Goal: Task Accomplishment & Management: Manage account settings

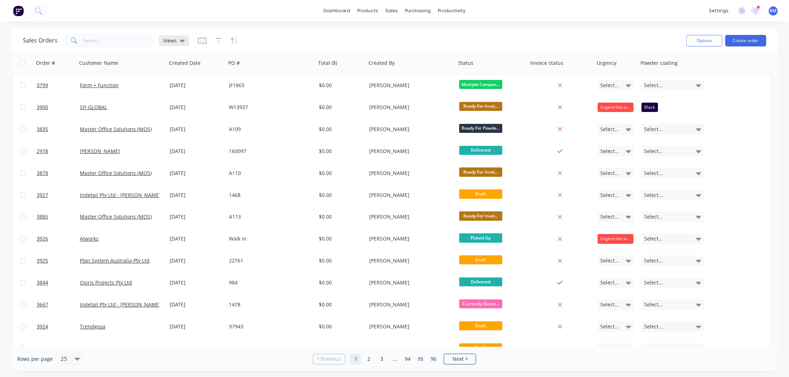
click at [182, 44] on div "Views" at bounding box center [174, 40] width 30 height 11
click at [169, 115] on button "drafts" at bounding box center [202, 116] width 82 height 8
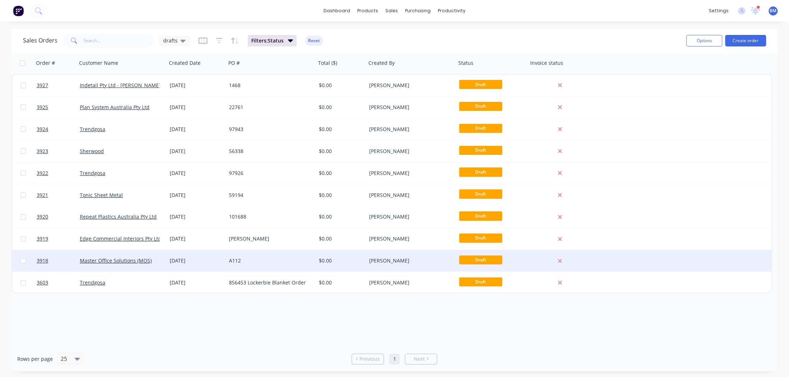
click at [184, 254] on div "[DATE]" at bounding box center [196, 261] width 59 height 22
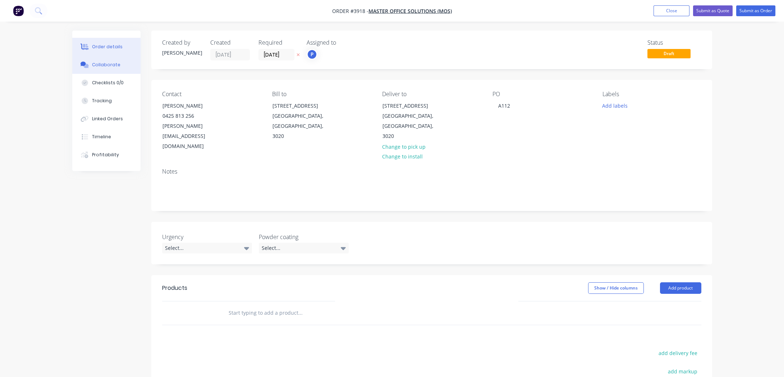
click at [120, 65] on button "Collaborate" at bounding box center [106, 65] width 68 height 18
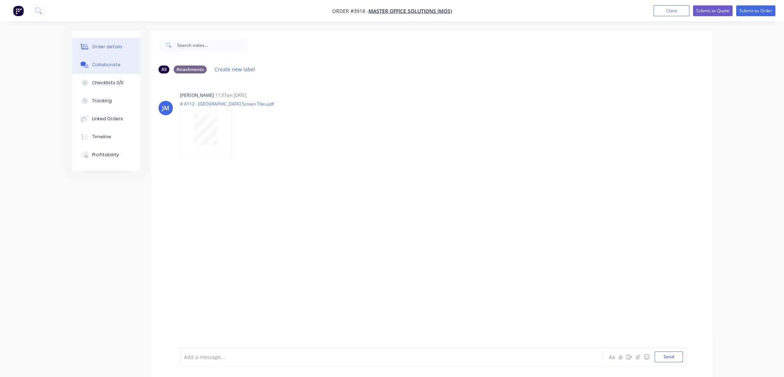
click at [109, 39] on button "Order details" at bounding box center [106, 47] width 68 height 18
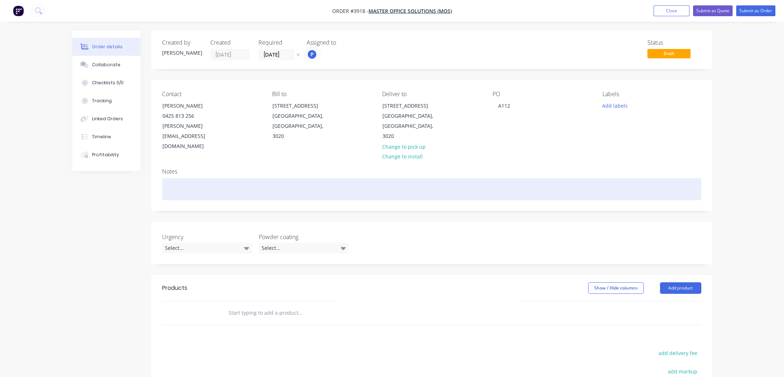
click at [225, 178] on div at bounding box center [431, 189] width 539 height 22
paste div
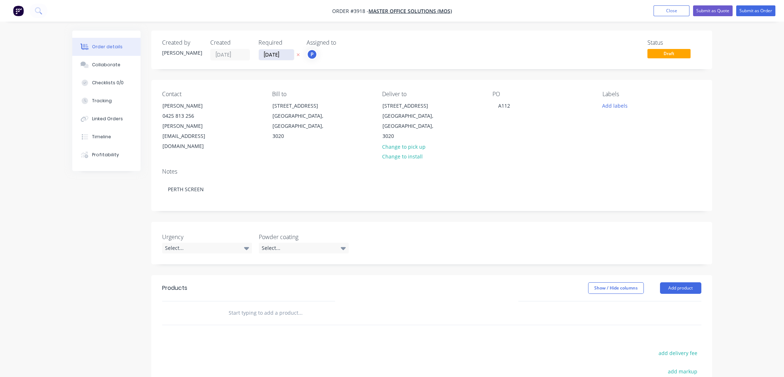
click at [287, 54] on input "[DATE]" at bounding box center [276, 54] width 35 height 11
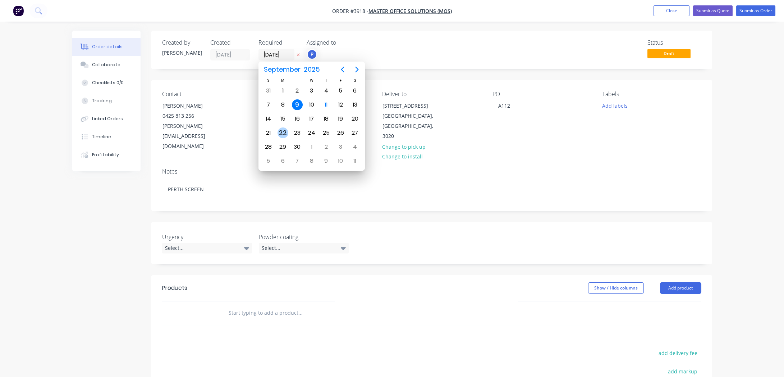
click at [285, 132] on div "22" at bounding box center [283, 132] width 11 height 11
type input "[DATE]"
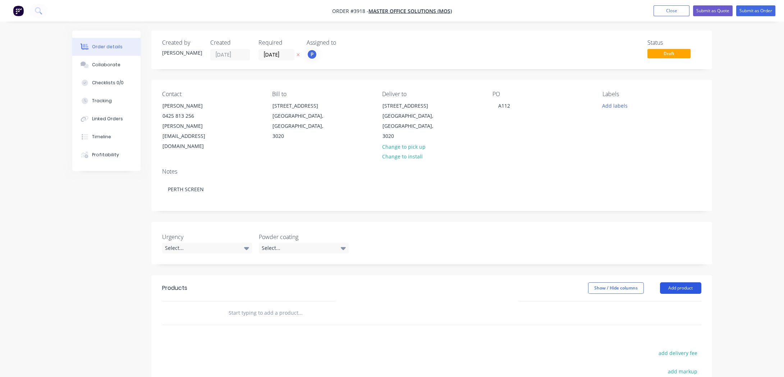
click at [682, 282] on button "Add product" at bounding box center [680, 288] width 41 height 12
click at [680, 299] on button "Product catalogue" at bounding box center [667, 306] width 68 height 14
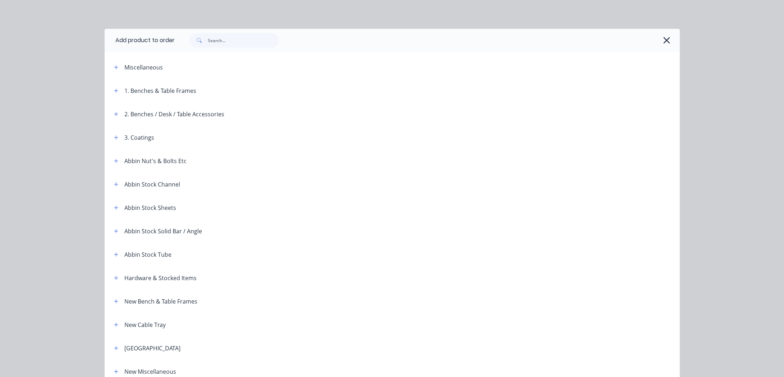
click at [120, 68] on div "Miscellaneous" at bounding box center [169, 67] width 122 height 9
click at [114, 67] on icon "button" at bounding box center [116, 67] width 4 height 4
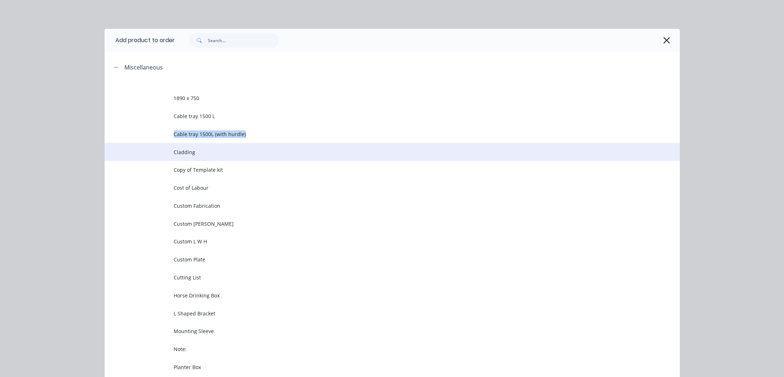
drag, startPoint x: 156, startPoint y: 136, endPoint x: 170, endPoint y: 149, distance: 18.6
click at [170, 149] on tbody "1890 x 750 Cable tray 1500 L Cable tray 1500L (with hurdle) Cladding Copy of Te…" at bounding box center [392, 299] width 575 height 440
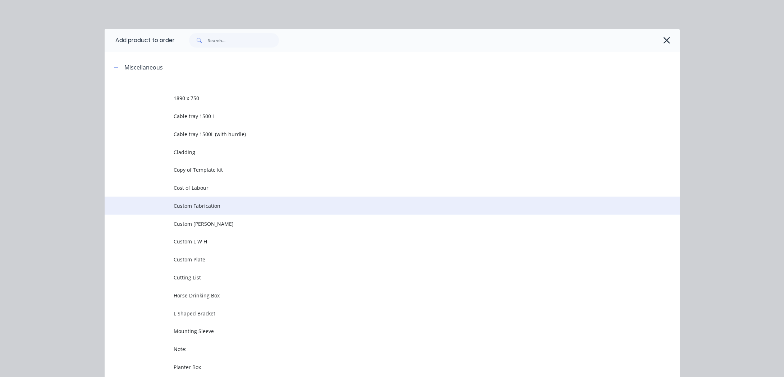
click at [214, 208] on span "Custom Fabrication" at bounding box center [376, 206] width 405 height 8
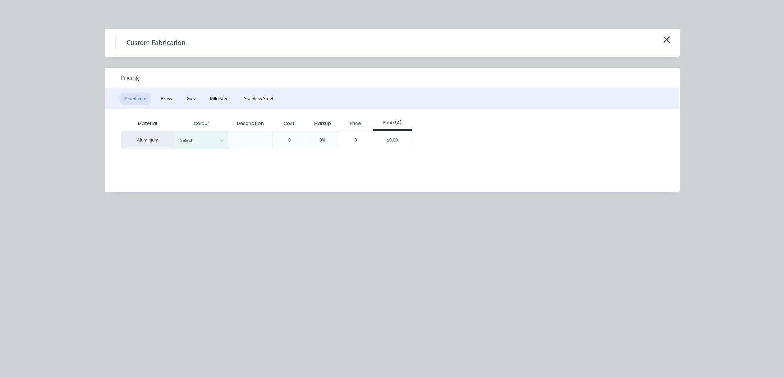
click at [252, 74] on div "Pricing" at bounding box center [392, 78] width 575 height 20
click at [219, 100] on button "Mild Steel" at bounding box center [220, 98] width 28 height 12
click at [339, 154] on div "Material Description Cost Markup Price Price (A) Mild Steel 0 0% 0 $0.00" at bounding box center [387, 145] width 565 height 72
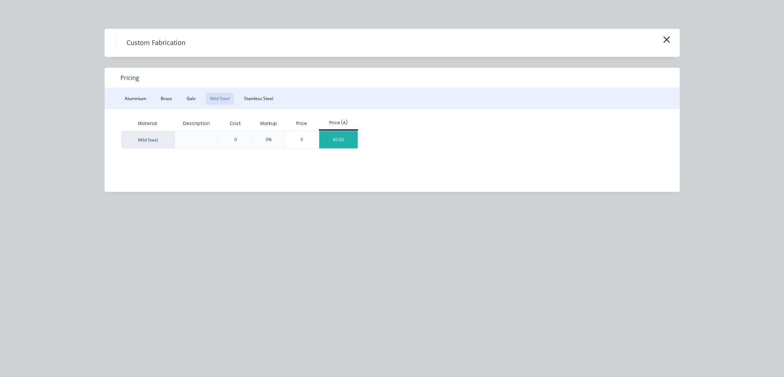
click at [334, 144] on div "$0.00" at bounding box center [338, 139] width 38 height 17
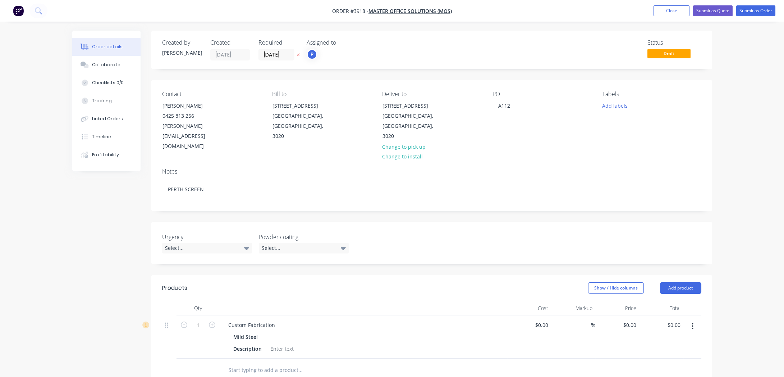
click at [240, 331] on div "Mild Steel" at bounding box center [246, 336] width 27 height 10
drag, startPoint x: 227, startPoint y: 304, endPoint x: 365, endPoint y: 310, distance: 138.6
click at [365, 315] on div "Custom Fabrication Mild Steel Description" at bounding box center [364, 336] width 288 height 43
paste div
click at [406, 331] on div "Mild Steel" at bounding box center [363, 336] width 260 height 10
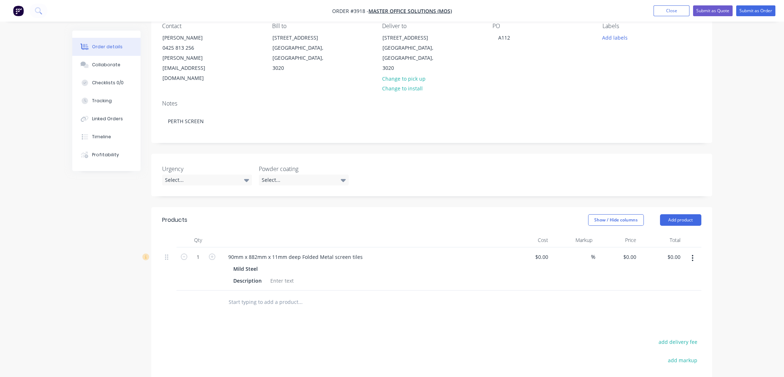
scroll to position [131, 0]
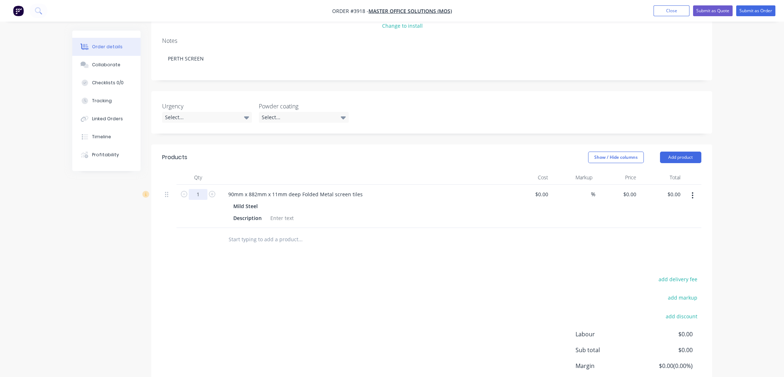
click at [205, 189] on input "1" at bounding box center [198, 194] width 19 height 11
type input "12"
drag, startPoint x: 227, startPoint y: 298, endPoint x: 260, endPoint y: 245, distance: 63.3
click at [233, 284] on div "add delivery fee add markup add discount Labour $0.00 Sub total $0.00 Margin $0…" at bounding box center [431, 343] width 539 height 139
click at [291, 213] on div at bounding box center [282, 218] width 29 height 10
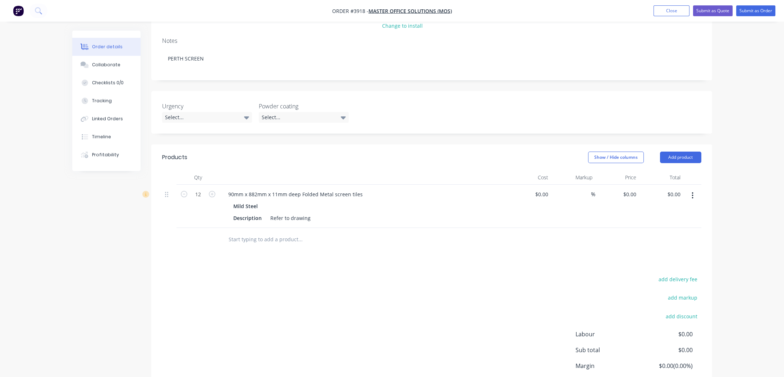
click at [255, 232] on input "text" at bounding box center [300, 239] width 144 height 14
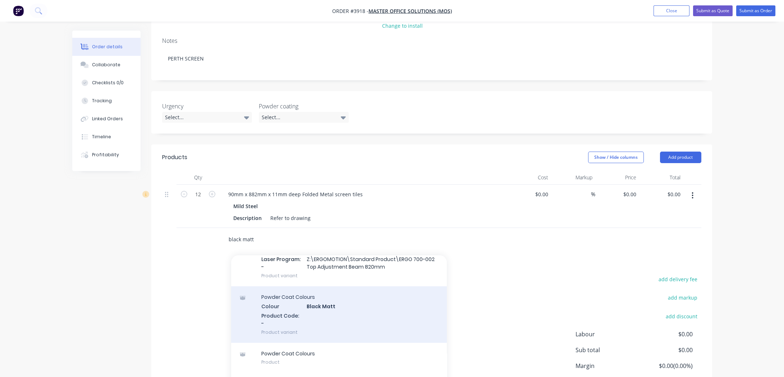
scroll to position [817, 0]
type input "black matt"
click at [309, 290] on div "Powder Coat Colours Colour Black Matt Product Code: - Product variant" at bounding box center [339, 312] width 216 height 56
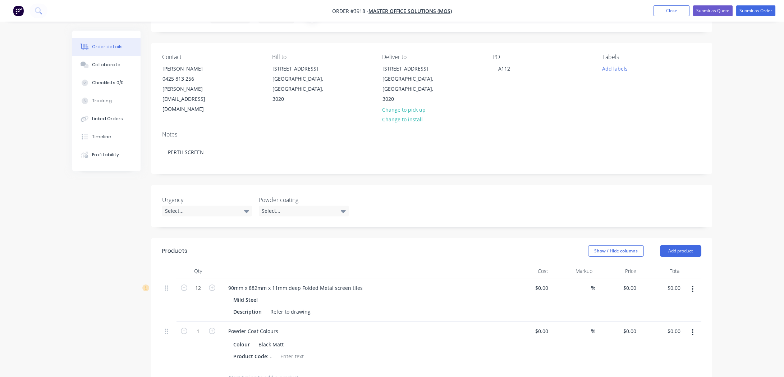
scroll to position [0, 0]
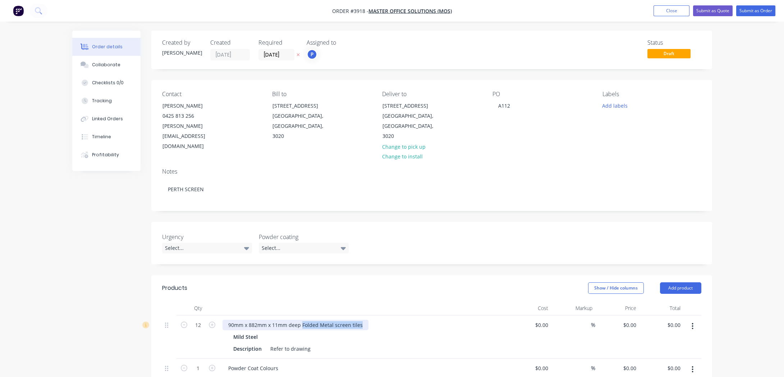
drag, startPoint x: 302, startPoint y: 304, endPoint x: 374, endPoint y: 305, distance: 72.3
click at [374, 319] on div "90mm x 882mm x 11mm deep Folded Metal screen tiles" at bounding box center [364, 324] width 282 height 10
copy div "Folded Metal screen tiles"
click at [226, 319] on div "90mm x 882mm x 11mm deep" at bounding box center [265, 324] width 84 height 10
click at [321, 343] on div "Description Refer to drawing" at bounding box center [362, 348] width 263 height 10
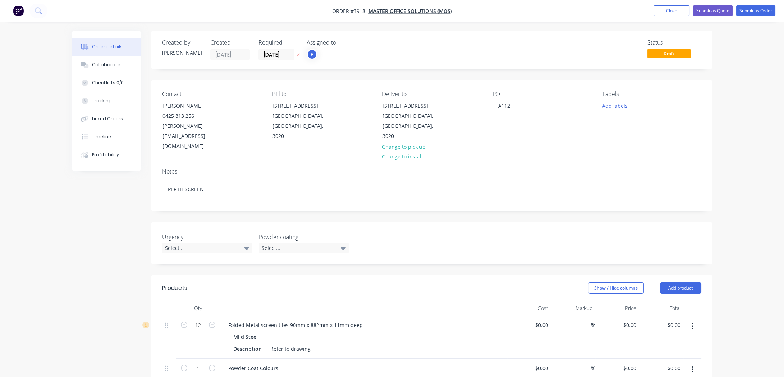
click at [373, 315] on div "Folded Metal screen tiles 90mm x 882mm x 11mm deep Mild Steel Description Refer…" at bounding box center [364, 336] width 288 height 43
click at [766, 10] on button "Submit as Order" at bounding box center [756, 10] width 39 height 11
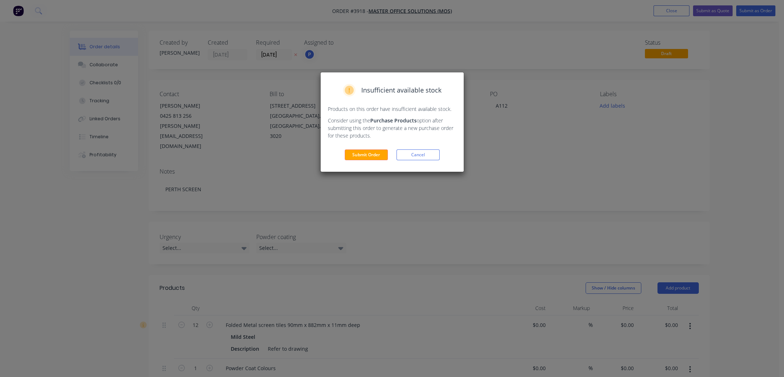
drag, startPoint x: 593, startPoint y: 133, endPoint x: 587, endPoint y: 133, distance: 5.4
click at [590, 133] on div "Insufficient available stock Products on this order have insufficient available…" at bounding box center [392, 188] width 784 height 377
click at [431, 156] on button "Cancel" at bounding box center [418, 154] width 43 height 11
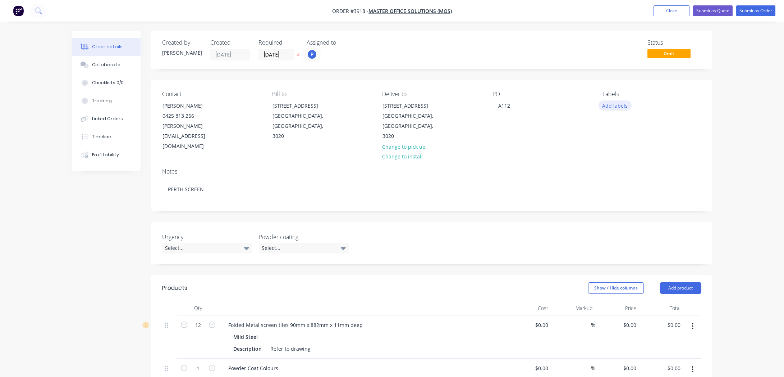
click at [616, 106] on button "Add labels" at bounding box center [615, 105] width 33 height 10
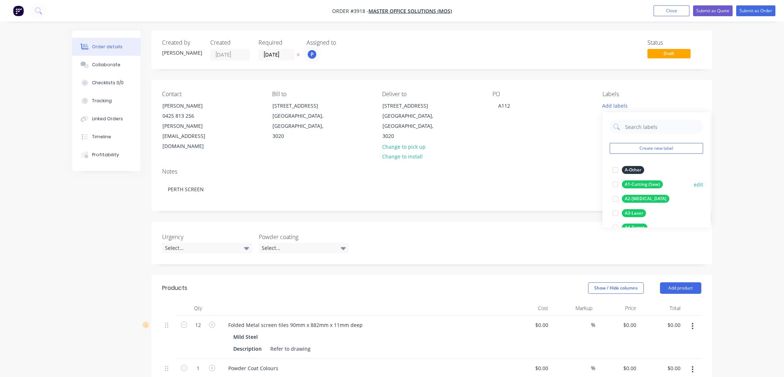
click at [635, 184] on div "A1-Cutting (Saw)" at bounding box center [642, 184] width 41 height 8
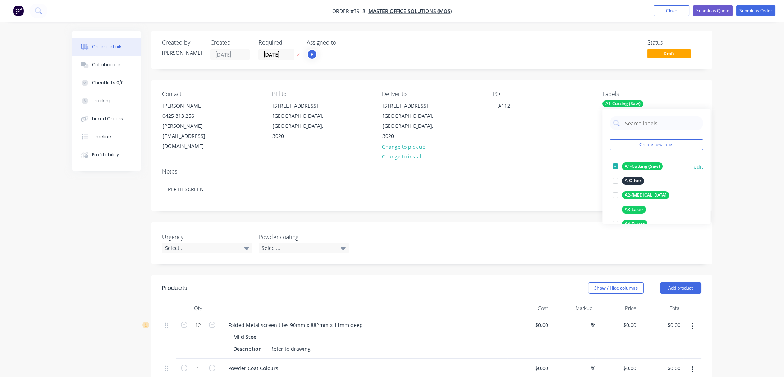
click at [642, 163] on div "A1-Cutting (Saw)" at bounding box center [642, 166] width 41 height 8
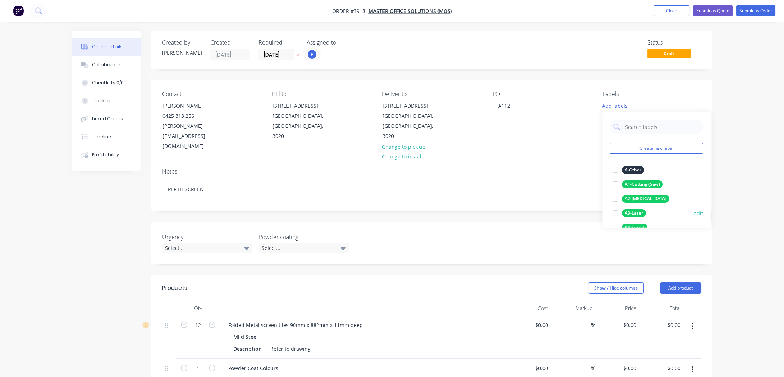
click at [639, 214] on div "A3-Laser" at bounding box center [634, 213] width 24 height 8
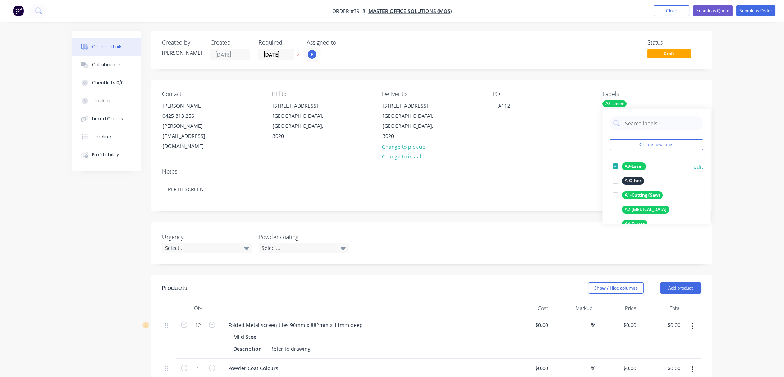
scroll to position [32, 0]
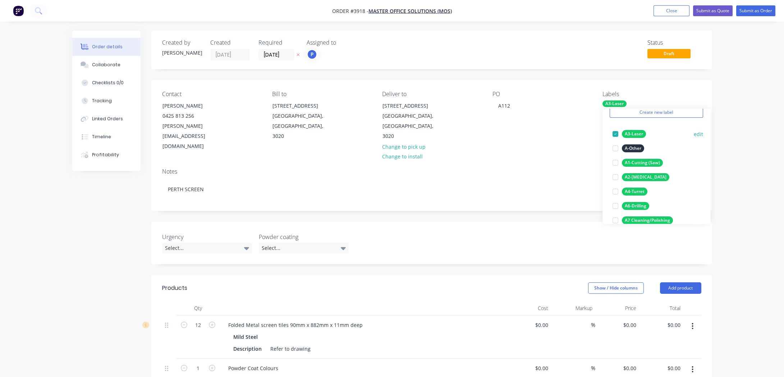
click at [634, 130] on div "A3-Laser" at bounding box center [634, 134] width 24 height 8
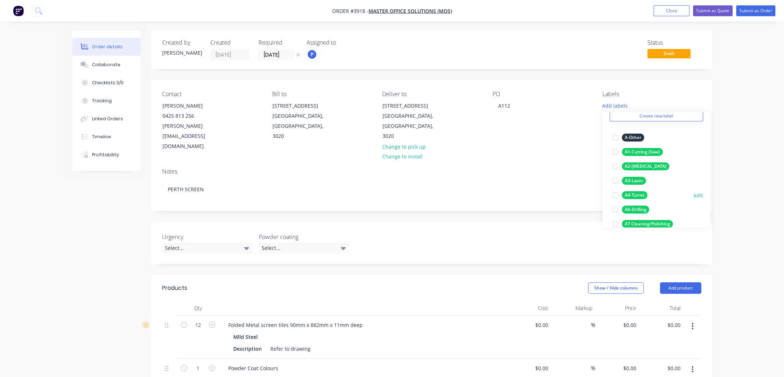
click at [646, 193] on div "A4-Turret" at bounding box center [635, 195] width 26 height 8
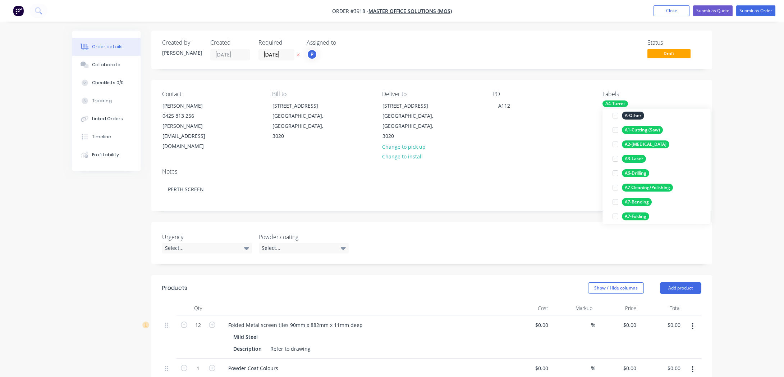
scroll to position [98, 0]
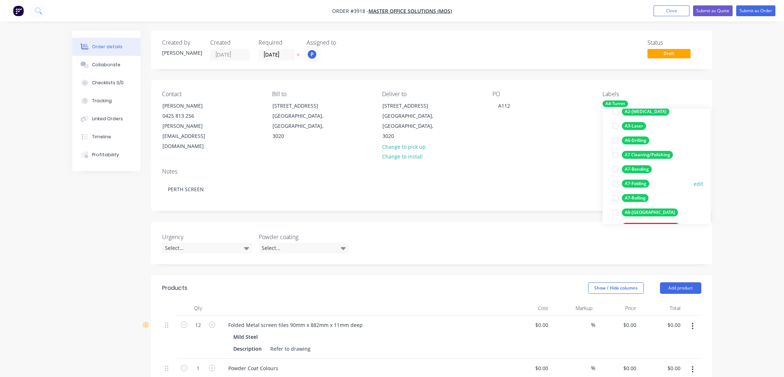
click at [641, 183] on div "A7-Folding" at bounding box center [635, 183] width 27 height 8
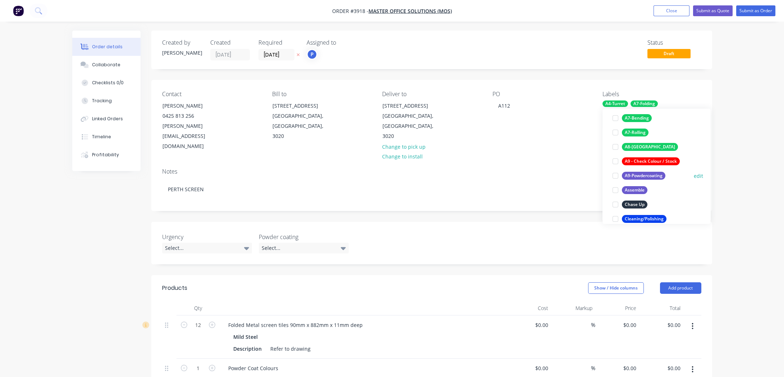
click at [645, 173] on div "A9-Powdercoating" at bounding box center [644, 176] width 44 height 8
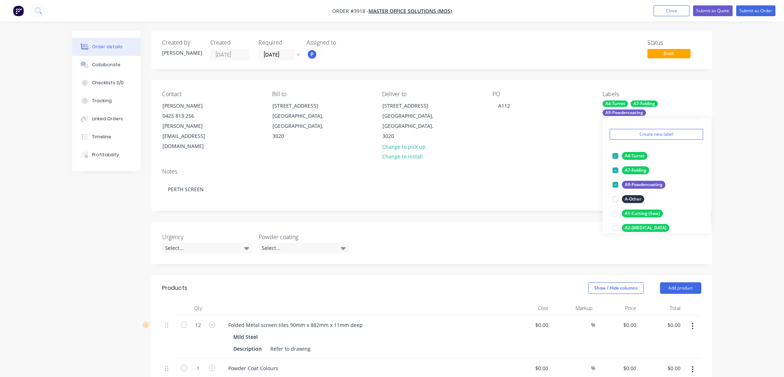
click at [730, 72] on div "Order details Collaborate Checklists 0/0 Tracking Linked Orders Timeline Profit…" at bounding box center [392, 305] width 784 height 610
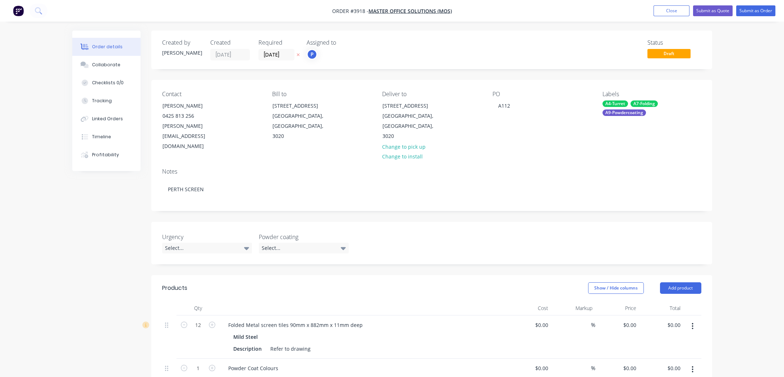
click at [751, 21] on div "Order details Collaborate Checklists 0/0 Tracking Linked Orders Timeline Profit…" at bounding box center [392, 305] width 784 height 610
click at [755, 11] on button "Submit as Order" at bounding box center [756, 10] width 39 height 11
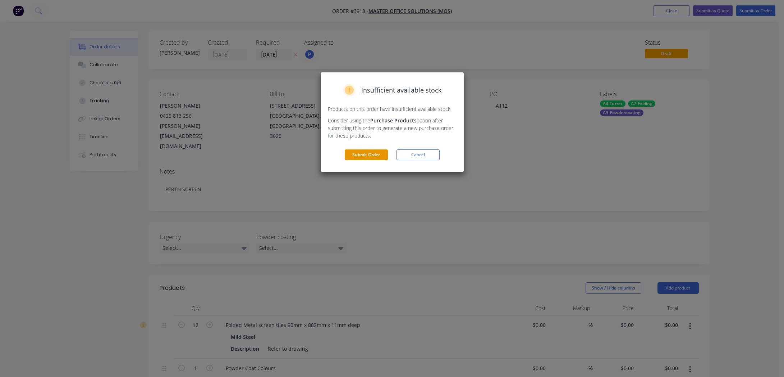
click at [356, 159] on button "Submit Order" at bounding box center [366, 154] width 43 height 11
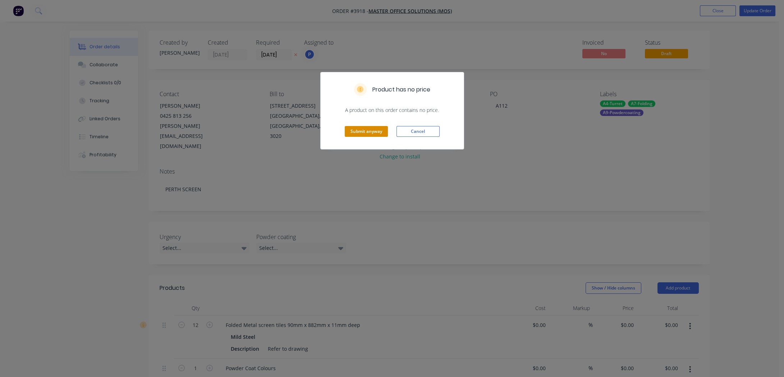
click at [380, 133] on button "Submit anyway" at bounding box center [366, 131] width 43 height 11
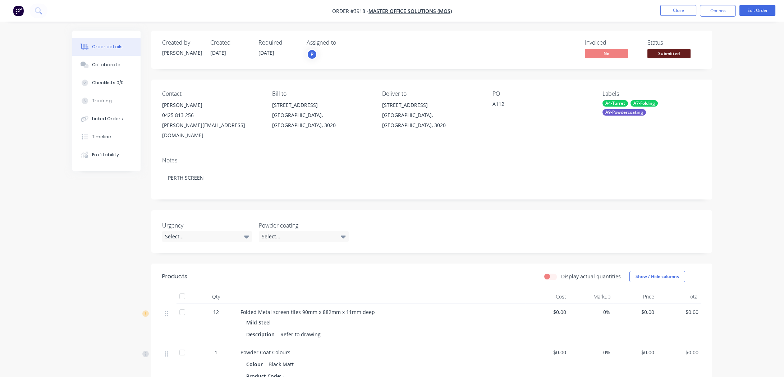
click at [660, 56] on span "Submitted" at bounding box center [669, 53] width 43 height 9
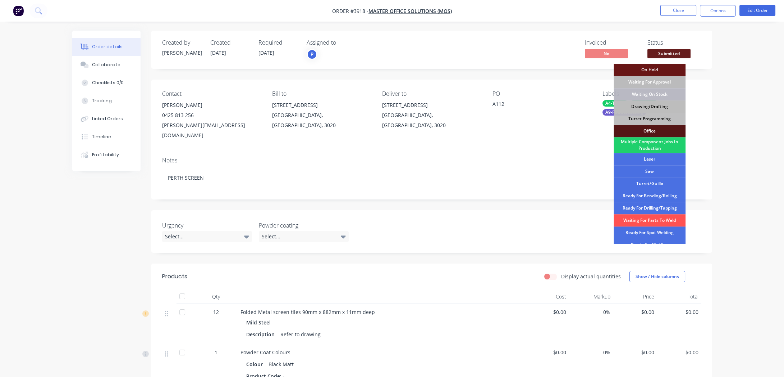
click at [656, 106] on div "Drawing/Drafting" at bounding box center [650, 106] width 72 height 12
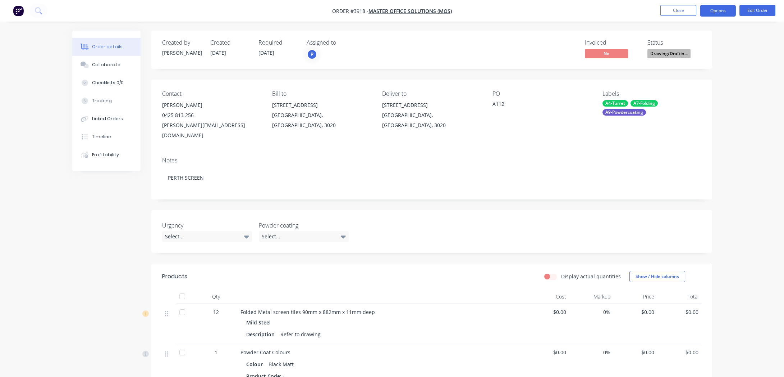
click at [719, 10] on button "Options" at bounding box center [718, 11] width 36 height 12
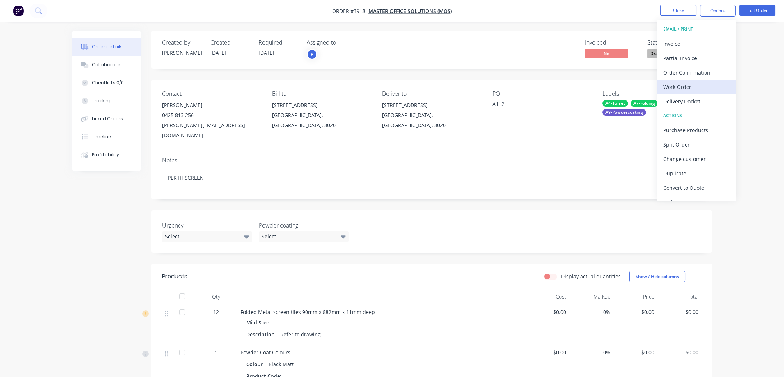
click at [682, 87] on div "Work Order" at bounding box center [697, 87] width 66 height 10
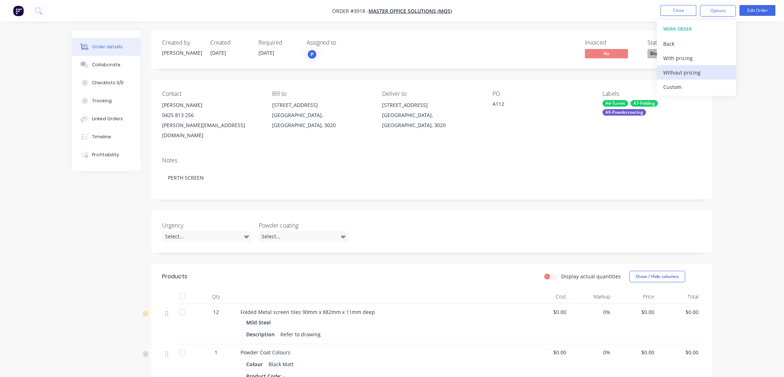
click at [689, 71] on div "Without pricing" at bounding box center [697, 72] width 66 height 10
click at [64, 115] on div "Order details Collaborate Checklists 0/0 Tracking Linked Orders Timeline Profit…" at bounding box center [392, 257] width 784 height 514
click at [680, 14] on button "Close" at bounding box center [679, 10] width 36 height 11
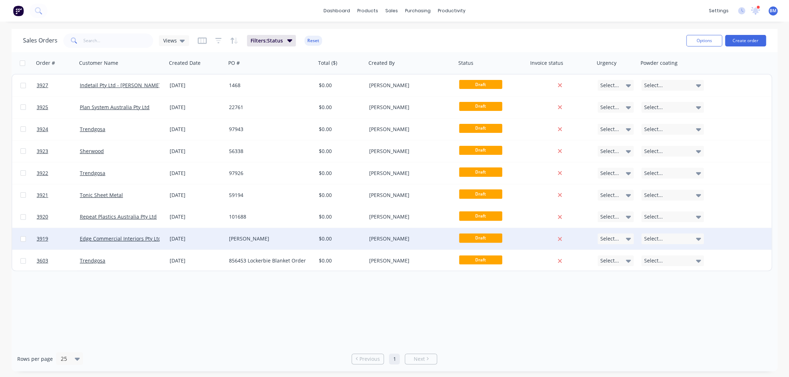
click at [215, 241] on div "[DATE]" at bounding box center [197, 238] width 54 height 7
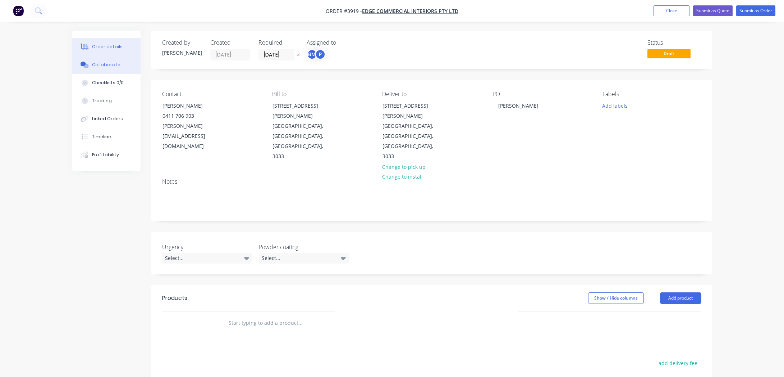
click at [109, 63] on div "Collaborate" at bounding box center [106, 64] width 28 height 6
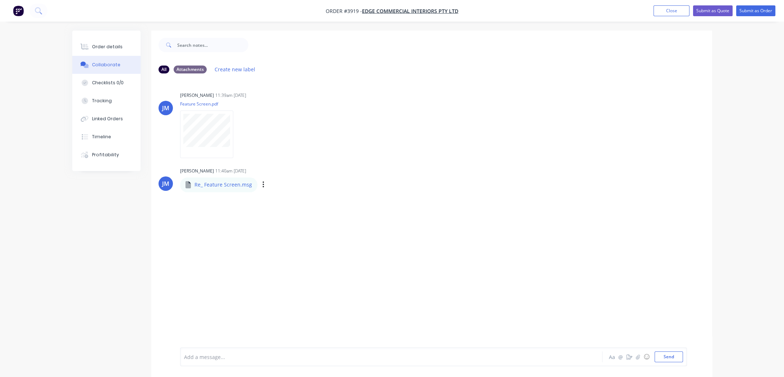
click at [257, 185] on div "Re_ Feature Screen.msg Labels Download Delete" at bounding box center [259, 184] width 158 height 15
click at [263, 185] on icon "button" at bounding box center [264, 185] width 2 height 8
click at [293, 207] on button "Download" at bounding box center [310, 204] width 81 height 16
click at [723, 152] on div "Order details Collaborate Checklists 0/0 Tracking Linked Orders Timeline Profit…" at bounding box center [392, 193] width 784 height 387
click at [119, 40] on button "Order details" at bounding box center [106, 47] width 68 height 18
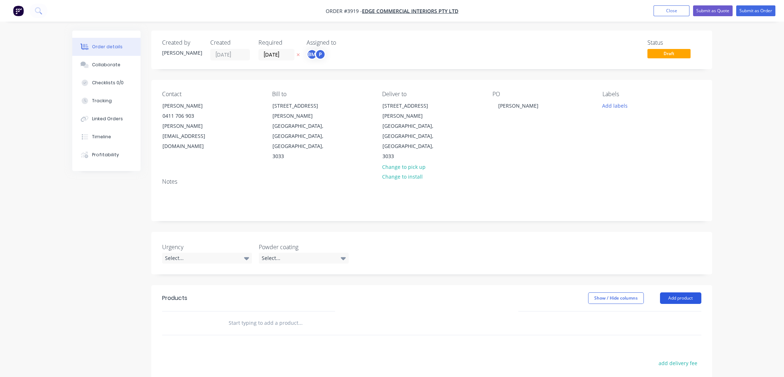
click at [693, 292] on button "Add product" at bounding box center [680, 298] width 41 height 12
click at [679, 311] on div "Product catalogue" at bounding box center [667, 316] width 55 height 10
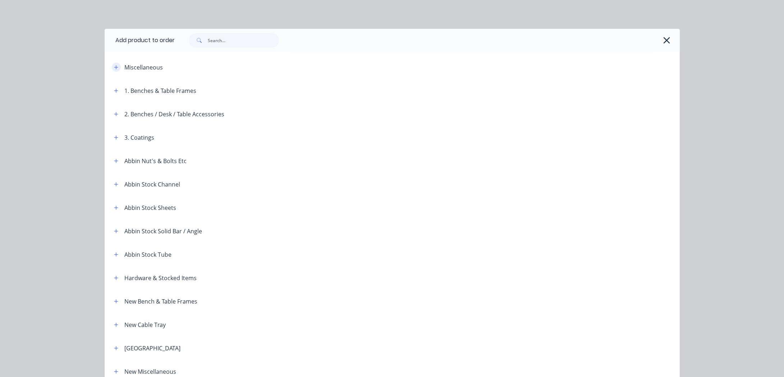
click at [112, 70] on button "button" at bounding box center [116, 67] width 9 height 9
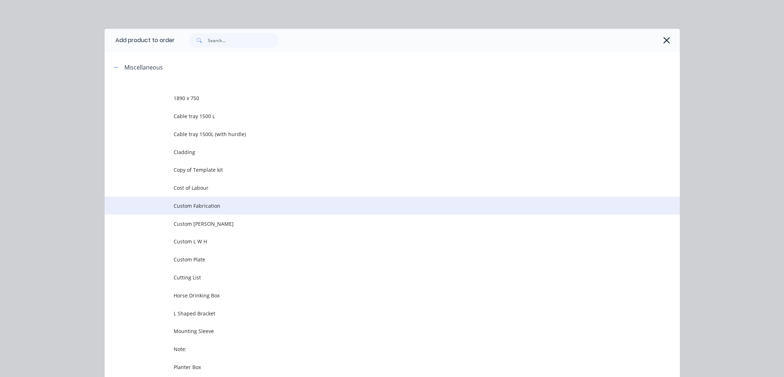
click at [194, 210] on td "Custom Fabrication" at bounding box center [427, 205] width 506 height 18
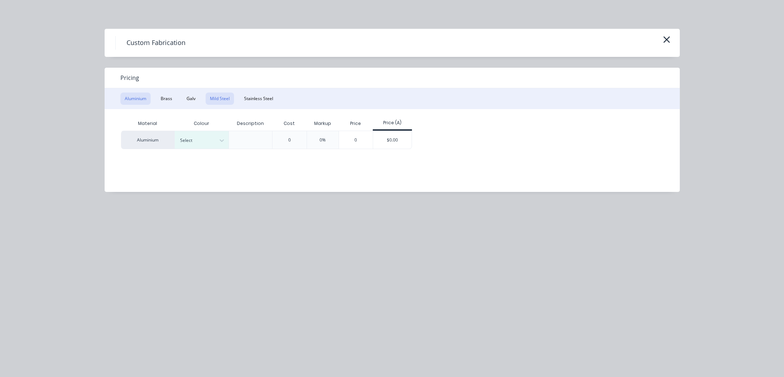
click at [221, 95] on button "Mild Steel" at bounding box center [220, 98] width 28 height 12
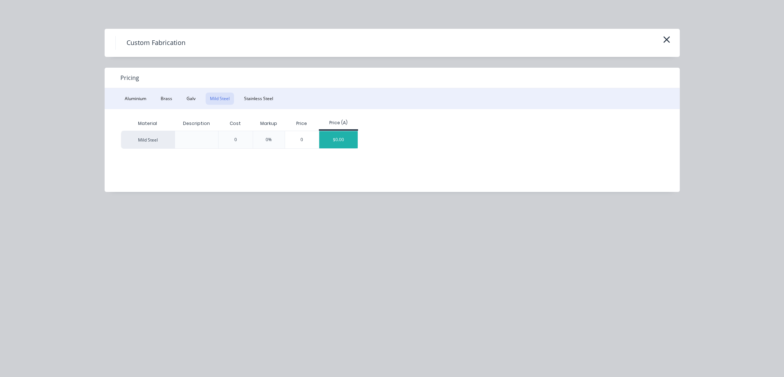
click at [332, 140] on div "$0.00" at bounding box center [338, 139] width 38 height 17
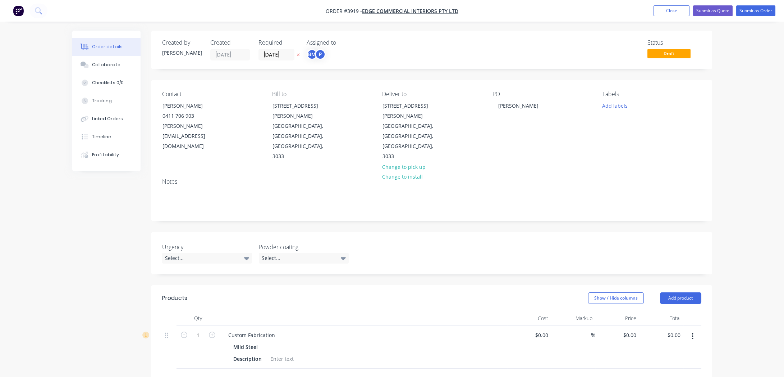
click at [266, 341] on div "Mild Steel" at bounding box center [363, 346] width 260 height 10
drag, startPoint x: 274, startPoint y: 306, endPoint x: 166, endPoint y: 283, distance: 110.7
click at [166, 311] on div "Qty Cost Markup Price Total 1 Custom Fabrication Mild Steel Description $0.00 $…" at bounding box center [431, 340] width 539 height 58
paste div
click at [226, 329] on div "EDGE FEATURE SCREEN" at bounding box center [249, 338] width 53 height 18
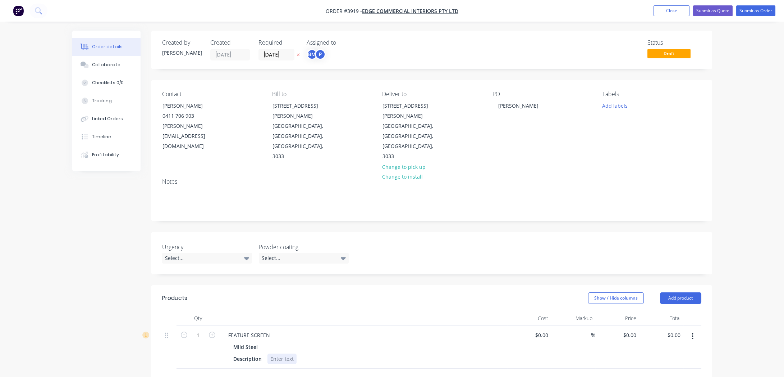
click at [328, 353] on div "Description" at bounding box center [362, 358] width 263 height 10
click at [280, 353] on div at bounding box center [282, 358] width 29 height 10
drag, startPoint x: 261, startPoint y: 323, endPoint x: 94, endPoint y: 309, distance: 168.2
click at [90, 310] on div "Created by [PERSON_NAME] Created [DATE] Required [DATE] Assigned to BM P Status…" at bounding box center [392, 303] width 640 height 544
click at [280, 353] on div at bounding box center [282, 358] width 29 height 10
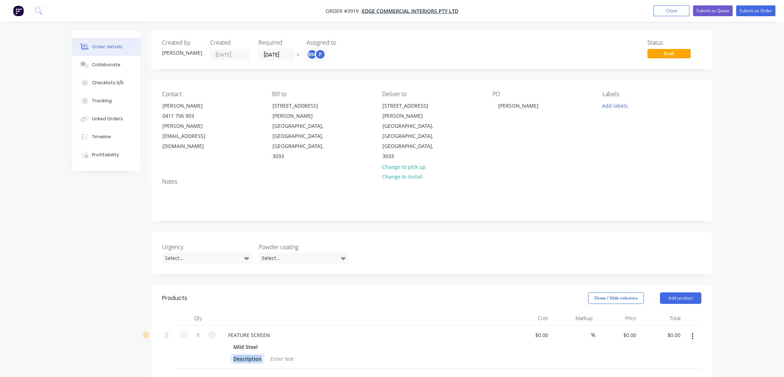
drag, startPoint x: 262, startPoint y: 330, endPoint x: 167, endPoint y: 312, distance: 97.1
click at [170, 325] on div "1 FEATURE SCREEN Mild Steel Description $0.00 $0.00 % $0.00 $0.00 $0.00 $0.00" at bounding box center [431, 346] width 539 height 43
click at [254, 353] on div at bounding box center [261, 358] width 29 height 10
paste div
click at [342, 311] on div at bounding box center [364, 318] width 288 height 14
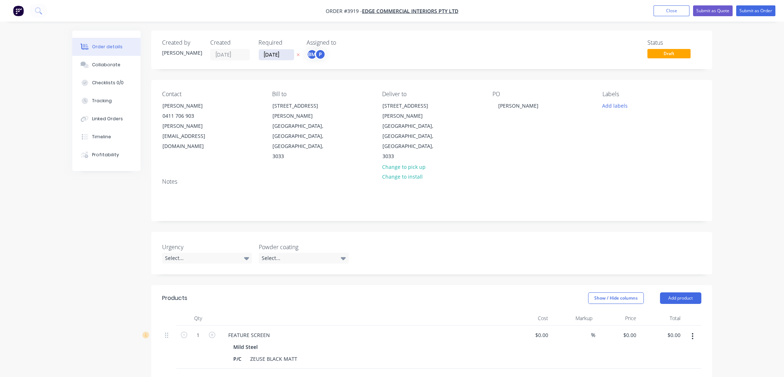
click at [279, 57] on input "[DATE]" at bounding box center [276, 54] width 35 height 11
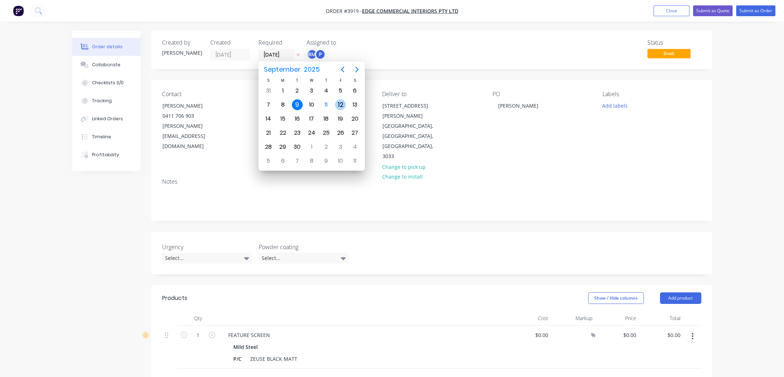
click at [341, 106] on div "12" at bounding box center [340, 104] width 11 height 11
type input "[DATE]"
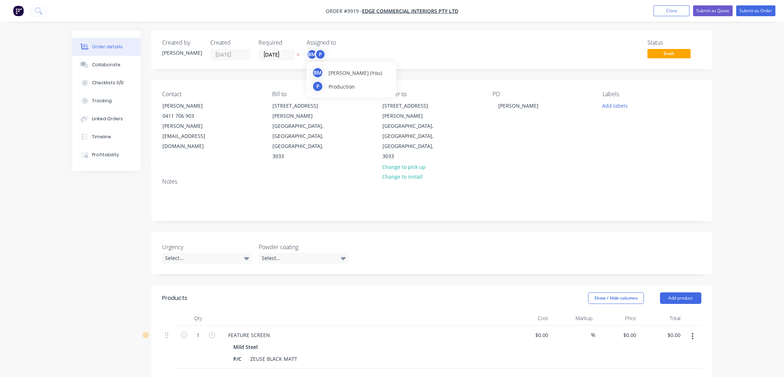
click at [312, 55] on div "BM" at bounding box center [312, 54] width 11 height 11
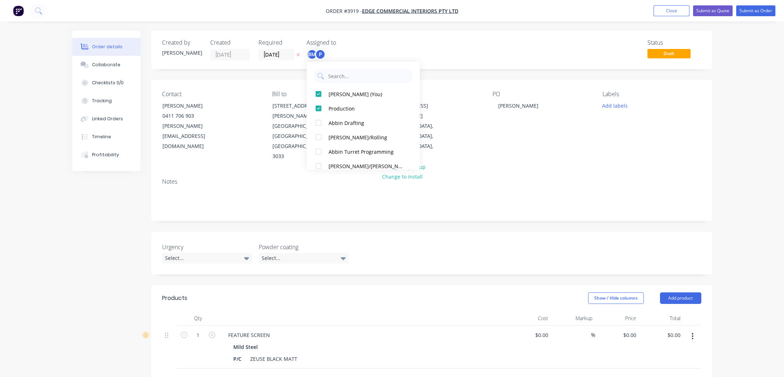
click at [332, 83] on div "[PERSON_NAME] (You) Production Abbin Drafting [PERSON_NAME]/Rolling Abbin Turre…" at bounding box center [363, 115] width 113 height 108
click at [332, 93] on div "[PERSON_NAME] (You)" at bounding box center [367, 94] width 76 height 8
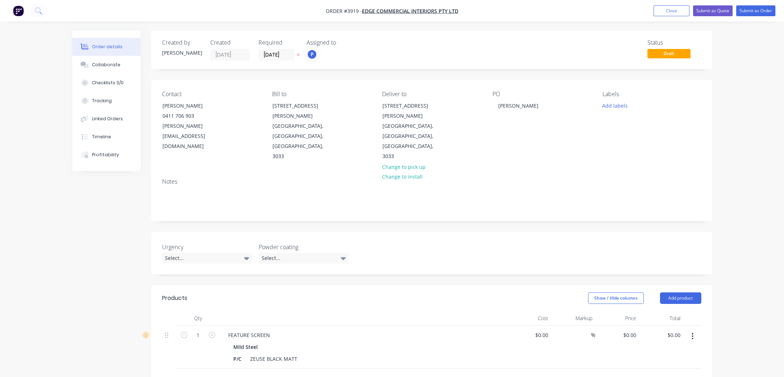
click at [496, 40] on div "Status Draft" at bounding box center [540, 49] width 323 height 21
click at [609, 111] on div "Labels Add labels" at bounding box center [652, 126] width 99 height 71
click at [610, 106] on button "Add labels" at bounding box center [615, 105] width 33 height 10
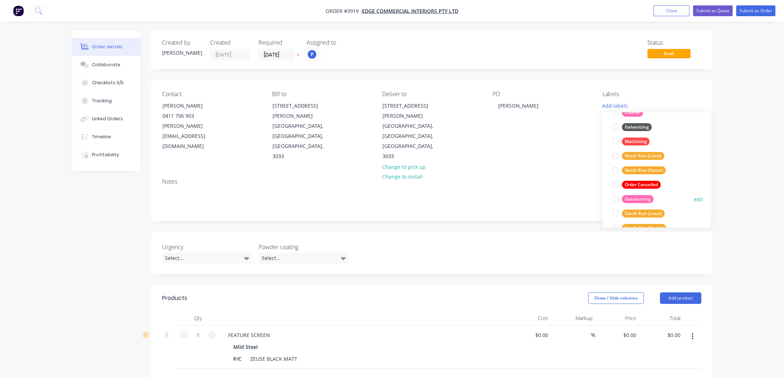
scroll to position [331, 0]
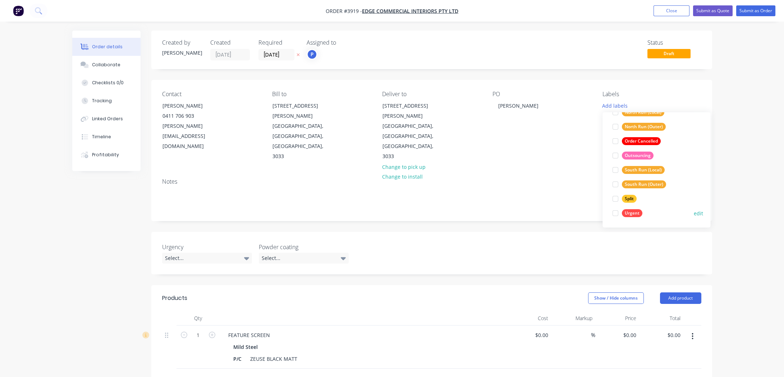
click at [633, 215] on div "Urgent" at bounding box center [632, 213] width 20 height 8
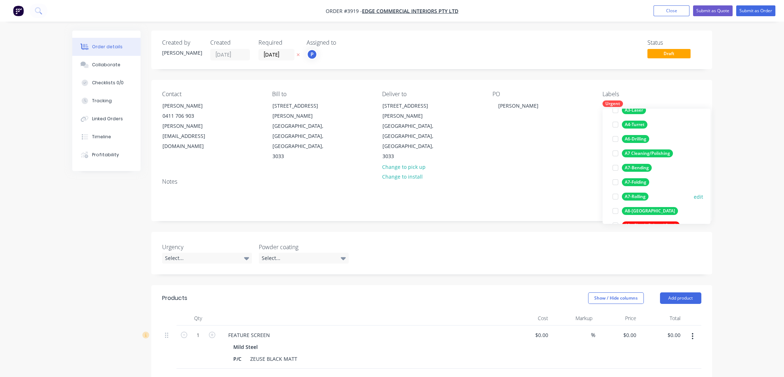
scroll to position [98, 0]
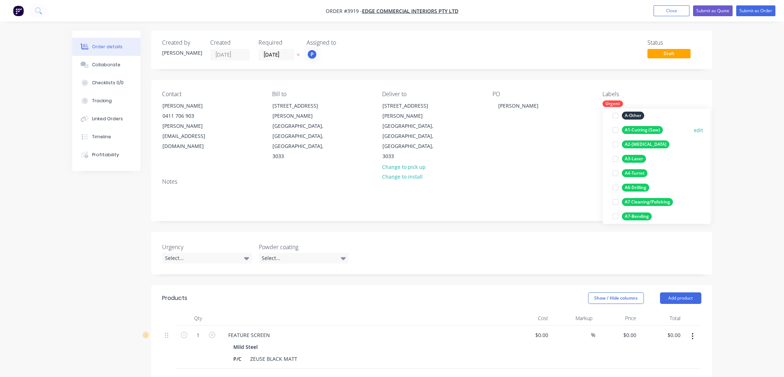
click at [650, 129] on div "A1-Cutting (Saw)" at bounding box center [642, 130] width 41 height 8
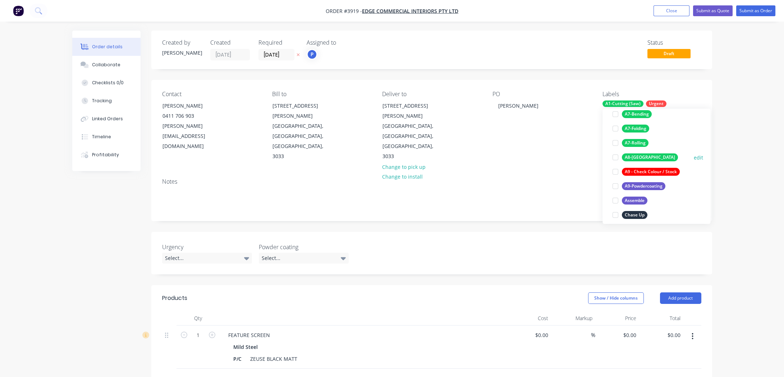
click at [642, 161] on button "A8-[GEOGRAPHIC_DATA]" at bounding box center [645, 157] width 71 height 10
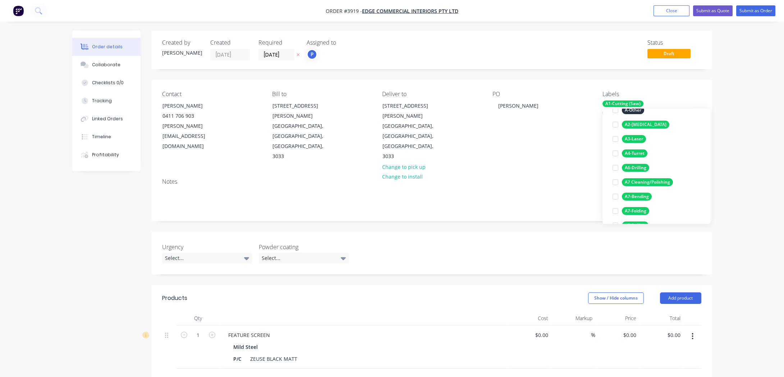
scroll to position [154, 0]
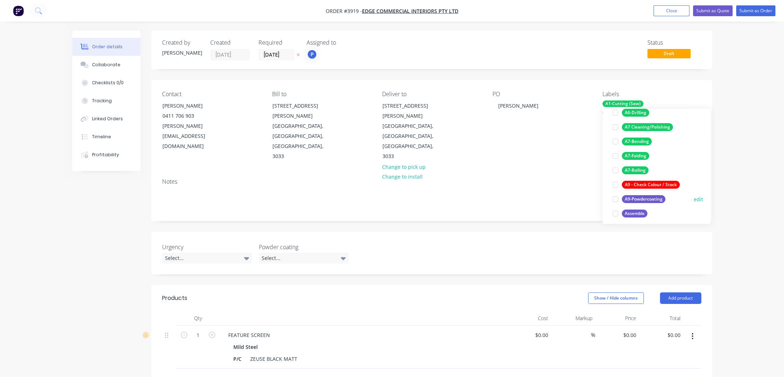
click at [643, 195] on div "A9-Powdercoating" at bounding box center [644, 199] width 44 height 8
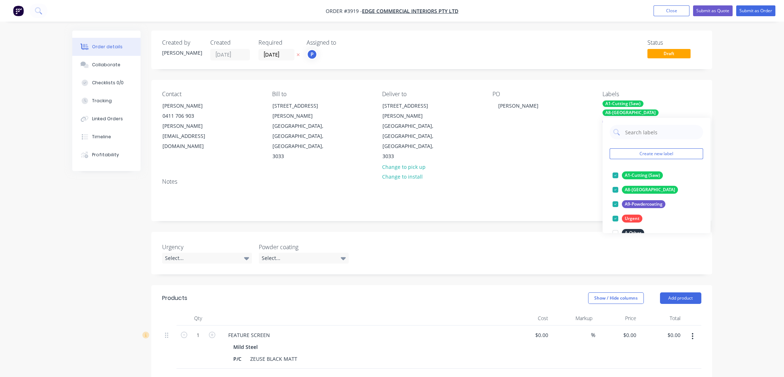
drag, startPoint x: 487, startPoint y: 183, endPoint x: 474, endPoint y: 186, distance: 13.6
click at [488, 183] on div "Notes" at bounding box center [431, 196] width 561 height 48
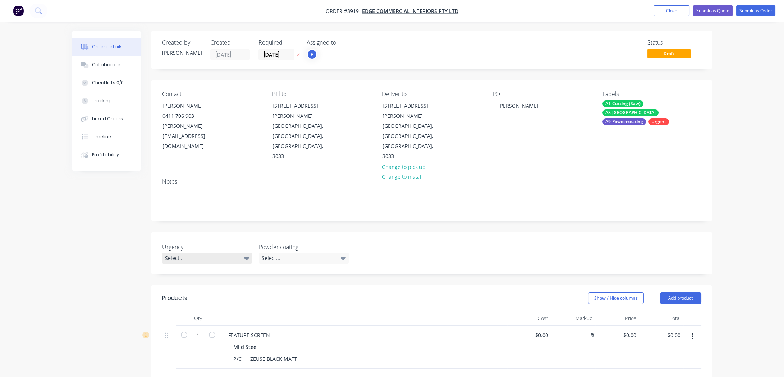
drag, startPoint x: 212, startPoint y: 234, endPoint x: 221, endPoint y: 228, distance: 10.9
click at [212, 233] on div "Urgency Select... Powder coating Select..." at bounding box center [431, 253] width 561 height 42
click at [221, 252] on div "Select..." at bounding box center [207, 257] width 90 height 11
click at [196, 257] on div "Urgent this week" at bounding box center [187, 256] width 40 height 9
click at [751, 12] on button "Submit as Order" at bounding box center [756, 10] width 39 height 11
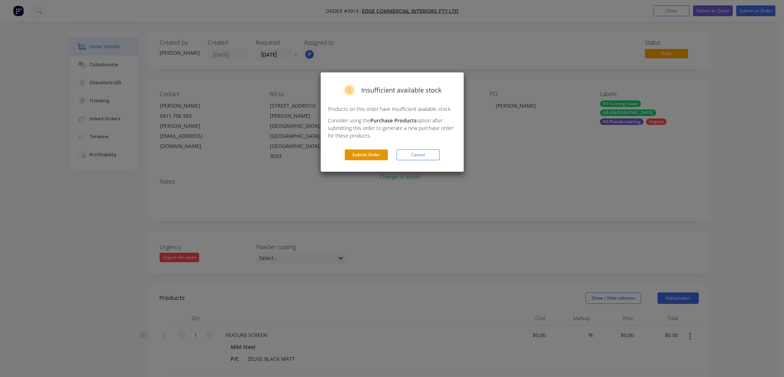
click at [358, 157] on button "Submit Order" at bounding box center [366, 154] width 43 height 11
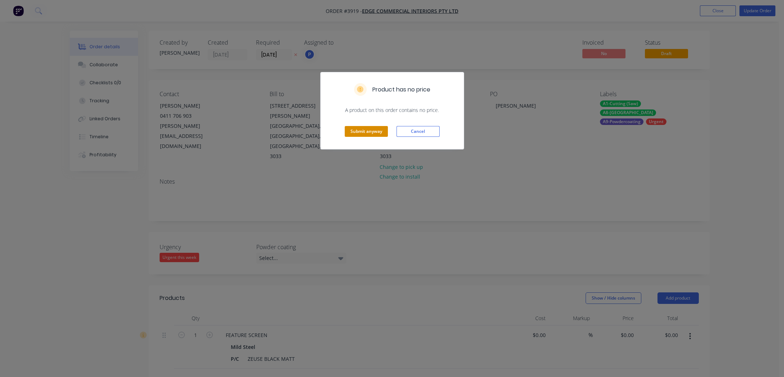
drag, startPoint x: 359, startPoint y: 129, endPoint x: 383, endPoint y: 125, distance: 24.4
click at [359, 129] on button "Submit anyway" at bounding box center [366, 131] width 43 height 11
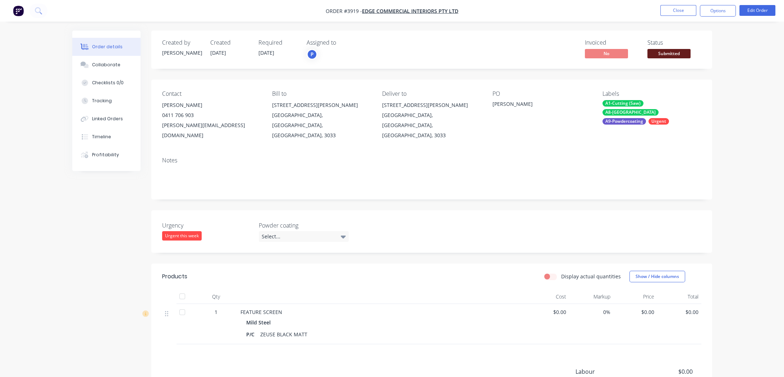
click at [658, 52] on span "Submitted" at bounding box center [669, 53] width 43 height 9
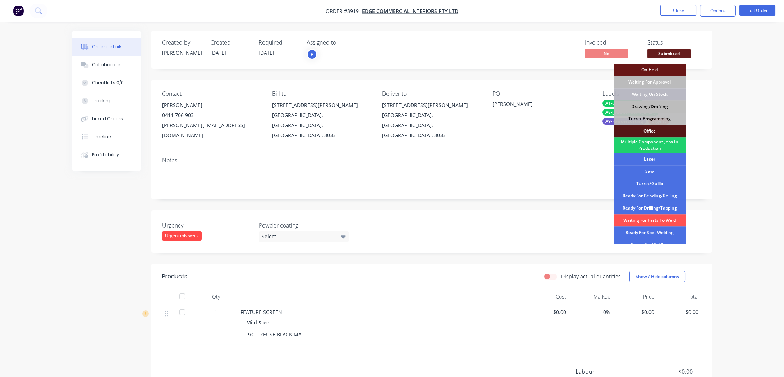
click at [646, 109] on div "Drawing/Drafting" at bounding box center [650, 106] width 72 height 12
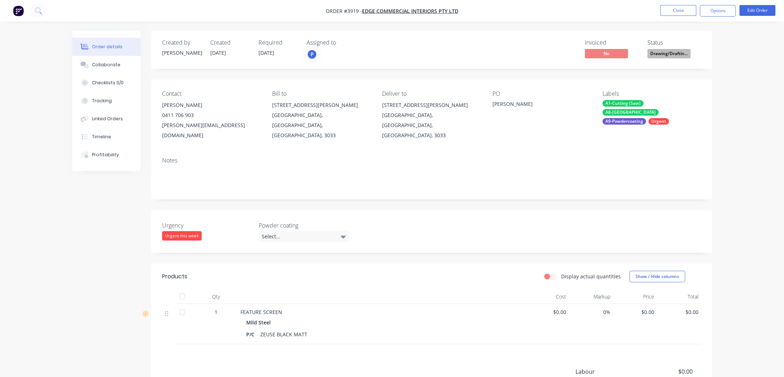
click at [715, 3] on nav "Order #3919 - Edge Commercial Interiors Pty Ltd Close Options Edit Order" at bounding box center [392, 11] width 784 height 22
click at [715, 14] on button "Options" at bounding box center [718, 11] width 36 height 12
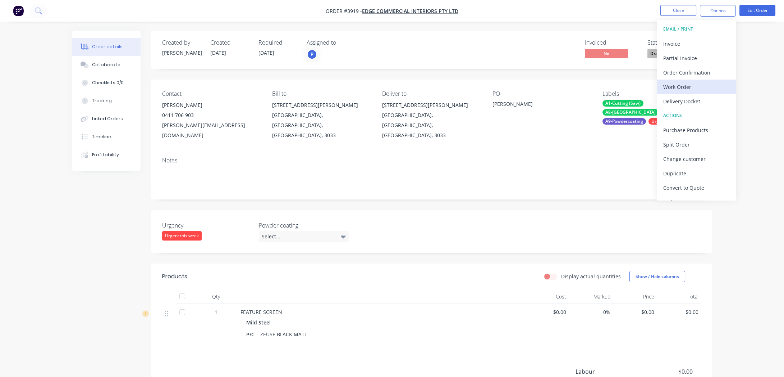
click at [701, 84] on div "Work Order" at bounding box center [697, 87] width 66 height 10
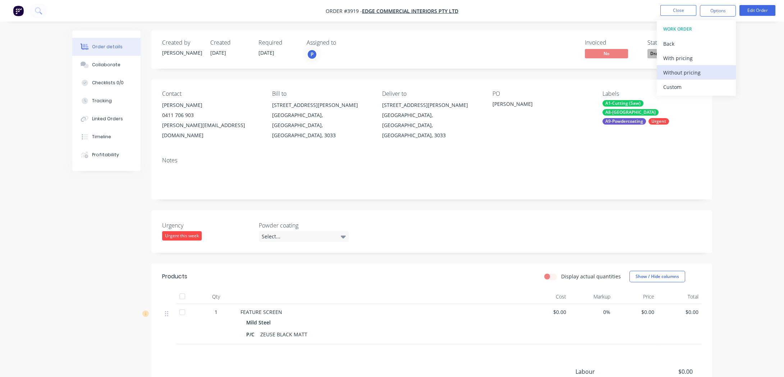
click at [703, 76] on div "Without pricing" at bounding box center [697, 72] width 66 height 10
click at [42, 130] on div "Order details Collaborate Checklists 0/0 Tracking Linked Orders Timeline Profit…" at bounding box center [392, 236] width 784 height 472
click at [683, 9] on button "Close" at bounding box center [679, 10] width 36 height 11
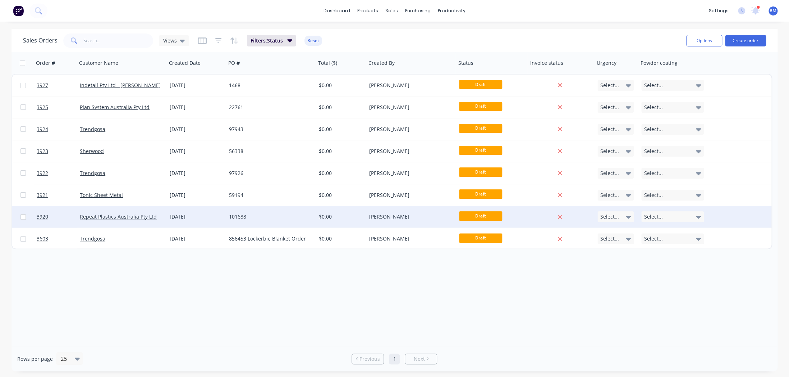
click at [177, 212] on div "[DATE]" at bounding box center [196, 217] width 59 height 22
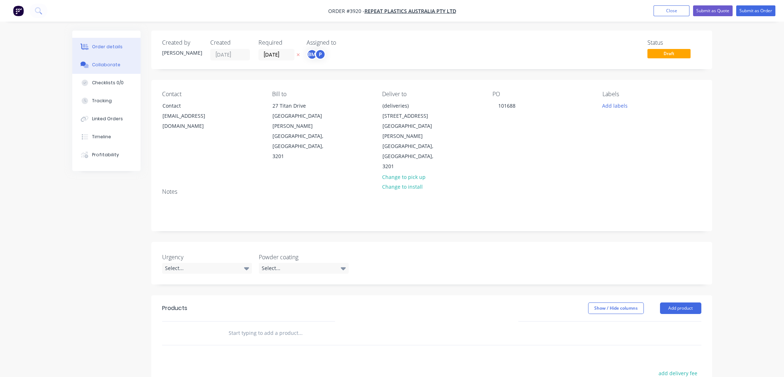
click at [117, 69] on button "Collaborate" at bounding box center [106, 65] width 68 height 18
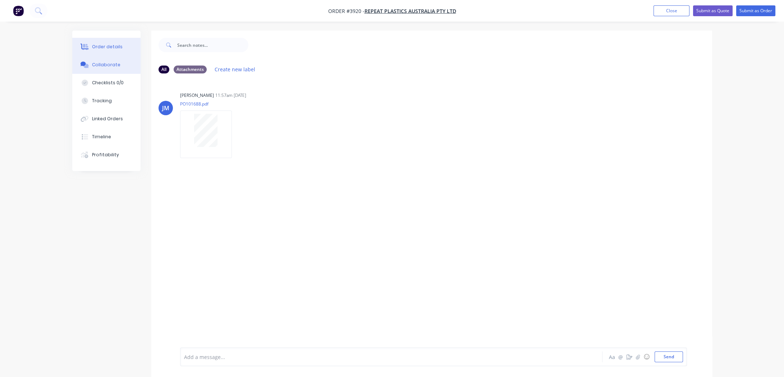
click at [119, 52] on button "Order details" at bounding box center [106, 47] width 68 height 18
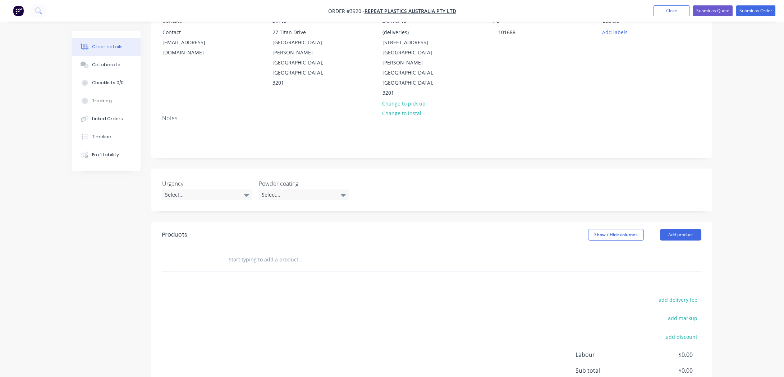
scroll to position [121, 0]
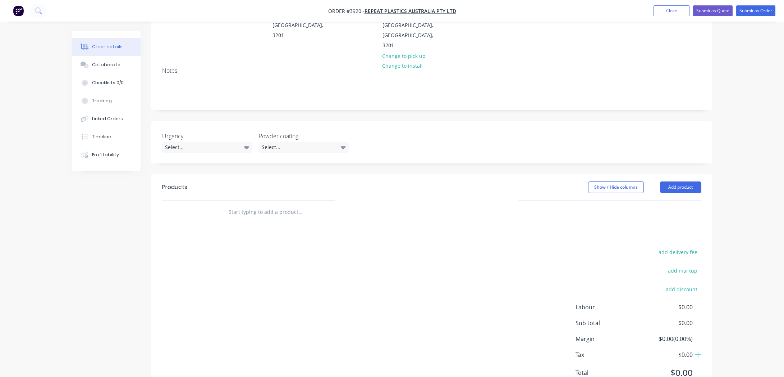
click at [701, 174] on header "Products Show / Hide columns Add product" at bounding box center [431, 187] width 561 height 26
click at [691, 181] on button "Add product" at bounding box center [680, 187] width 41 height 12
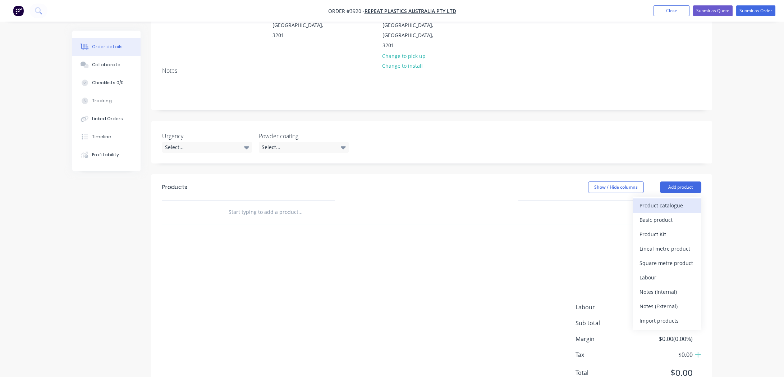
click at [689, 200] on div "Product catalogue" at bounding box center [667, 205] width 55 height 10
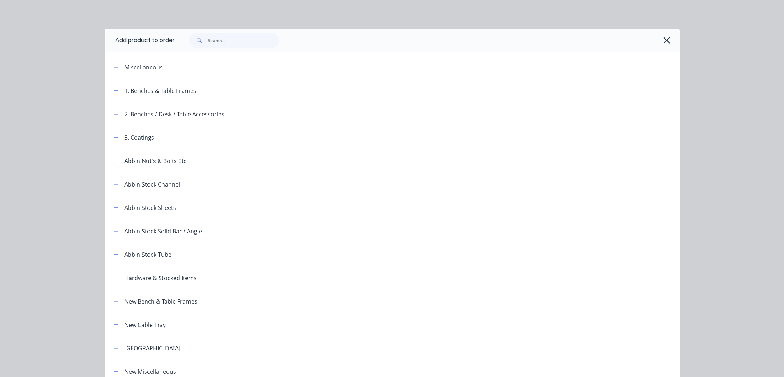
click at [665, 49] on div at bounding box center [427, 40] width 505 height 23
click at [665, 43] on icon "button" at bounding box center [667, 40] width 8 height 10
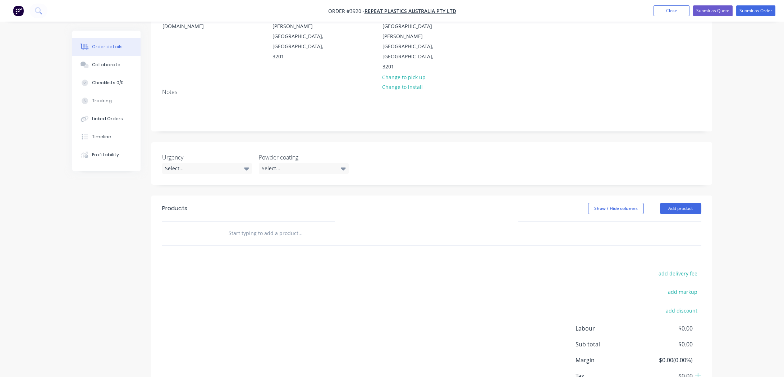
scroll to position [88, 0]
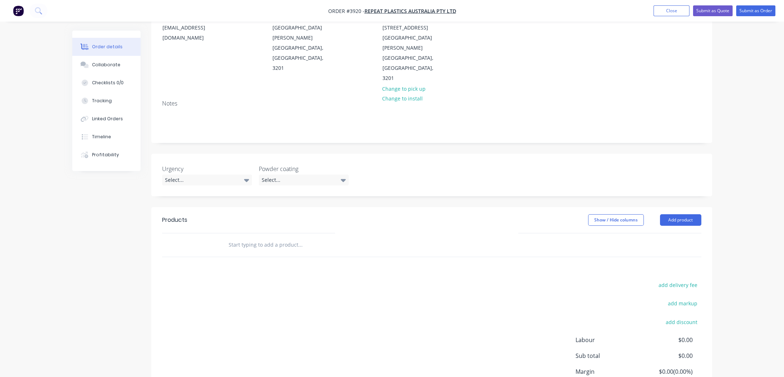
drag, startPoint x: 174, startPoint y: 72, endPoint x: 79, endPoint y: 194, distance: 154.0
click at [82, 202] on div "Created by [PERSON_NAME] Created [DATE] Required [DATE] Assigned to BM P Status…" at bounding box center [392, 191] width 640 height 498
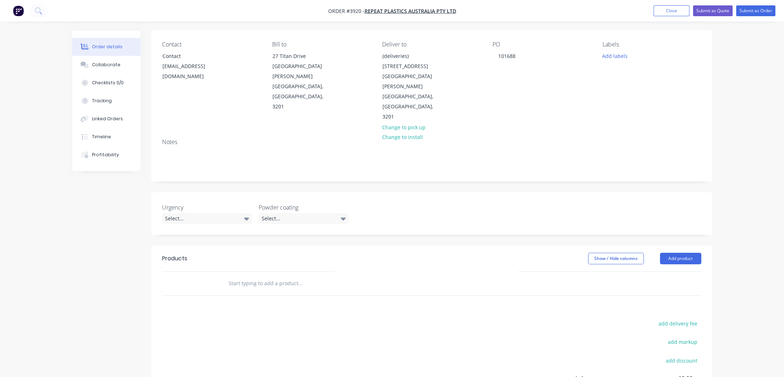
scroll to position [0, 0]
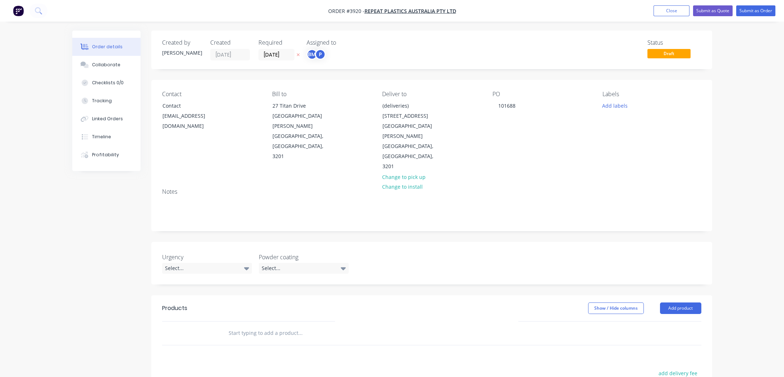
click at [306, 51] on div "Created by [PERSON_NAME] Created [DATE] Required [DATE] Assigned to BM P" at bounding box center [270, 49] width 216 height 21
click at [327, 75] on div "[PERSON_NAME] (You)" at bounding box center [352, 72] width 78 height 11
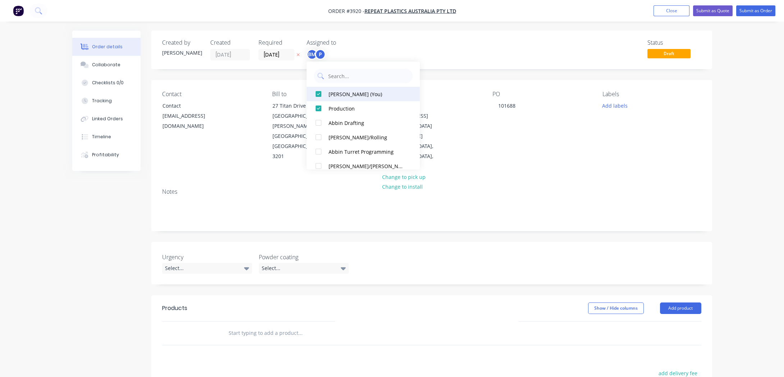
drag, startPoint x: 329, startPoint y: 98, endPoint x: 352, endPoint y: 91, distance: 23.6
click at [352, 91] on div "[PERSON_NAME] (You)" at bounding box center [367, 94] width 76 height 8
click at [352, 91] on div "Production" at bounding box center [367, 94] width 76 height 8
click at [354, 74] on input "text" at bounding box center [369, 76] width 82 height 14
type input "pro"
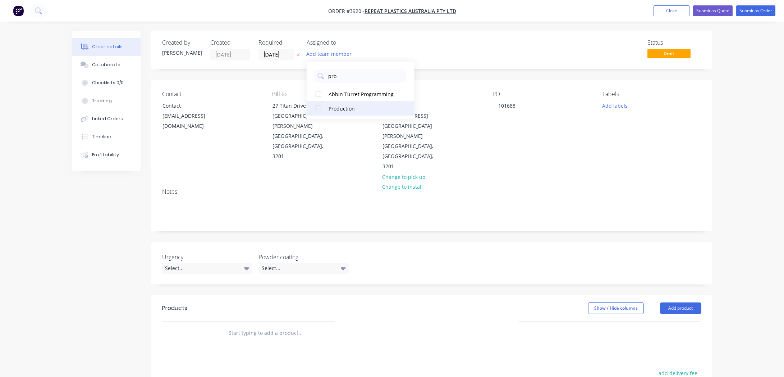
click at [351, 101] on button "Production" at bounding box center [361, 108] width 108 height 14
click at [393, 42] on div "Status Draft" at bounding box center [540, 49] width 323 height 21
click at [678, 302] on button "Add product" at bounding box center [680, 308] width 41 height 12
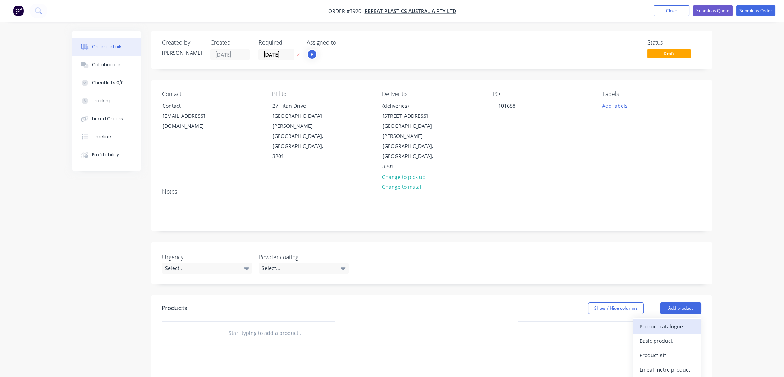
click at [678, 321] on div "Product catalogue" at bounding box center [667, 326] width 55 height 10
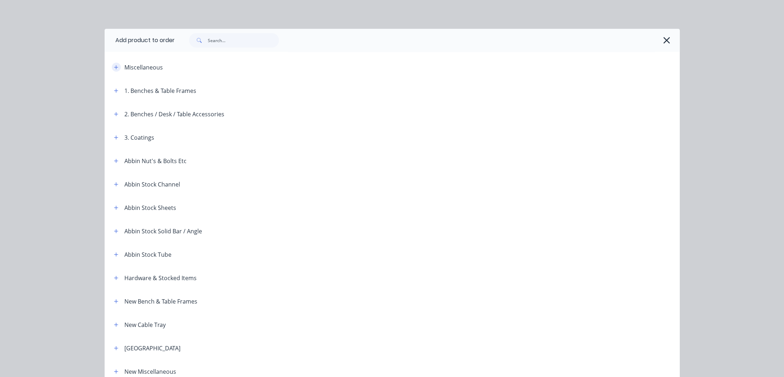
click at [114, 67] on icon "button" at bounding box center [116, 67] width 4 height 5
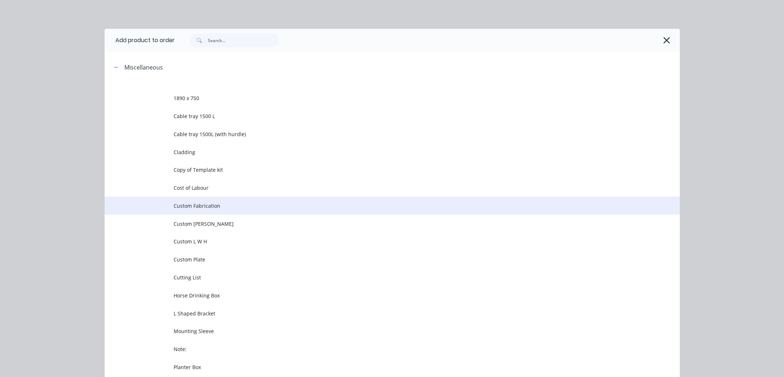
click at [198, 209] on td "Custom Fabrication" at bounding box center [427, 205] width 506 height 18
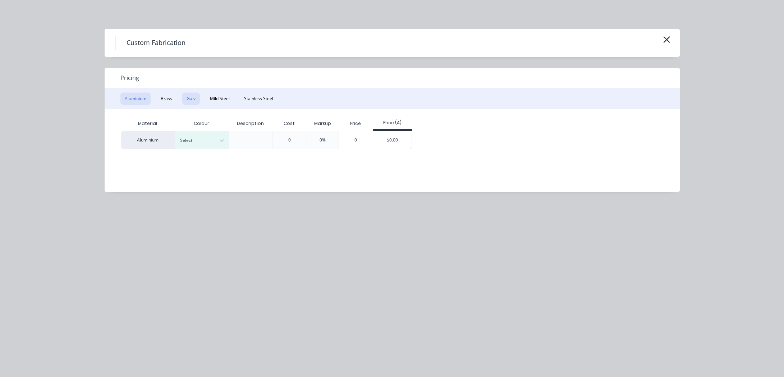
click at [186, 99] on button "Galv" at bounding box center [191, 98] width 18 height 12
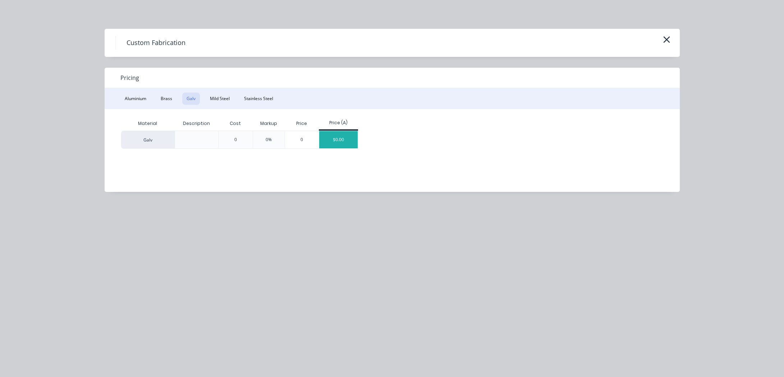
click at [333, 143] on div "$0.00" at bounding box center [338, 139] width 38 height 17
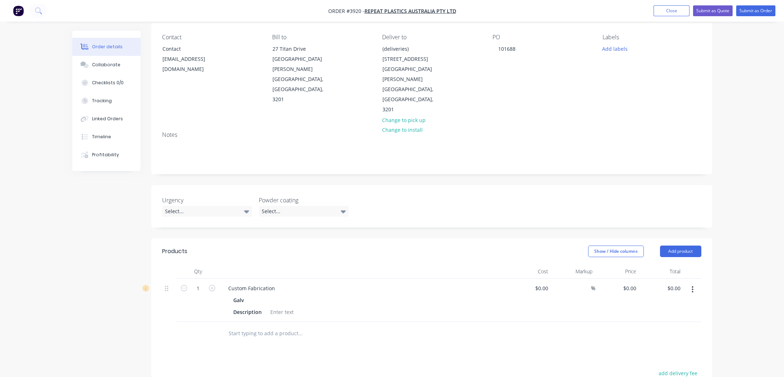
scroll to position [163, 0]
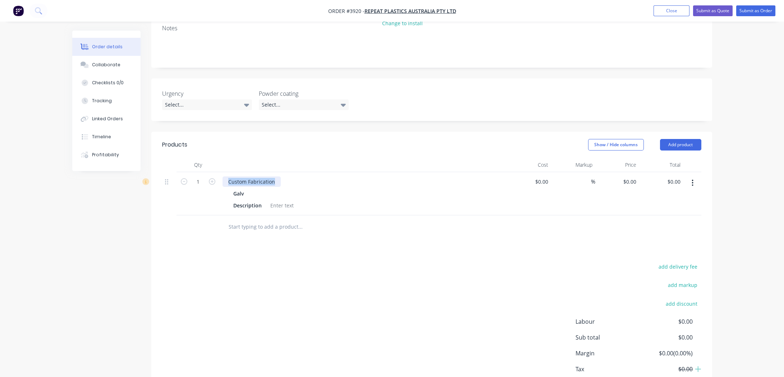
drag, startPoint x: 278, startPoint y: 152, endPoint x: 167, endPoint y: 143, distance: 110.8
click at [167, 172] on div "1 Custom Fabrication Galv Description $0.00 $0.00 % $0.00 $0.00 $0.00 $0.00" at bounding box center [431, 193] width 539 height 43
paste div
click at [345, 223] on div at bounding box center [349, 234] width 259 height 23
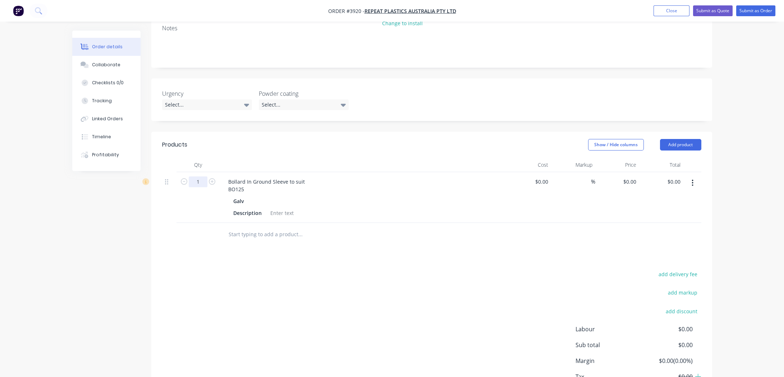
click at [195, 176] on input "1" at bounding box center [198, 181] width 19 height 11
type input "60"
click at [193, 218] on div "Products Show / Hide columns Add product Qty Cost Markup Price Total 60 Bollard…" at bounding box center [431, 275] width 561 height 287
click at [280, 208] on div at bounding box center [282, 213] width 29 height 10
click at [344, 208] on div "Description" at bounding box center [362, 213] width 263 height 10
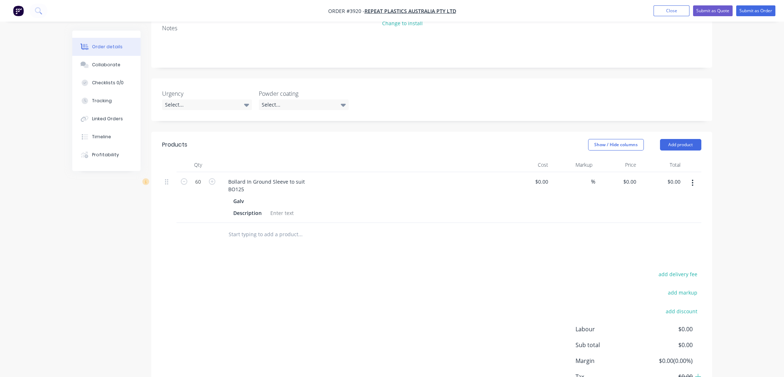
click at [697, 176] on button "button" at bounding box center [692, 182] width 17 height 13
click at [693, 211] on div "Duplicate" at bounding box center [667, 216] width 55 height 10
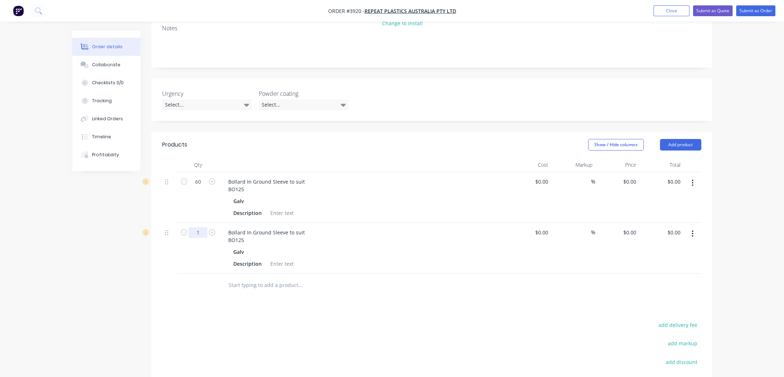
click at [204, 227] on input "1" at bounding box center [198, 232] width 19 height 11
type input "40"
click at [309, 246] on div "Galv" at bounding box center [363, 251] width 260 height 10
drag, startPoint x: 247, startPoint y: 209, endPoint x: 220, endPoint y: 197, distance: 29.8
click at [220, 223] on div "Bollard In Ground Sleeve to suit BO125 Galv Description" at bounding box center [364, 248] width 288 height 51
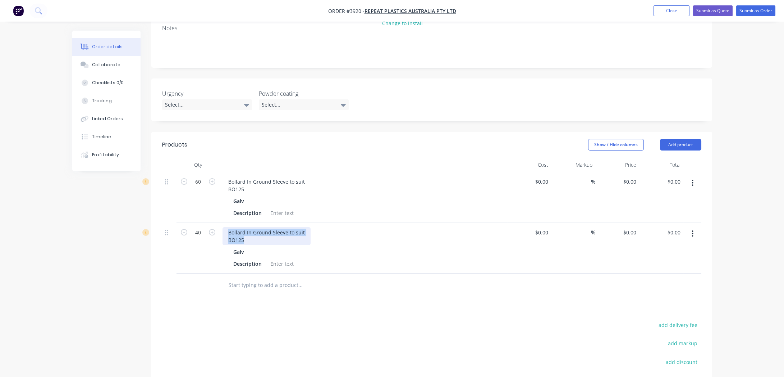
paste div
click at [694, 229] on icon "button" at bounding box center [693, 233] width 2 height 8
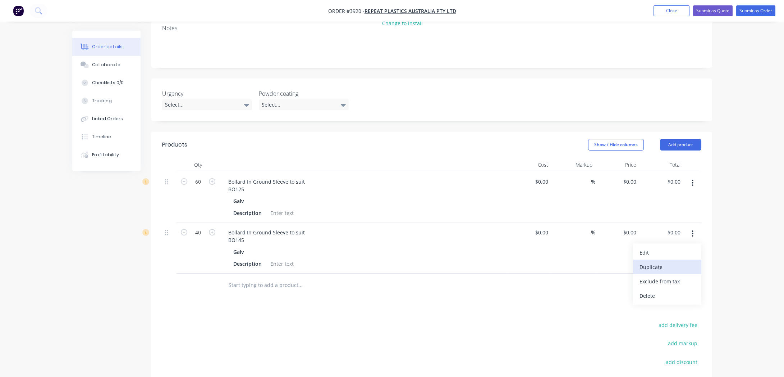
click at [676, 261] on div "Duplicate" at bounding box center [667, 266] width 55 height 10
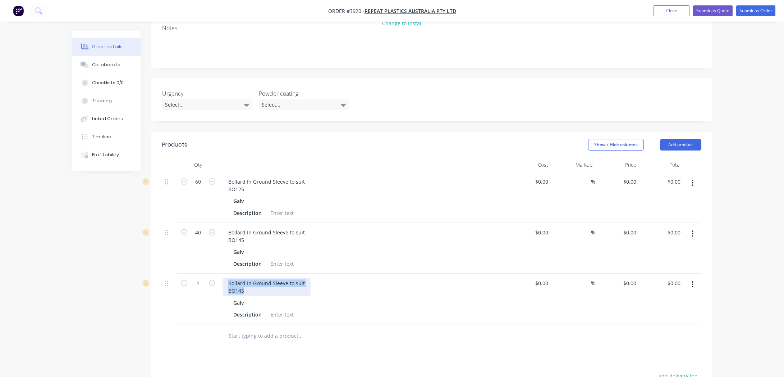
drag, startPoint x: 255, startPoint y: 259, endPoint x: 213, endPoint y: 242, distance: 45.7
click at [214, 273] on div "1 Bollard In Ground Sleeve to suit BO145 Galv Description $0.00 $0.00 % $0.00 $…" at bounding box center [431, 298] width 539 height 51
paste div
click at [404, 282] on div "Bollard Sleeve Eyelet GAL Galv Description" at bounding box center [364, 294] width 288 height 43
click at [193, 278] on input "1" at bounding box center [198, 283] width 19 height 11
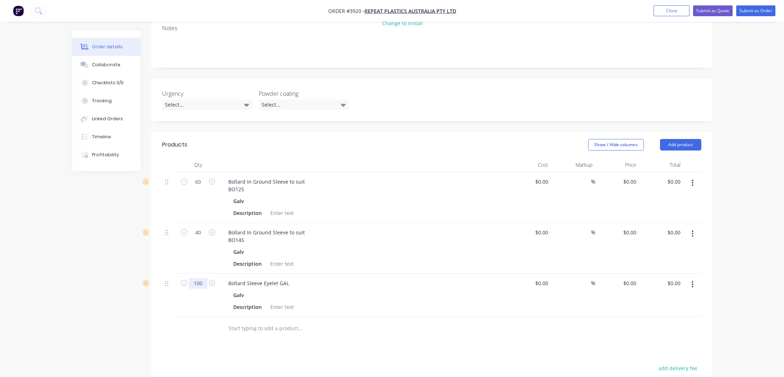
type input "100"
click at [195, 316] on div at bounding box center [198, 327] width 43 height 23
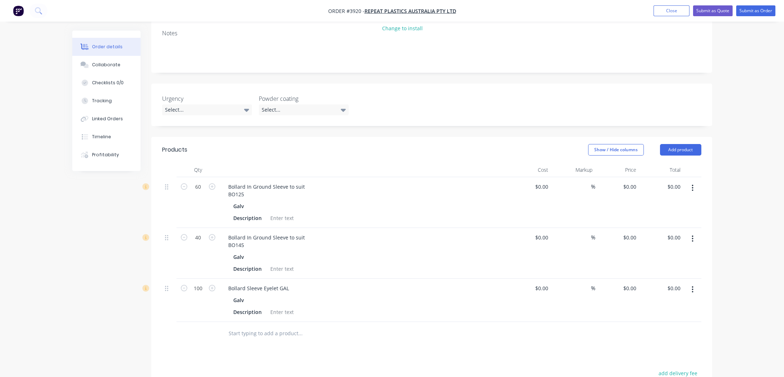
scroll to position [65, 0]
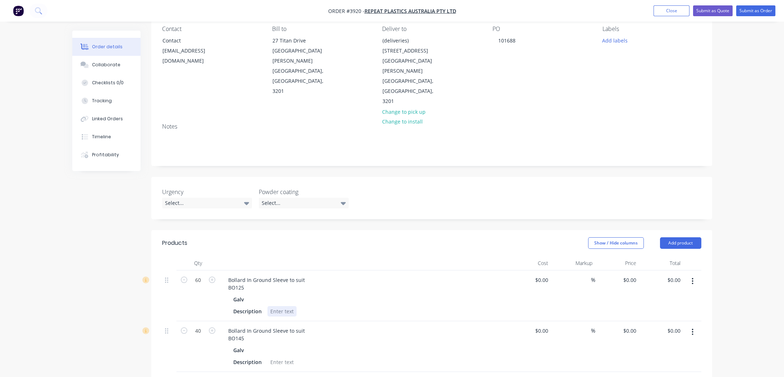
click at [272, 306] on div at bounding box center [282, 311] width 29 height 10
drag, startPoint x: 308, startPoint y: 279, endPoint x: 262, endPoint y: 281, distance: 46.1
click at [262, 306] on div "Description Refer to drawing" at bounding box center [362, 311] width 263 height 10
copy div "Refer to drawing"
click at [280, 356] on div at bounding box center [282, 361] width 29 height 10
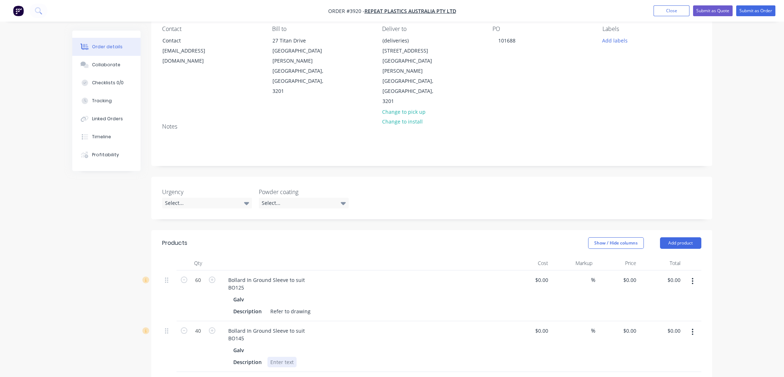
paste div
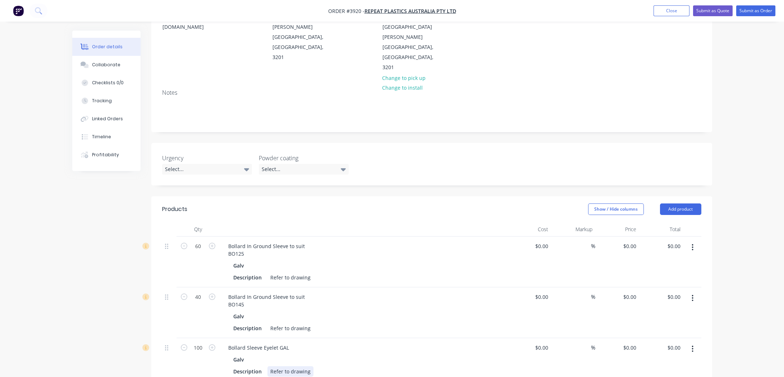
scroll to position [0, 0]
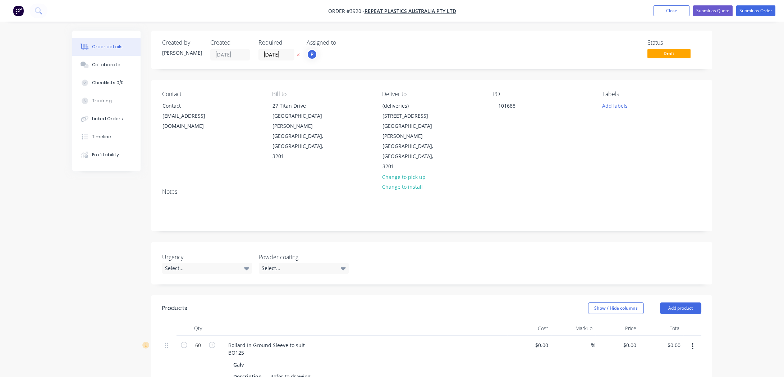
click at [320, 135] on div "Bill to [STREET_ADDRESS][PERSON_NAME]" at bounding box center [321, 131] width 99 height 81
click at [615, 104] on button "Add labels" at bounding box center [615, 105] width 33 height 10
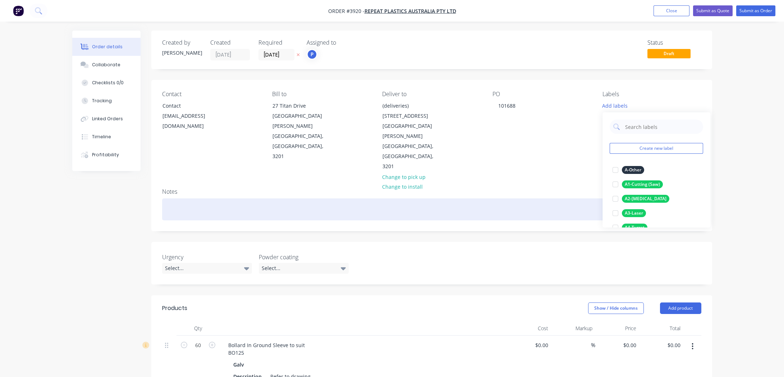
click at [502, 198] on div at bounding box center [431, 209] width 539 height 22
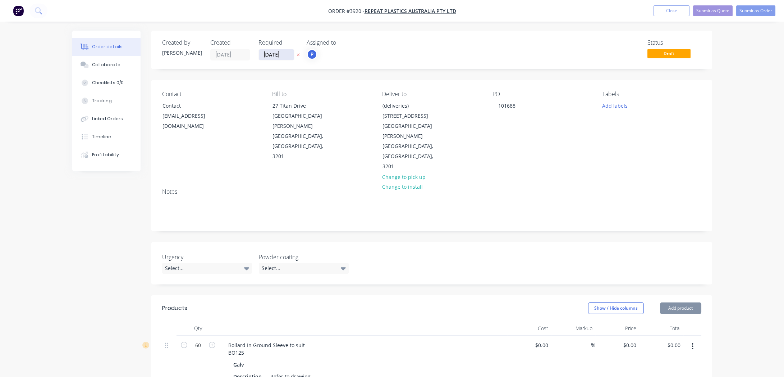
click at [278, 58] on input "[DATE]" at bounding box center [276, 54] width 35 height 11
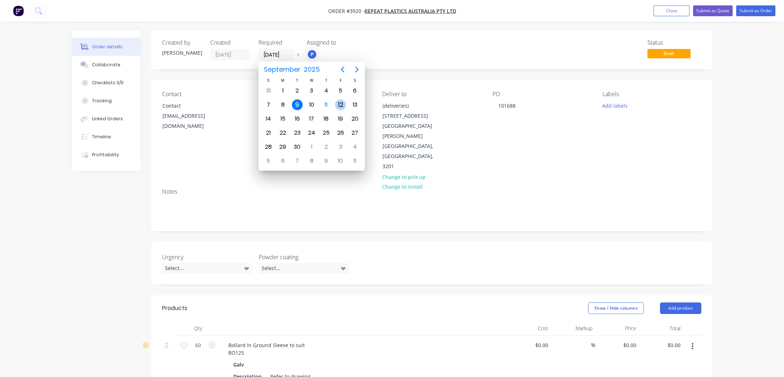
click at [338, 105] on div "12" at bounding box center [340, 104] width 11 height 11
type input "[DATE]"
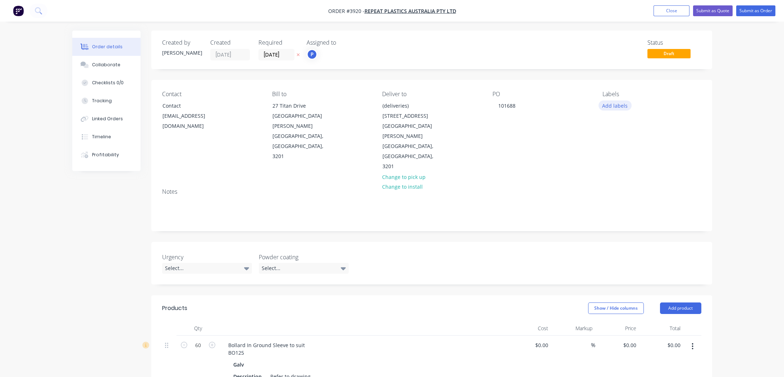
click at [611, 107] on button "Add labels" at bounding box center [615, 105] width 33 height 10
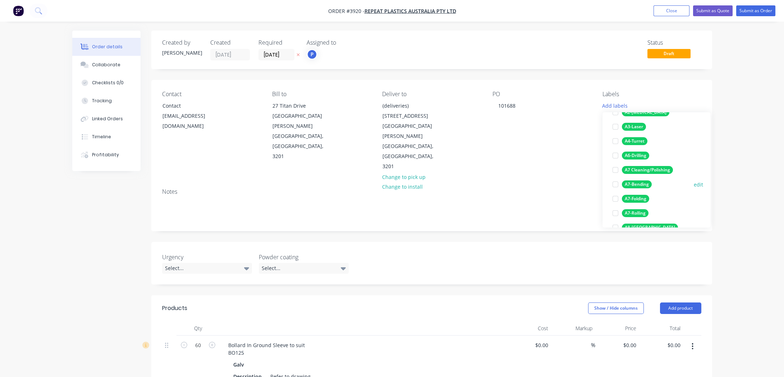
scroll to position [98, 0]
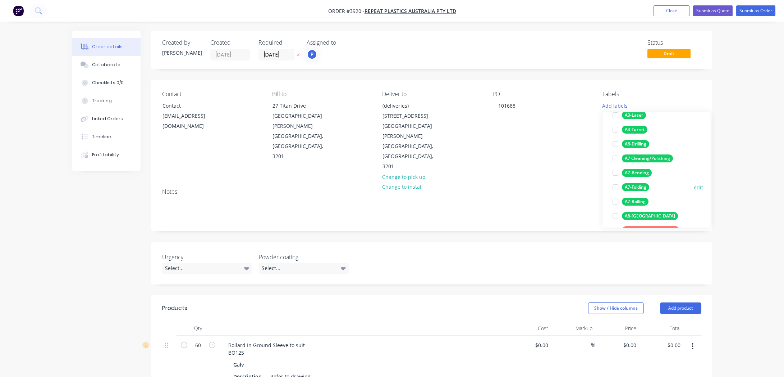
click at [643, 187] on div "A7-Folding" at bounding box center [635, 187] width 27 height 8
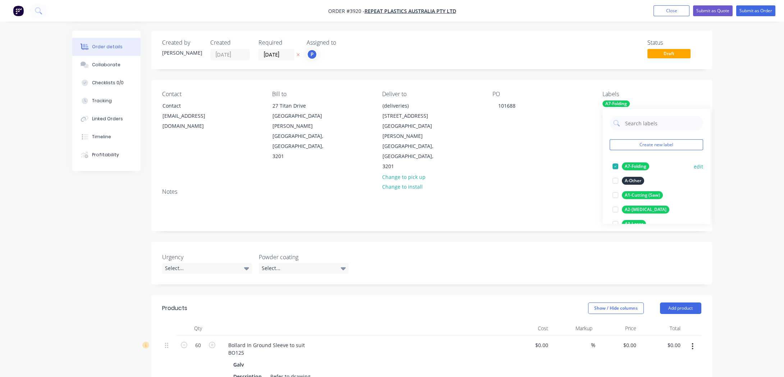
scroll to position [131, 0]
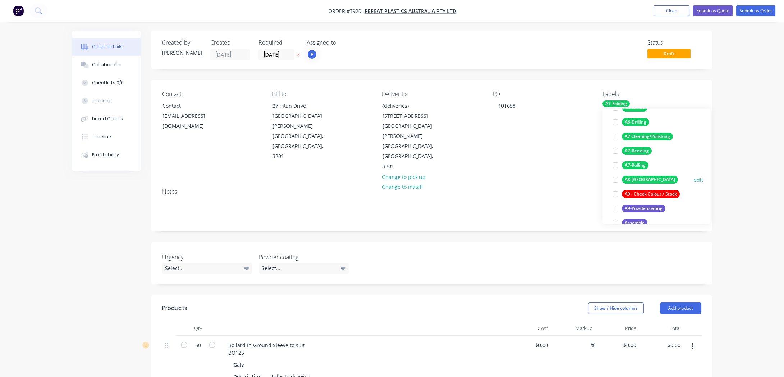
click at [643, 183] on div "A8-[GEOGRAPHIC_DATA]" at bounding box center [650, 179] width 56 height 8
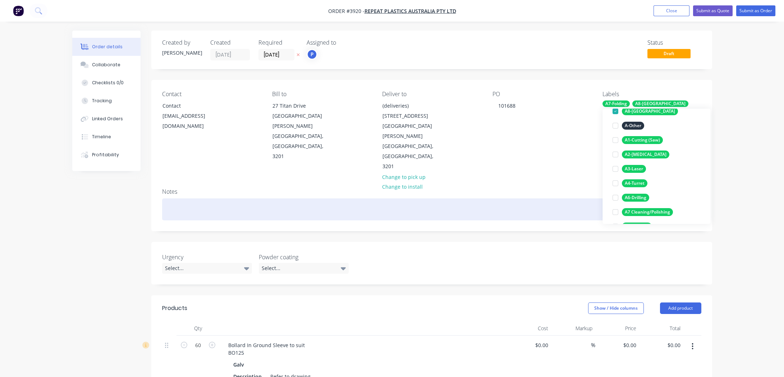
scroll to position [64, 0]
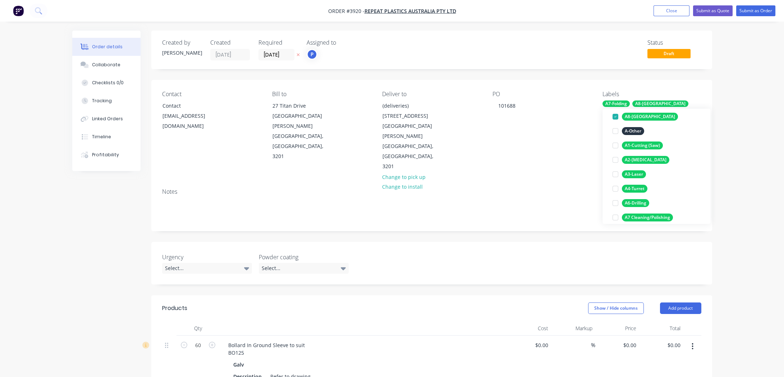
click at [577, 7] on nav "Order #3920 - Repeat Plastics Australia Pty Ltd Add product Close Submit as Quo…" at bounding box center [392, 11] width 784 height 22
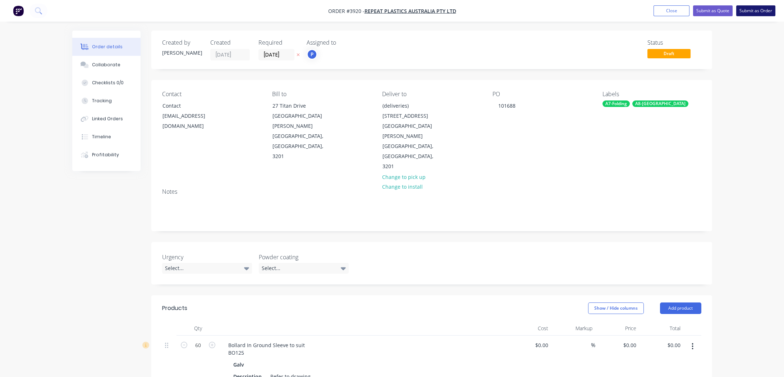
click at [752, 7] on button "Submit as Order" at bounding box center [756, 10] width 39 height 11
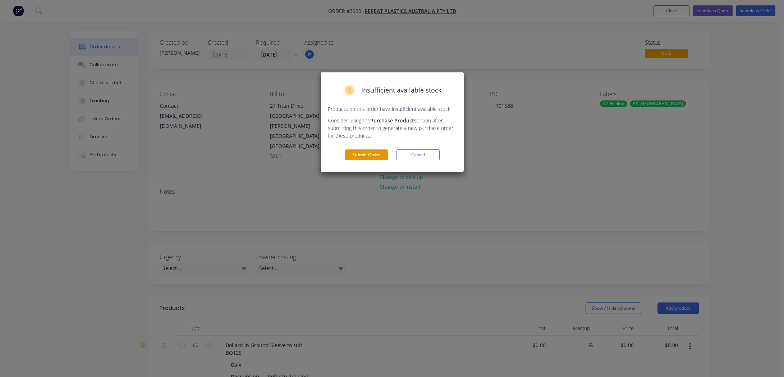
click at [375, 158] on button "Submit Order" at bounding box center [366, 154] width 43 height 11
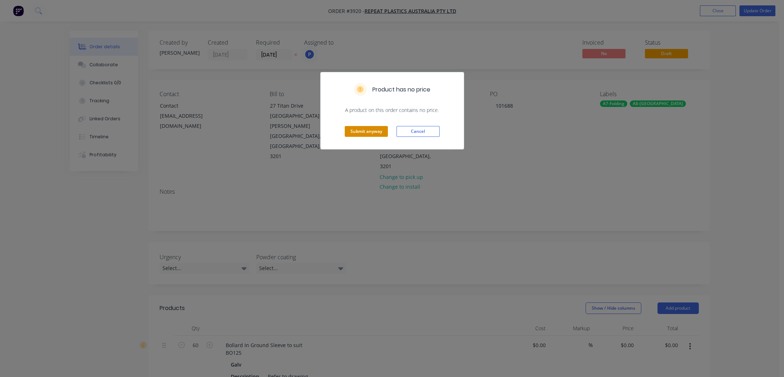
click at [379, 134] on button "Submit anyway" at bounding box center [366, 131] width 43 height 11
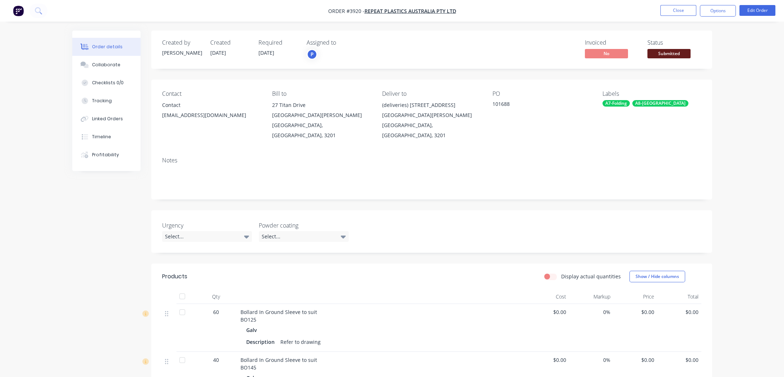
click at [679, 52] on span "Submitted" at bounding box center [669, 53] width 43 height 9
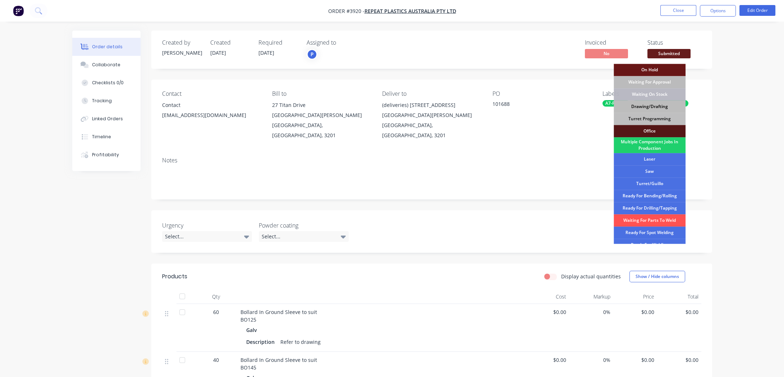
click at [648, 110] on div "Drawing/Drafting" at bounding box center [650, 106] width 72 height 12
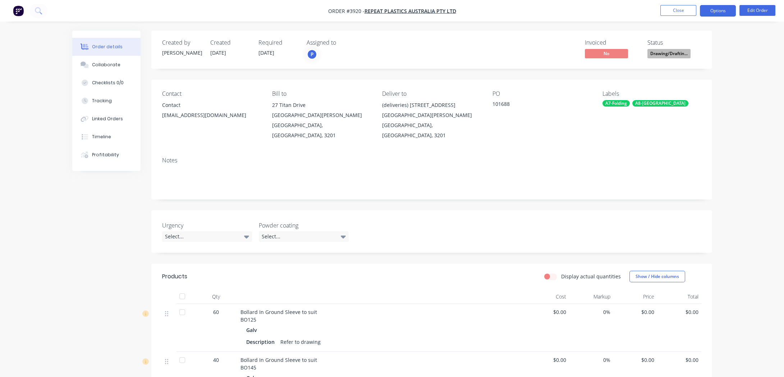
click at [720, 10] on button "Options" at bounding box center [718, 11] width 36 height 12
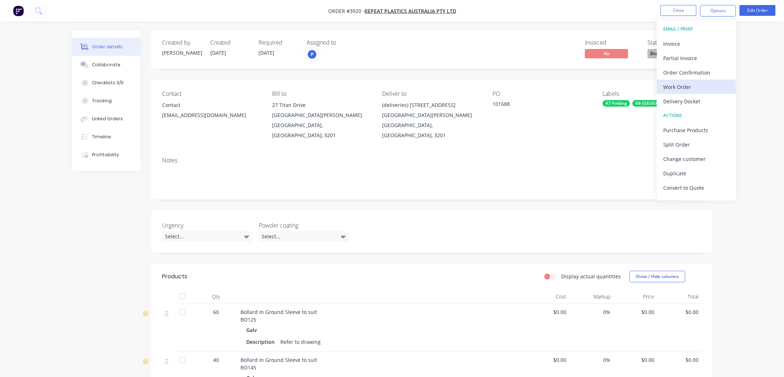
click at [706, 91] on div "Work Order" at bounding box center [697, 87] width 66 height 10
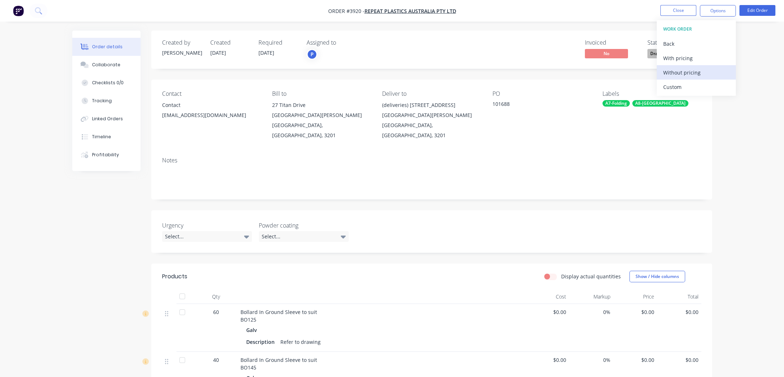
click at [705, 76] on div "Without pricing" at bounding box center [697, 72] width 66 height 10
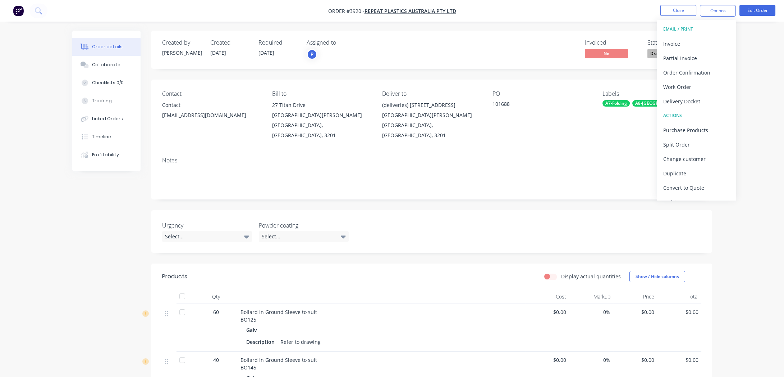
click at [50, 196] on div "Order details Collaborate Checklists 0/0 Tracking Linked Orders Timeline Profit…" at bounding box center [392, 283] width 784 height 567
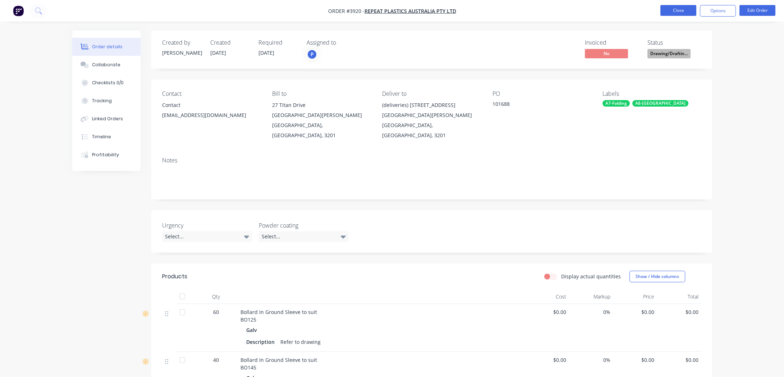
click at [672, 14] on button "Close" at bounding box center [679, 10] width 36 height 11
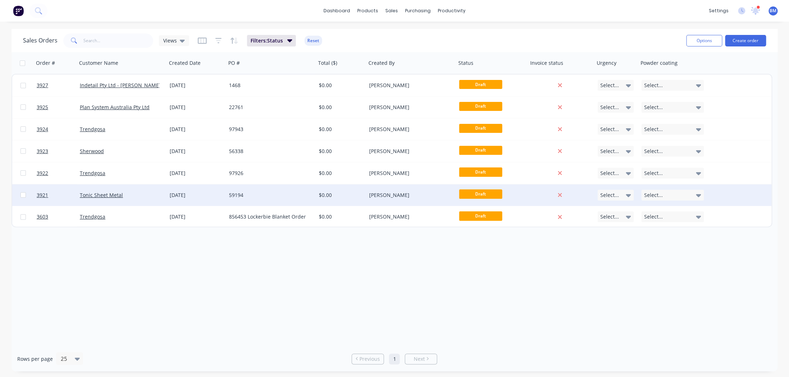
click at [188, 189] on div "[DATE]" at bounding box center [196, 195] width 59 height 22
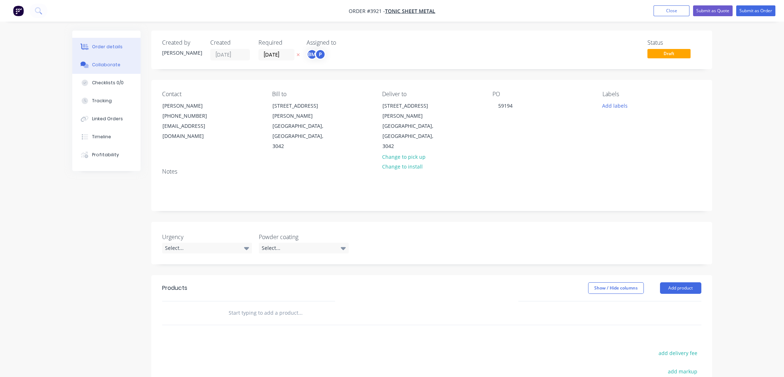
click at [112, 66] on div "Collaborate" at bounding box center [106, 64] width 28 height 6
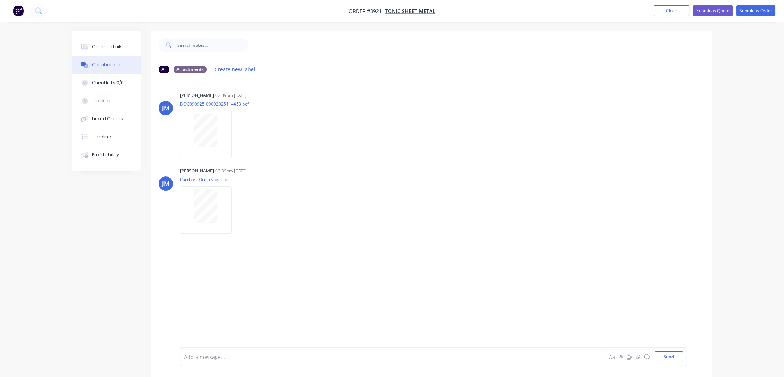
click at [117, 56] on button "Collaborate" at bounding box center [106, 65] width 68 height 18
click at [119, 47] on div "Order details" at bounding box center [107, 47] width 31 height 6
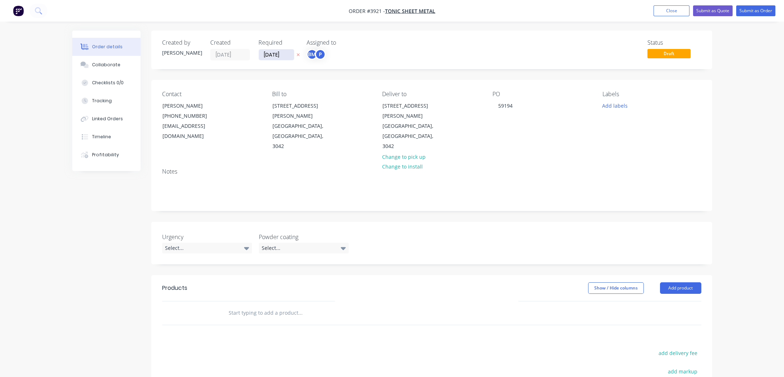
click at [269, 51] on input "[DATE]" at bounding box center [276, 54] width 35 height 11
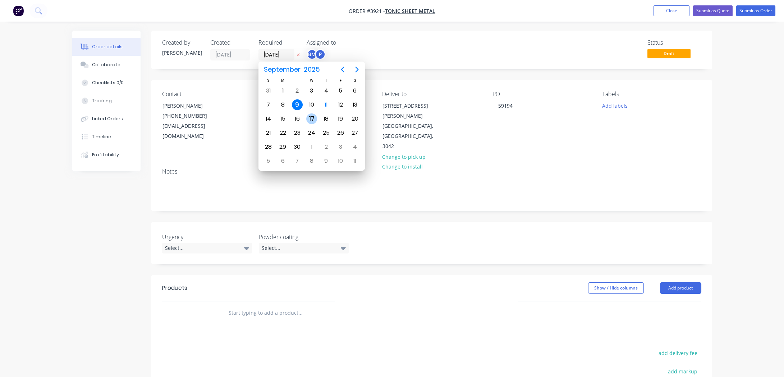
click at [306, 118] on div "17" at bounding box center [312, 119] width 14 height 14
type input "[DATE]"
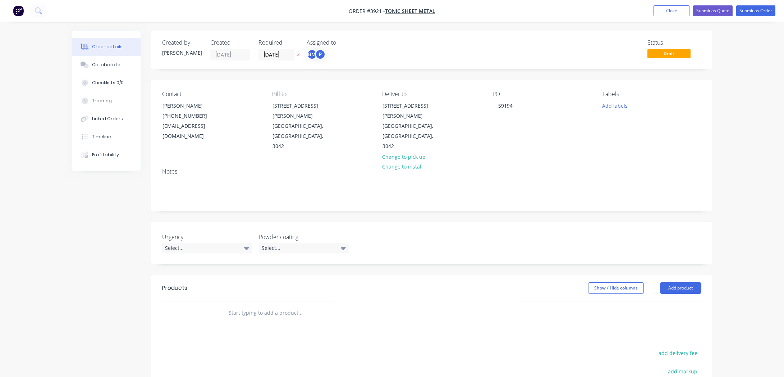
click at [313, 60] on div "Assigned to BM P" at bounding box center [343, 49] width 72 height 21
click at [314, 56] on div "BM" at bounding box center [312, 54] width 11 height 11
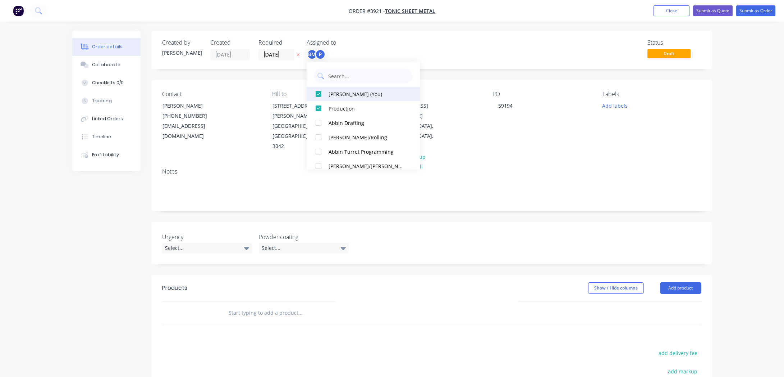
click at [334, 94] on div "[PERSON_NAME] (You)" at bounding box center [367, 94] width 76 height 8
click at [361, 54] on div "P" at bounding box center [343, 54] width 72 height 11
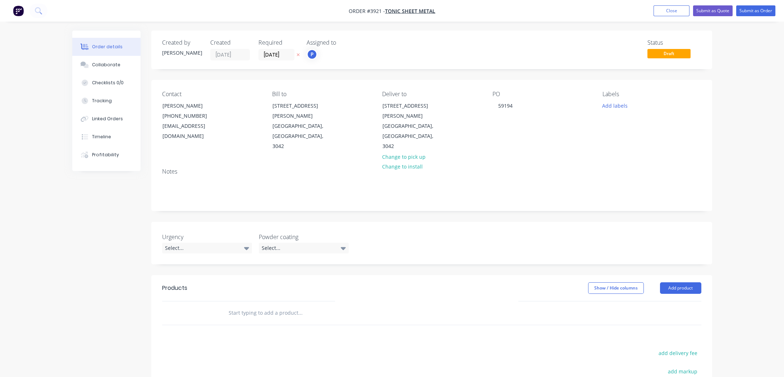
drag, startPoint x: 359, startPoint y: 284, endPoint x: 490, endPoint y: 290, distance: 130.7
click at [377, 301] on div at bounding box center [349, 312] width 259 height 23
click at [696, 282] on div "Show / Hide columns Add product" at bounding box center [489, 288] width 425 height 12
click at [685, 282] on button "Add product" at bounding box center [680, 288] width 41 height 12
click at [685, 313] on button "Basic product" at bounding box center [667, 320] width 68 height 14
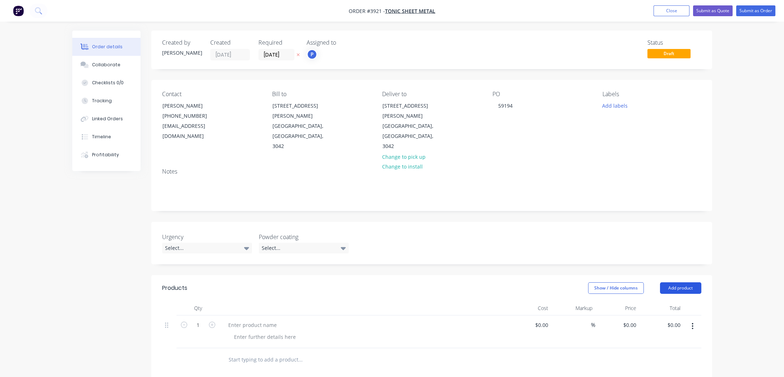
click at [679, 282] on button "Add product" at bounding box center [680, 288] width 41 height 12
click at [680, 301] on div "Product catalogue" at bounding box center [667, 306] width 55 height 10
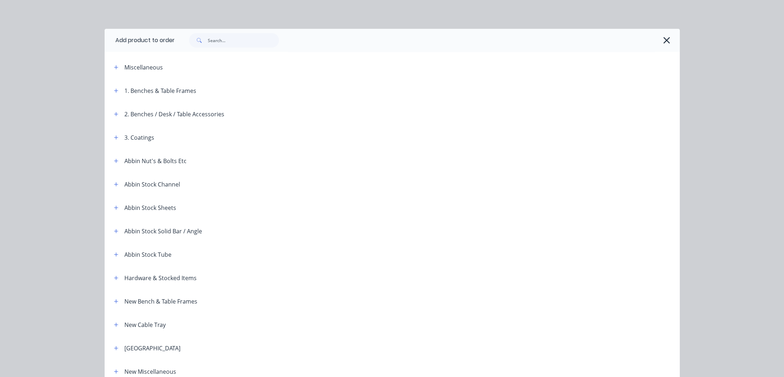
click at [111, 73] on header "Miscellaneous" at bounding box center [392, 66] width 575 height 23
drag, startPoint x: 113, startPoint y: 68, endPoint x: 115, endPoint y: 102, distance: 34.2
click at [114, 69] on icon "button" at bounding box center [116, 67] width 4 height 5
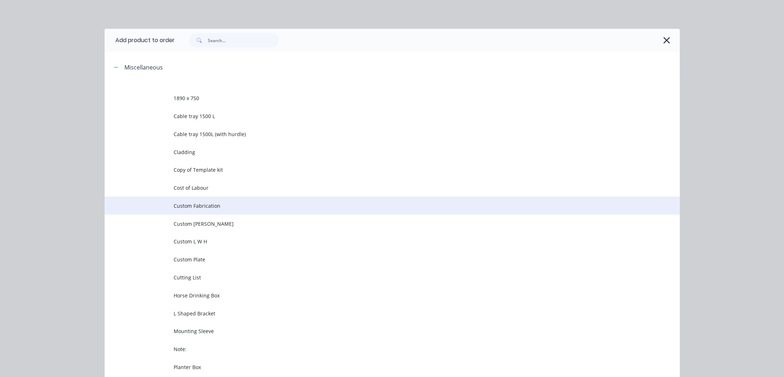
click at [203, 207] on span "Custom Fabrication" at bounding box center [376, 206] width 405 height 8
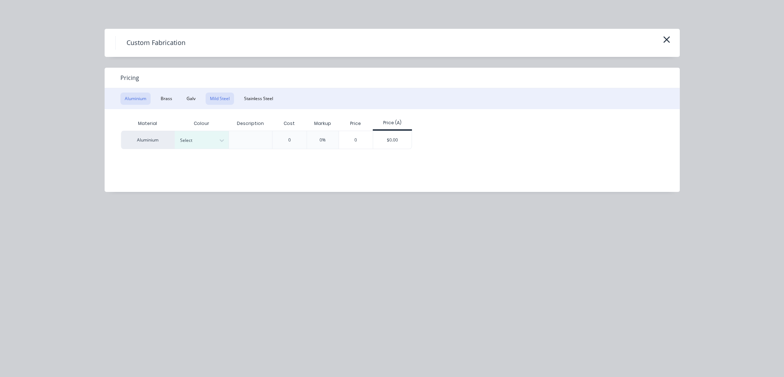
click at [216, 95] on button "Mild Steel" at bounding box center [220, 98] width 28 height 12
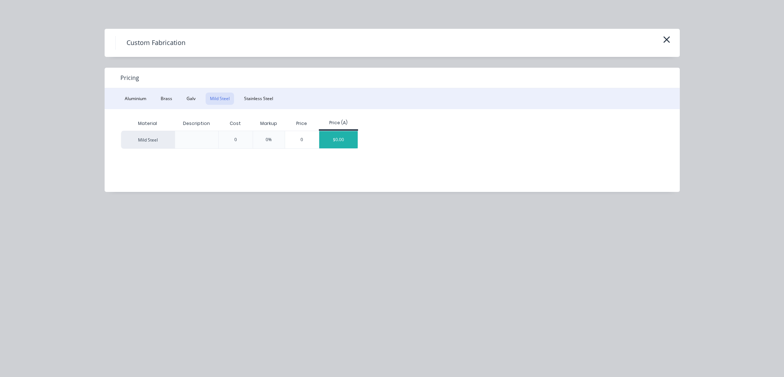
click at [340, 141] on div "$0.00" at bounding box center [338, 139] width 38 height 17
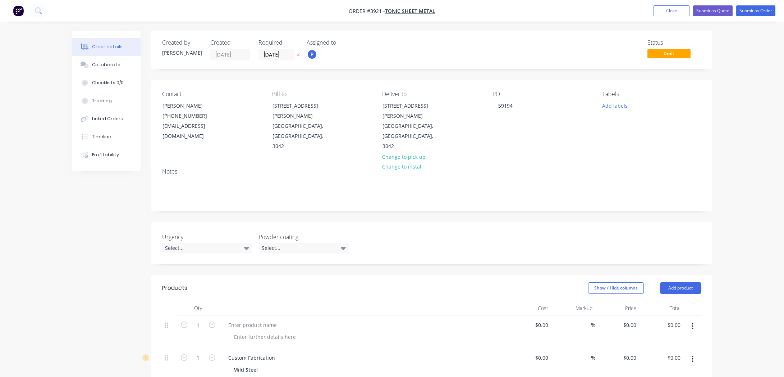
click at [693, 323] on icon "button" at bounding box center [692, 326] width 1 height 6
click at [273, 319] on div "Custom Fabrication" at bounding box center [252, 324] width 58 height 10
drag, startPoint x: 273, startPoint y: 302, endPoint x: 166, endPoint y: 292, distance: 107.7
click at [166, 301] on div "Qty Cost Markup Price Total 1 Custom Fabrication Mild Steel Description $0.00 $…" at bounding box center [431, 330] width 539 height 58
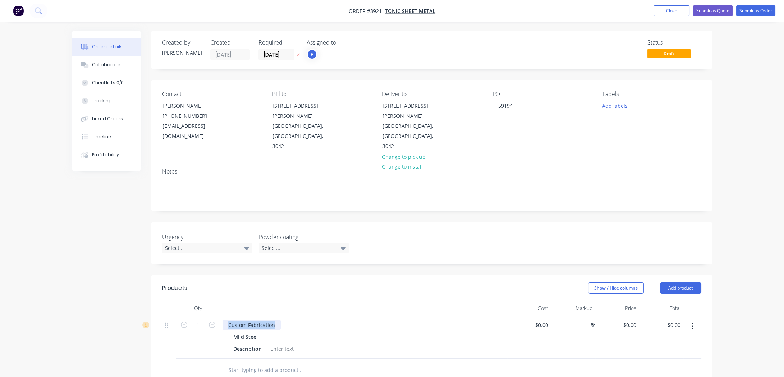
paste div
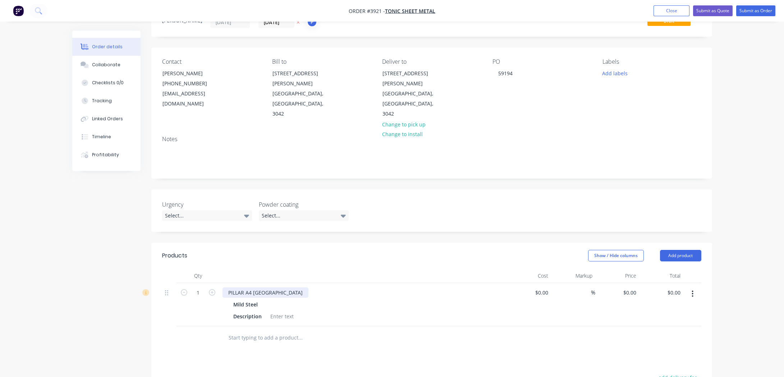
scroll to position [32, 0]
drag, startPoint x: 208, startPoint y: 277, endPoint x: 211, endPoint y: 273, distance: 5.1
click at [210, 283] on div "1" at bounding box center [198, 304] width 43 height 43
click at [211, 289] on icon "button" at bounding box center [212, 292] width 6 height 6
type input "2"
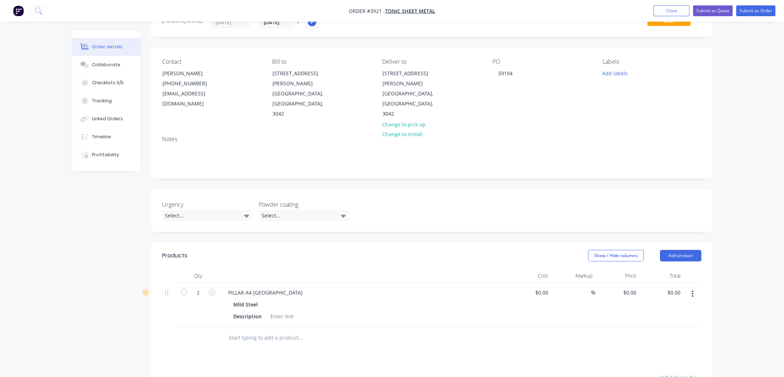
click at [398, 299] on div "Mild Steel" at bounding box center [363, 304] width 260 height 10
click at [284, 311] on div at bounding box center [282, 316] width 29 height 10
click at [359, 283] on div "PILLAR A4 LOUVRE Mild Steel Description Refer to drawing" at bounding box center [364, 304] width 288 height 43
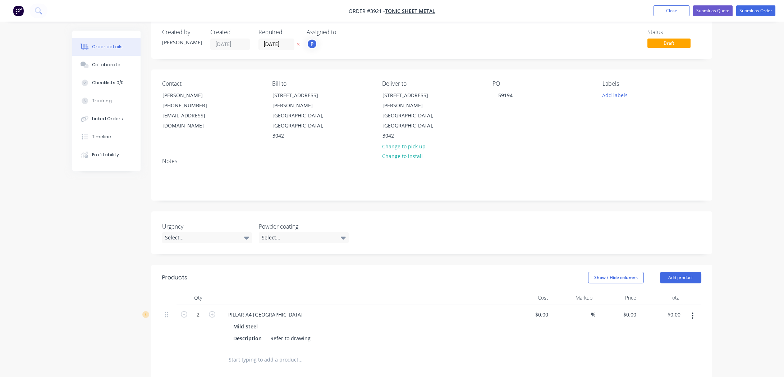
scroll to position [0, 0]
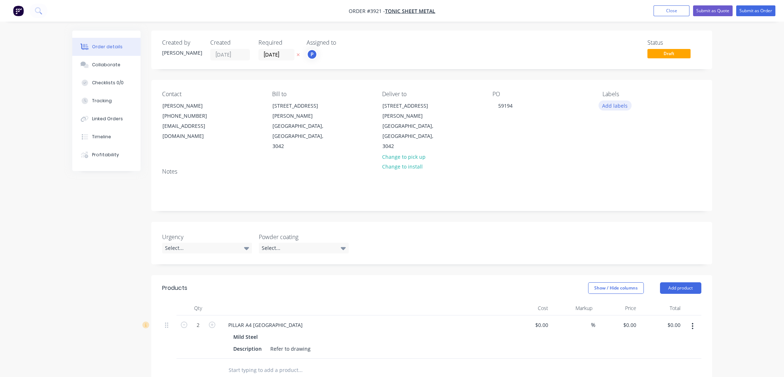
click at [616, 101] on button "Add labels" at bounding box center [615, 105] width 33 height 10
click at [638, 227] on div "Urgency Select... Powder coating Select..." at bounding box center [431, 243] width 561 height 42
click at [617, 111] on div "Labels Add labels" at bounding box center [652, 121] width 99 height 61
drag, startPoint x: 610, startPoint y: 85, endPoint x: 608, endPoint y: 104, distance: 19.1
click at [610, 86] on div "Contact [PERSON_NAME] [PHONE_NUMBER] [EMAIL_ADDRESS][DOMAIN_NAME] Bill to [STRE…" at bounding box center [431, 121] width 561 height 82
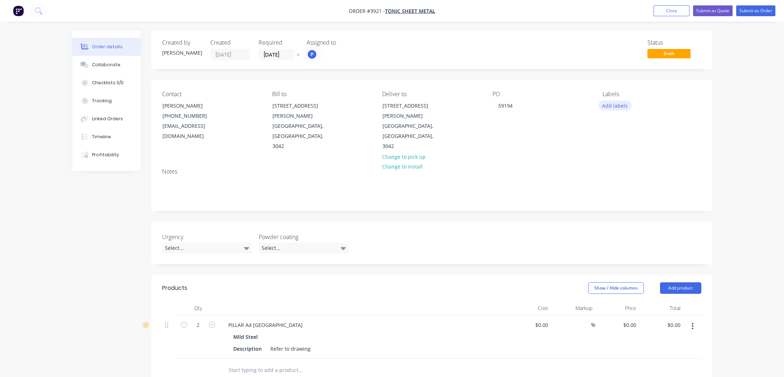
drag, startPoint x: 608, startPoint y: 106, endPoint x: 614, endPoint y: 110, distance: 7.2
click at [608, 106] on button "Add labels" at bounding box center [615, 105] width 33 height 10
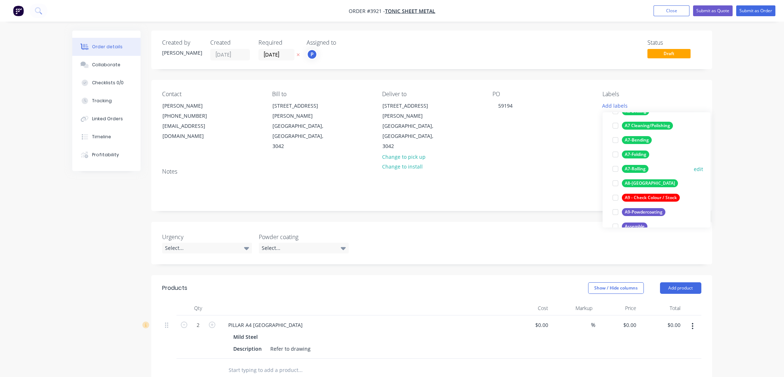
scroll to position [98, 0]
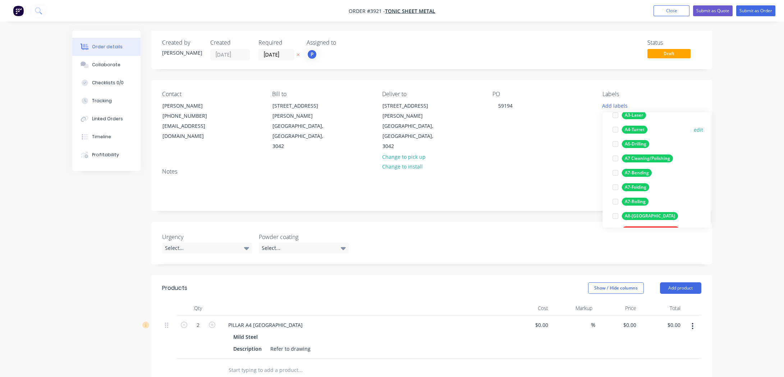
click at [634, 129] on div "A4-Turret" at bounding box center [635, 130] width 26 height 8
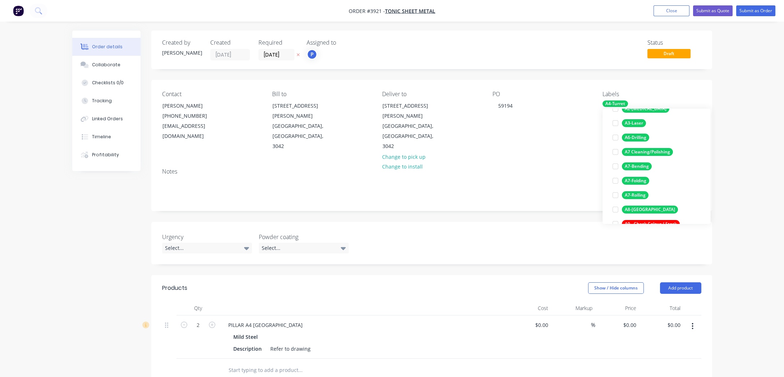
scroll to position [171, 0]
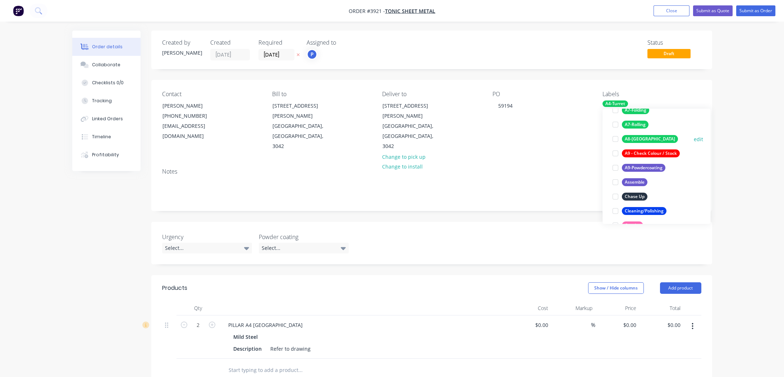
click at [641, 138] on div "A8-[GEOGRAPHIC_DATA]" at bounding box center [650, 139] width 56 height 8
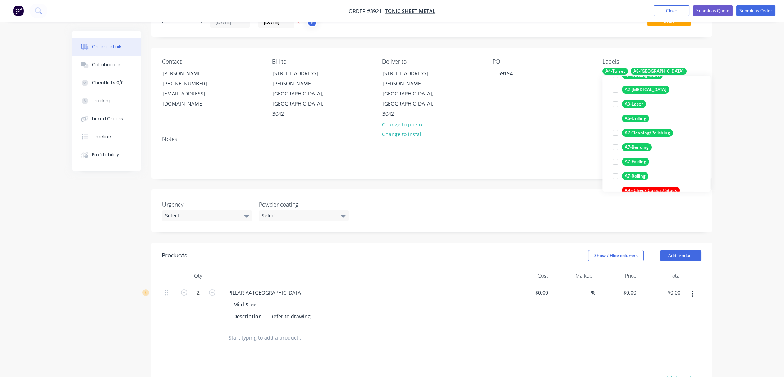
scroll to position [0, 0]
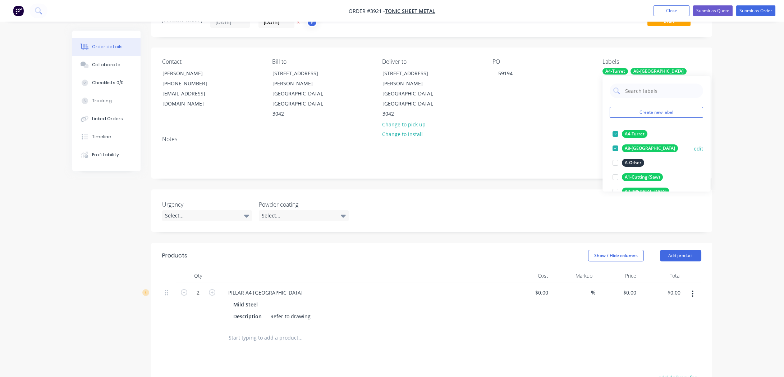
click at [635, 146] on div "A8-[GEOGRAPHIC_DATA]" at bounding box center [650, 148] width 56 height 8
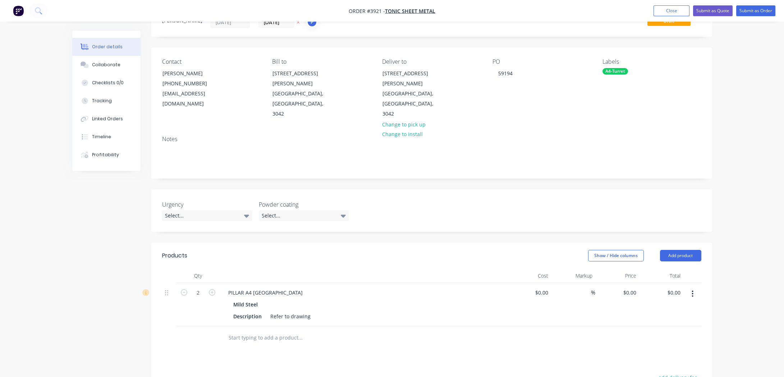
click at [477, 189] on div "Urgency Select... Powder coating Select..." at bounding box center [431, 210] width 561 height 42
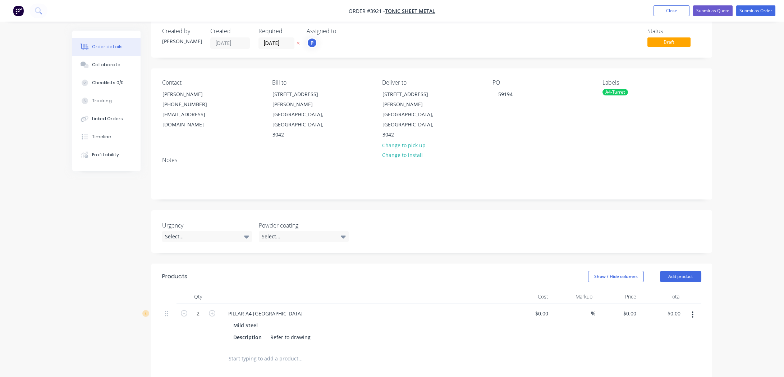
scroll to position [0, 0]
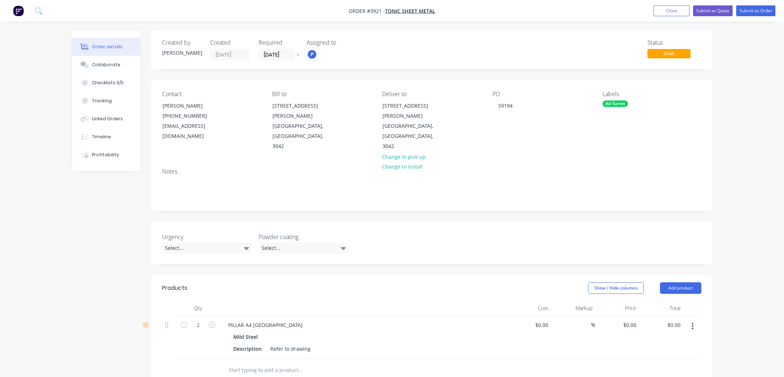
click at [679, 43] on div "Status" at bounding box center [675, 42] width 54 height 7
click at [677, 53] on span "Draft" at bounding box center [669, 53] width 43 height 9
click at [751, 9] on button "Submit as Order" at bounding box center [756, 10] width 39 height 11
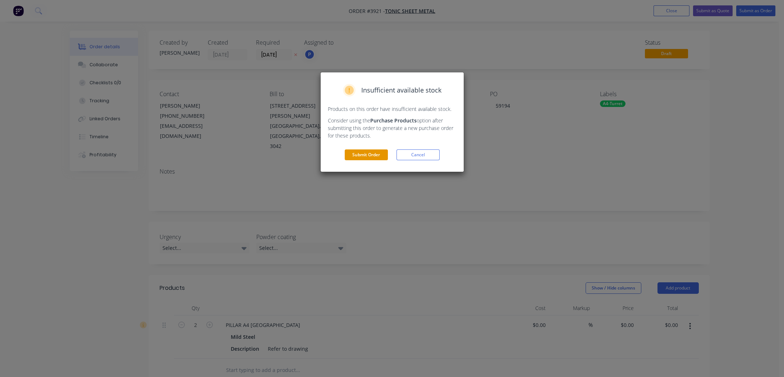
click at [382, 150] on button "Submit Order" at bounding box center [366, 154] width 43 height 11
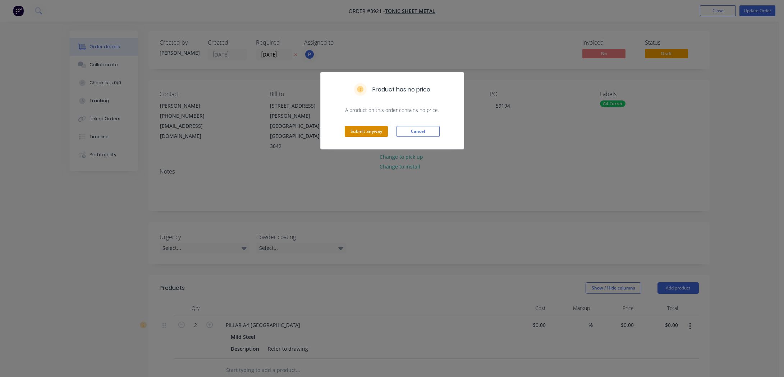
click at [370, 131] on button "Submit anyway" at bounding box center [366, 131] width 43 height 11
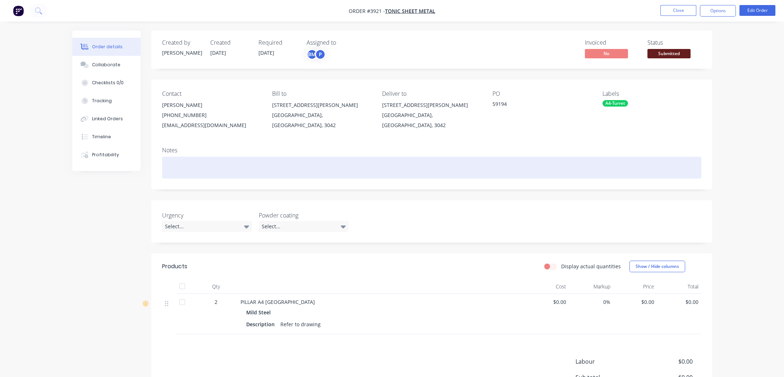
click at [211, 161] on div at bounding box center [431, 167] width 539 height 22
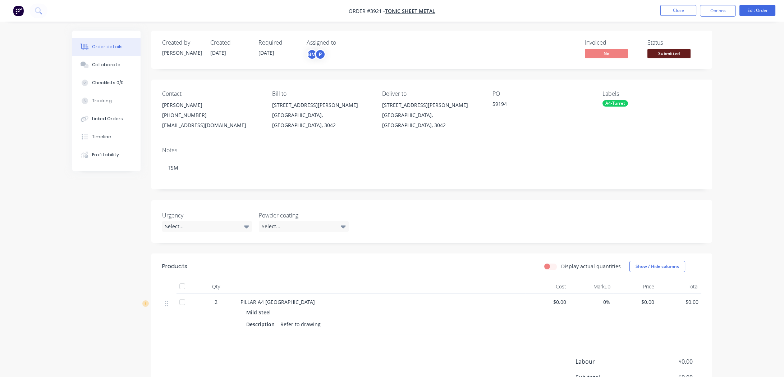
click at [560, 143] on div "Notes TSM" at bounding box center [431, 165] width 561 height 48
click at [753, 4] on nav "Order #3921 - Tonic Sheet Metal Close Options Edit Order" at bounding box center [392, 11] width 784 height 22
click at [676, 52] on span "Submitted" at bounding box center [669, 53] width 43 height 9
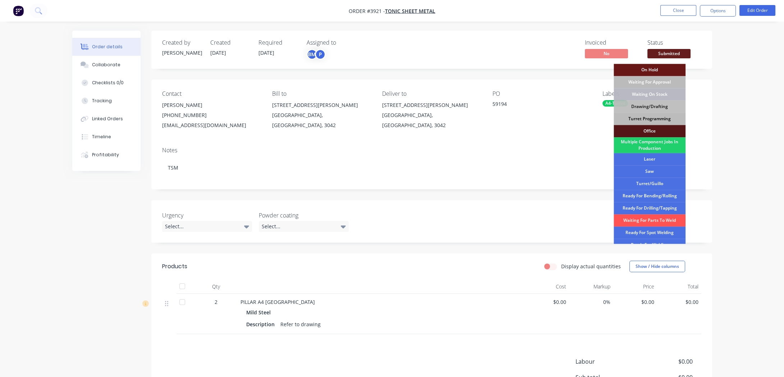
click at [655, 119] on div "Turret Programming" at bounding box center [650, 119] width 72 height 12
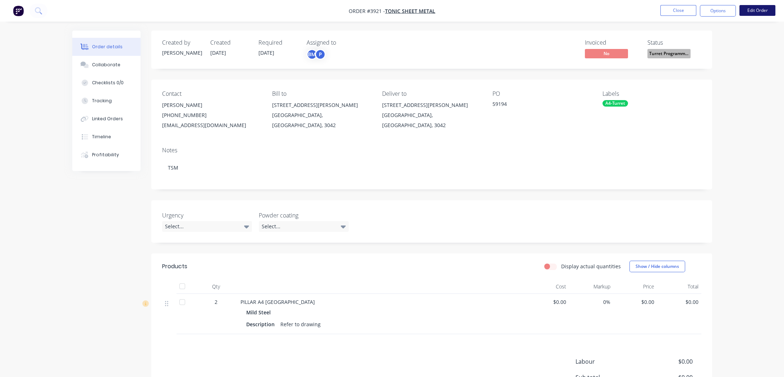
click at [740, 12] on button "Edit Order" at bounding box center [758, 10] width 36 height 11
click at [728, 16] on div "Edit Order ? Order’s status will be changed to ‘Draft’, and order will not be v…" at bounding box center [392, 188] width 784 height 377
click at [708, 23] on div "Order details Collaborate Checklists 0/0 Tracking Linked Orders Timeline Profit…" at bounding box center [392, 231] width 784 height 462
click at [711, 9] on button "Options" at bounding box center [718, 11] width 36 height 12
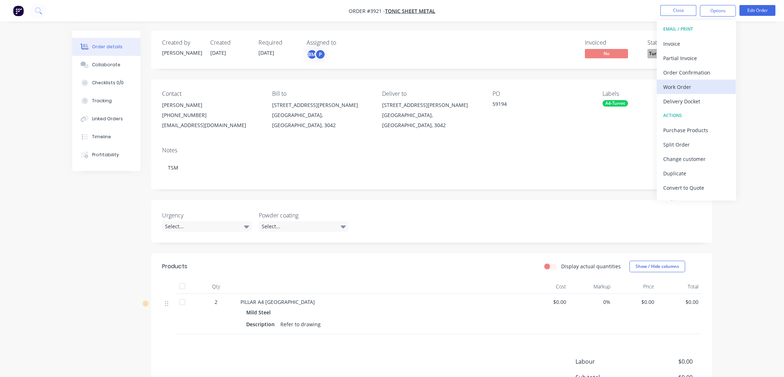
click at [705, 85] on div "Work Order" at bounding box center [697, 87] width 66 height 10
click at [700, 67] on div "Without pricing" at bounding box center [697, 72] width 66 height 10
click at [330, 73] on span "[PERSON_NAME] (You)" at bounding box center [356, 73] width 54 height 8
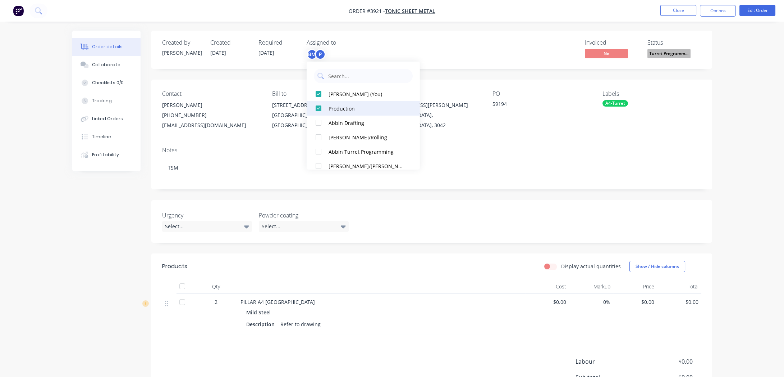
drag, startPoint x: 335, startPoint y: 100, endPoint x: 342, endPoint y: 94, distance: 9.2
click at [334, 100] on button "[PERSON_NAME] (You)" at bounding box center [363, 94] width 113 height 14
click at [474, 54] on div "Invoiced No Status Turret Programm..." at bounding box center [540, 49] width 323 height 21
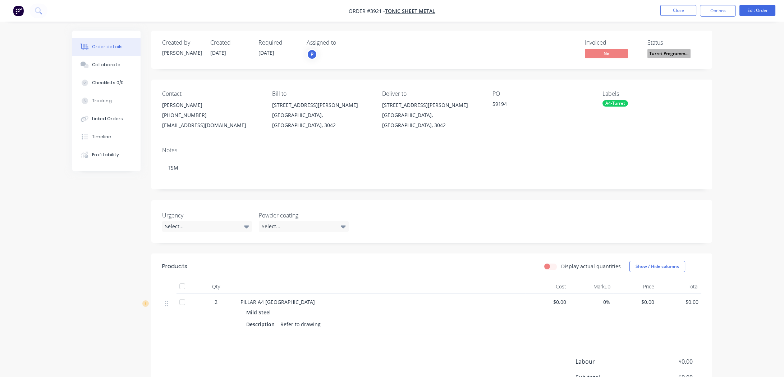
click at [54, 124] on div "Order details Collaborate Checklists 0/0 Tracking Linked Orders Timeline Profit…" at bounding box center [392, 231] width 784 height 462
click at [690, 13] on button "Close" at bounding box center [679, 10] width 36 height 11
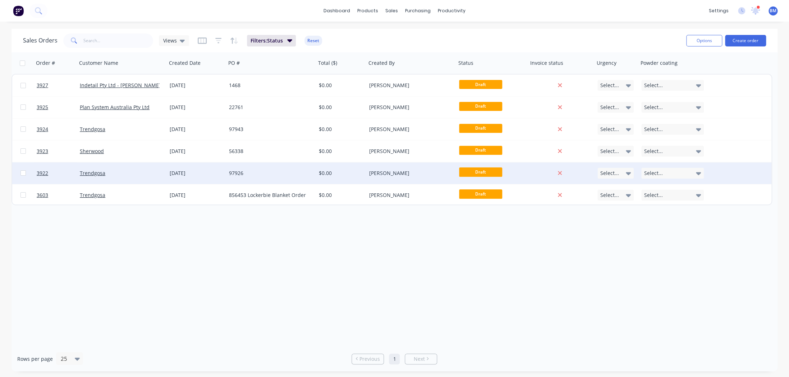
click at [183, 177] on div "[DATE]" at bounding box center [196, 173] width 59 height 22
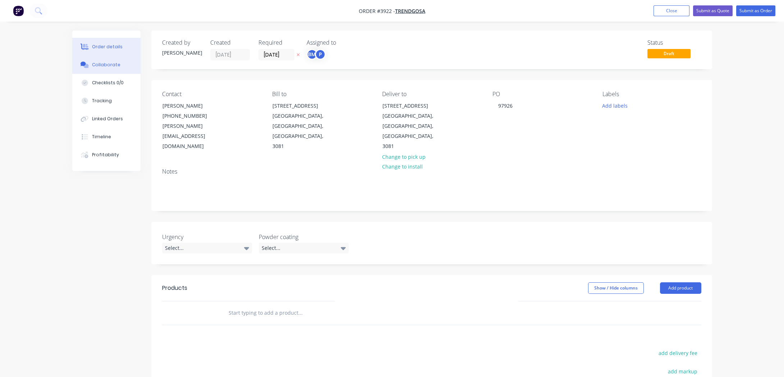
click at [94, 70] on button "Collaborate" at bounding box center [106, 65] width 68 height 18
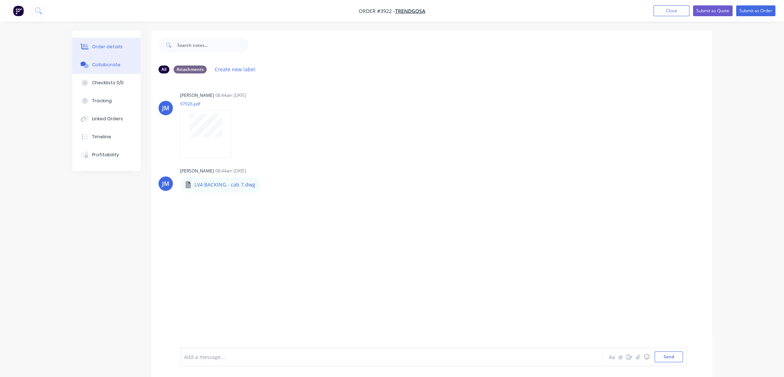
click at [124, 49] on button "Order details" at bounding box center [106, 47] width 68 height 18
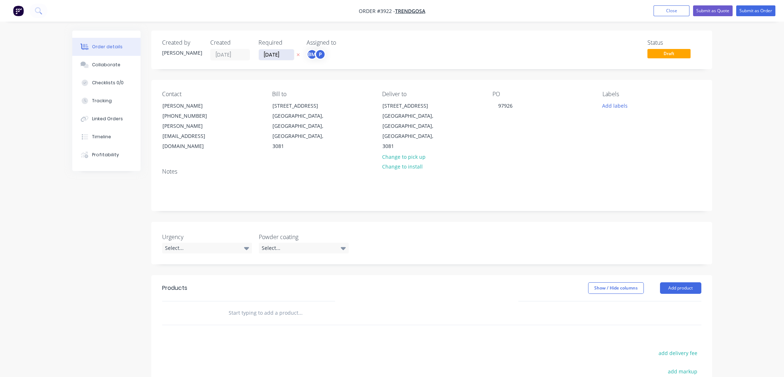
click at [286, 55] on input "[DATE]" at bounding box center [276, 54] width 35 height 11
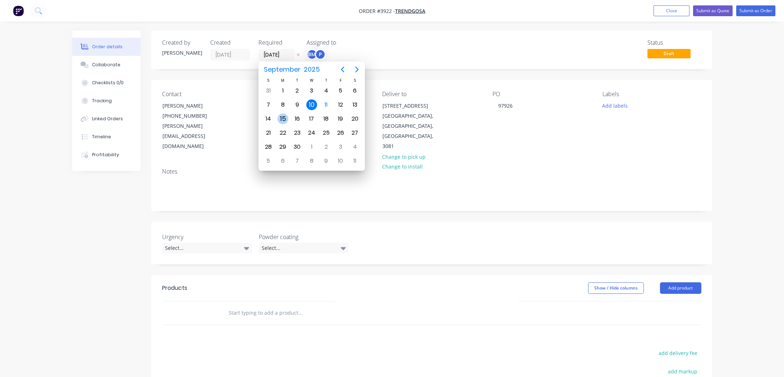
click at [283, 115] on div "15" at bounding box center [283, 118] width 11 height 11
type input "[DATE]"
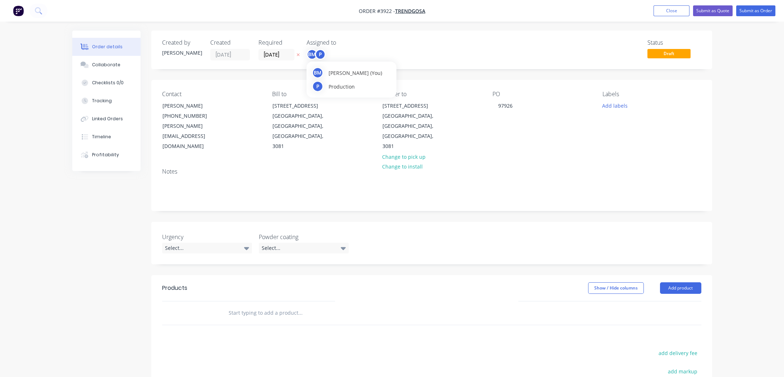
click at [314, 54] on div "BM" at bounding box center [312, 54] width 11 height 11
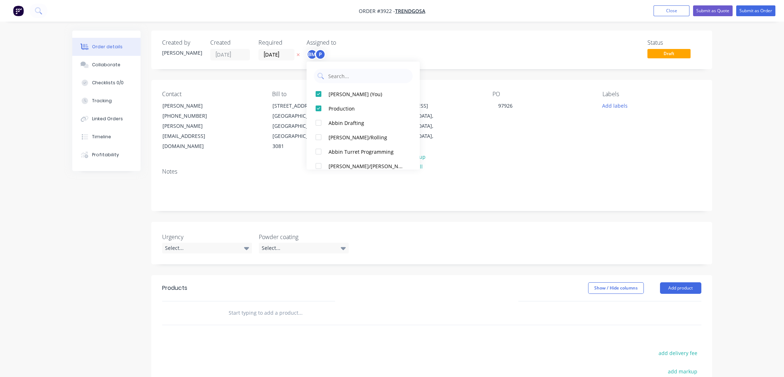
click at [334, 86] on div "[PERSON_NAME] (You) Production Abbin Drafting [PERSON_NAME]/Rolling Abbin Turre…" at bounding box center [363, 115] width 113 height 108
click at [335, 90] on div "[PERSON_NAME] (You)" at bounding box center [367, 94] width 76 height 8
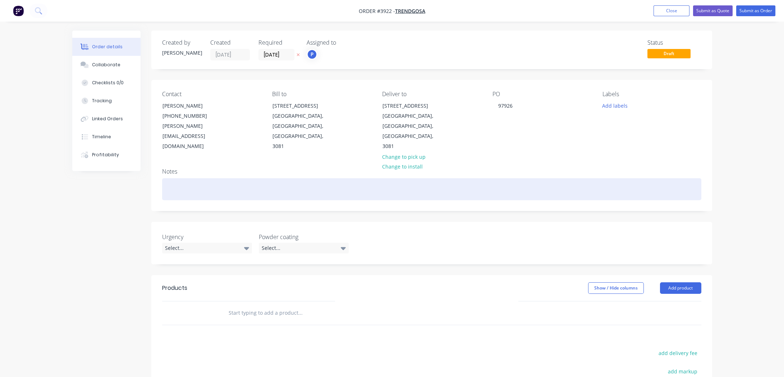
click at [175, 178] on div at bounding box center [431, 189] width 539 height 22
paste div
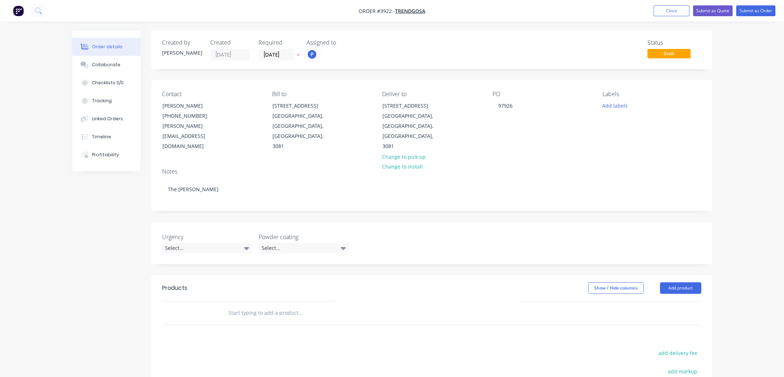
click at [455, 282] on div "Show / Hide columns Add product" at bounding box center [489, 288] width 425 height 12
click at [659, 282] on div "Show / Hide columns" at bounding box center [624, 288] width 72 height 12
click at [668, 282] on button "Add product" at bounding box center [680, 288] width 41 height 12
click at [669, 301] on div "Product catalogue" at bounding box center [667, 306] width 55 height 10
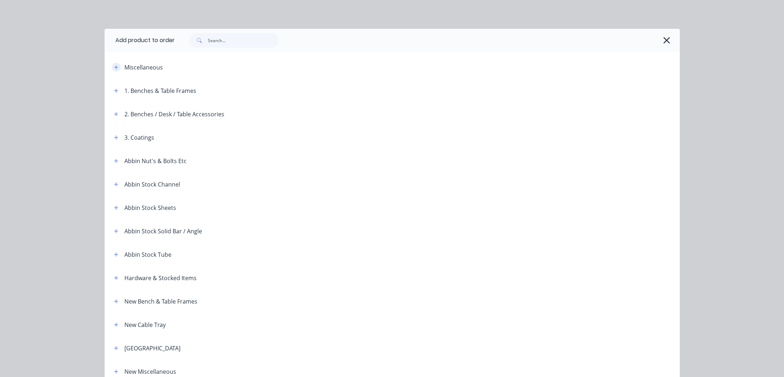
click at [117, 64] on button "button" at bounding box center [116, 67] width 9 height 9
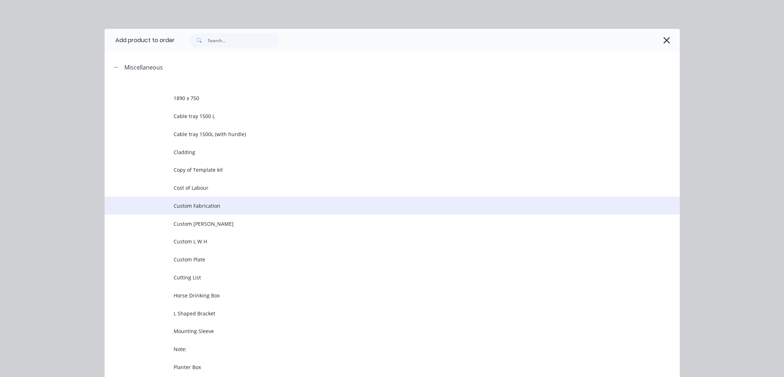
click at [224, 202] on span "Custom Fabrication" at bounding box center [376, 206] width 405 height 8
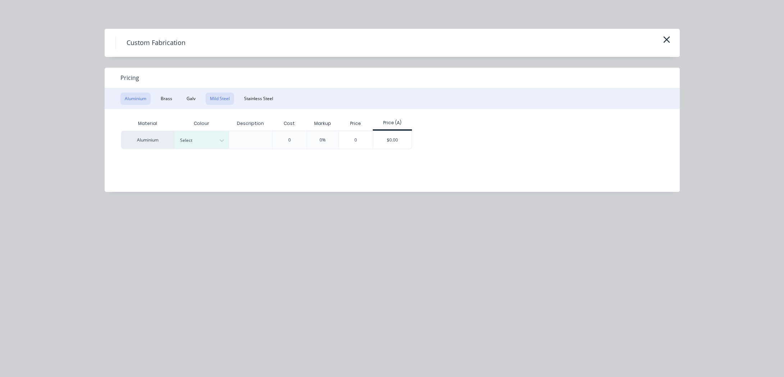
click at [218, 98] on button "Mild Steel" at bounding box center [220, 98] width 28 height 12
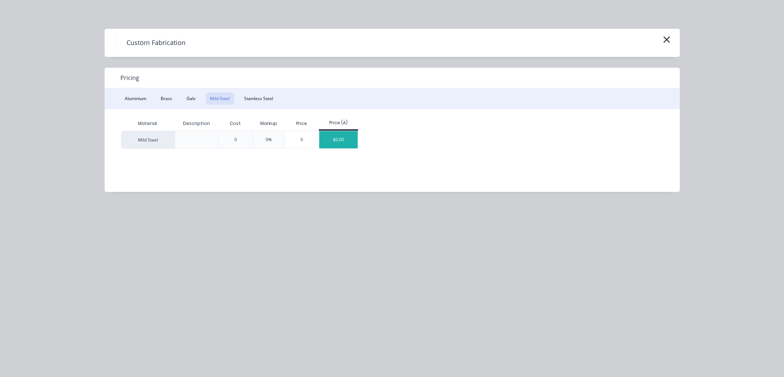
click at [332, 142] on div "$0.00" at bounding box center [338, 139] width 38 height 17
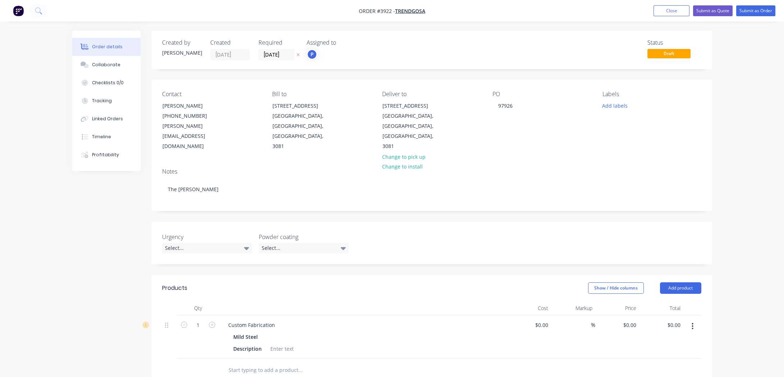
click at [234, 315] on div "Custom Fabrication Mild Steel Description" at bounding box center [364, 336] width 288 height 43
drag, startPoint x: 221, startPoint y: 302, endPoint x: 227, endPoint y: 302, distance: 6.1
click at [227, 315] on div "Custom Fabrication Mild Steel Description" at bounding box center [364, 336] width 288 height 43
drag, startPoint x: 203, startPoint y: 295, endPoint x: 208, endPoint y: 290, distance: 6.6
click at [201, 301] on div "Qty Cost Markup Price Total 1 Custom Fabrication Mild Steel Description $0.00 $…" at bounding box center [431, 330] width 539 height 58
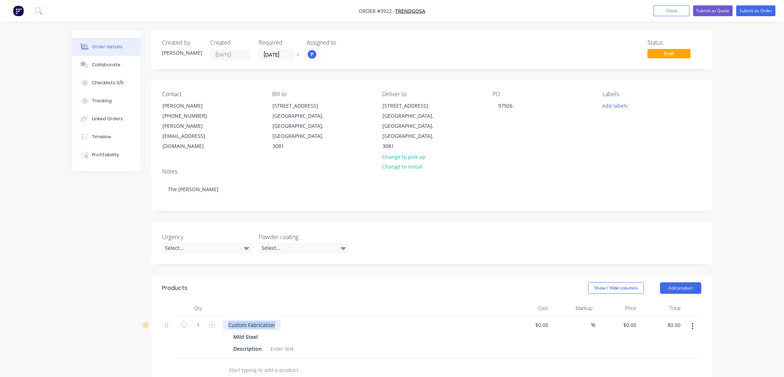
paste div
click at [421, 339] on div "Mild Steel" at bounding box center [363, 344] width 260 height 10
click at [692, 322] on icon "button" at bounding box center [693, 326] width 2 height 8
click at [688, 282] on button "Add product" at bounding box center [680, 288] width 41 height 12
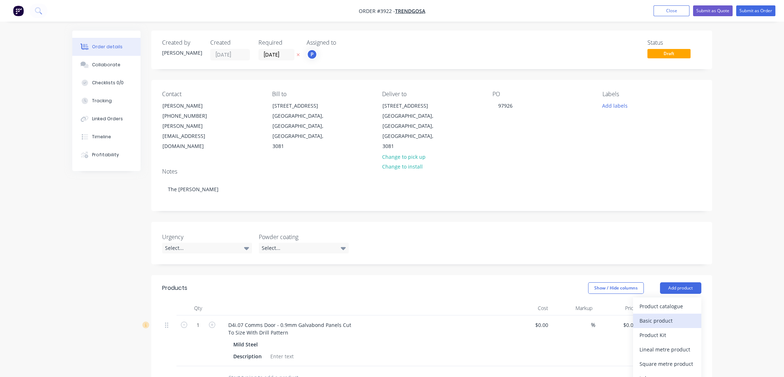
click at [679, 315] on div "Basic product" at bounding box center [667, 320] width 55 height 10
click at [241, 370] on div at bounding box center [253, 375] width 60 height 10
paste div
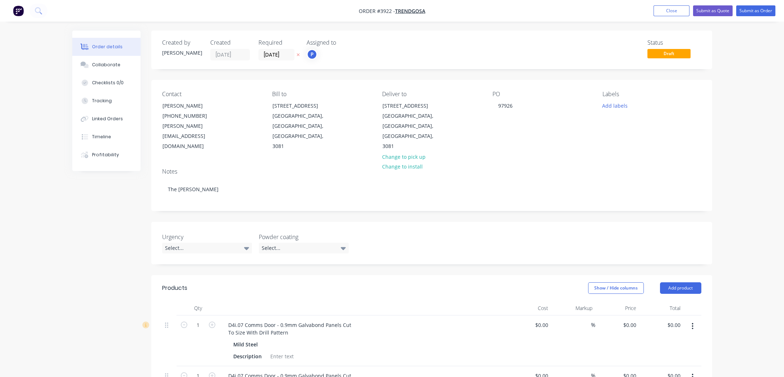
click at [685, 319] on button "button" at bounding box center [692, 325] width 17 height 13
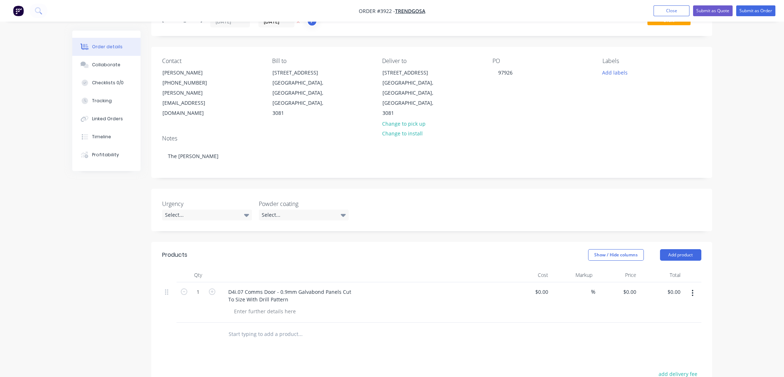
scroll to position [163, 0]
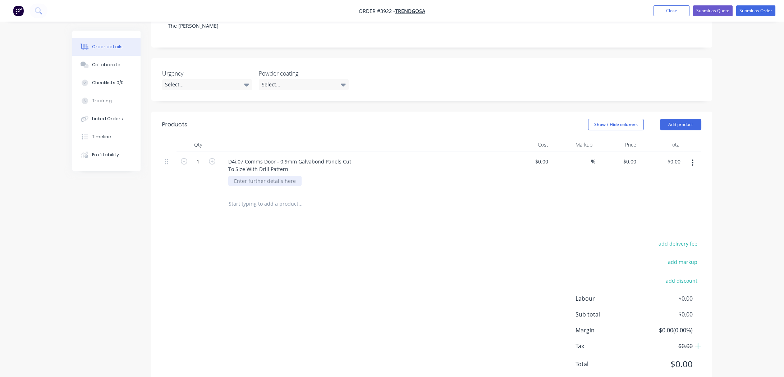
click at [260, 175] on div at bounding box center [264, 180] width 73 height 10
click at [509, 192] on div at bounding box center [431, 203] width 539 height 23
click at [760, 23] on div "Order details Collaborate Checklists 0/0 Tracking Linked Orders Timeline Profit…" at bounding box center [392, 118] width 784 height 562
click at [693, 119] on button "Add product" at bounding box center [680, 125] width 41 height 12
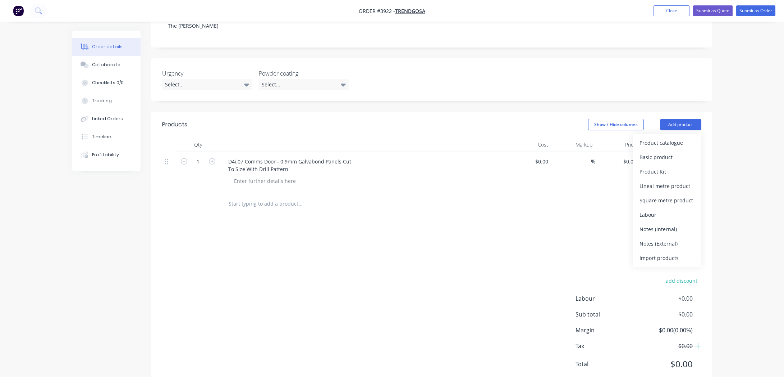
click at [725, 95] on div "Order details Collaborate Checklists 0/0 Tracking Linked Orders Timeline Profit…" at bounding box center [392, 118] width 784 height 562
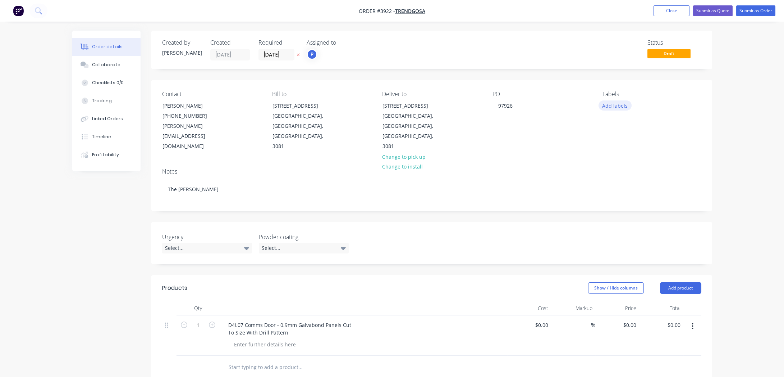
click at [625, 106] on button "Add labels" at bounding box center [615, 105] width 33 height 10
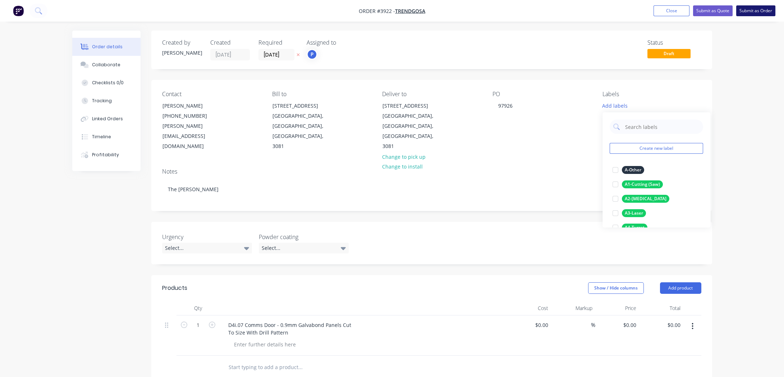
click at [747, 10] on button "Submit as Order" at bounding box center [756, 10] width 39 height 11
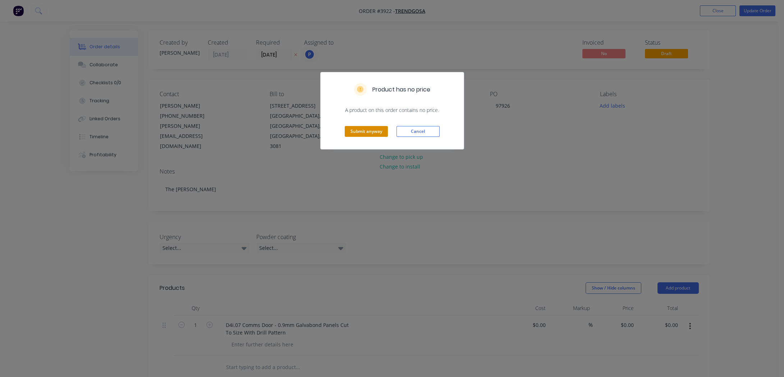
click at [376, 134] on button "Submit anyway" at bounding box center [366, 131] width 43 height 11
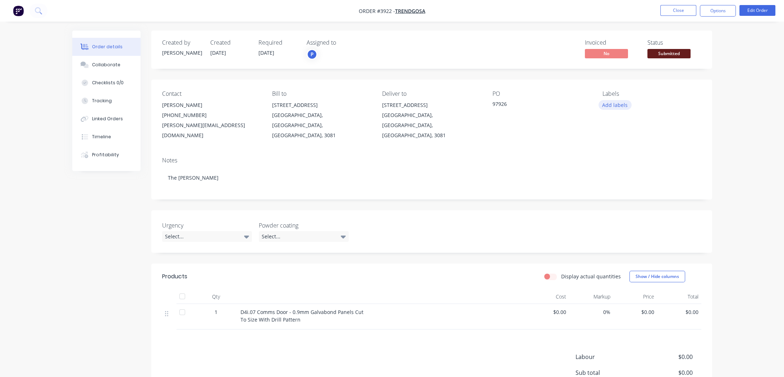
click at [607, 102] on button "Add labels" at bounding box center [615, 105] width 33 height 10
click at [506, 192] on div "Created by [PERSON_NAME] Created [DATE] Required [DATE] Assigned to P Invoiced …" at bounding box center [431, 239] width 561 height 416
click at [663, 53] on span "Submitted" at bounding box center [669, 53] width 43 height 9
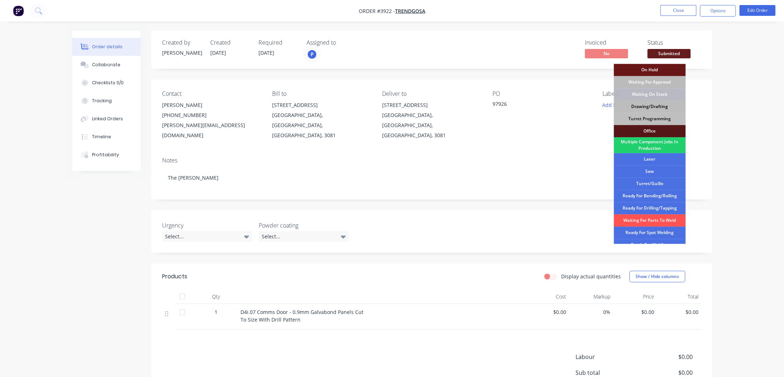
click at [659, 103] on div "Drawing/Drafting" at bounding box center [650, 106] width 72 height 12
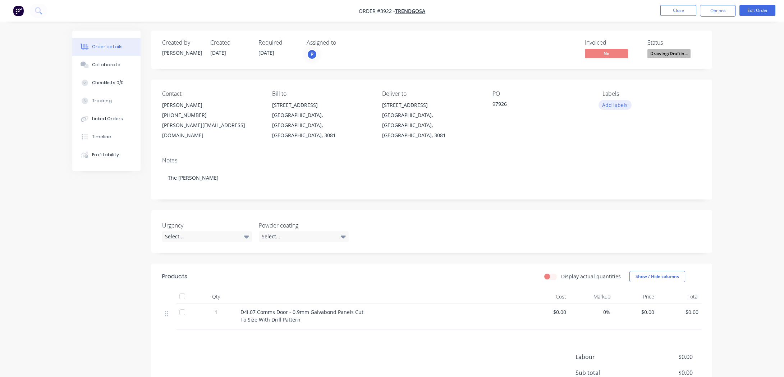
click at [610, 105] on button "Add labels" at bounding box center [615, 105] width 33 height 10
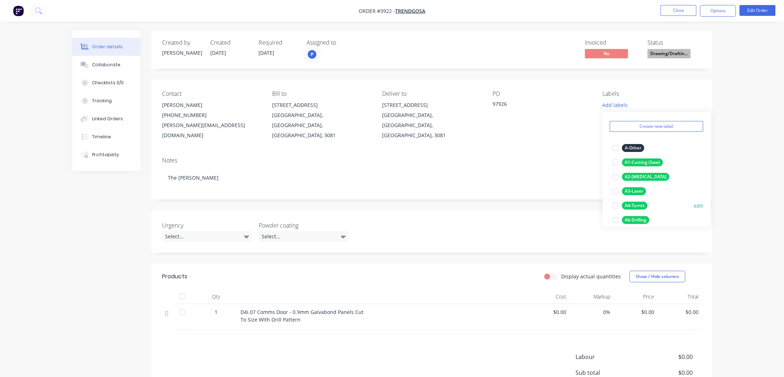
scroll to position [32, 0]
drag, startPoint x: 282, startPoint y: 301, endPoint x: 271, endPoint y: 298, distance: 11.0
drag, startPoint x: 271, startPoint y: 298, endPoint x: 238, endPoint y: 300, distance: 33.5
click at [238, 304] on div "D4i.07 Comms Door - 0.9mm Galvabond Panels Cut To Size With Drill Pattern" at bounding box center [382, 317] width 288 height 26
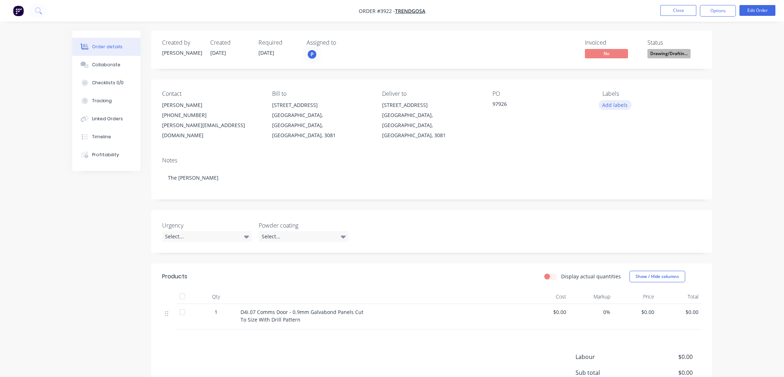
click at [609, 108] on button "Add labels" at bounding box center [615, 105] width 33 height 10
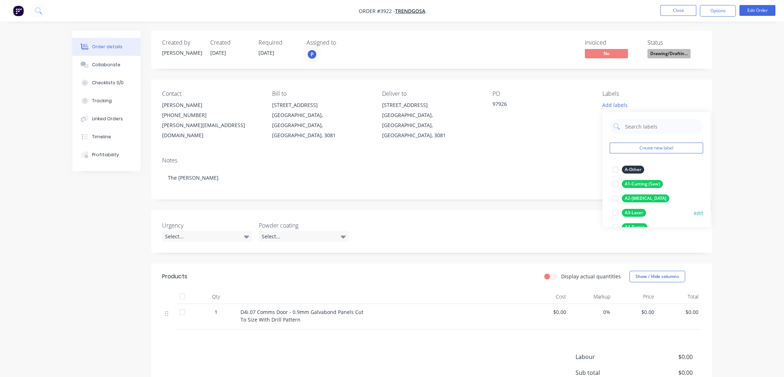
click at [641, 213] on div "A3-Laser" at bounding box center [634, 213] width 24 height 8
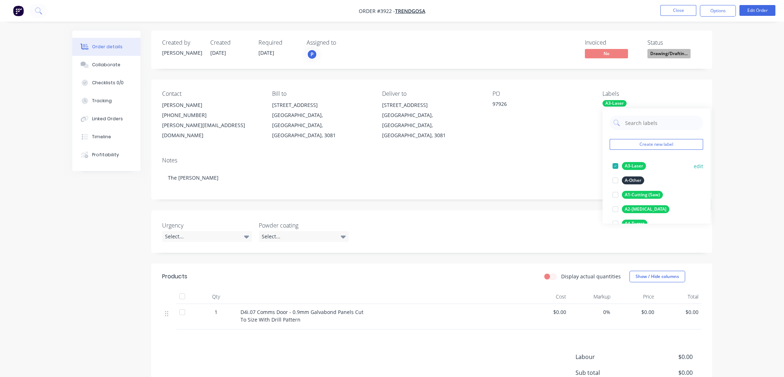
scroll to position [163, 0]
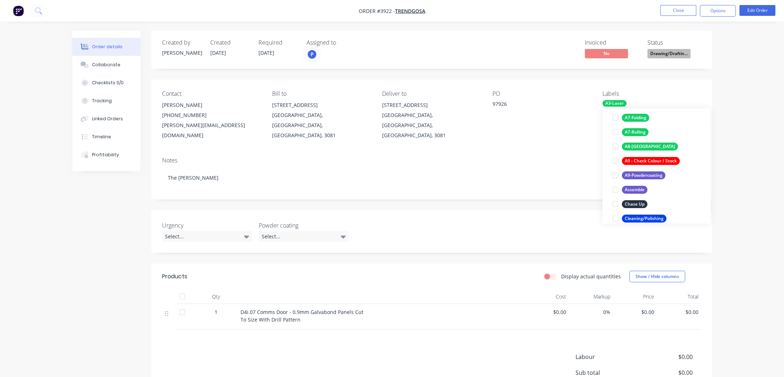
drag, startPoint x: 739, startPoint y: 80, endPoint x: 759, endPoint y: 25, distance: 58.8
click at [739, 79] on div "Order details Collaborate Checklists 0/0 Tracking Linked Orders Timeline Profit…" at bounding box center [392, 228] width 784 height 457
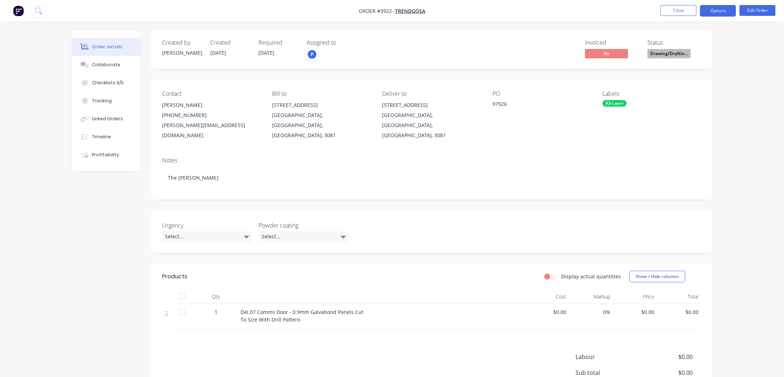
click at [722, 9] on button "Options" at bounding box center [718, 11] width 36 height 12
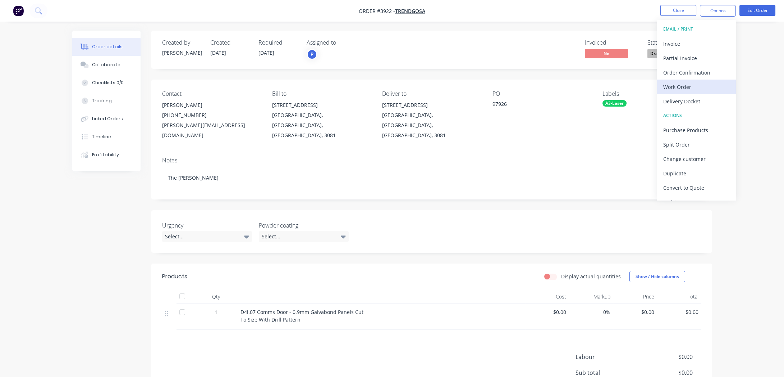
click at [687, 85] on div "Work Order" at bounding box center [697, 87] width 66 height 10
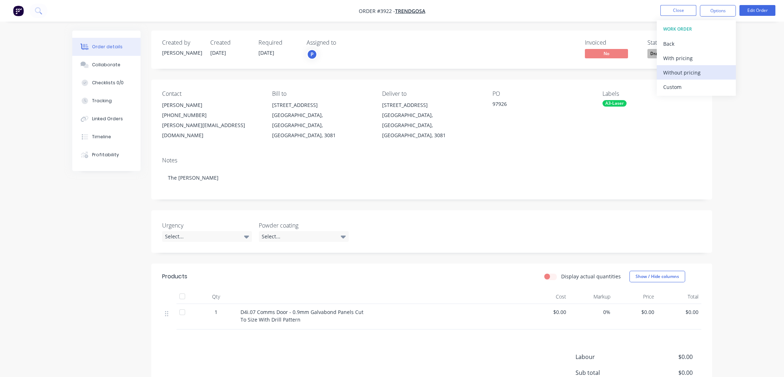
click at [689, 74] on div "Without pricing" at bounding box center [697, 72] width 66 height 10
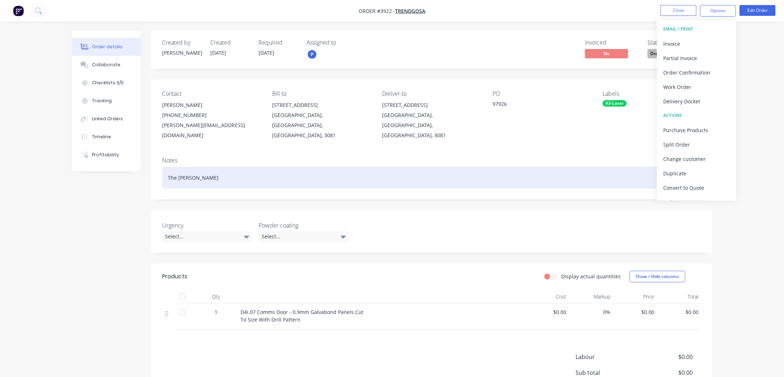
click at [506, 167] on div "The [PERSON_NAME]" at bounding box center [431, 178] width 539 height 22
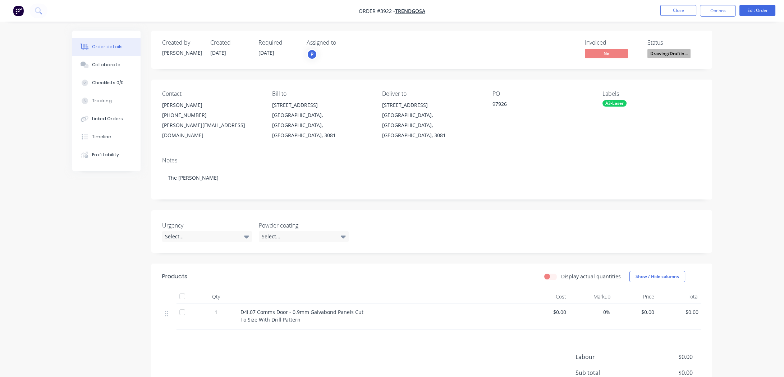
click at [670, 4] on nav "Order #3922 - Trendgosa Close Options Edit Order" at bounding box center [392, 11] width 784 height 22
click at [668, 14] on button "Close" at bounding box center [679, 10] width 36 height 11
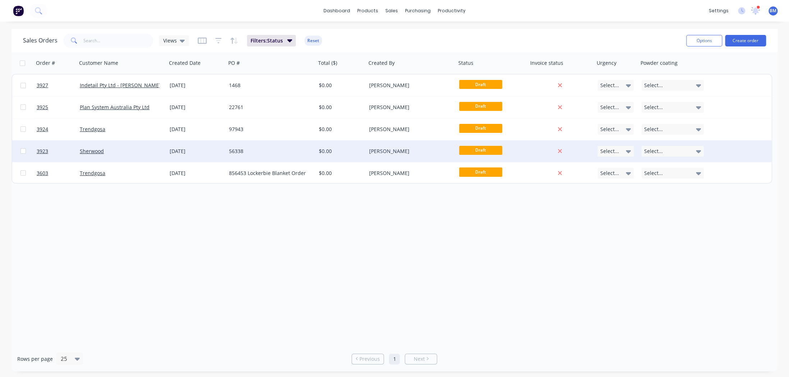
click at [115, 152] on div "Sherwood" at bounding box center [120, 150] width 80 height 7
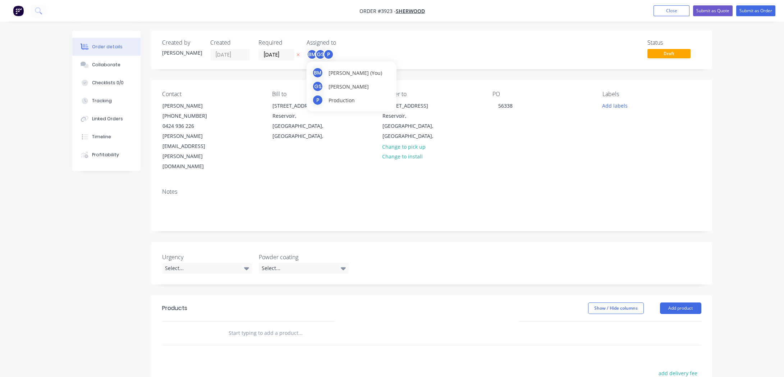
click at [323, 50] on div "BM GS P" at bounding box center [320, 54] width 27 height 11
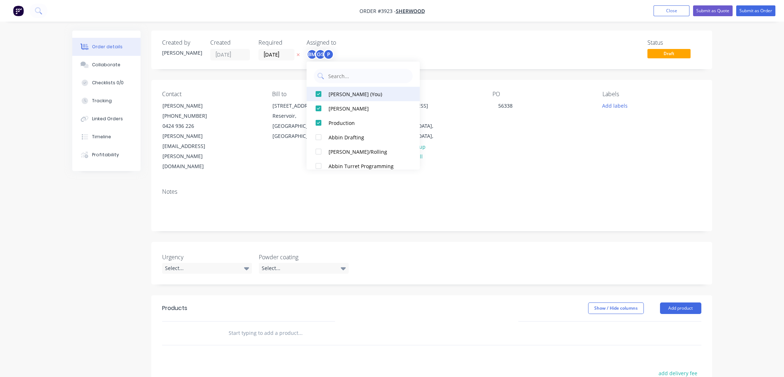
click at [338, 94] on div "[PERSON_NAME] (You)" at bounding box center [367, 94] width 76 height 8
click at [468, 36] on div "Created by [PERSON_NAME] Created [DATE] Required [DATE] Assigned to GS P Status…" at bounding box center [431, 50] width 561 height 38
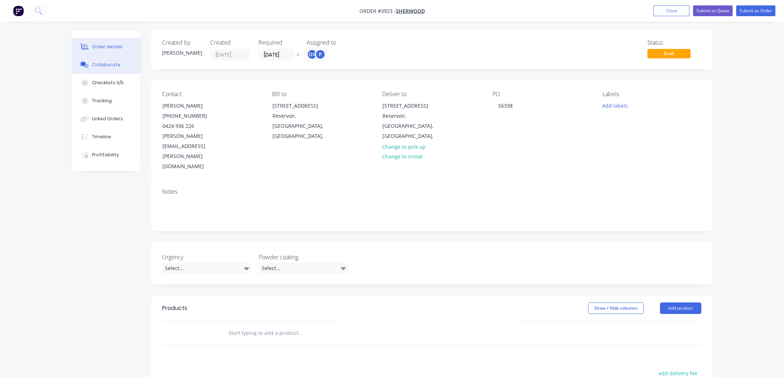
click at [90, 70] on button "Collaborate" at bounding box center [106, 65] width 68 height 18
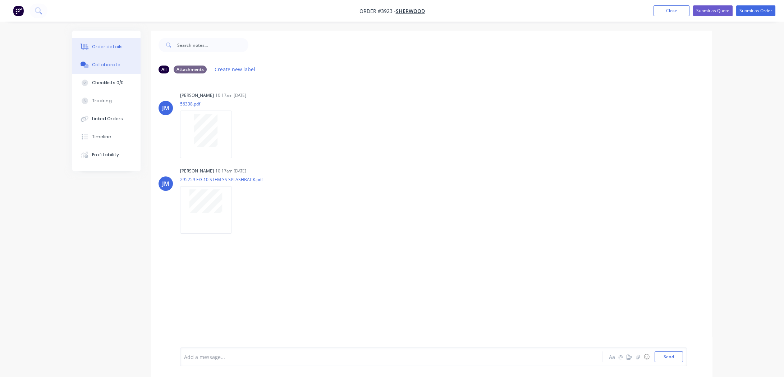
click at [123, 47] on button "Order details" at bounding box center [106, 47] width 68 height 18
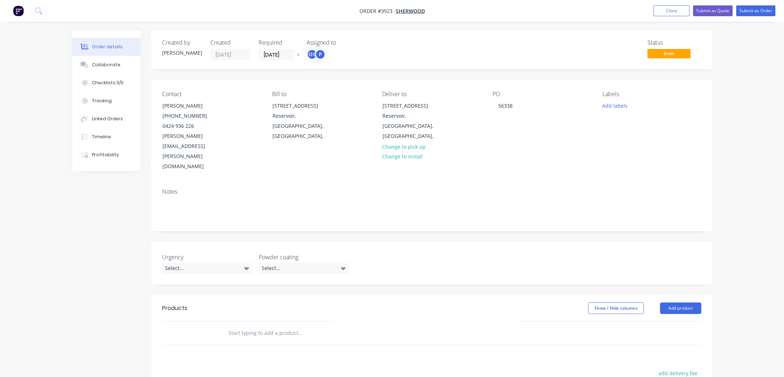
click at [240, 188] on div "Notes" at bounding box center [431, 191] width 539 height 7
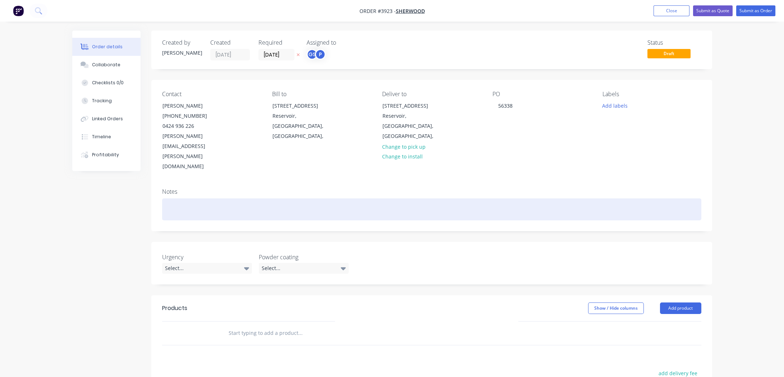
click at [233, 198] on div at bounding box center [431, 209] width 539 height 22
paste div
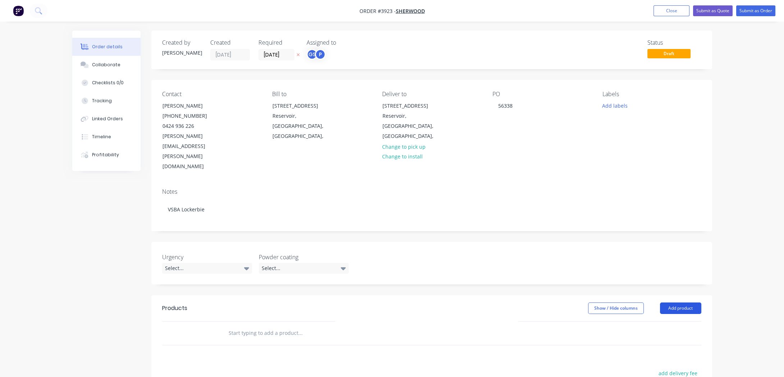
click at [679, 302] on button "Add product" at bounding box center [680, 308] width 41 height 12
click at [678, 321] on div "Product catalogue" at bounding box center [667, 326] width 55 height 10
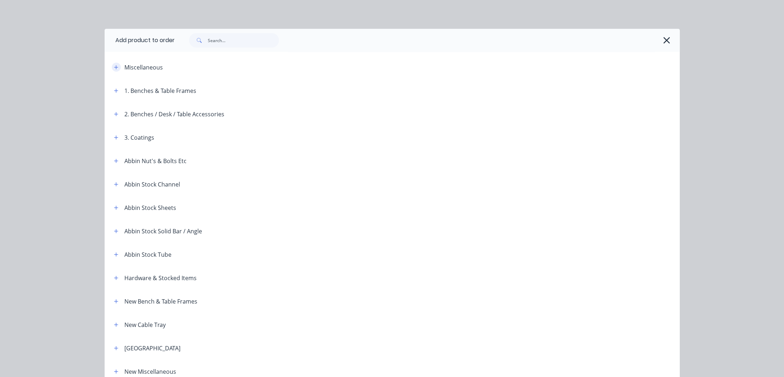
click at [115, 68] on icon "button" at bounding box center [116, 67] width 4 height 5
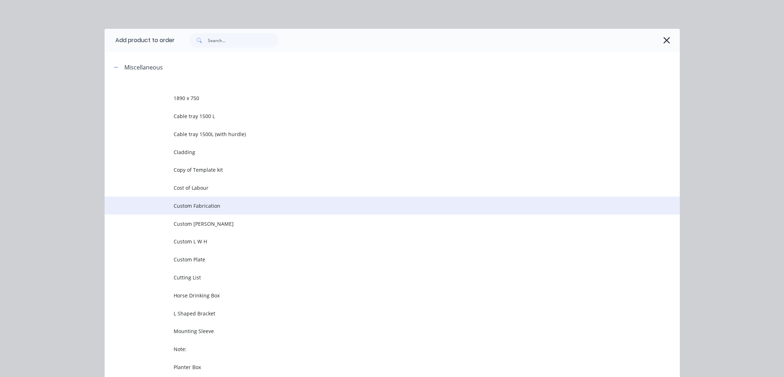
click at [232, 204] on span "Custom Fabrication" at bounding box center [376, 206] width 405 height 8
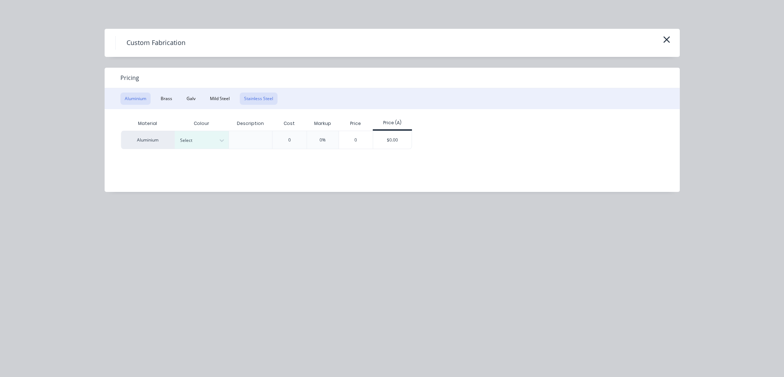
click at [246, 102] on button "Stainless Steel" at bounding box center [259, 98] width 38 height 12
click at [212, 149] on div "Material Colour Description Cost Markup Price Price (A) Stainless Steel Select …" at bounding box center [387, 145] width 565 height 72
click at [216, 142] on div at bounding box center [221, 141] width 13 height 12
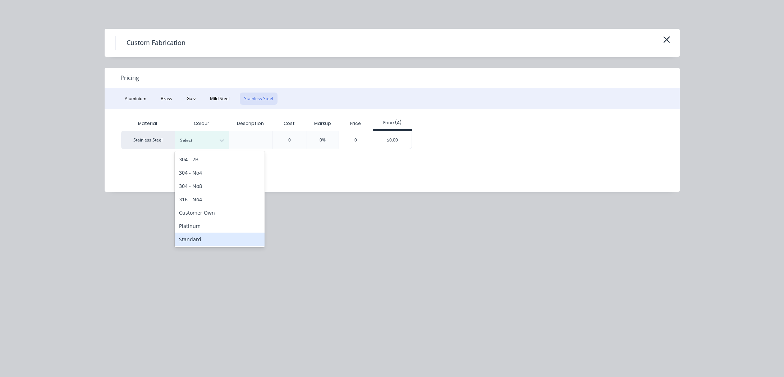
drag, startPoint x: 418, startPoint y: 250, endPoint x: 390, endPoint y: 225, distance: 36.4
click at [417, 249] on div "Custom Fabrication Pricing Aluminium Brass Galv Mild Steel Stainless Steel Mate…" at bounding box center [392, 188] width 784 height 377
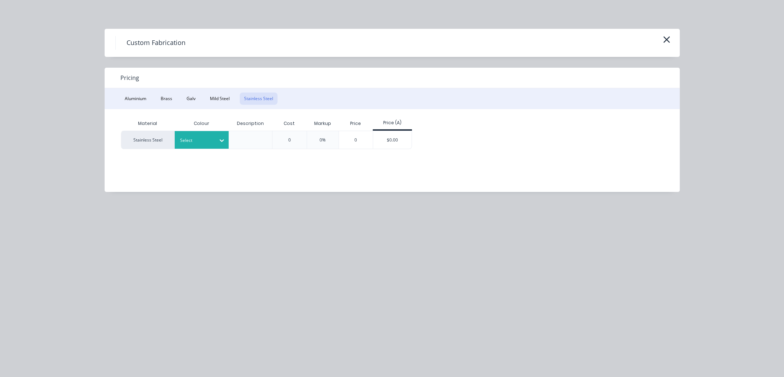
click at [223, 140] on icon at bounding box center [221, 140] width 7 height 7
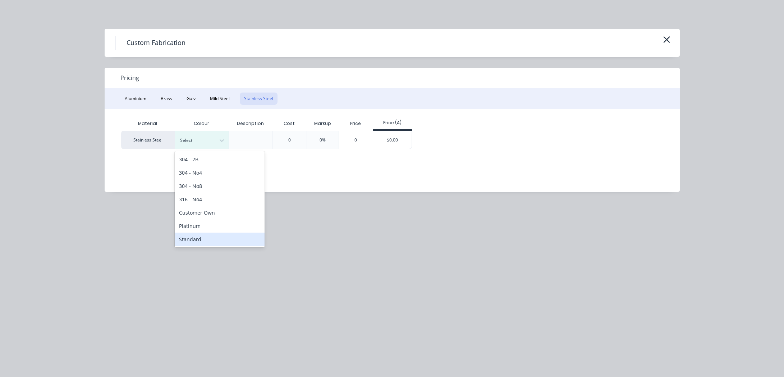
drag, startPoint x: 214, startPoint y: 242, endPoint x: 294, endPoint y: 191, distance: 94.9
click at [214, 241] on div "Standard" at bounding box center [220, 238] width 90 height 13
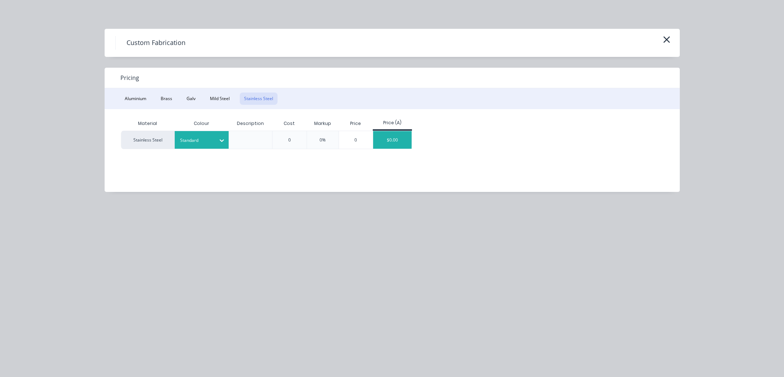
click at [384, 146] on div "$0.00" at bounding box center [392, 140] width 38 height 18
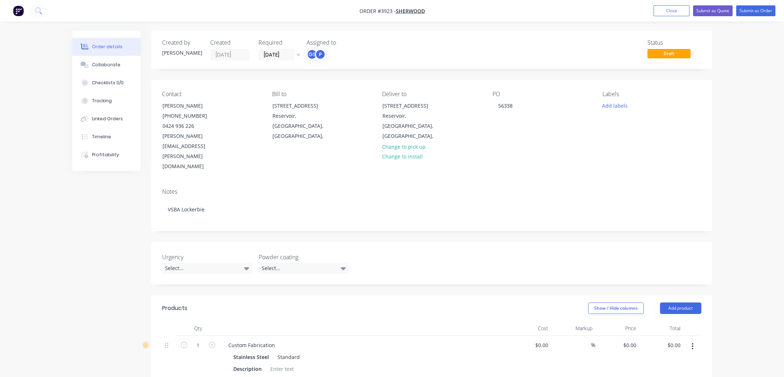
click at [465, 242] on div "Urgency Select... Powder coating Select..." at bounding box center [431, 263] width 561 height 42
click at [315, 47] on div "Assigned to GS P" at bounding box center [343, 49] width 72 height 21
click at [315, 50] on div "GS" at bounding box center [312, 54] width 11 height 11
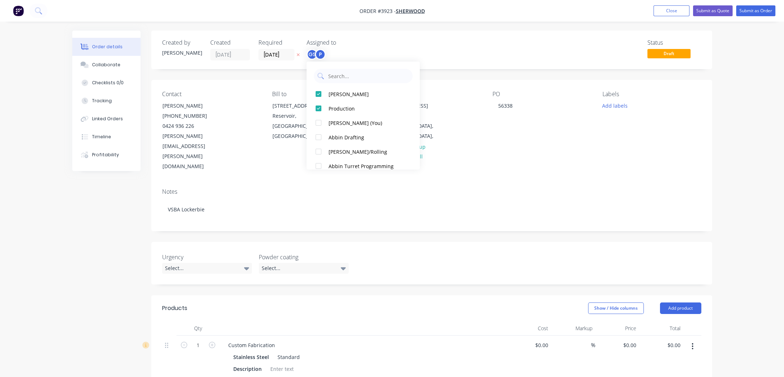
click at [385, 41] on div "Status Draft" at bounding box center [540, 49] width 323 height 21
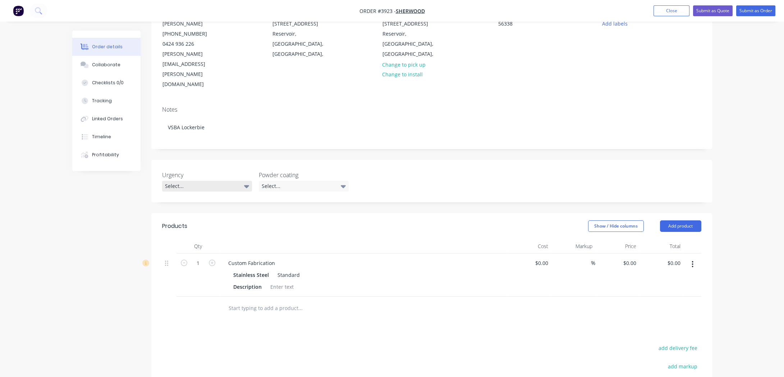
scroll to position [98, 0]
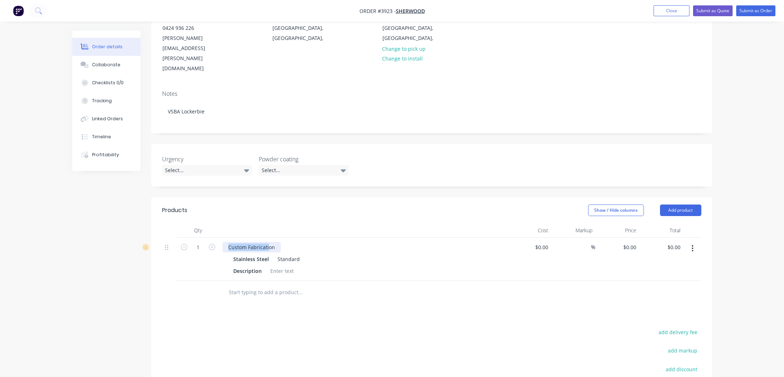
drag, startPoint x: 268, startPoint y: 217, endPoint x: 323, endPoint y: 196, distance: 58.8
click at [136, 210] on div "Created by [PERSON_NAME] Created [DATE] Required [DATE] Assigned to GS P Status…" at bounding box center [392, 210] width 640 height 555
paste div
click at [275, 242] on div "S/s Splashbackon" at bounding box center [364, 247] width 282 height 10
click at [274, 242] on div "S/s Splashbackon" at bounding box center [250, 247] width 54 height 10
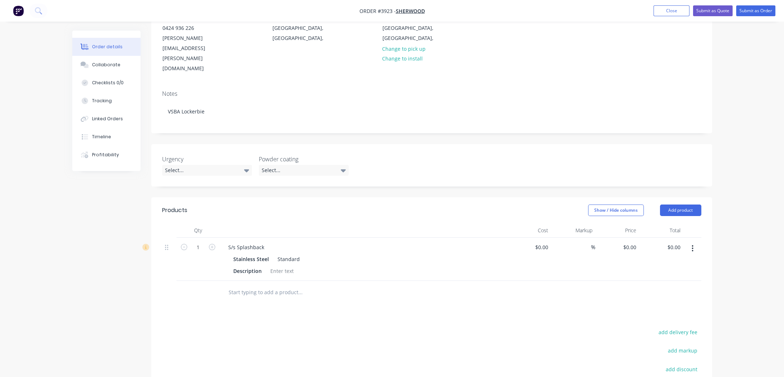
click at [415, 237] on div "S/s Splashback Stainless Steel Standard Description" at bounding box center [364, 258] width 288 height 43
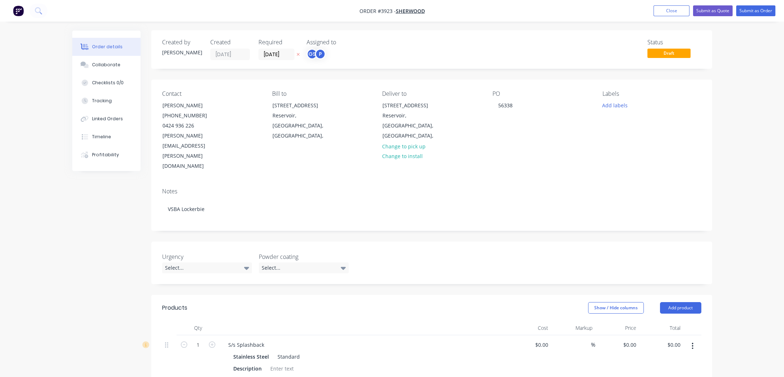
scroll to position [0, 0]
click at [283, 55] on input "[DATE]" at bounding box center [276, 54] width 35 height 11
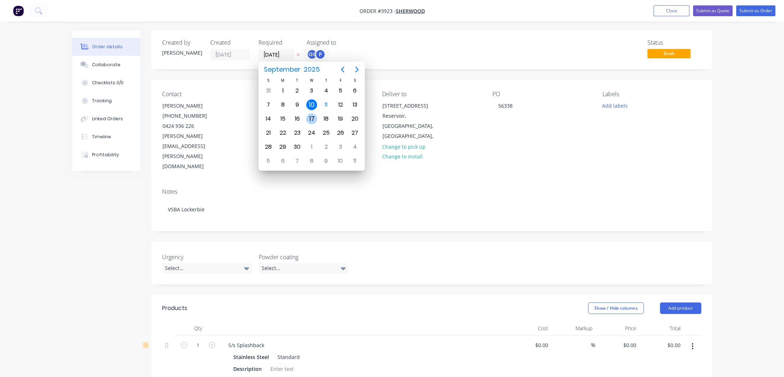
click at [315, 119] on div "17" at bounding box center [311, 118] width 11 height 11
type input "[DATE]"
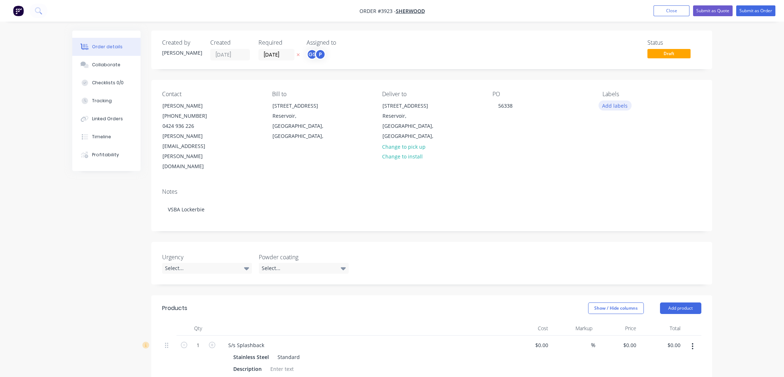
click at [619, 109] on button "Add labels" at bounding box center [615, 105] width 33 height 10
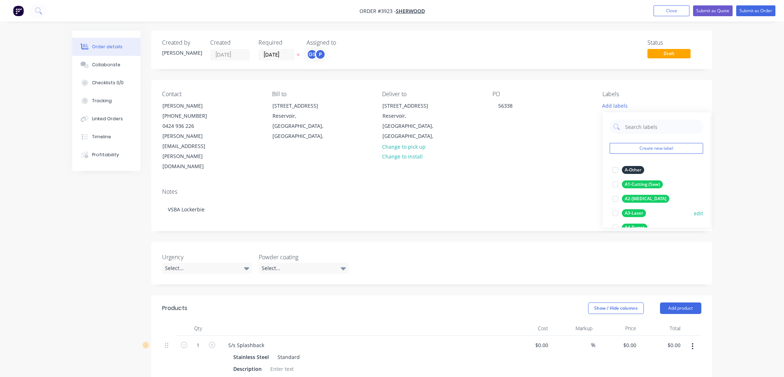
click at [639, 213] on div "A3-Laser" at bounding box center [634, 213] width 24 height 8
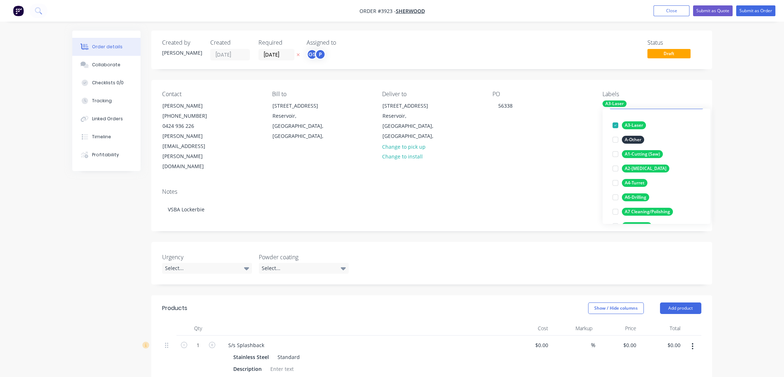
scroll to position [98, 0]
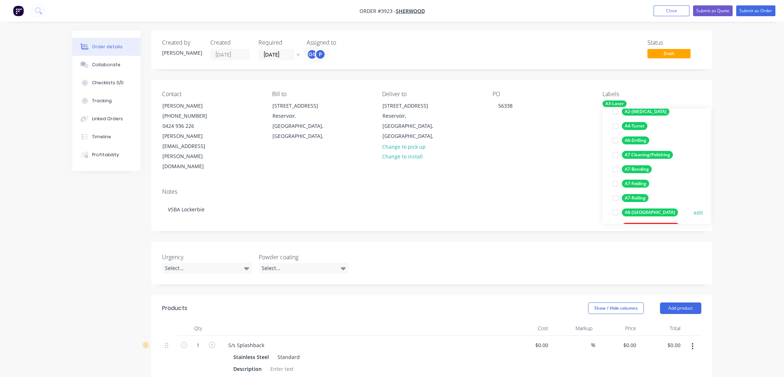
click at [635, 213] on div "A8-[GEOGRAPHIC_DATA]" at bounding box center [650, 212] width 56 height 8
drag, startPoint x: 748, startPoint y: 175, endPoint x: 747, endPoint y: 95, distance: 80.6
click at [749, 175] on div "Order details Collaborate Checklists 0/0 Tracking Linked Orders Timeline Profit…" at bounding box center [392, 292] width 784 height 585
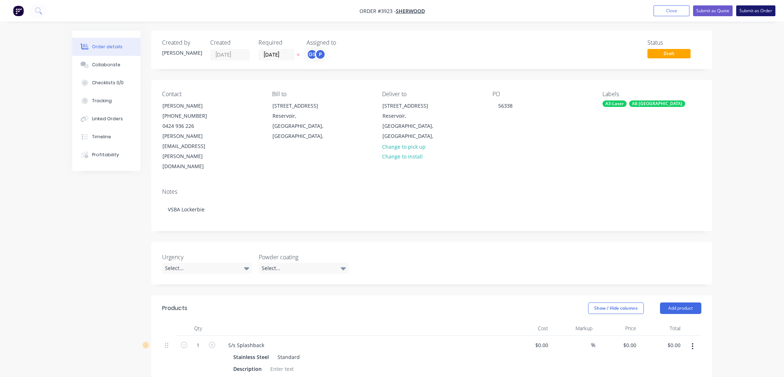
click at [744, 8] on button "Submit as Order" at bounding box center [756, 10] width 39 height 11
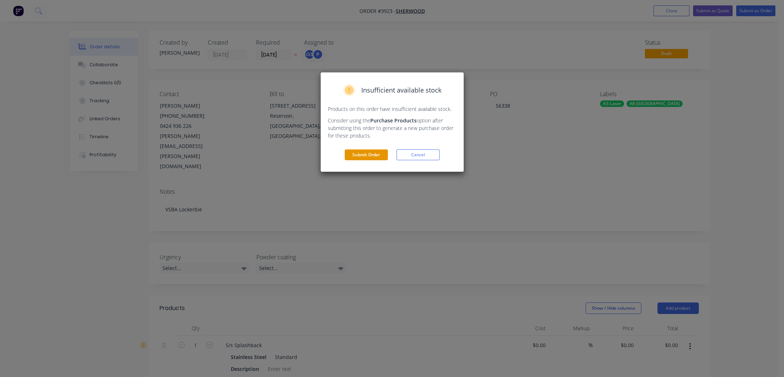
click at [363, 154] on button "Submit Order" at bounding box center [366, 154] width 43 height 11
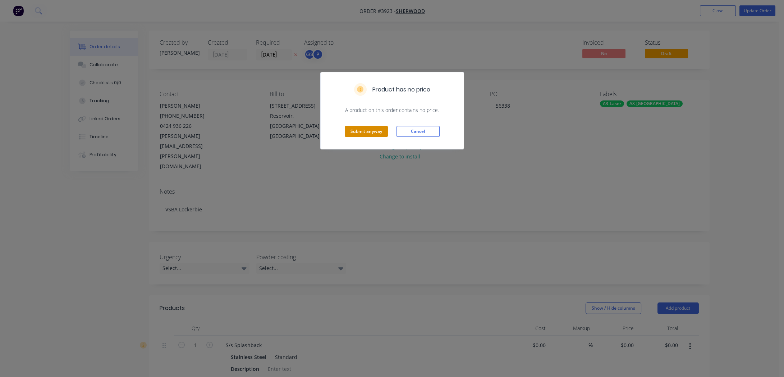
click at [372, 129] on button "Submit anyway" at bounding box center [366, 131] width 43 height 11
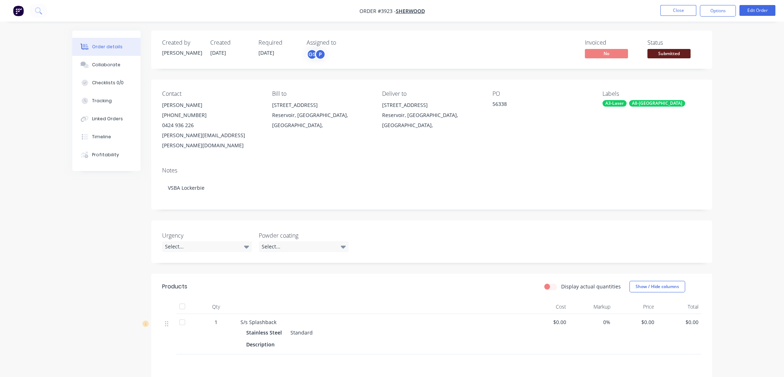
click at [649, 56] on span "Submitted" at bounding box center [669, 53] width 43 height 9
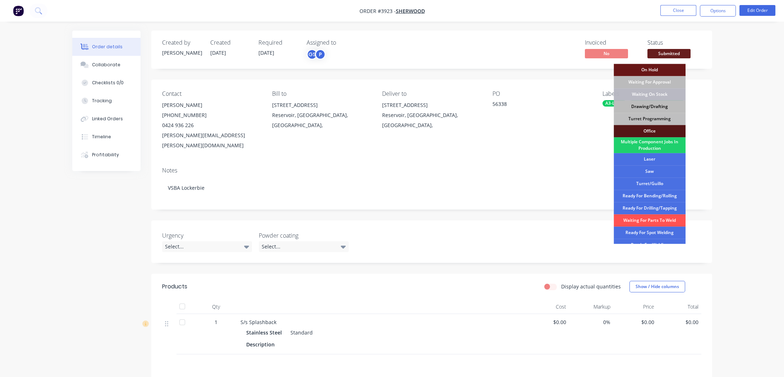
click at [645, 107] on div "Drawing/Drafting" at bounding box center [650, 106] width 72 height 12
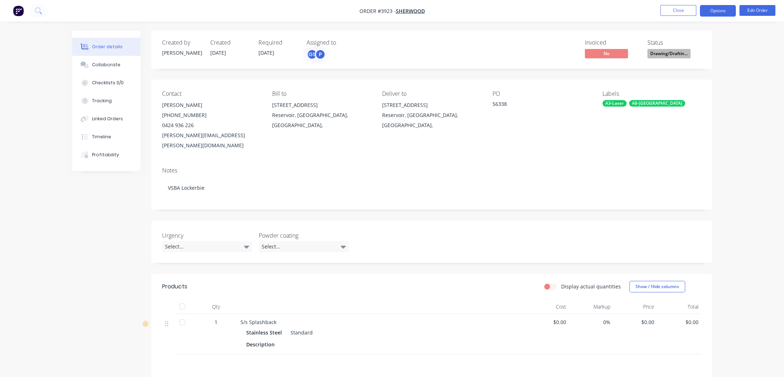
click at [725, 13] on button "Options" at bounding box center [718, 11] width 36 height 12
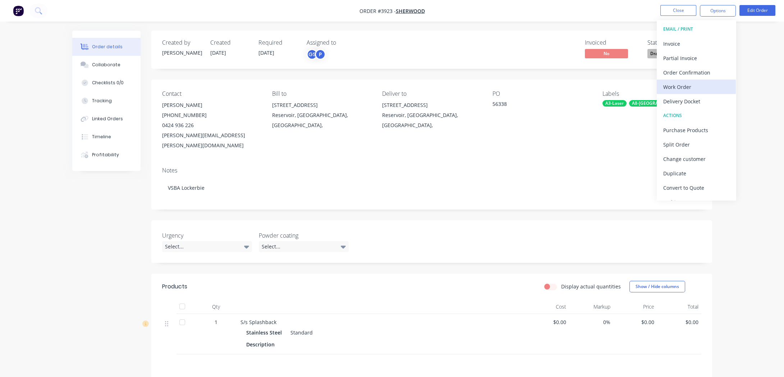
drag, startPoint x: 688, startPoint y: 94, endPoint x: 689, endPoint y: 85, distance: 9.1
click at [689, 85] on div "EMAIL / PRINT Invoice Partial Invoice Order Confirmation Work Order Delivery Do…" at bounding box center [696, 110] width 79 height 180
click at [689, 85] on div "Work Order" at bounding box center [697, 87] width 66 height 10
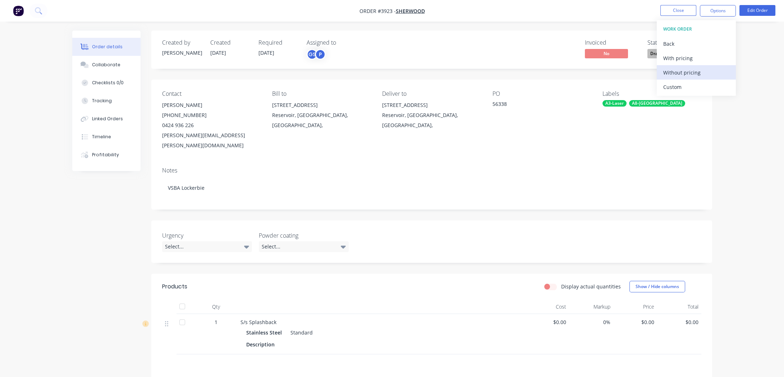
click at [670, 68] on div "Without pricing" at bounding box center [697, 72] width 66 height 10
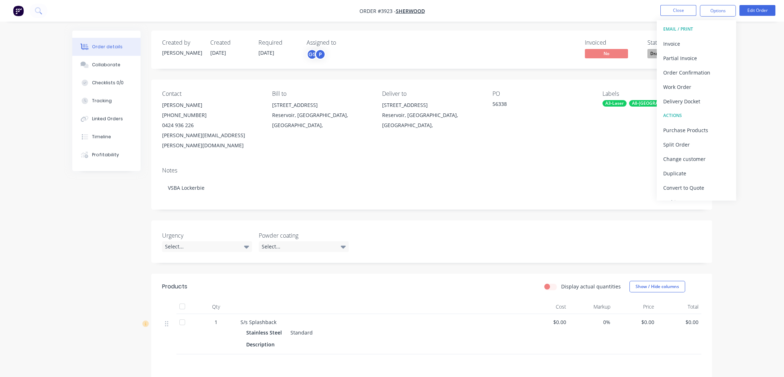
click at [26, 159] on div "Order details Collaborate Checklists 0/0 Tracking Linked Orders Timeline Profit…" at bounding box center [392, 241] width 784 height 482
click at [686, 2] on nav "Order #3923 - Sherwood Close Options Edit Order" at bounding box center [392, 11] width 784 height 22
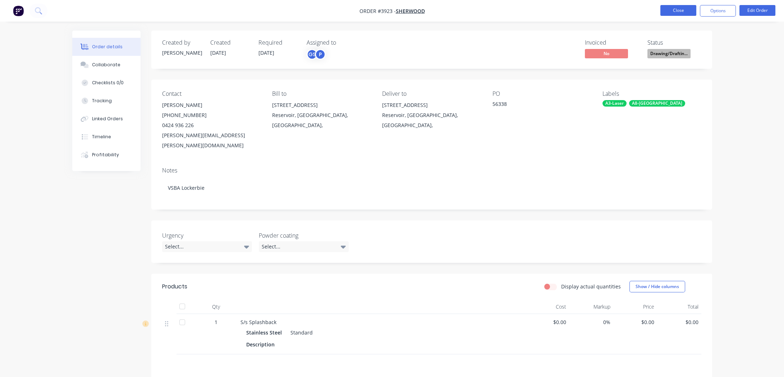
click at [687, 6] on button "Close" at bounding box center [679, 10] width 36 height 11
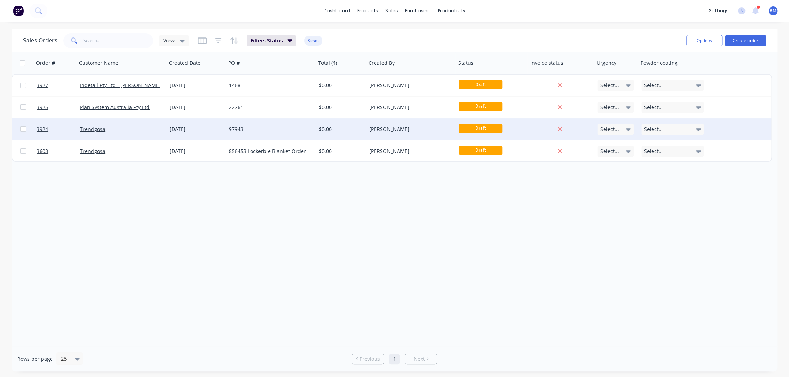
click at [189, 135] on div "[DATE]" at bounding box center [196, 129] width 59 height 22
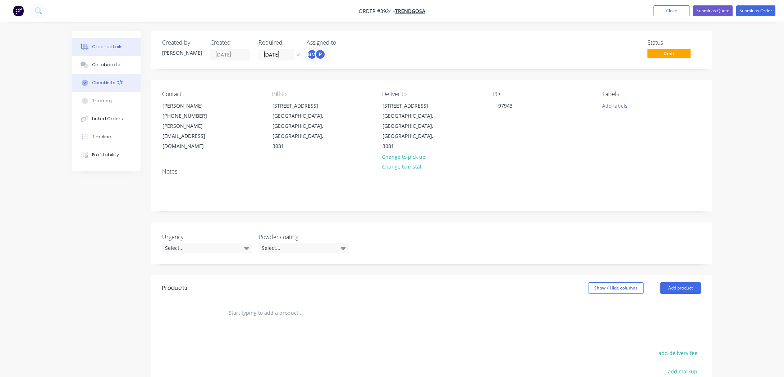
click at [105, 74] on button "Checklists 0/0" at bounding box center [106, 83] width 68 height 18
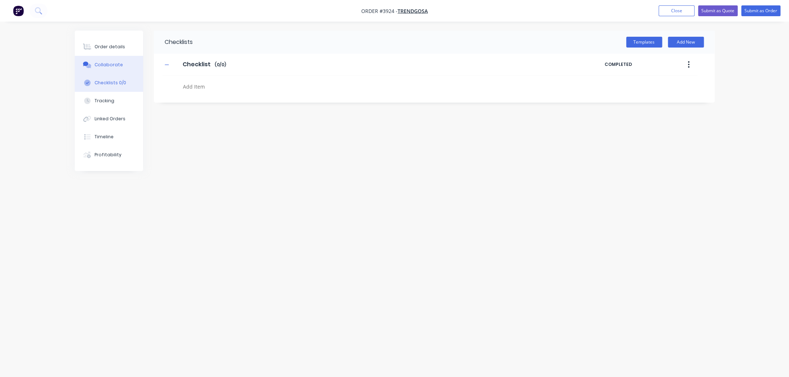
click at [106, 71] on button "Collaborate" at bounding box center [109, 65] width 68 height 18
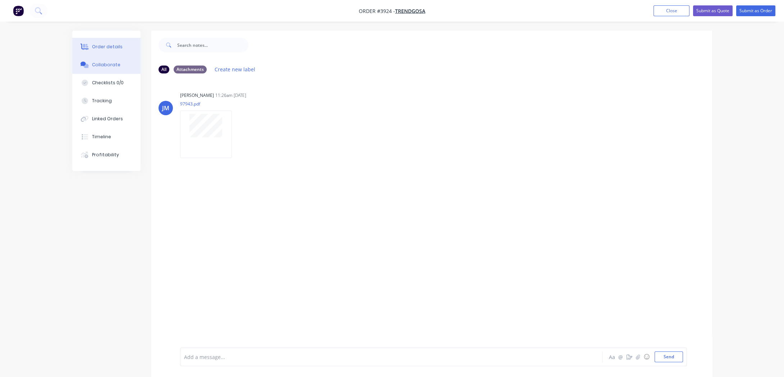
click at [118, 49] on div "Order details" at bounding box center [107, 47] width 31 height 6
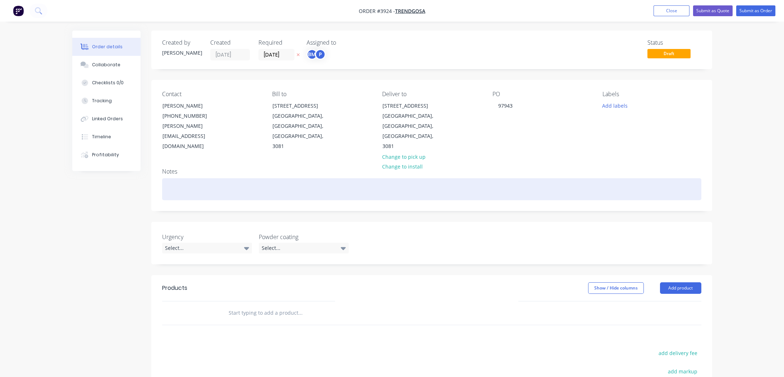
click at [241, 178] on div at bounding box center [431, 189] width 539 height 22
paste div
click at [417, 178] on div "DRYING CUPBOARD" at bounding box center [431, 189] width 539 height 22
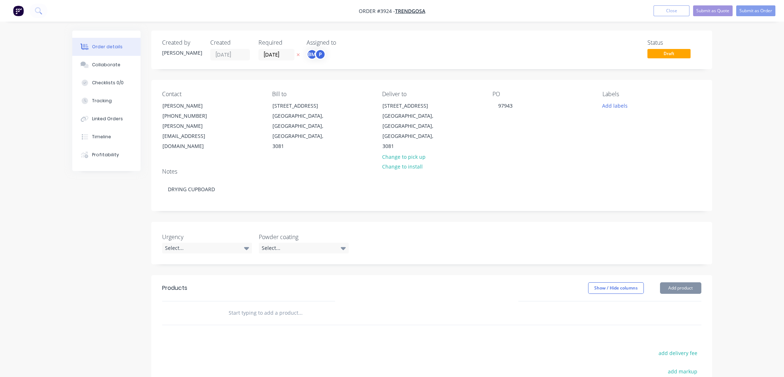
click at [536, 162] on div "Notes DRYING CUPBOARD" at bounding box center [431, 186] width 561 height 48
click at [310, 50] on div "BM" at bounding box center [312, 54] width 11 height 11
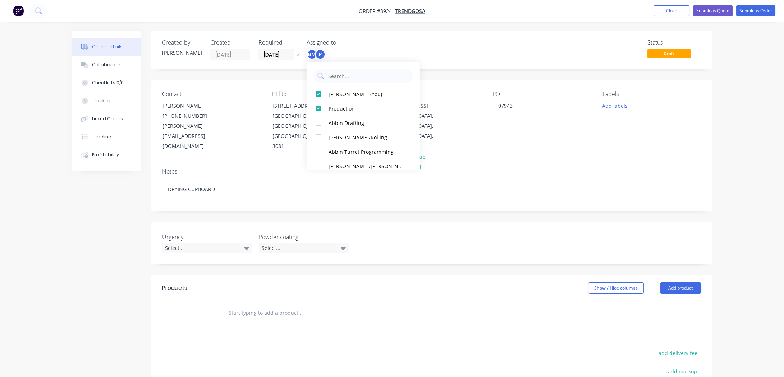
click at [339, 87] on button "[PERSON_NAME] (You)" at bounding box center [363, 94] width 113 height 14
click at [279, 58] on input "[DATE]" at bounding box center [276, 54] width 35 height 11
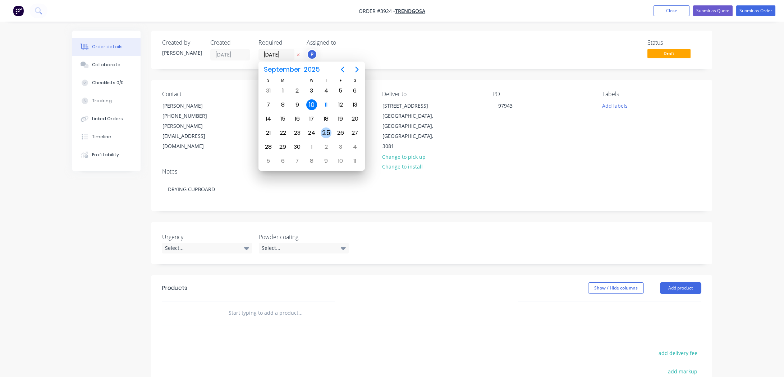
click at [327, 134] on div "25" at bounding box center [326, 132] width 11 height 11
type input "[DATE]"
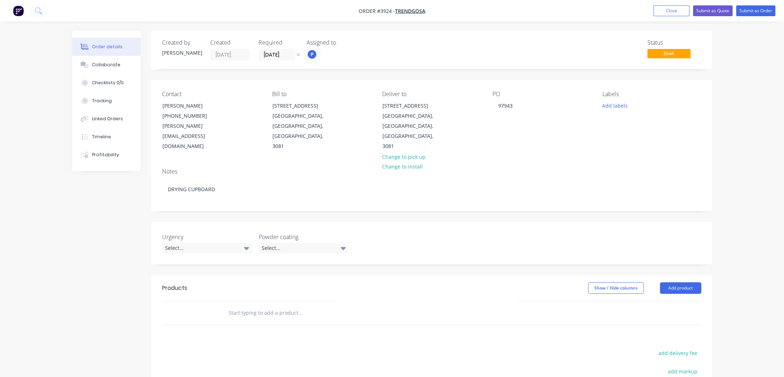
click at [389, 50] on div "Status Draft" at bounding box center [540, 49] width 323 height 21
click at [692, 282] on button "Add product" at bounding box center [680, 288] width 41 height 12
click at [676, 301] on div "Product catalogue" at bounding box center [667, 306] width 55 height 10
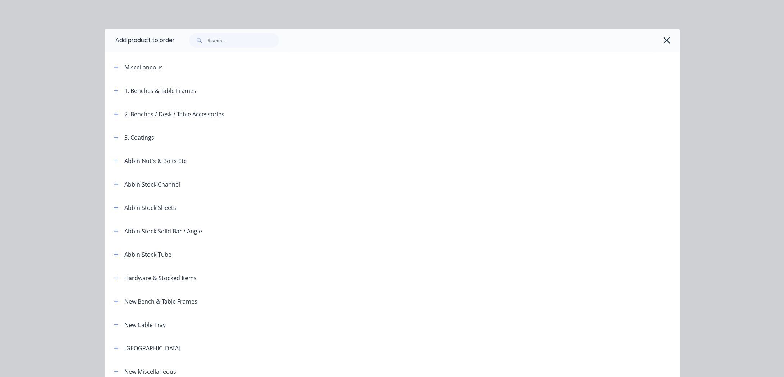
click at [108, 67] on div "Miscellaneous" at bounding box center [169, 67] width 122 height 9
click at [114, 67] on icon "button" at bounding box center [116, 67] width 4 height 4
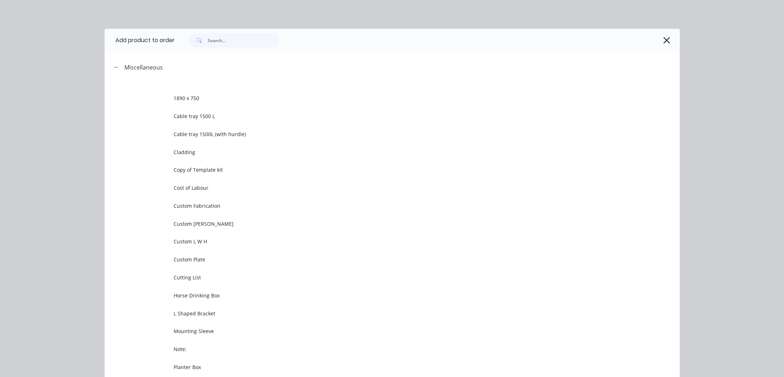
click at [215, 210] on td "Custom Fabrication" at bounding box center [427, 205] width 506 height 18
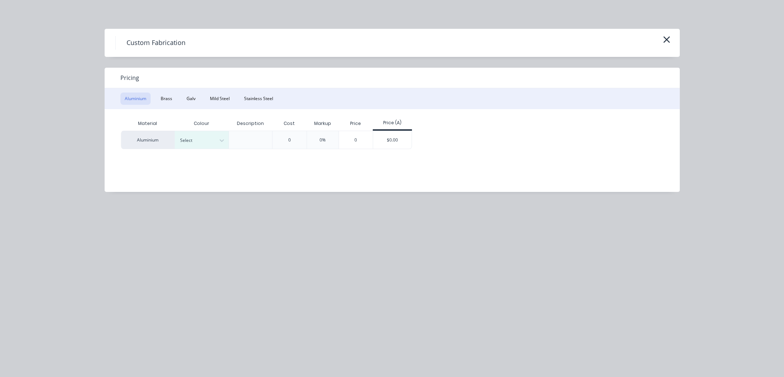
click at [188, 85] on div "Pricing" at bounding box center [392, 78] width 575 height 20
click at [191, 93] on button "Galv" at bounding box center [191, 98] width 18 height 12
click at [351, 148] on div "Material Description Cost Markup Price Price (A) Galv 0 0% 0 $0.00" at bounding box center [387, 145] width 565 height 72
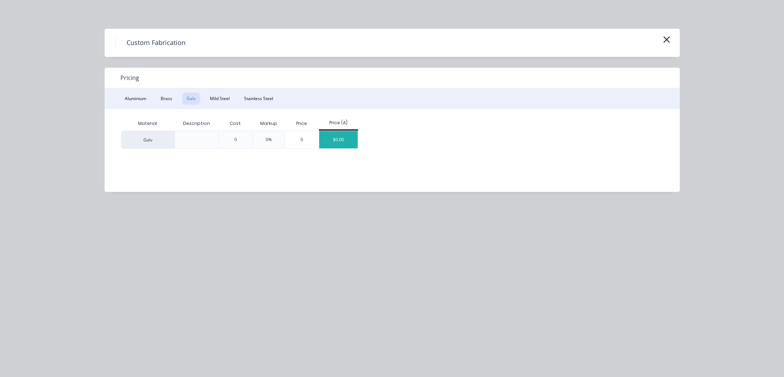
click at [350, 143] on div "$0.00" at bounding box center [338, 139] width 38 height 17
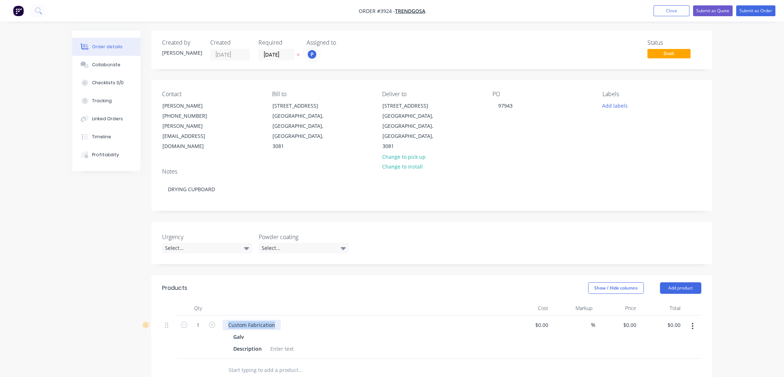
drag, startPoint x: 279, startPoint y: 302, endPoint x: 304, endPoint y: 264, distance: 45.4
click at [125, 281] on div "Created by [PERSON_NAME] Created [DATE] Required [DATE] Assigned to P Status Dr…" at bounding box center [392, 298] width 640 height 534
paste div
click at [450, 319] on div "0.9mm Galvanised Steel Drip Tray" at bounding box center [364, 324] width 282 height 10
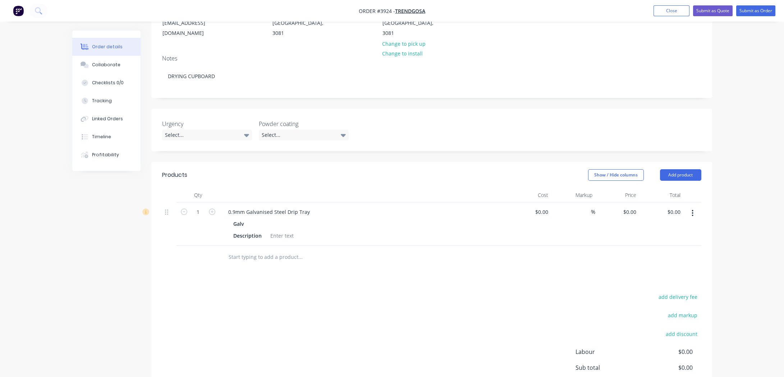
scroll to position [163, 0]
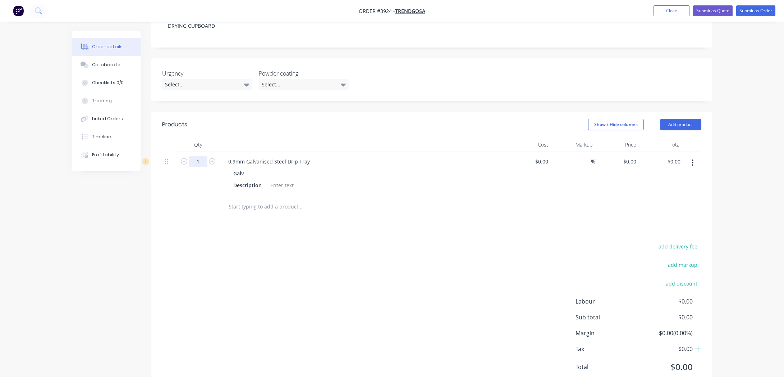
click at [193, 156] on input "1" at bounding box center [198, 161] width 19 height 11
type input "12"
drag, startPoint x: 231, startPoint y: 260, endPoint x: 231, endPoint y: 267, distance: 7.6
click at [231, 267] on div "add delivery fee add markup add discount Labour $0.00 Sub total $0.00 Margin $0…" at bounding box center [431, 310] width 539 height 139
click at [280, 180] on div at bounding box center [282, 185] width 29 height 10
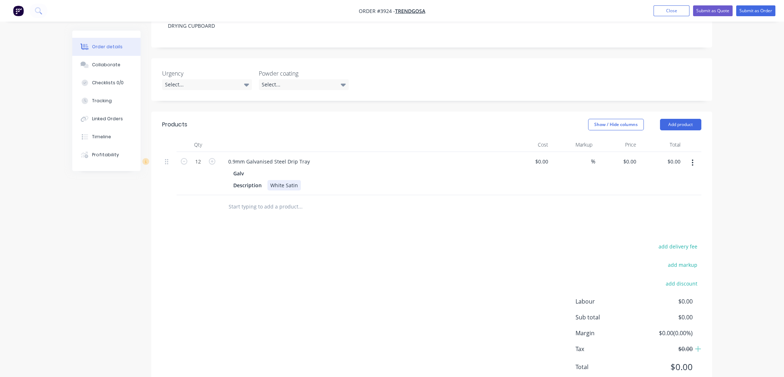
click at [274, 180] on div "White Satin" at bounding box center [284, 185] width 33 height 10
click at [260, 180] on div "Description" at bounding box center [248, 185] width 34 height 10
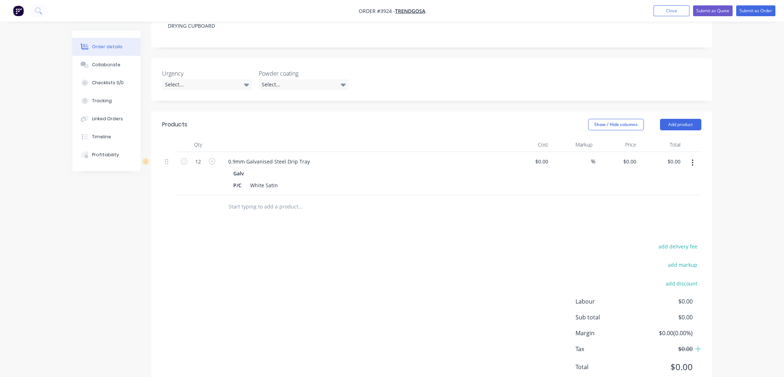
click at [316, 260] on div "add delivery fee add markup add discount Labour $0.00 Sub total $0.00 Margin $0…" at bounding box center [431, 310] width 539 height 139
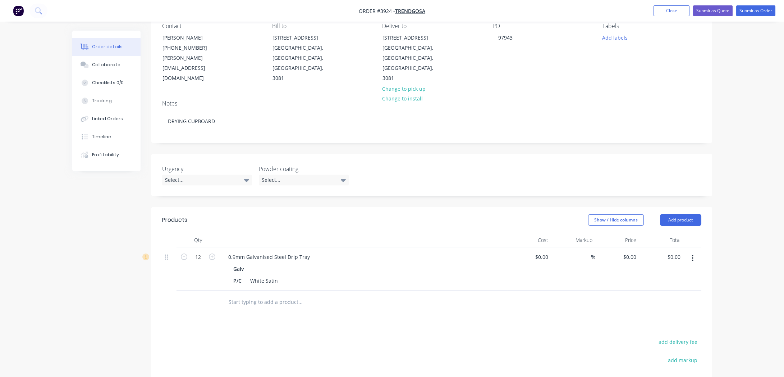
scroll to position [0, 0]
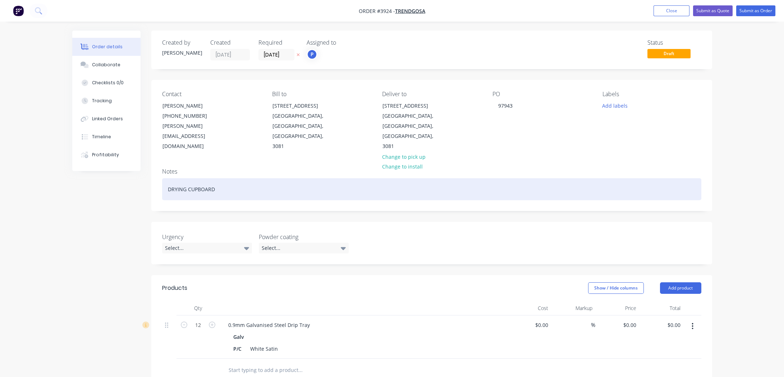
click at [208, 178] on div "DRYING CUPBOARD" at bounding box center [431, 189] width 539 height 22
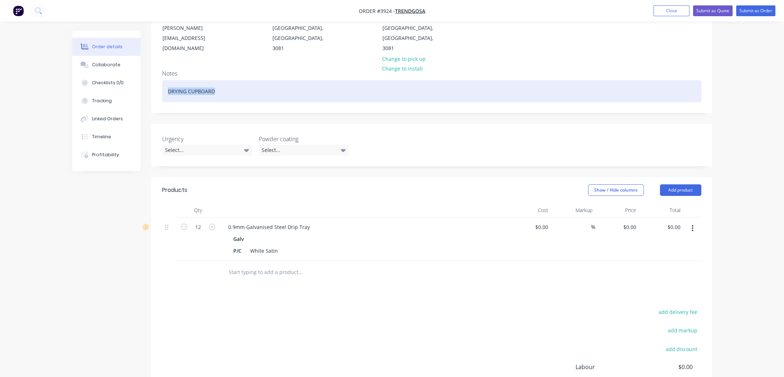
drag, startPoint x: 223, startPoint y: 68, endPoint x: 156, endPoint y: 60, distance: 67.8
click at [0, 64] on html "Order #3924 - Trendgosa Add product Close Submit as Quote Submit as Order Order…" at bounding box center [392, 184] width 784 height 565
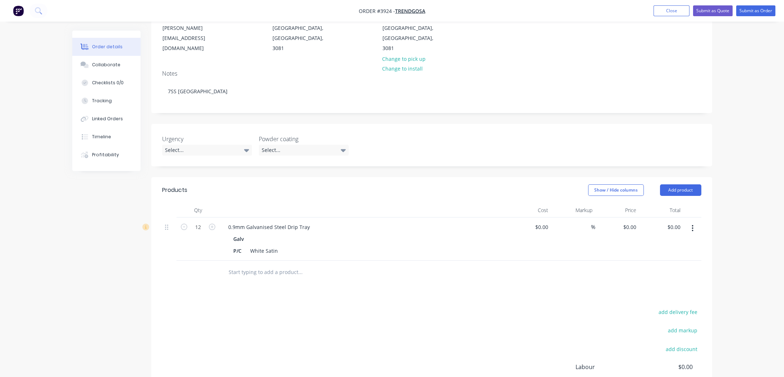
drag, startPoint x: 309, startPoint y: 79, endPoint x: 449, endPoint y: 259, distance: 227.8
click at [482, 260] on div at bounding box center [431, 271] width 539 height 23
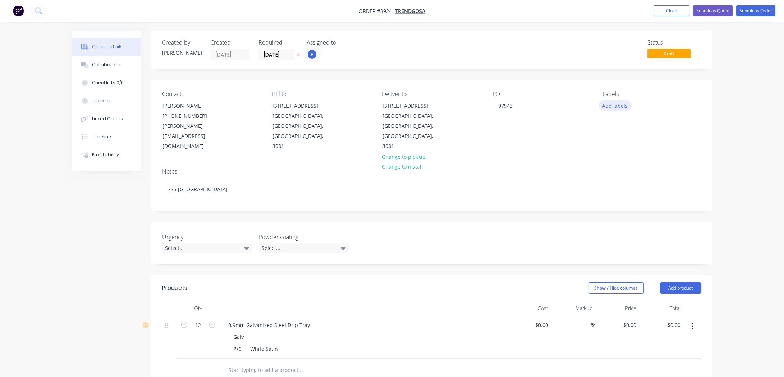
click at [624, 105] on button "Add labels" at bounding box center [615, 105] width 33 height 10
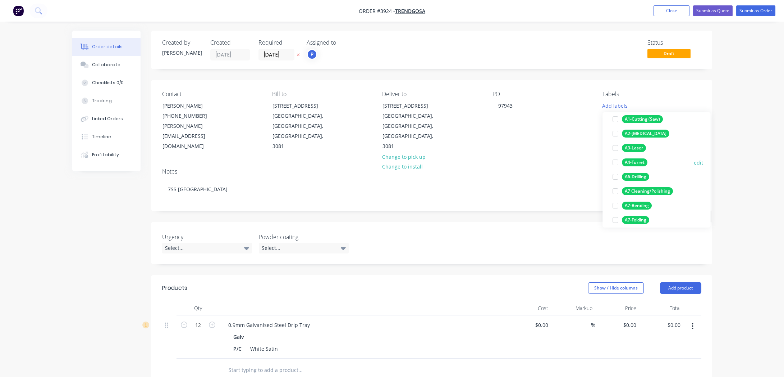
click at [641, 161] on div "A4-Turret" at bounding box center [635, 162] width 26 height 8
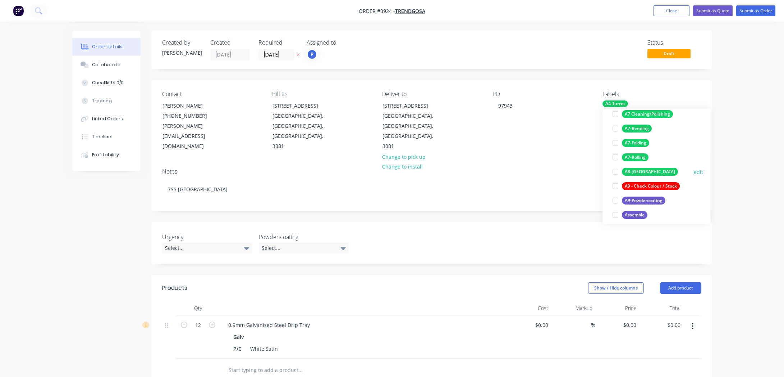
click at [645, 173] on div "A8-[GEOGRAPHIC_DATA]" at bounding box center [650, 172] width 56 height 8
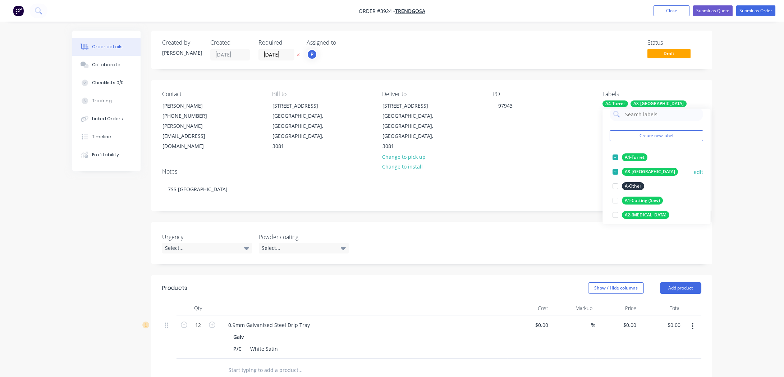
scroll to position [140, 0]
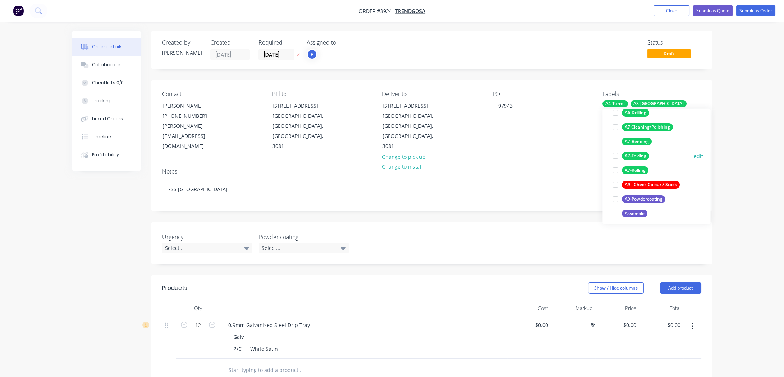
click at [641, 158] on div "A7-Folding" at bounding box center [635, 156] width 27 height 8
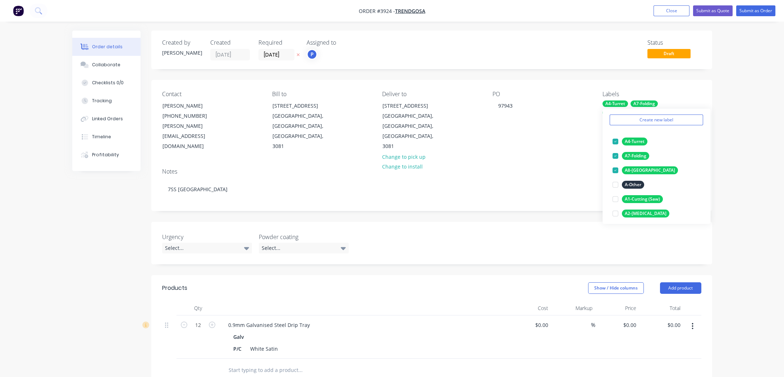
click at [774, 88] on div "Order details Collaborate Checklists 0/0 Tracking Linked Orders Timeline Profit…" at bounding box center [392, 282] width 784 height 565
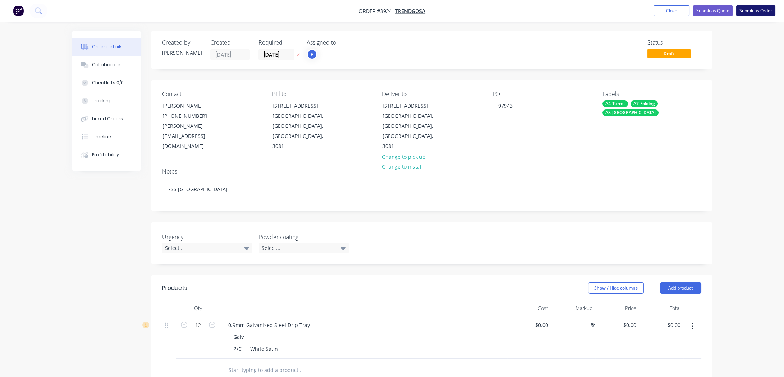
click at [761, 5] on button "Submit as Order" at bounding box center [756, 10] width 39 height 11
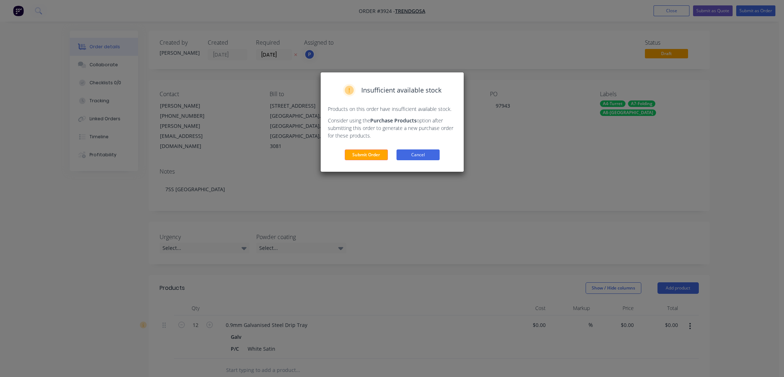
click at [397, 160] on button "Cancel" at bounding box center [418, 154] width 43 height 11
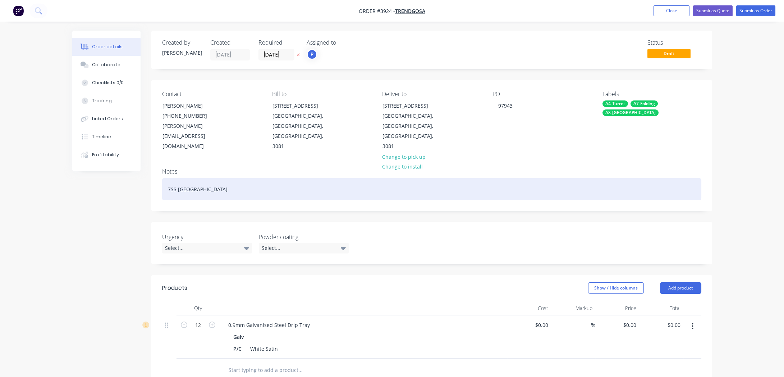
click at [375, 178] on div "7SS [GEOGRAPHIC_DATA]" at bounding box center [431, 189] width 539 height 22
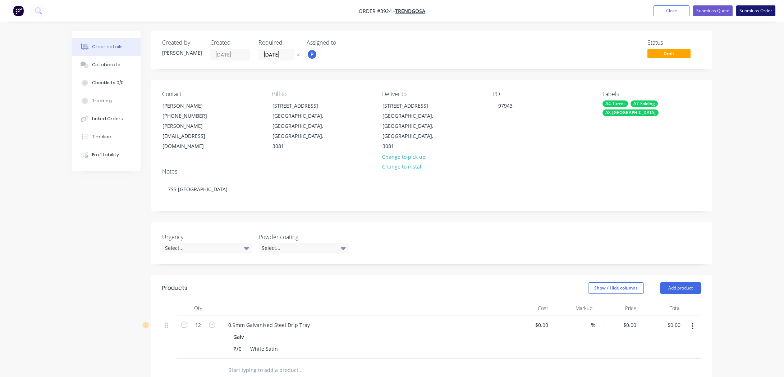
click at [766, 10] on button "Submit as Order" at bounding box center [756, 10] width 39 height 11
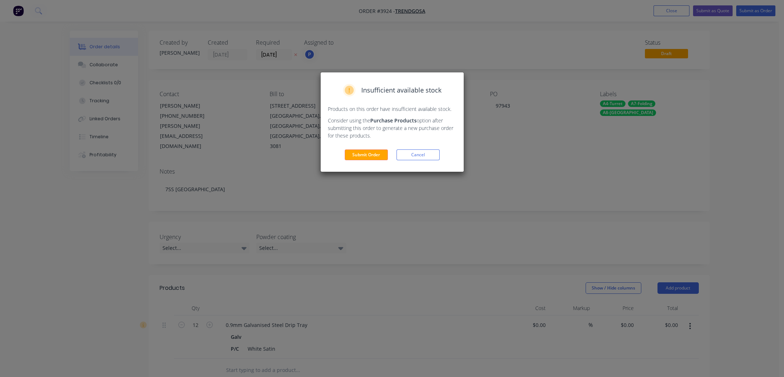
click at [380, 161] on div "Insufficient available stock Products on this order have insufficient available…" at bounding box center [392, 121] width 143 height 99
click at [375, 152] on button "Submit Order" at bounding box center [366, 154] width 43 height 11
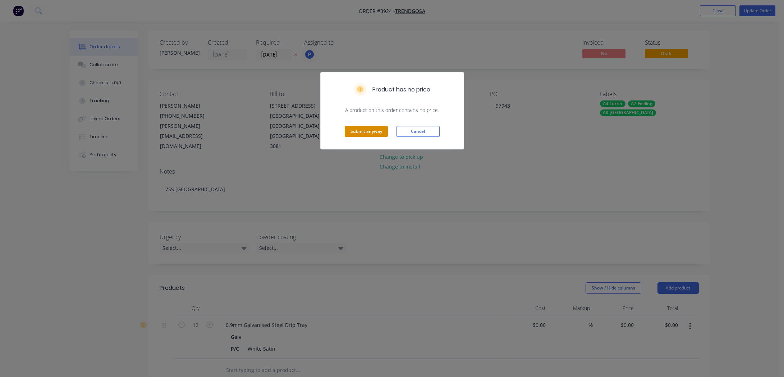
click at [361, 128] on button "Submit anyway" at bounding box center [366, 131] width 43 height 11
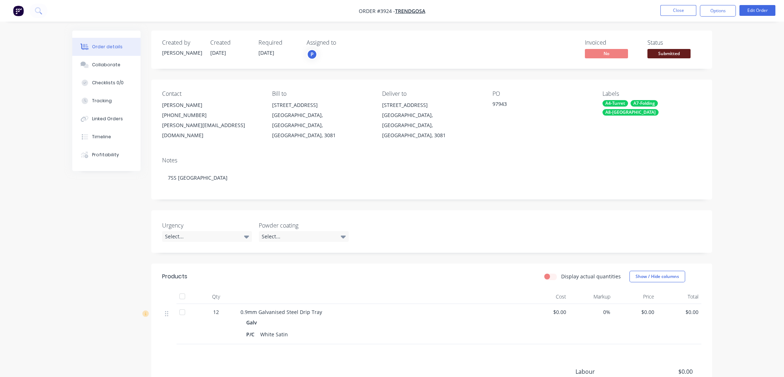
click at [637, 106] on div "Labels A4-Turret A7-Folding A8-Welding" at bounding box center [652, 115] width 99 height 50
click at [633, 88] on div "Contact [PERSON_NAME] [PHONE_NUMBER] [PERSON_NAME][EMAIL_ADDRESS][DOMAIN_NAME] …" at bounding box center [431, 115] width 561 height 72
click at [626, 105] on div "A4-Turret" at bounding box center [616, 103] width 26 height 6
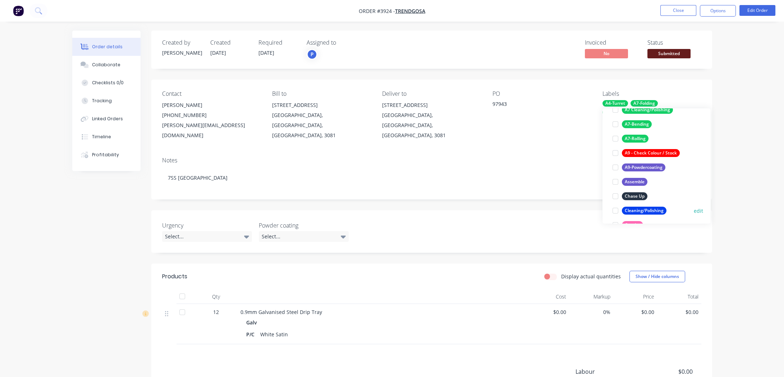
scroll to position [196, 0]
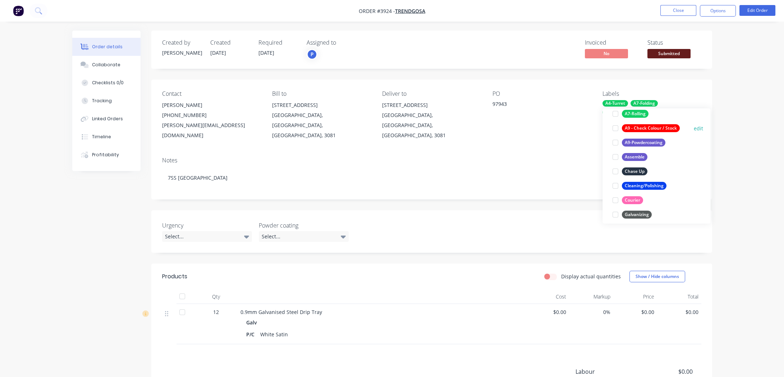
click at [645, 133] on div "A9 - Check Colour / Stock edit" at bounding box center [657, 128] width 94 height 14
click at [646, 141] on div "A9-Powdercoating" at bounding box center [644, 142] width 44 height 8
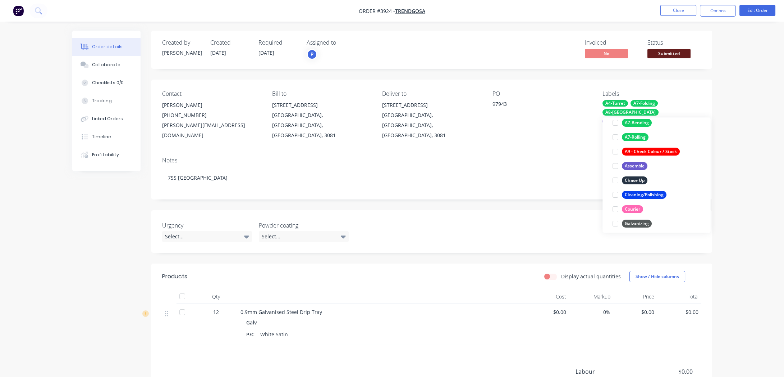
scroll to position [67, 0]
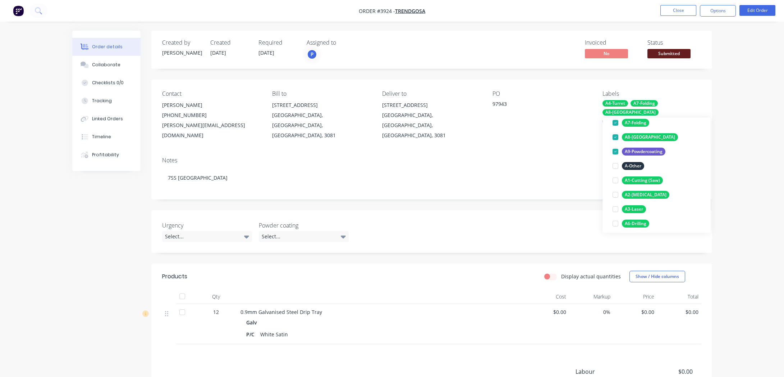
click at [740, 103] on div "Order details Collaborate Checklists 0/0 Tracking Linked Orders Timeline Profit…" at bounding box center [392, 236] width 784 height 472
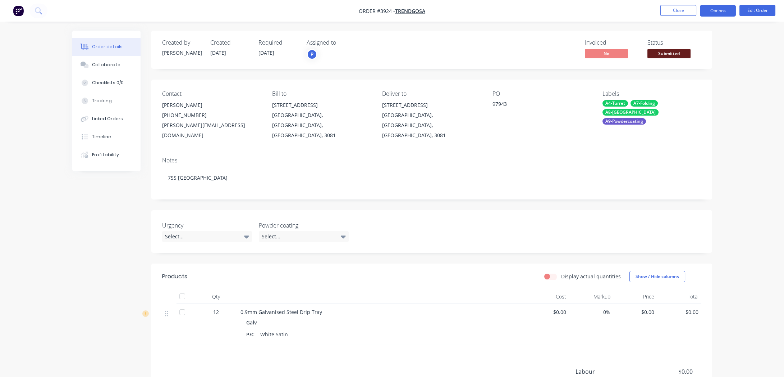
click at [725, 9] on button "Options" at bounding box center [718, 11] width 36 height 12
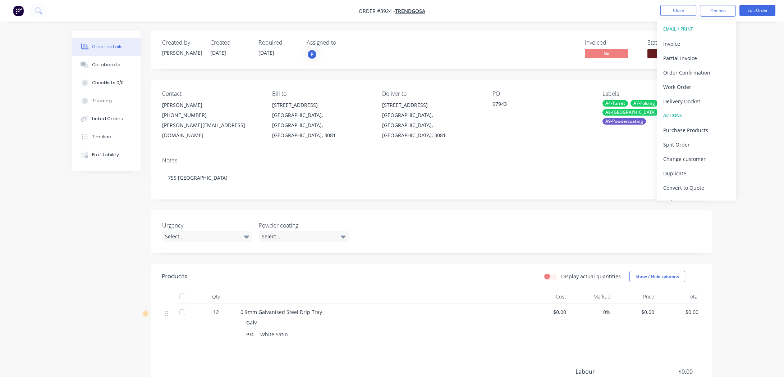
click at [774, 89] on div "Order details Collaborate Checklists 0/0 Tracking Linked Orders Timeline Profit…" at bounding box center [392, 236] width 784 height 472
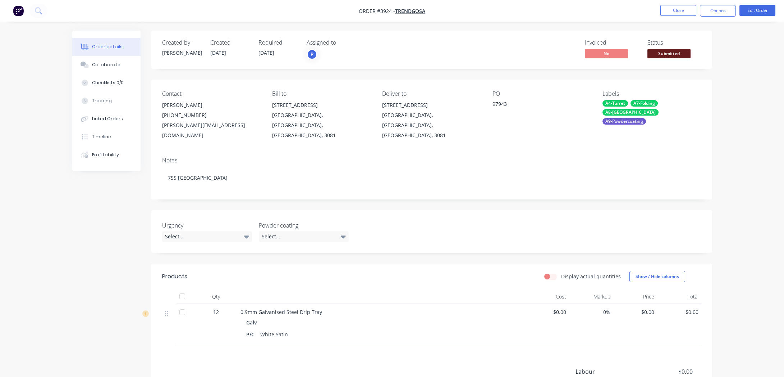
click at [669, 50] on span "Submitted" at bounding box center [669, 53] width 43 height 9
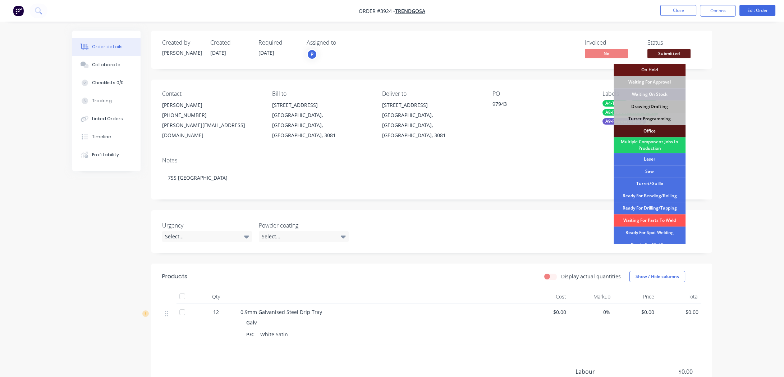
click at [668, 111] on div "Drawing/Drafting" at bounding box center [650, 106] width 72 height 12
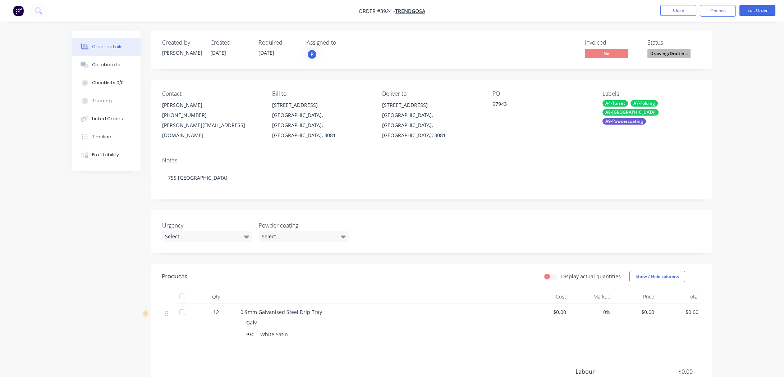
click at [726, 99] on div "Order details Collaborate Checklists 0/0 Tracking Linked Orders Timeline Profit…" at bounding box center [392, 236] width 784 height 472
click at [708, 15] on button "Options" at bounding box center [718, 11] width 36 height 12
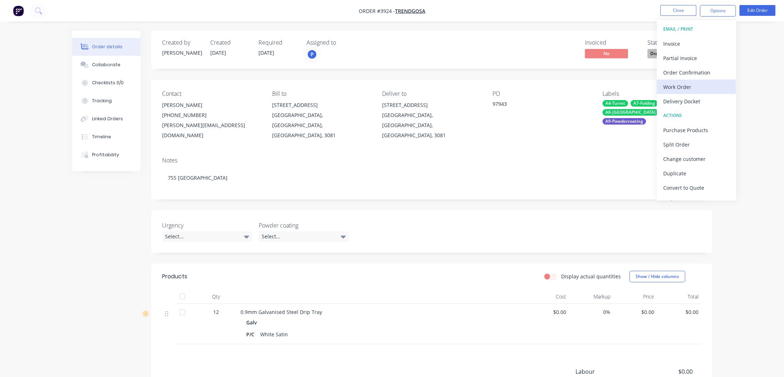
drag, startPoint x: 683, startPoint y: 105, endPoint x: 683, endPoint y: 90, distance: 14.7
click at [683, 90] on div "EMAIL / PRINT Invoice Partial Invoice Order Confirmation Work Order Delivery Do…" at bounding box center [696, 110] width 79 height 180
click at [683, 90] on div "Work Order" at bounding box center [697, 87] width 66 height 10
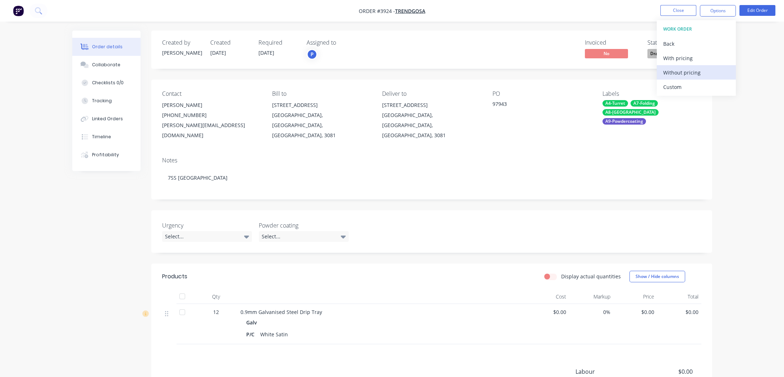
click at [672, 78] on button "Without pricing" at bounding box center [696, 72] width 79 height 14
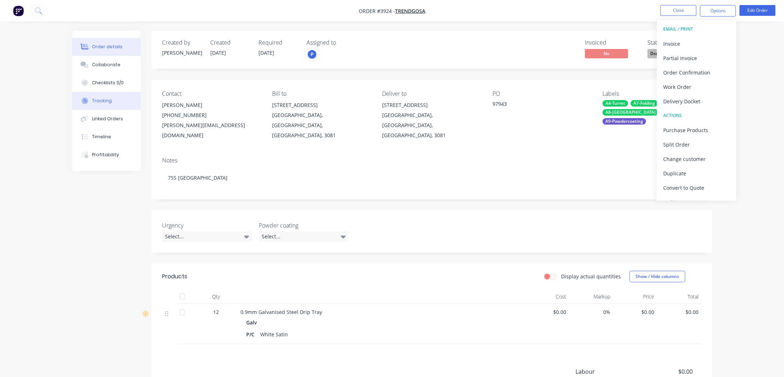
click at [77, 99] on button "Tracking" at bounding box center [106, 101] width 68 height 18
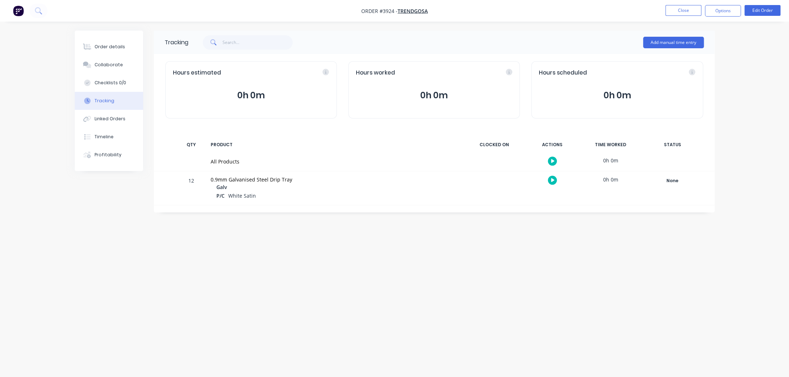
click at [42, 90] on div "Order details Collaborate Checklists 0/0 Tracking Linked Orders Timeline Profit…" at bounding box center [394, 188] width 789 height 377
click at [666, 12] on button "Close" at bounding box center [684, 10] width 36 height 11
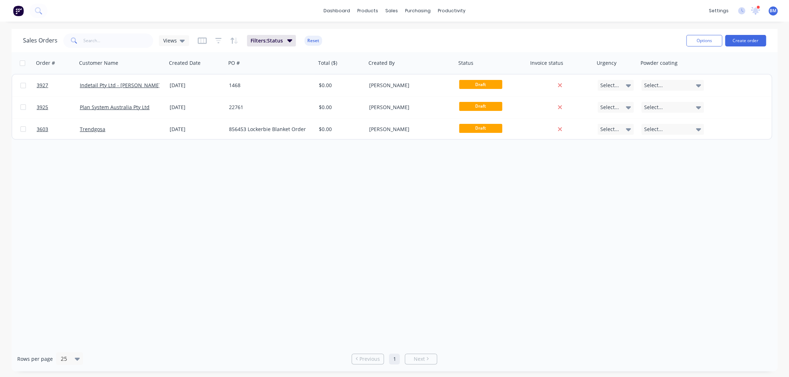
click at [175, 199] on div "Order # Customer Name Created Date PO # Total ($) Created By Status Invoice sta…" at bounding box center [395, 199] width 766 height 294
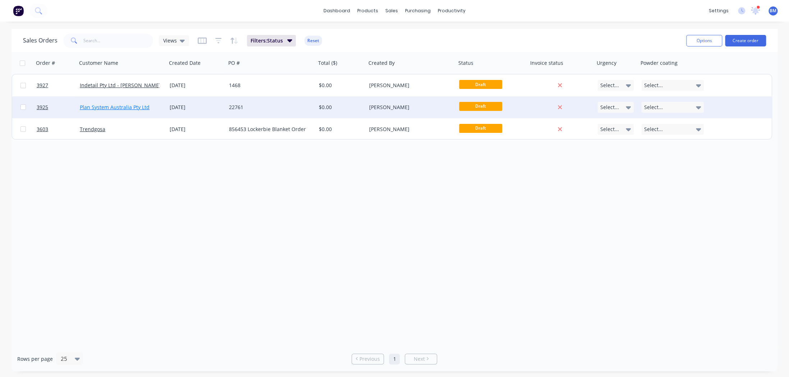
click at [120, 110] on link "Plan System Australia Pty Ltd" at bounding box center [115, 107] width 70 height 7
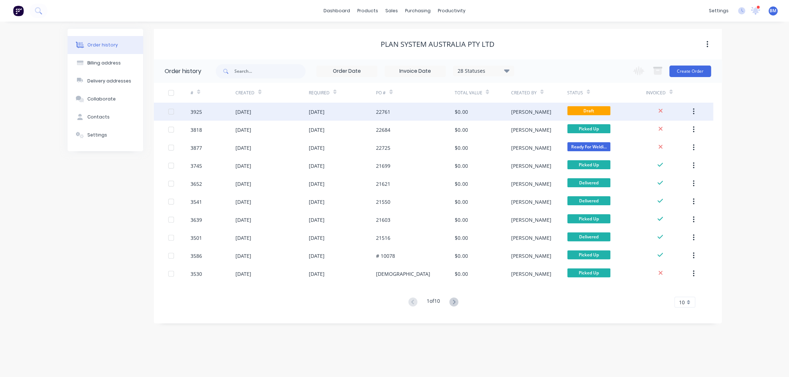
click at [233, 110] on div "3925" at bounding box center [213, 111] width 45 height 18
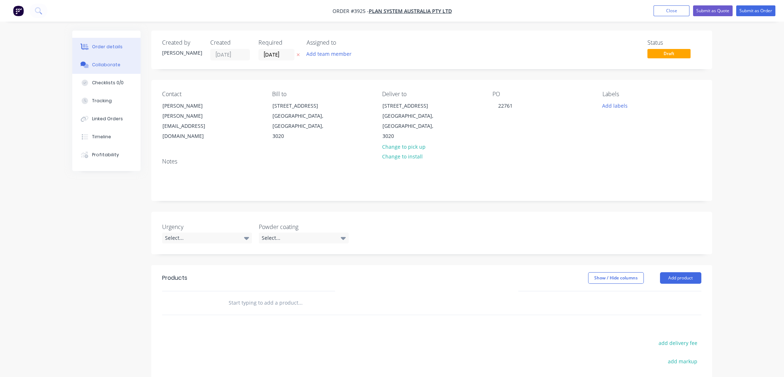
click at [114, 67] on div "Collaborate" at bounding box center [106, 64] width 28 height 6
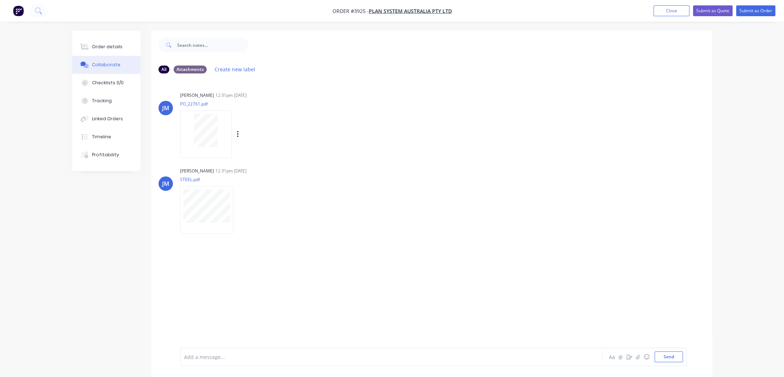
click at [348, 122] on div "[PERSON_NAME] 12:31pm [DATE] PO_22761.pdf Labels Download Delete" at bounding box center [292, 122] width 225 height 65
click at [90, 35] on div "Order details Collaborate Checklists 0/0 Tracking Linked Orders Timeline Profit…" at bounding box center [106, 101] width 68 height 140
click at [94, 44] on div "Order details" at bounding box center [107, 47] width 31 height 6
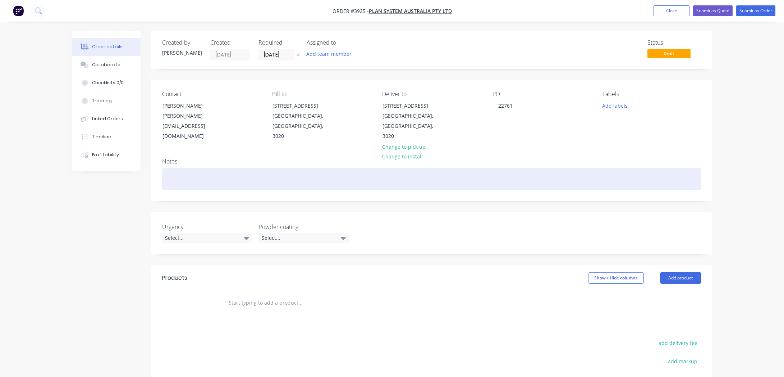
click at [233, 168] on div at bounding box center [431, 179] width 539 height 22
paste div
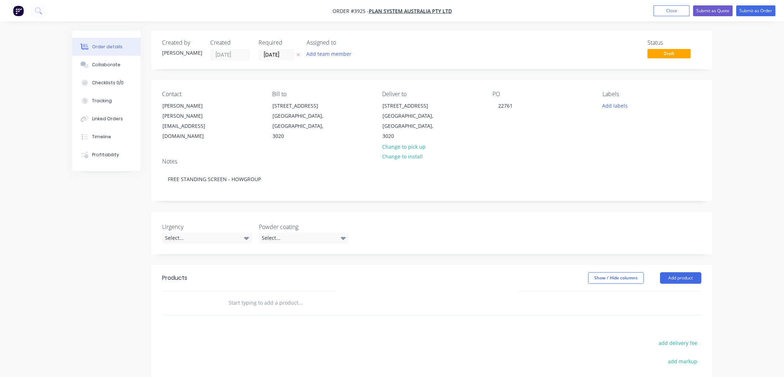
click at [111, 263] on div "Created by [PERSON_NAME] Created [DATE] Required [DATE] Assigned to Add team me…" at bounding box center [392, 265] width 640 height 468
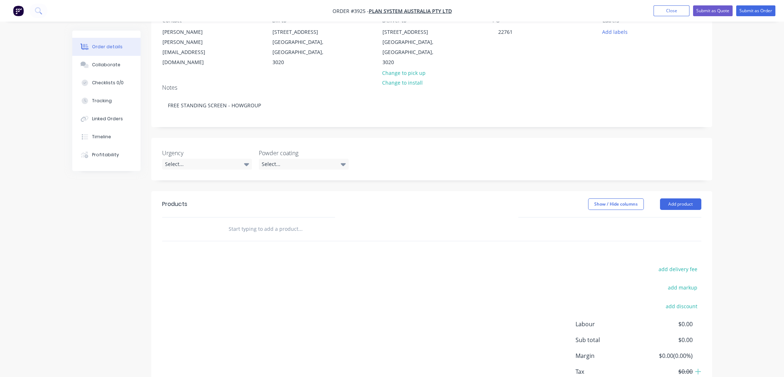
scroll to position [111, 0]
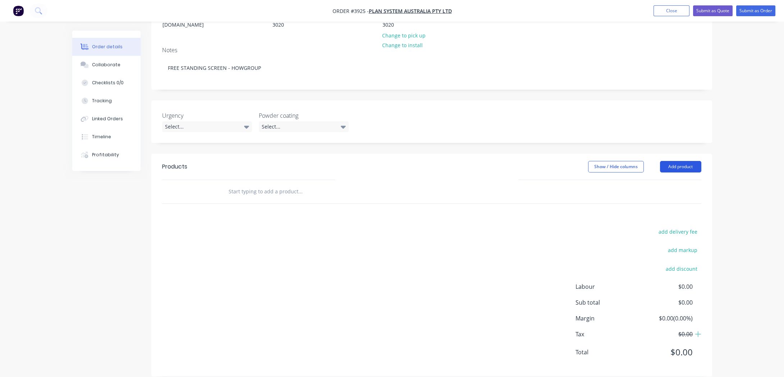
click at [682, 161] on button "Add product" at bounding box center [680, 167] width 41 height 12
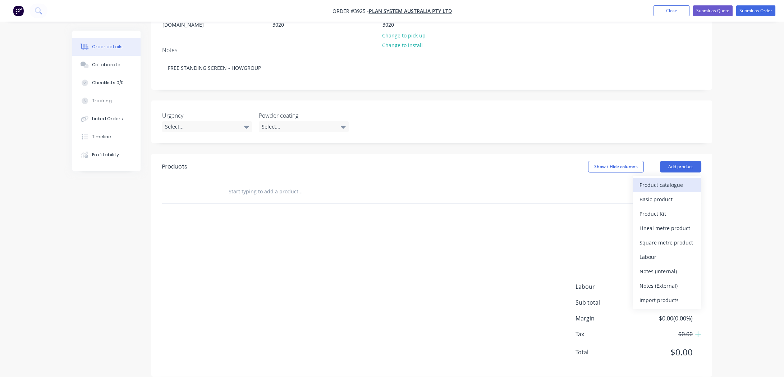
click at [674, 179] on div "Product catalogue" at bounding box center [667, 184] width 55 height 10
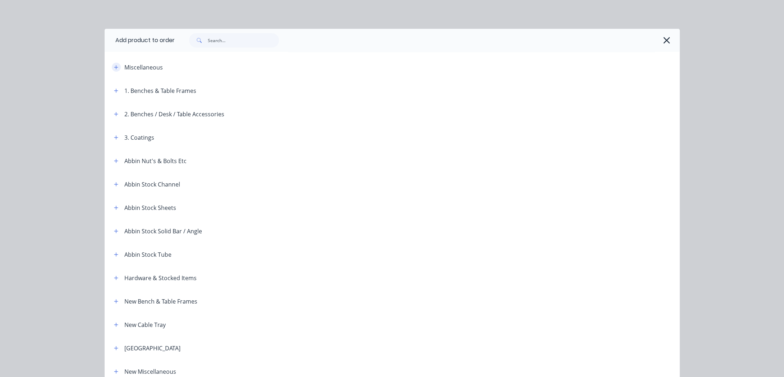
click at [116, 66] on button "button" at bounding box center [116, 67] width 9 height 9
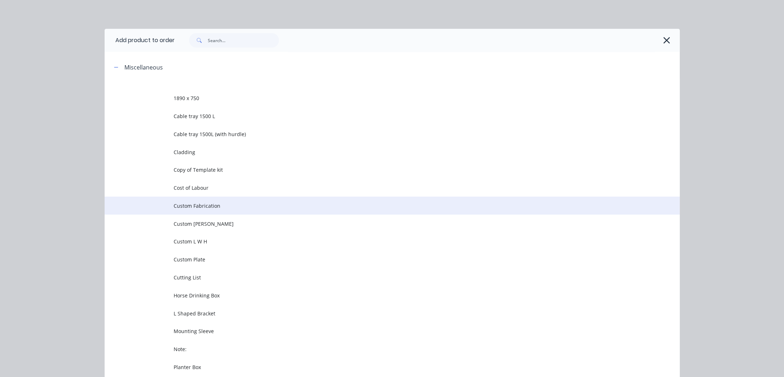
click at [195, 206] on span "Custom Fabrication" at bounding box center [376, 206] width 405 height 8
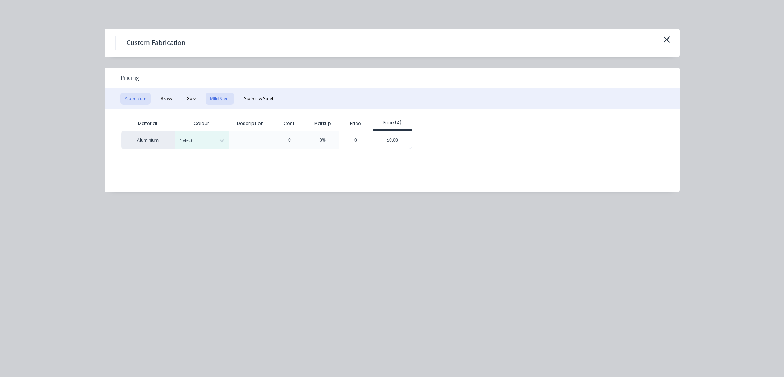
click at [222, 100] on button "Mild Steel" at bounding box center [220, 98] width 28 height 12
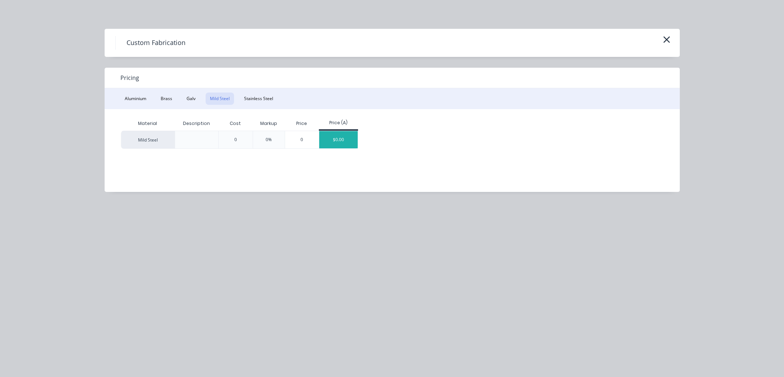
click at [336, 139] on div "$0.00" at bounding box center [338, 139] width 38 height 17
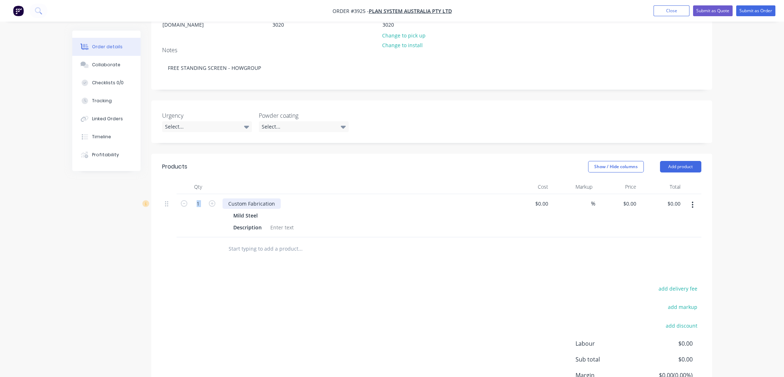
drag, startPoint x: 220, startPoint y: 190, endPoint x: 236, endPoint y: 191, distance: 16.2
click at [236, 194] on div "Custom Fabrication Mild Steel Description" at bounding box center [364, 215] width 288 height 43
drag, startPoint x: 274, startPoint y: 191, endPoint x: 143, endPoint y: 189, distance: 131.3
click at [143, 189] on div "Created by [PERSON_NAME] Created [DATE] Required [DATE] Assigned to Add team me…" at bounding box center [392, 181] width 640 height 524
paste div
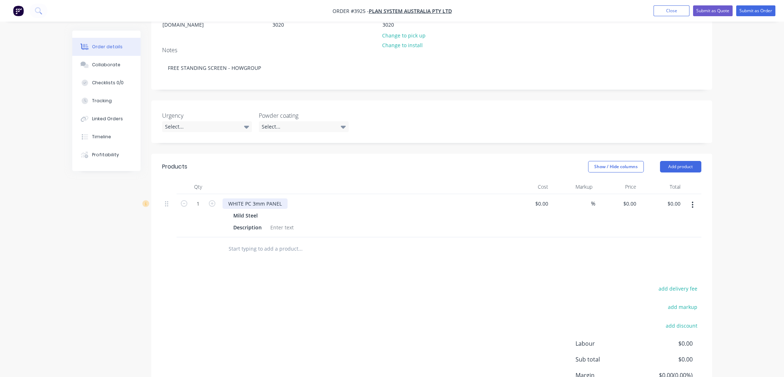
click at [250, 198] on div "WHITE PC 3mm PANEL" at bounding box center [255, 203] width 65 height 10
drag, startPoint x: 252, startPoint y: 194, endPoint x: 213, endPoint y: 195, distance: 38.9
click at [213, 195] on div "1 WHITE PC 3mm PANEL Mild Steel Description $0.00 $0.00 % $0.00 $0.00 $0.00 $0.…" at bounding box center [431, 215] width 539 height 43
drag, startPoint x: 262, startPoint y: 216, endPoint x: 204, endPoint y: 215, distance: 57.5
click at [204, 215] on div "1 3mm PANEL Mild Steel Description $0.00 $0.00 % $0.00 $0.00 $0.00 $0.00" at bounding box center [431, 215] width 539 height 43
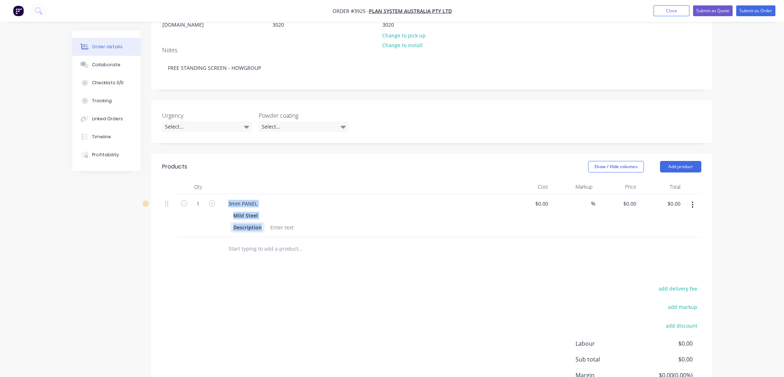
click at [259, 222] on div "Description" at bounding box center [248, 227] width 34 height 10
click at [246, 222] on div "Description" at bounding box center [248, 227] width 34 height 10
click at [249, 222] on div at bounding box center [261, 227] width 29 height 10
click at [314, 295] on div "add delivery fee add markup add discount Labour $0.00 Sub total $0.00 Margin $0…" at bounding box center [431, 352] width 539 height 139
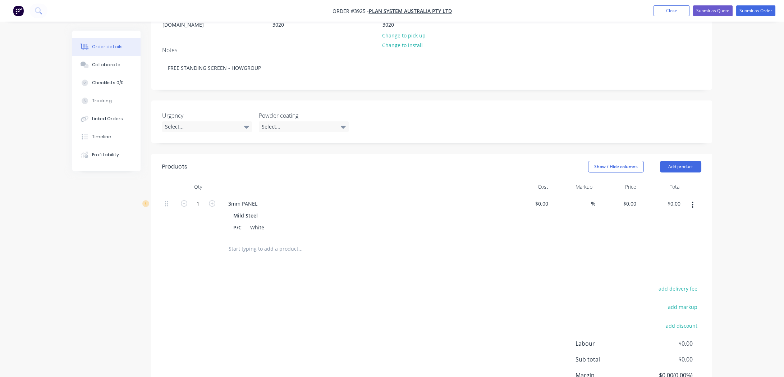
click at [694, 198] on button "button" at bounding box center [692, 204] width 17 height 13
click at [682, 233] on div "Duplicate" at bounding box center [667, 238] width 55 height 10
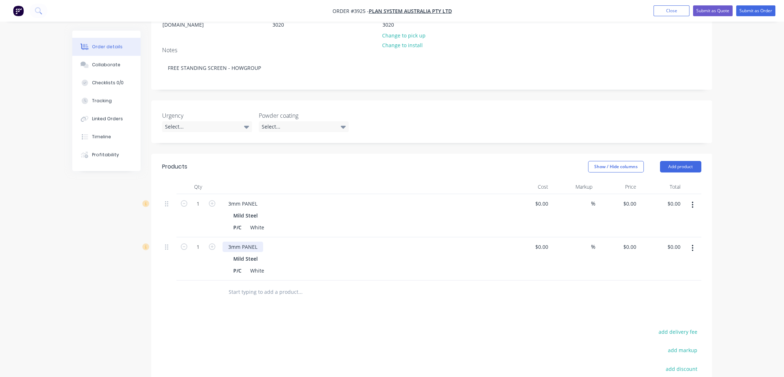
drag, startPoint x: 234, startPoint y: 237, endPoint x: 298, endPoint y: 236, distance: 63.3
click at [234, 241] on div "3mm PANEL" at bounding box center [243, 246] width 41 height 10
click at [210, 241] on form "1" at bounding box center [197, 246] width 37 height 11
click at [210, 243] on icon "button" at bounding box center [212, 246] width 6 height 6
type input "2"
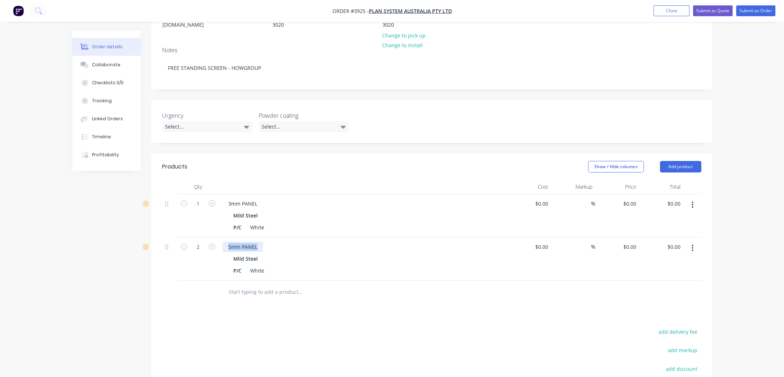
drag, startPoint x: 224, startPoint y: 236, endPoint x: 291, endPoint y: 236, distance: 67.6
click at [291, 241] on div "5mm PANEL" at bounding box center [364, 246] width 282 height 10
drag, startPoint x: 249, startPoint y: 236, endPoint x: 225, endPoint y: 235, distance: 23.4
click at [225, 241] on div "GREY PC 3mm/10mm FOOT" at bounding box center [261, 246] width 77 height 10
click at [327, 280] on div at bounding box center [349, 291] width 259 height 23
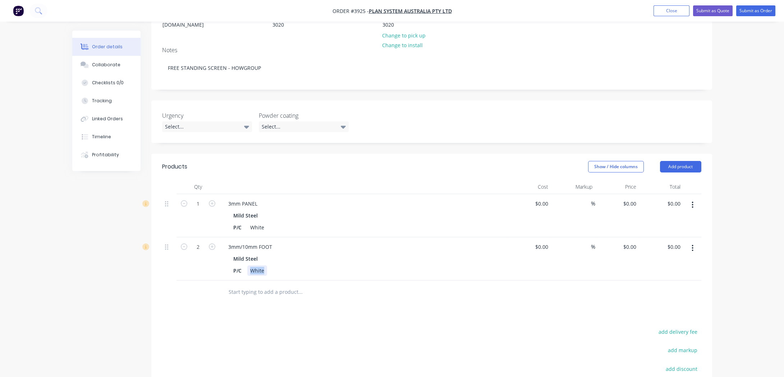
drag, startPoint x: 247, startPoint y: 261, endPoint x: 316, endPoint y: 262, distance: 69.1
click at [316, 265] on div "P/C White" at bounding box center [362, 270] width 263 height 10
click at [318, 253] on div "Mild Steel" at bounding box center [363, 258] width 260 height 10
click at [263, 265] on div "Grey" at bounding box center [255, 270] width 17 height 10
click at [397, 314] on div "Products Show / Hide columns Add product Qty Cost Markup Price Total 1 3mm PANE…" at bounding box center [431, 315] width 561 height 323
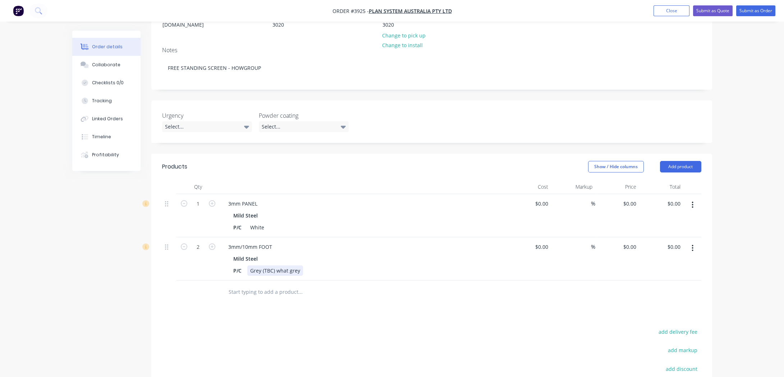
click at [273, 265] on div "Grey (TBC) what grey" at bounding box center [275, 270] width 56 height 10
click at [297, 265] on div "Grey (TBC what grey" at bounding box center [274, 270] width 54 height 10
click at [262, 222] on div "White" at bounding box center [257, 227] width 20 height 10
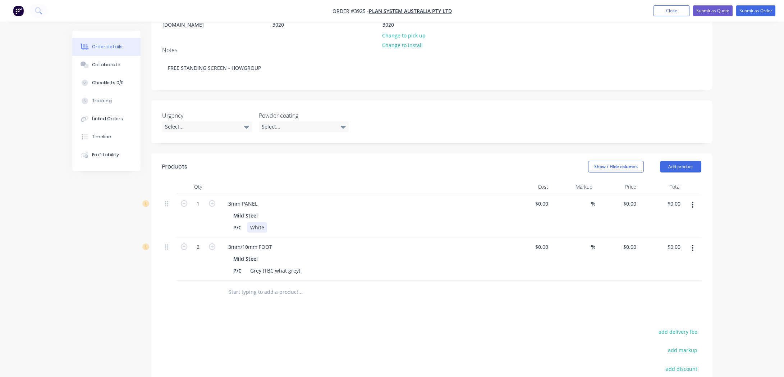
click at [262, 222] on div "White" at bounding box center [257, 227] width 20 height 10
click at [265, 222] on div "White" at bounding box center [257, 227] width 20 height 10
click at [400, 222] on div "P/C White Satin" at bounding box center [362, 227] width 263 height 10
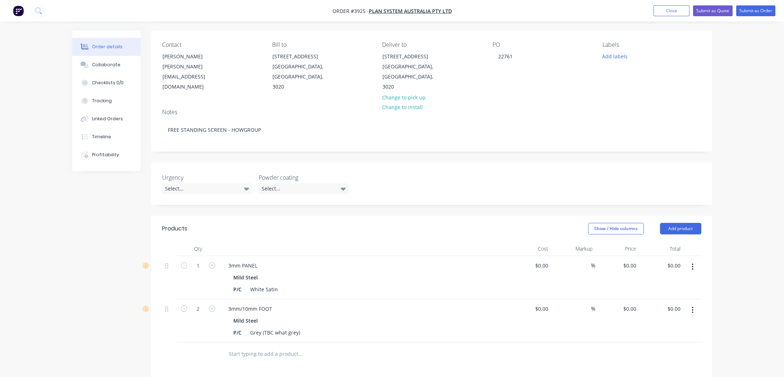
scroll to position [0, 0]
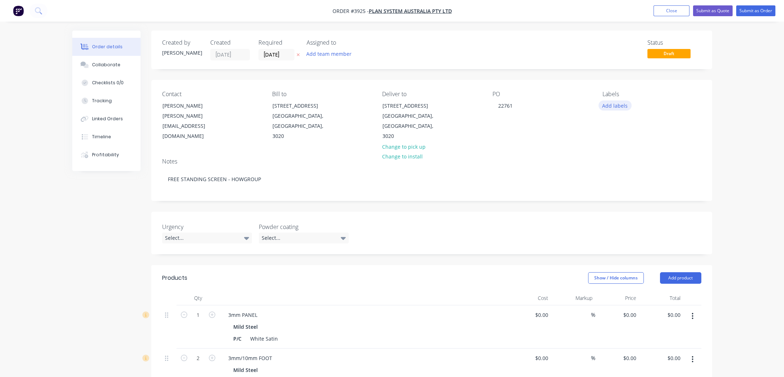
click at [612, 105] on button "Add labels" at bounding box center [615, 105] width 33 height 10
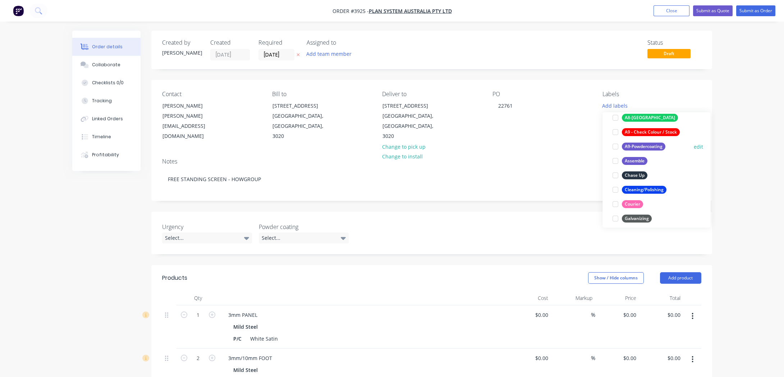
click at [648, 144] on div "A9-Powdercoating" at bounding box center [644, 146] width 44 height 8
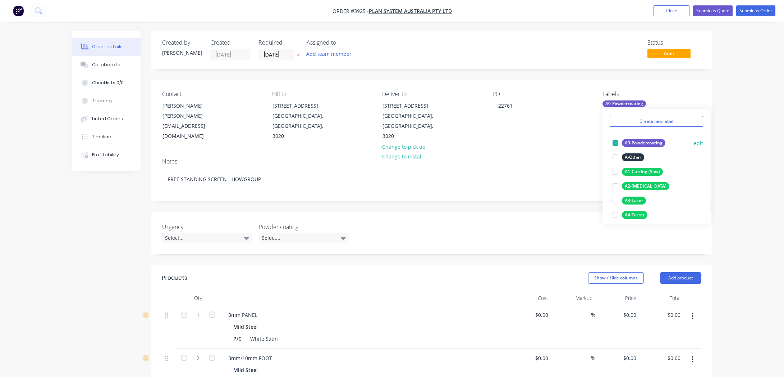
scroll to position [89, 0]
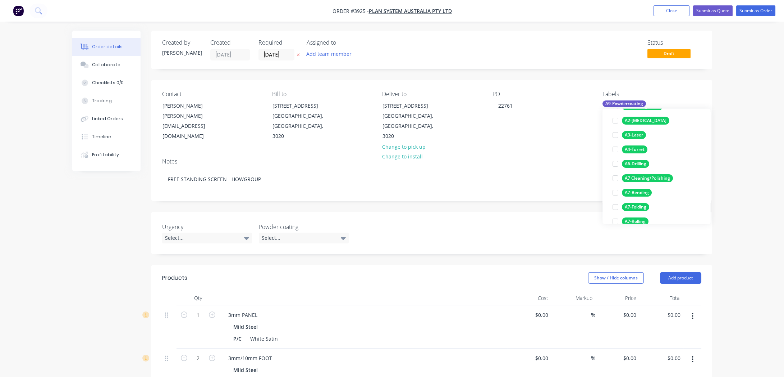
click at [485, 138] on div "Contact [PERSON_NAME] [PERSON_NAME][EMAIL_ADDRESS][DOMAIN_NAME] Bill to [STREET…" at bounding box center [431, 116] width 561 height 72
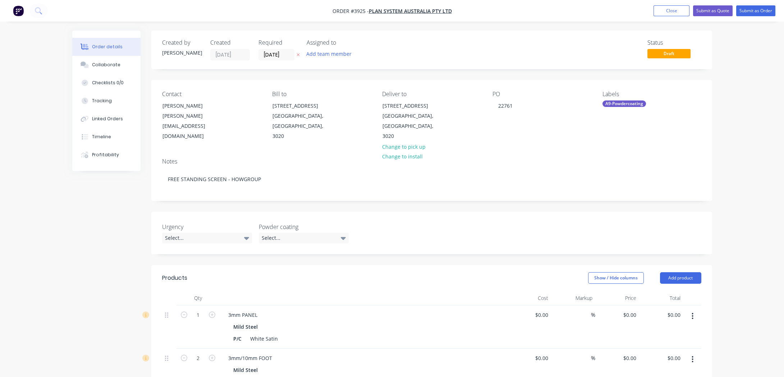
click at [628, 96] on div "Labels" at bounding box center [652, 94] width 99 height 7
click at [622, 105] on div "A9-Powdercoating" at bounding box center [625, 103] width 44 height 6
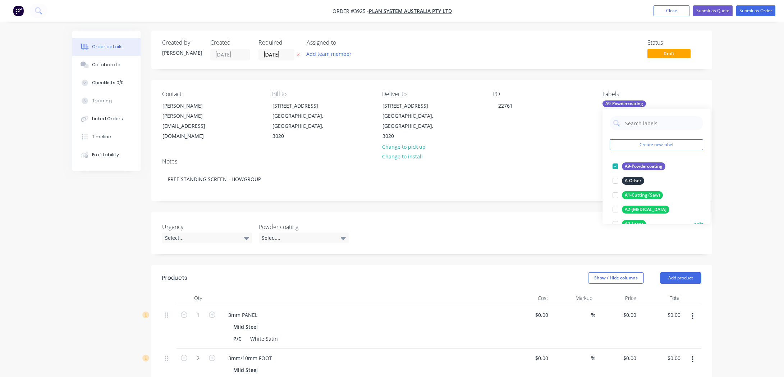
click at [636, 221] on div "A3-Laser" at bounding box center [634, 224] width 24 height 8
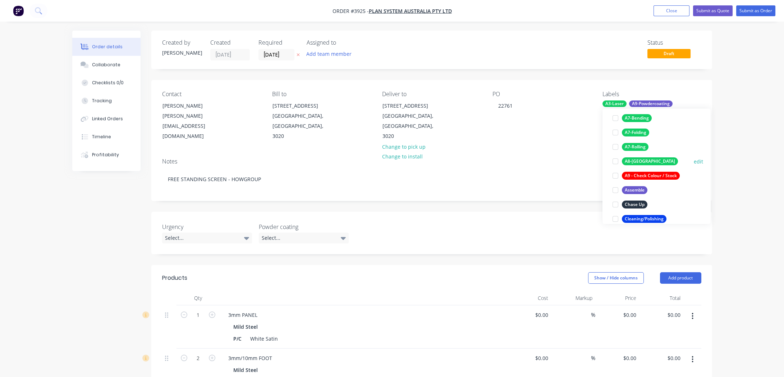
click at [643, 161] on div "A8-[GEOGRAPHIC_DATA]" at bounding box center [650, 161] width 56 height 8
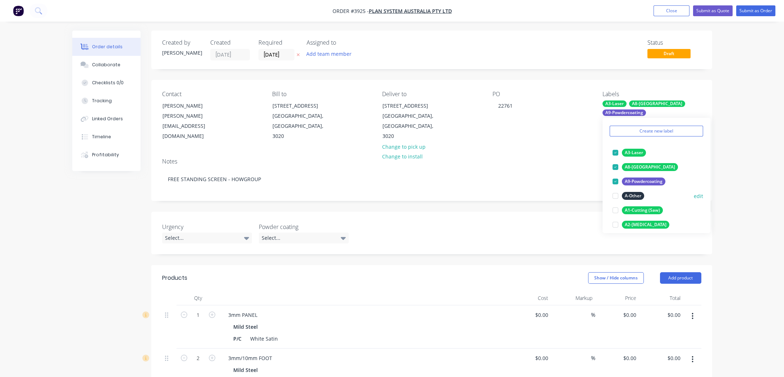
scroll to position [65, 0]
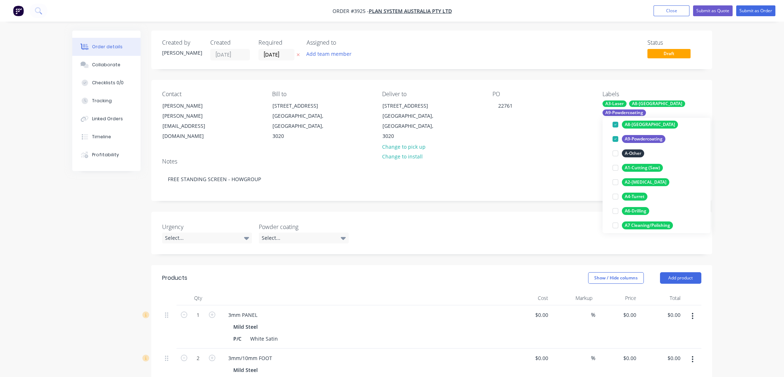
click at [782, 157] on div "Order details Collaborate Checklists 0/0 Tracking Linked Orders Timeline Profit…" at bounding box center [392, 299] width 784 height 598
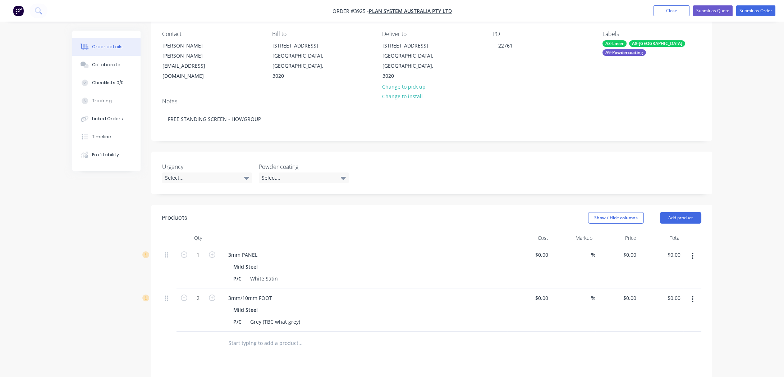
scroll to position [0, 0]
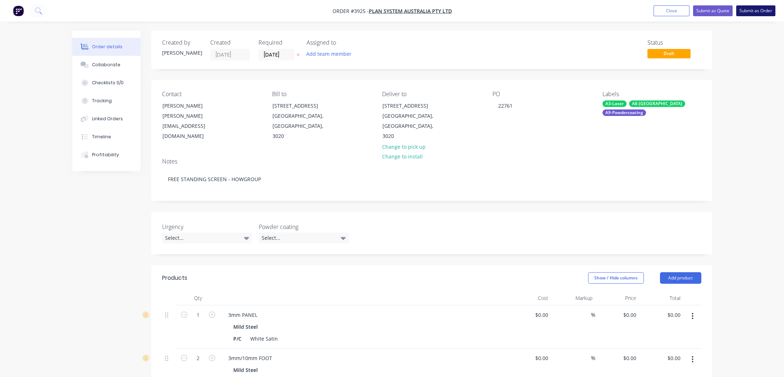
click at [765, 11] on button "Submit as Order" at bounding box center [756, 10] width 39 height 11
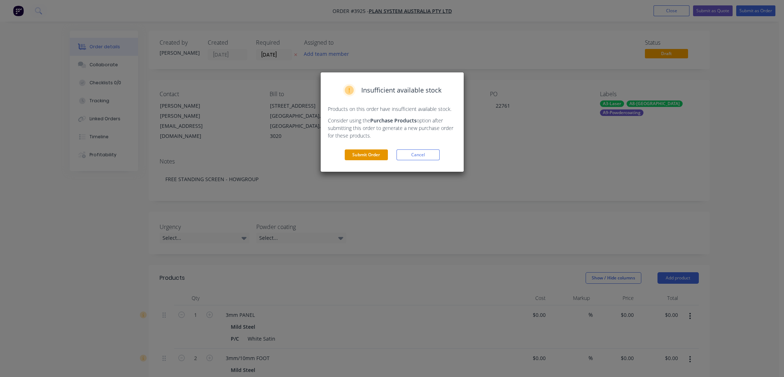
click at [361, 155] on button "Submit Order" at bounding box center [366, 154] width 43 height 11
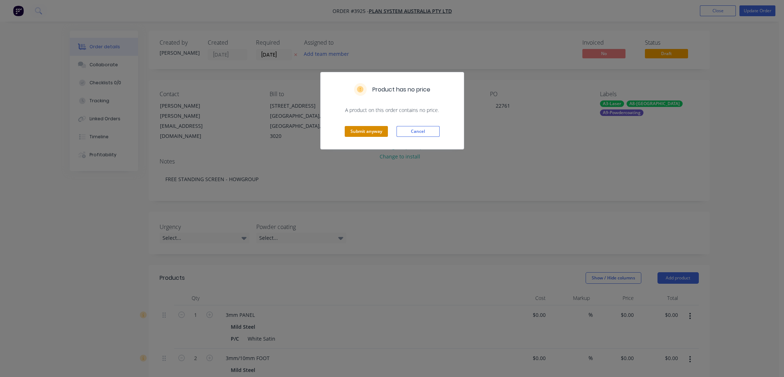
click at [360, 135] on button "Submit anyway" at bounding box center [366, 131] width 43 height 11
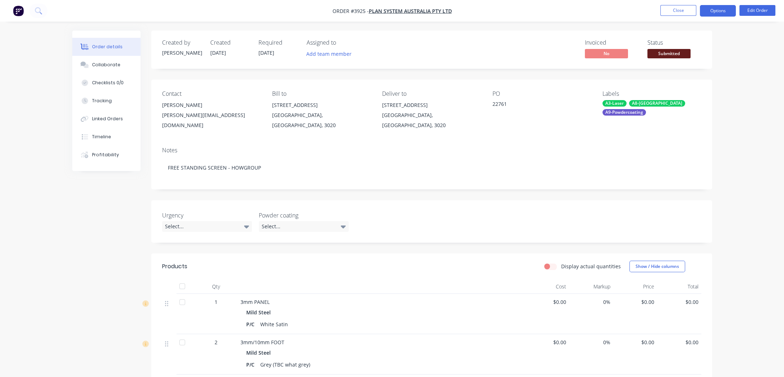
click at [721, 14] on button "Options" at bounding box center [718, 11] width 36 height 12
click at [761, 14] on button "Edit Order" at bounding box center [758, 10] width 36 height 11
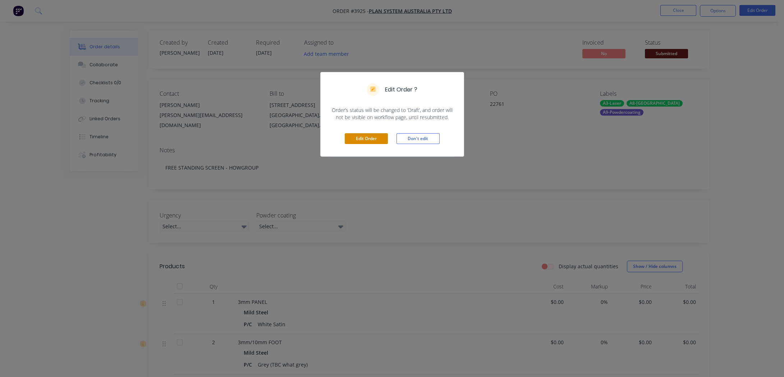
click at [357, 135] on button "Edit Order" at bounding box center [366, 138] width 43 height 11
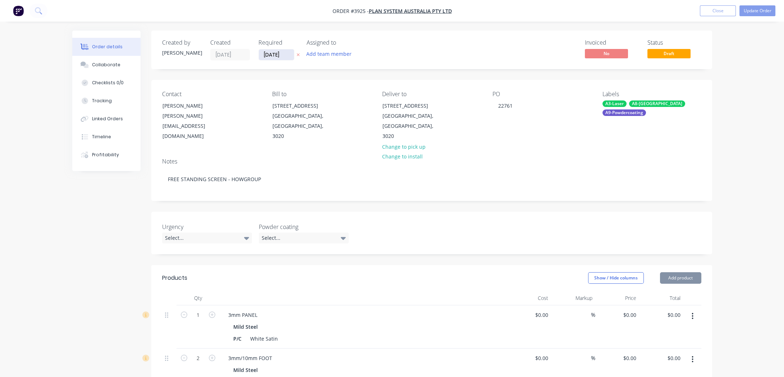
click at [266, 55] on input "[DATE]" at bounding box center [276, 54] width 35 height 11
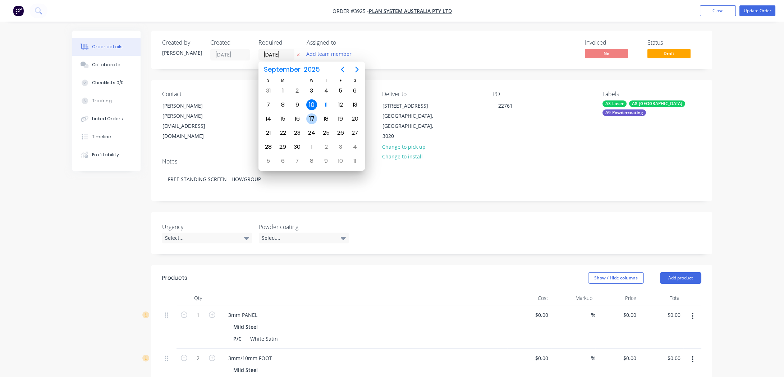
click at [309, 115] on div "17" at bounding box center [311, 118] width 11 height 11
type input "[DATE]"
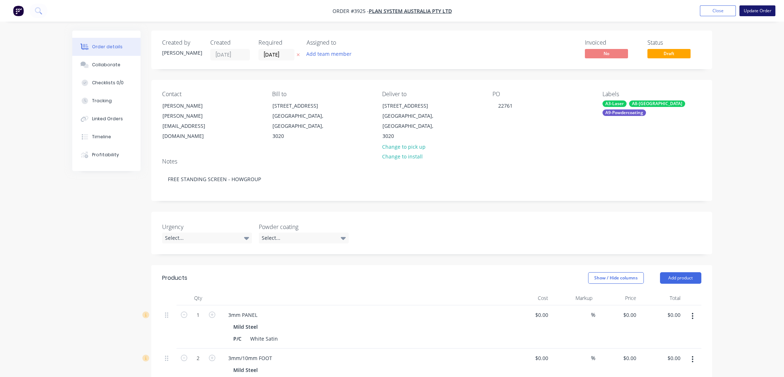
click at [751, 6] on button "Update Order" at bounding box center [758, 10] width 36 height 11
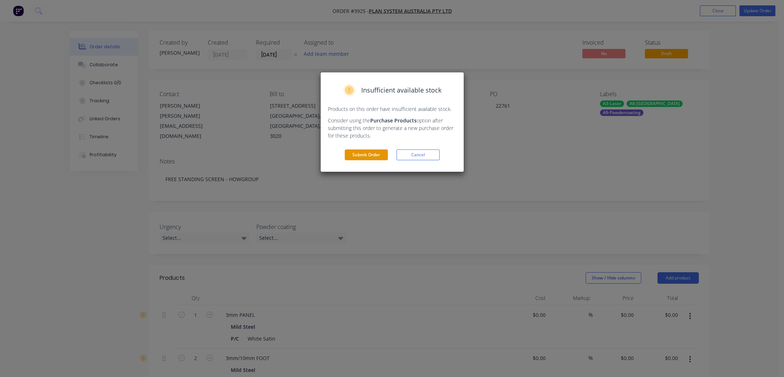
click at [385, 151] on button "Submit Order" at bounding box center [366, 154] width 43 height 11
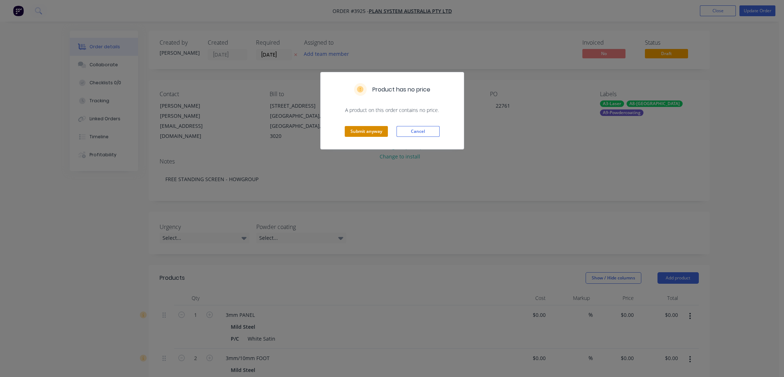
click at [370, 136] on button "Submit anyway" at bounding box center [366, 131] width 43 height 11
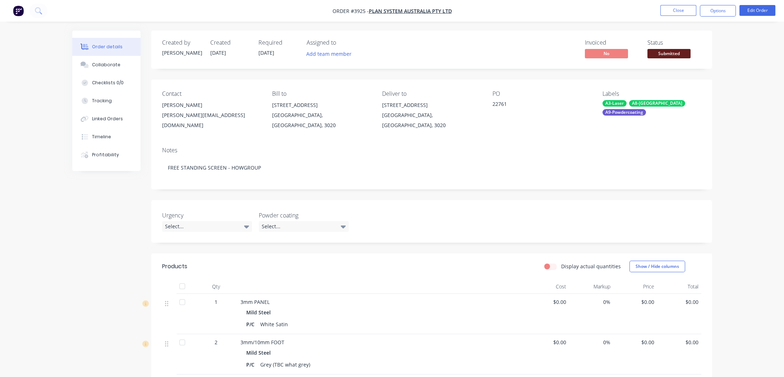
click at [712, 19] on nav "Order #3925 - Plan System Australia Pty Ltd Close Options Edit Order" at bounding box center [392, 11] width 784 height 22
click at [712, 7] on button "Options" at bounding box center [718, 11] width 36 height 12
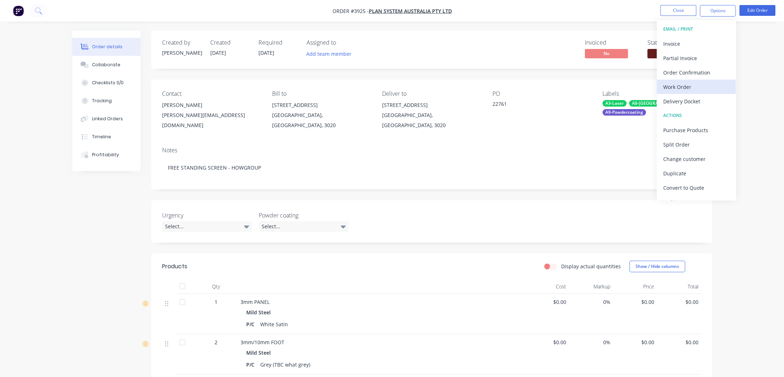
click at [702, 84] on div "Work Order" at bounding box center [697, 87] width 66 height 10
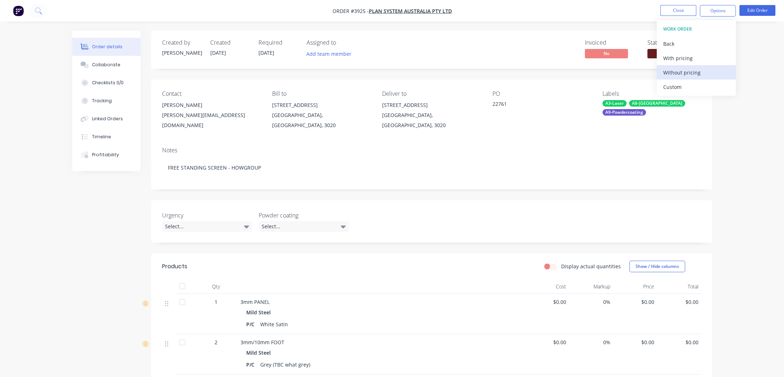
click at [702, 76] on div "Without pricing" at bounding box center [697, 72] width 66 height 10
click at [629, 55] on div "No" at bounding box center [612, 54] width 54 height 11
click at [660, 51] on span "Submitted" at bounding box center [669, 53] width 43 height 9
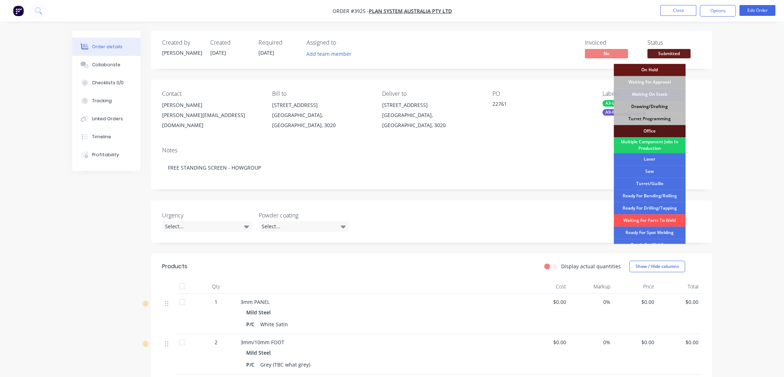
click at [644, 104] on div "Drawing/Drafting" at bounding box center [650, 106] width 72 height 12
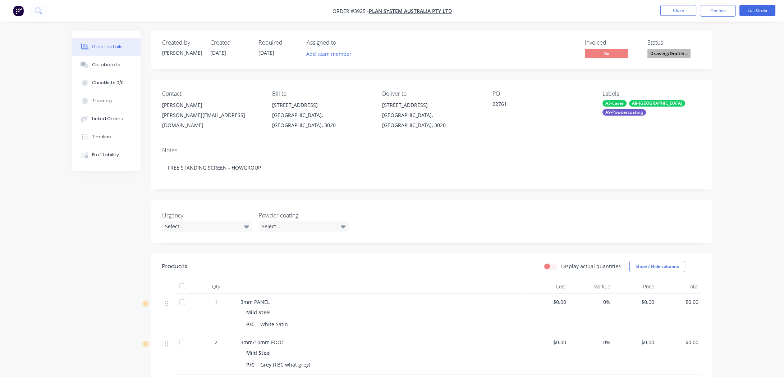
click at [716, 39] on div "Order details Collaborate Checklists 0/0 Tracking Linked Orders Timeline Profit…" at bounding box center [392, 266] width 655 height 471
click at [681, 8] on button "Close" at bounding box center [679, 10] width 36 height 11
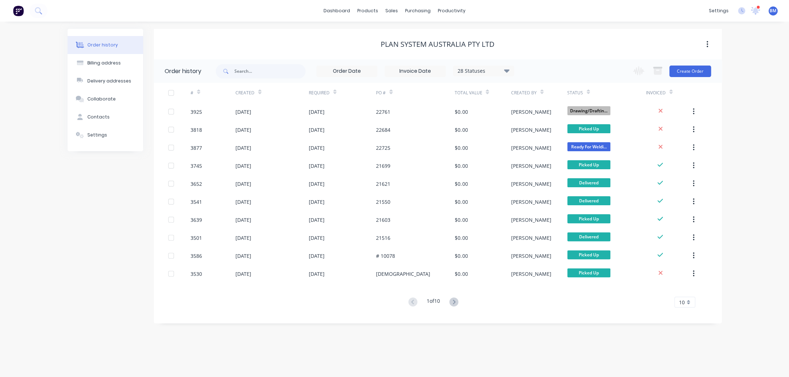
click at [18, 13] on img at bounding box center [18, 10] width 11 height 11
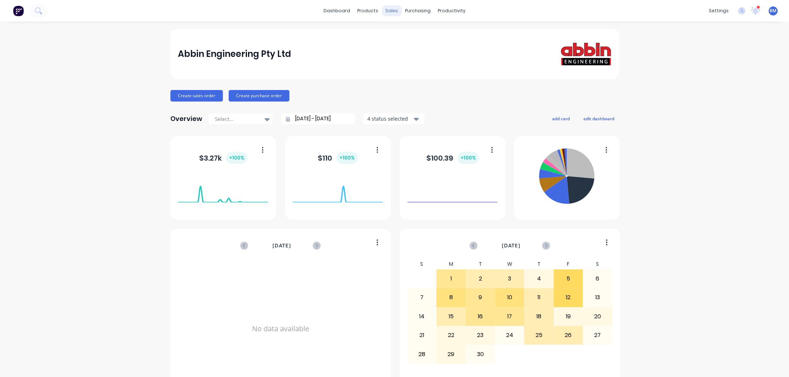
click at [389, 6] on div "sales" at bounding box center [392, 10] width 20 height 11
click at [395, 30] on link "Sales Orders" at bounding box center [427, 34] width 95 height 14
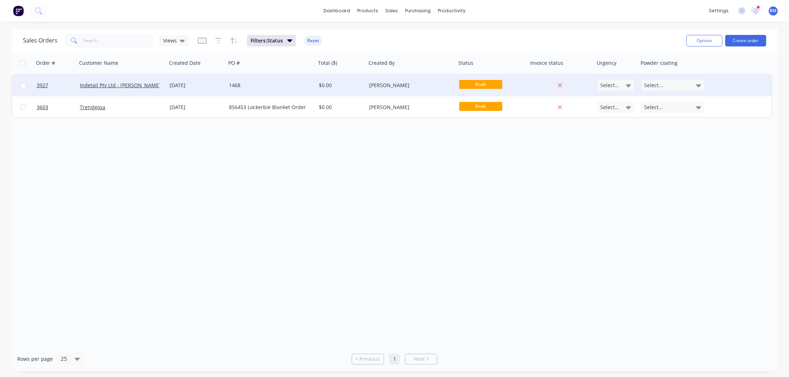
click at [174, 83] on div "[DATE]" at bounding box center [197, 85] width 54 height 7
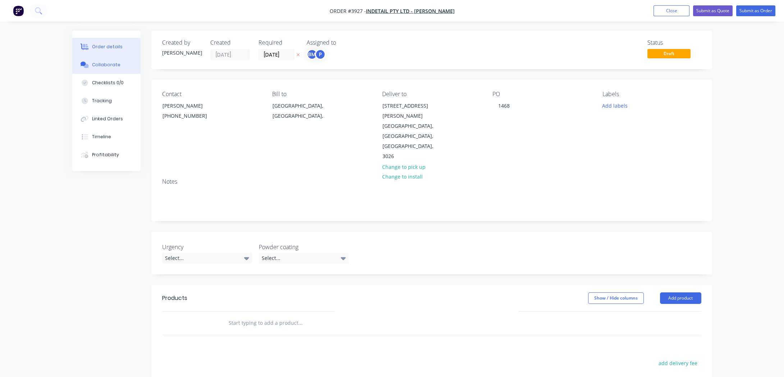
click at [113, 68] on button "Collaborate" at bounding box center [106, 65] width 68 height 18
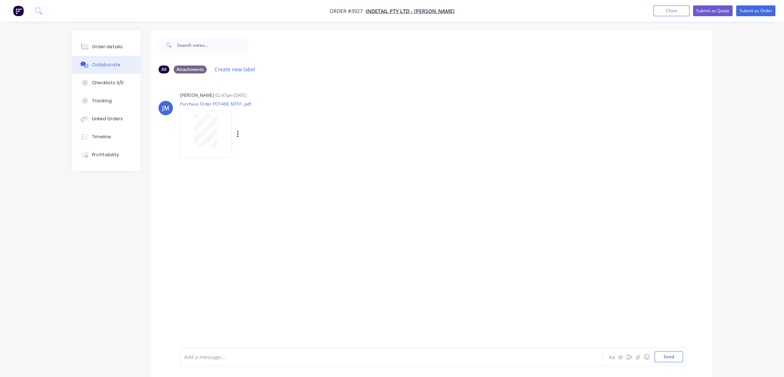
click at [223, 135] on div at bounding box center [205, 130] width 45 height 33
click at [122, 42] on button "Order details" at bounding box center [106, 47] width 68 height 18
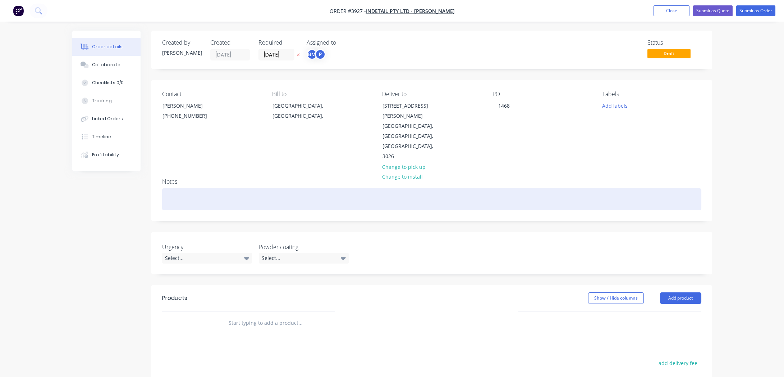
click at [183, 188] on div at bounding box center [431, 199] width 539 height 22
paste div
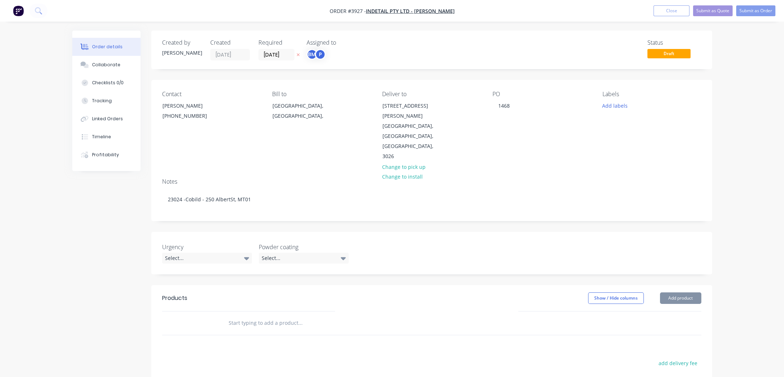
click at [318, 178] on div "Notes" at bounding box center [431, 181] width 539 height 7
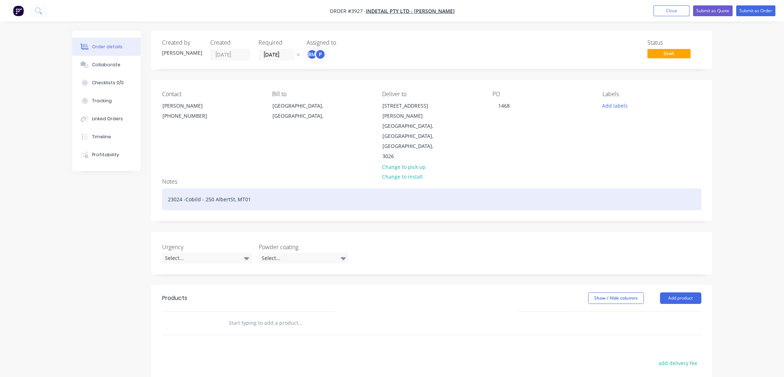
click at [229, 188] on div "23024 -Cobild - 250 AlbertSt, MT01" at bounding box center [431, 199] width 539 height 22
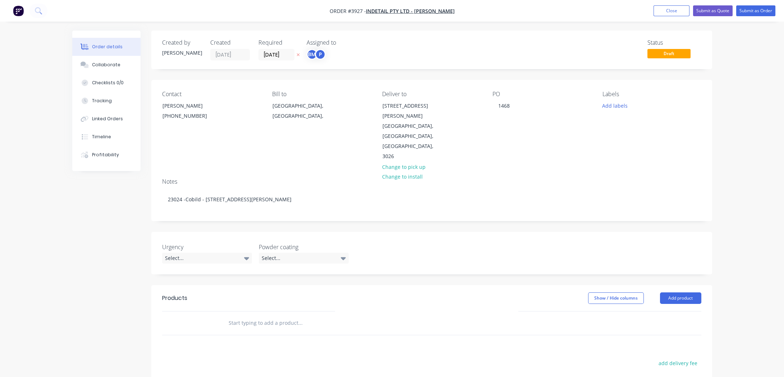
click at [309, 151] on div "Contact [PERSON_NAME] [PHONE_NUMBER] Bill to [GEOGRAPHIC_DATA], [GEOGRAPHIC_DAT…" at bounding box center [431, 126] width 561 height 92
click at [310, 54] on div "BM" at bounding box center [312, 54] width 11 height 11
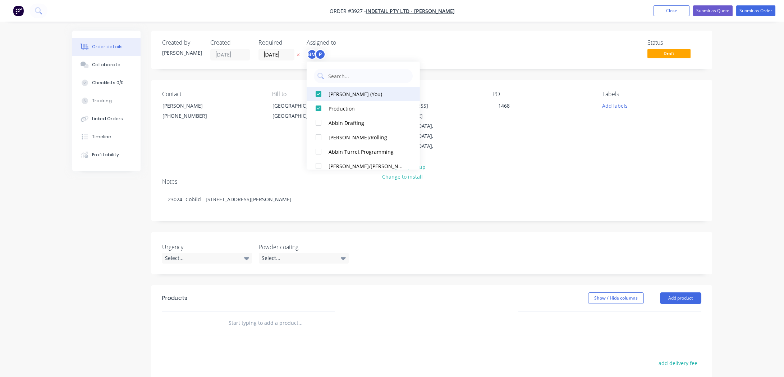
click at [318, 97] on div at bounding box center [318, 94] width 14 height 14
click at [383, 46] on div "Status Draft" at bounding box center [540, 49] width 323 height 21
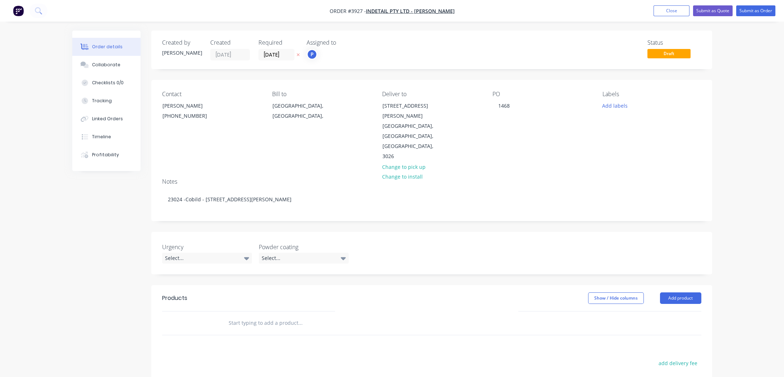
drag, startPoint x: 234, startPoint y: 312, endPoint x: 219, endPoint y: 154, distance: 158.2
click at [219, 172] on div "Notes 23024 -Cobild - [STREET_ADDRESS][PERSON_NAME]" at bounding box center [431, 196] width 561 height 48
click at [111, 66] on div "Collaborate" at bounding box center [106, 64] width 28 height 6
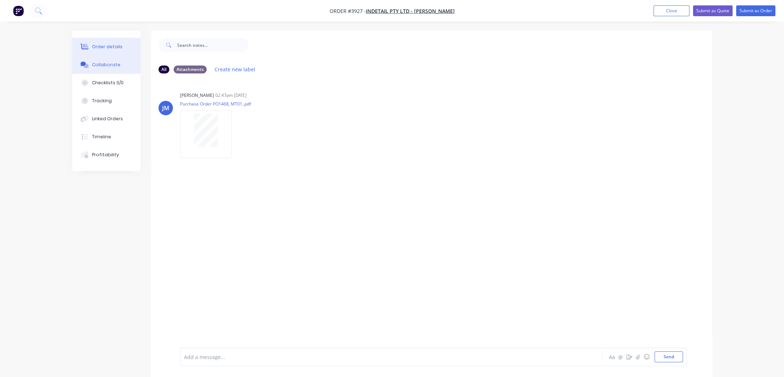
click at [111, 49] on div "Order details" at bounding box center [107, 47] width 31 height 6
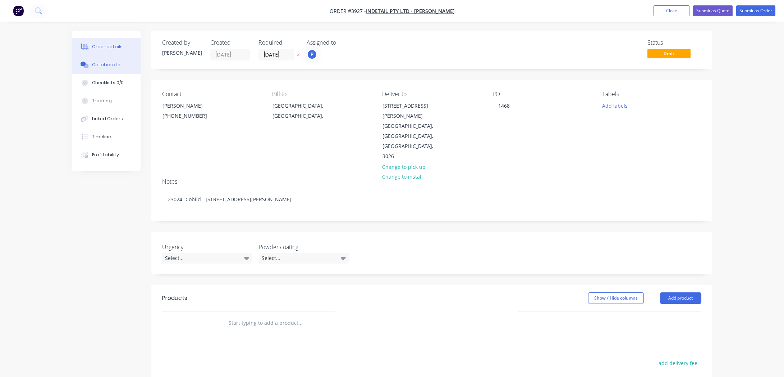
click at [106, 65] on div "Collaborate" at bounding box center [106, 64] width 28 height 6
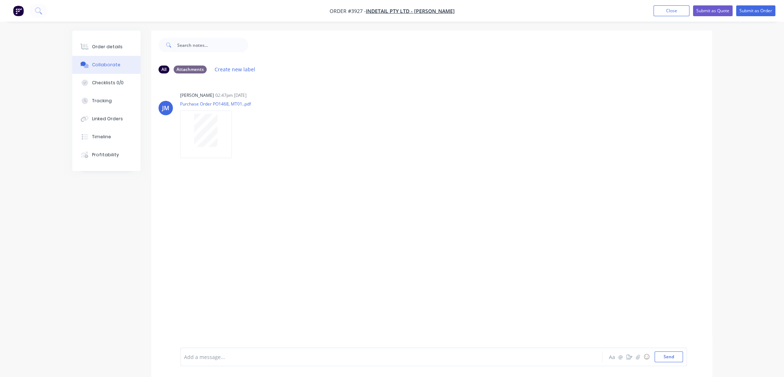
click at [108, 249] on div "All Attachments Create new label [PERSON_NAME] 02:47pm [DATE] Purchase Order PO…" at bounding box center [392, 209] width 640 height 357
click at [654, 11] on button "Close" at bounding box center [672, 10] width 36 height 11
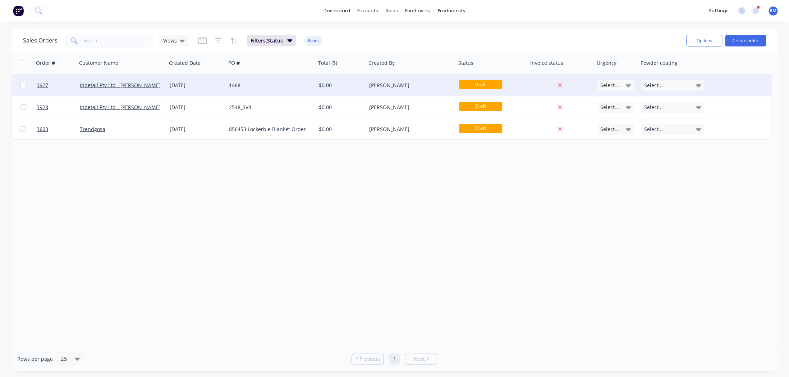
click at [215, 83] on div "[DATE]" at bounding box center [197, 85] width 54 height 7
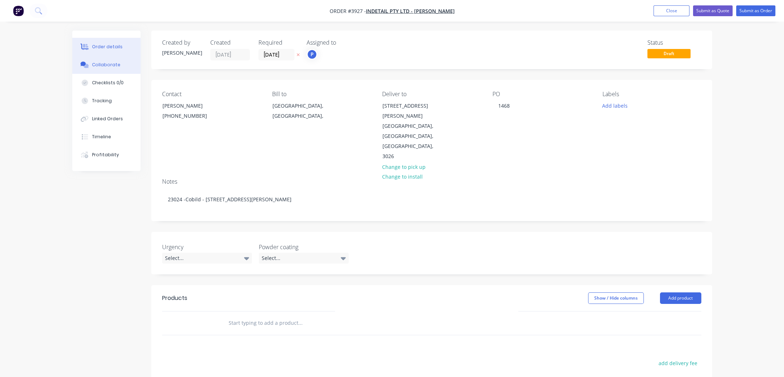
click at [117, 65] on div "Collaborate" at bounding box center [106, 64] width 28 height 6
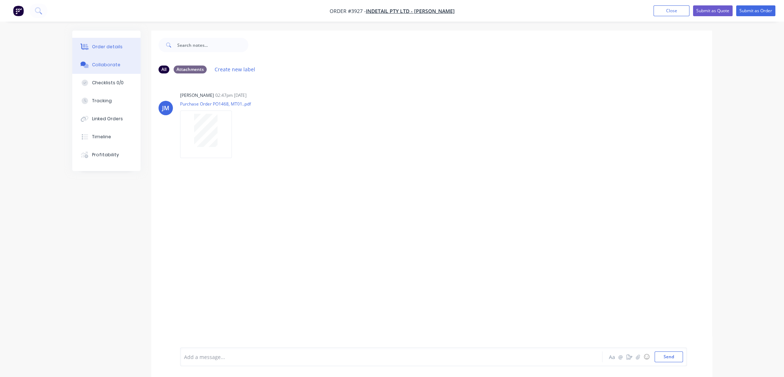
click at [108, 50] on button "Order details" at bounding box center [106, 47] width 68 height 18
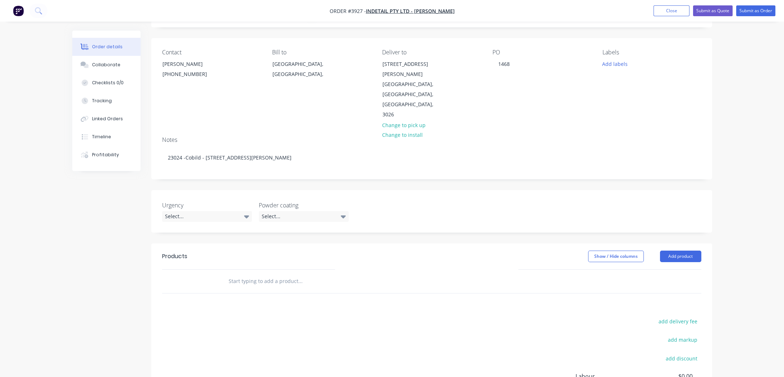
scroll to position [98, 0]
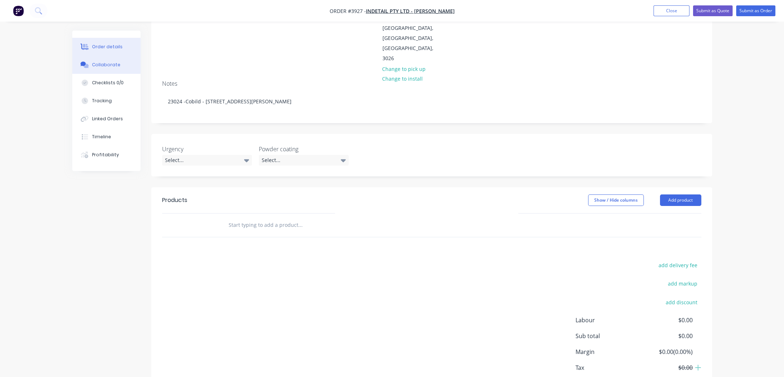
click at [111, 63] on div "Collaborate" at bounding box center [106, 64] width 28 height 6
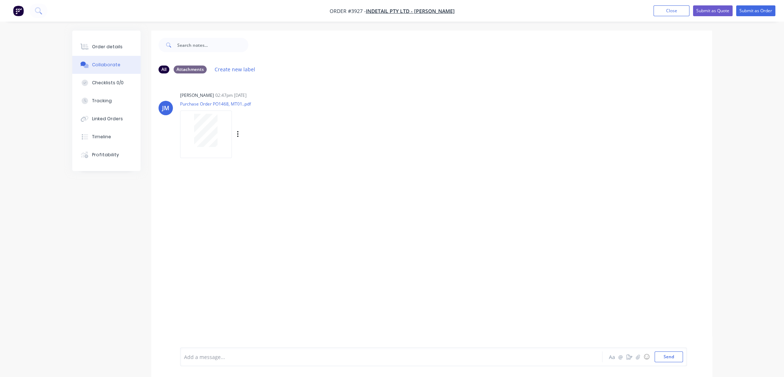
click at [201, 147] on div at bounding box center [206, 133] width 52 height 47
click at [98, 44] on div "Order details" at bounding box center [107, 47] width 31 height 6
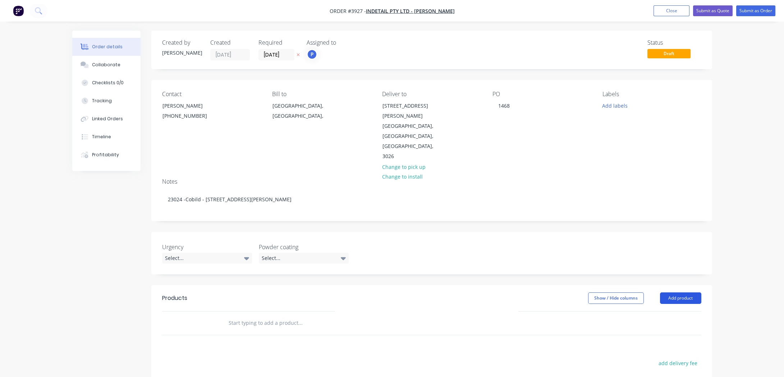
click at [694, 292] on button "Add product" at bounding box center [680, 298] width 41 height 12
click at [684, 325] on div "Basic product" at bounding box center [667, 330] width 55 height 10
click at [241, 329] on div at bounding box center [253, 334] width 60 height 10
click at [259, 329] on div at bounding box center [253, 334] width 60 height 10
paste div
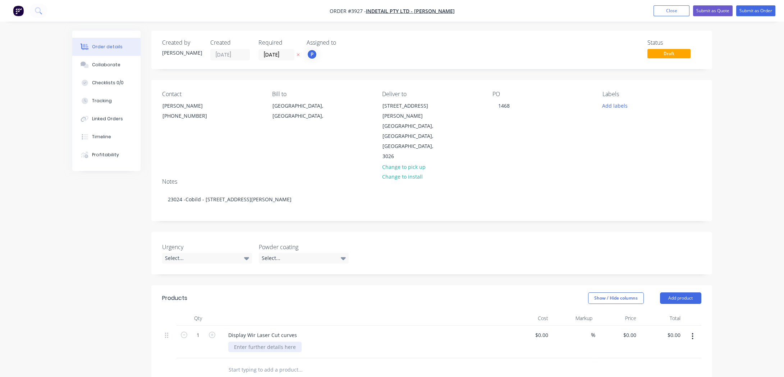
click at [272, 341] on div at bounding box center [264, 346] width 73 height 10
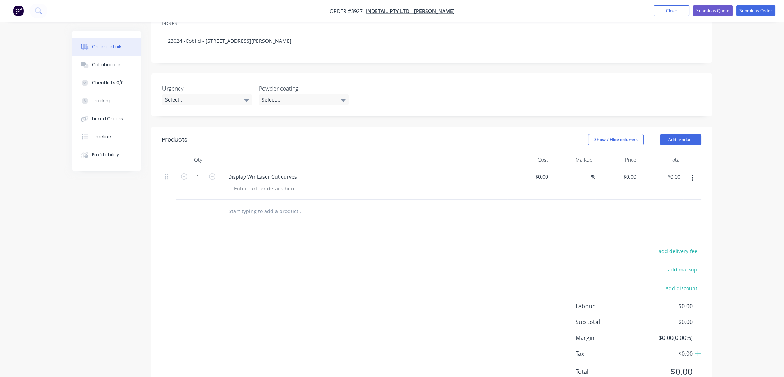
scroll to position [167, 0]
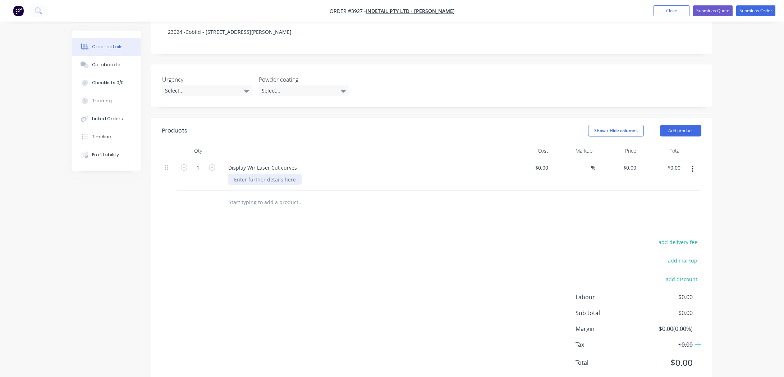
click at [277, 174] on div at bounding box center [264, 179] width 73 height 10
click at [321, 238] on div "add delivery fee add markup add discount Labour $0.00 Sub total $0.00 Margin $0…" at bounding box center [431, 306] width 539 height 139
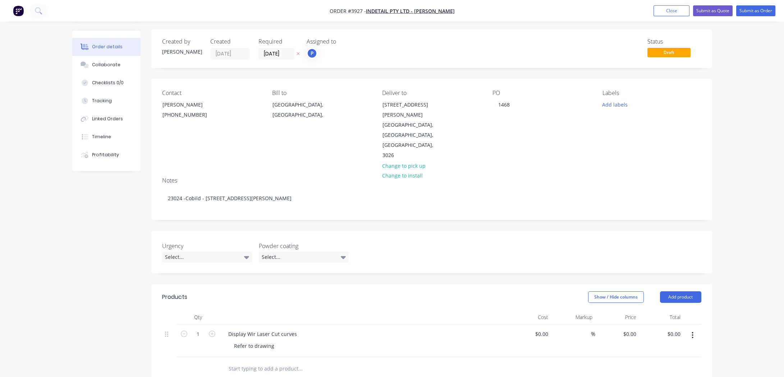
scroll to position [0, 0]
click at [283, 54] on input "[DATE]" at bounding box center [276, 54] width 35 height 11
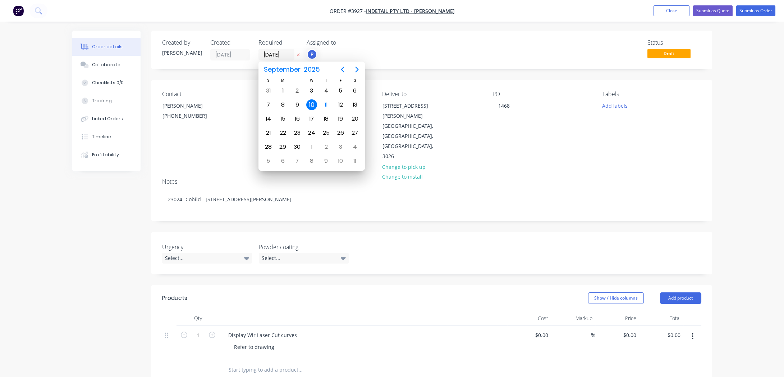
click at [608, 138] on div "Labels Add labels" at bounding box center [652, 126] width 99 height 71
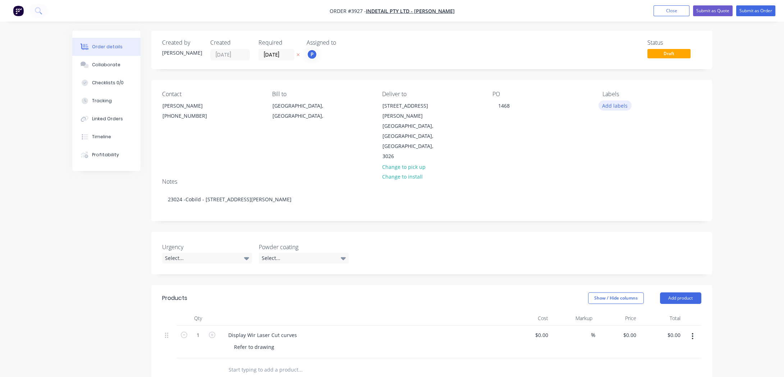
click at [621, 105] on button "Add labels" at bounding box center [615, 105] width 33 height 10
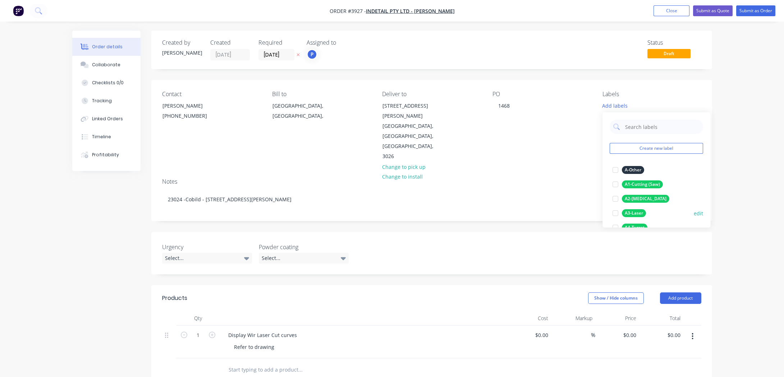
click at [637, 214] on div "A3-Laser" at bounding box center [634, 213] width 24 height 8
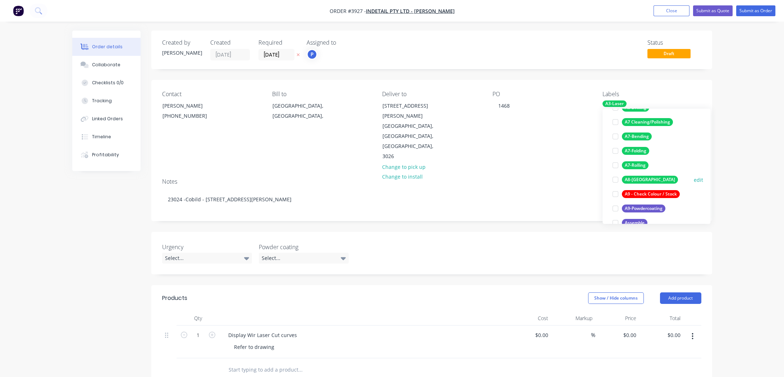
click at [640, 176] on div "A8-[GEOGRAPHIC_DATA]" at bounding box center [650, 179] width 56 height 8
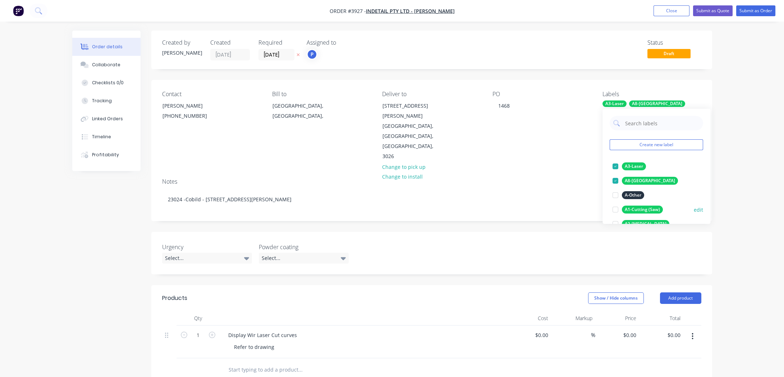
click at [648, 210] on div "A1-Cutting (Saw)" at bounding box center [642, 209] width 41 height 8
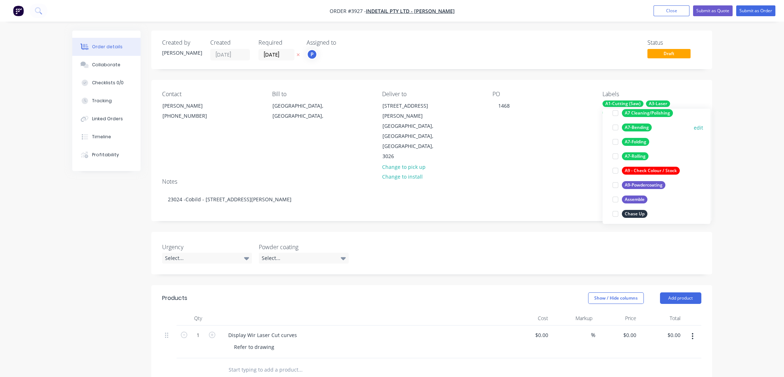
scroll to position [163, 0]
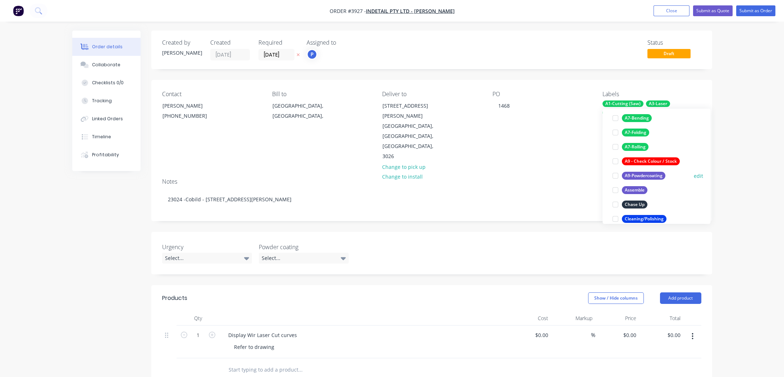
click at [641, 175] on div "A9-Powdercoating" at bounding box center [644, 176] width 44 height 8
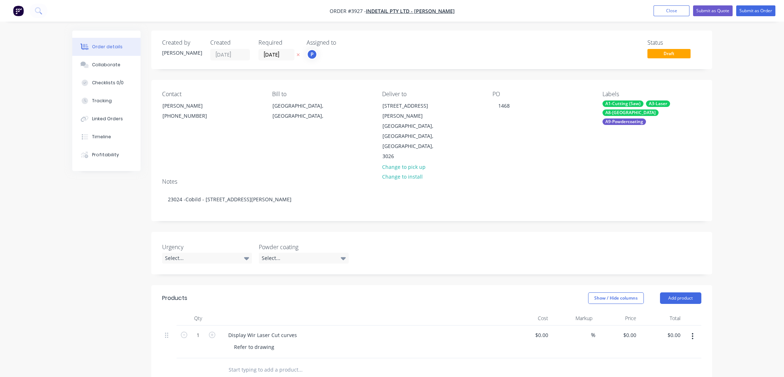
click at [536, 129] on div "PO 1468" at bounding box center [542, 126] width 99 height 71
click at [285, 54] on input "[DATE]" at bounding box center [276, 54] width 35 height 11
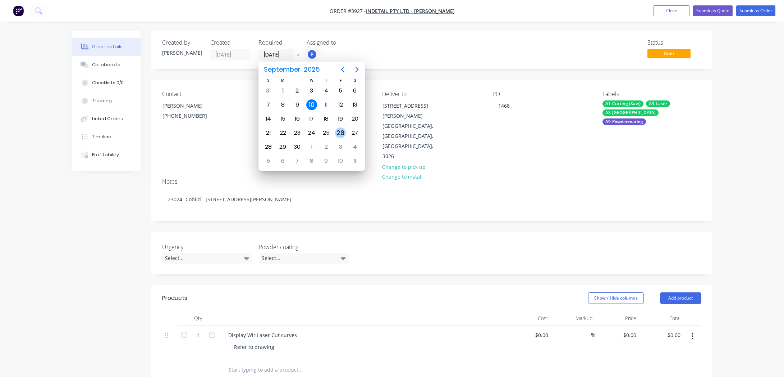
click at [339, 131] on div "26" at bounding box center [340, 132] width 11 height 11
type input "[DATE]"
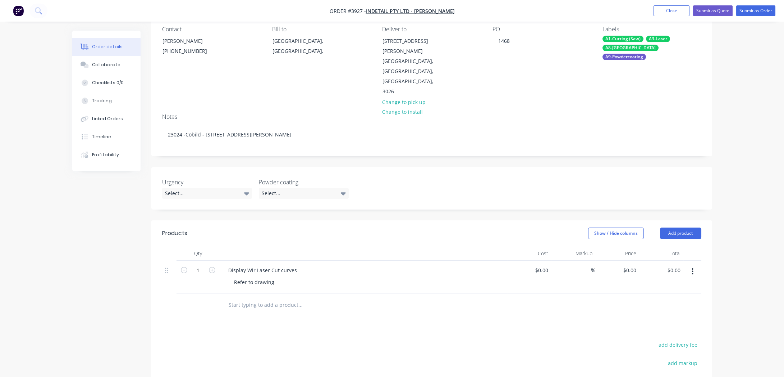
scroll to position [65, 0]
drag, startPoint x: 228, startPoint y: 247, endPoint x: 333, endPoint y: 245, distance: 104.3
click at [333, 264] on div "Display Wir Laser Cut curves" at bounding box center [364, 269] width 282 height 10
click at [697, 264] on button "button" at bounding box center [692, 270] width 17 height 13
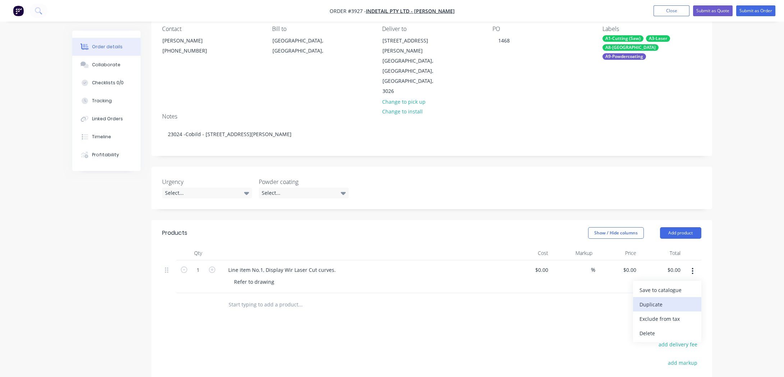
click at [685, 299] on div "Duplicate" at bounding box center [667, 304] width 55 height 10
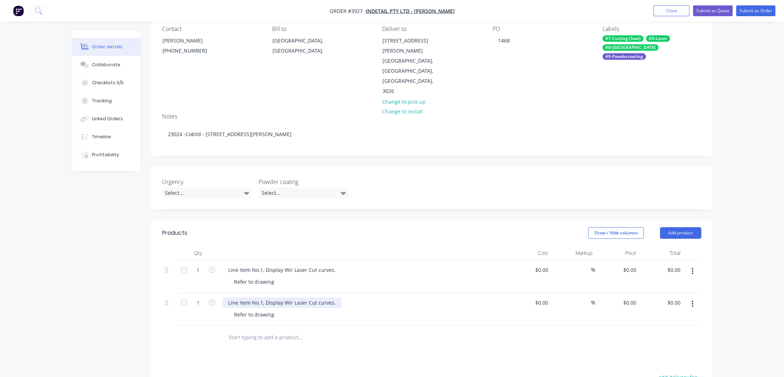
click at [233, 297] on div "Line item No.1, Display Wir Laser Cut curves." at bounding box center [282, 302] width 119 height 10
paste div
click at [694, 297] on button "button" at bounding box center [692, 303] width 17 height 13
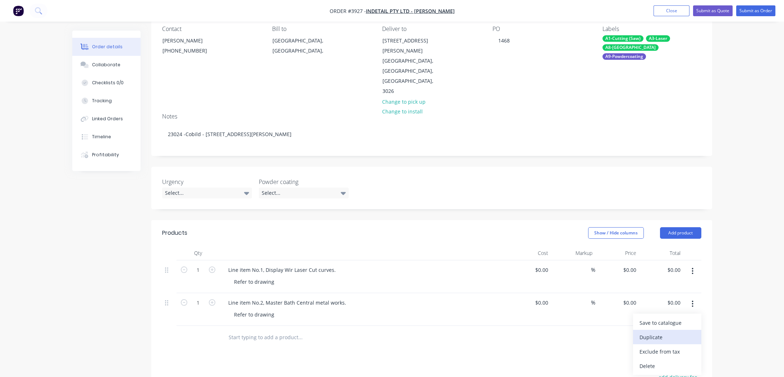
click at [687, 332] on div "Duplicate" at bounding box center [667, 337] width 55 height 10
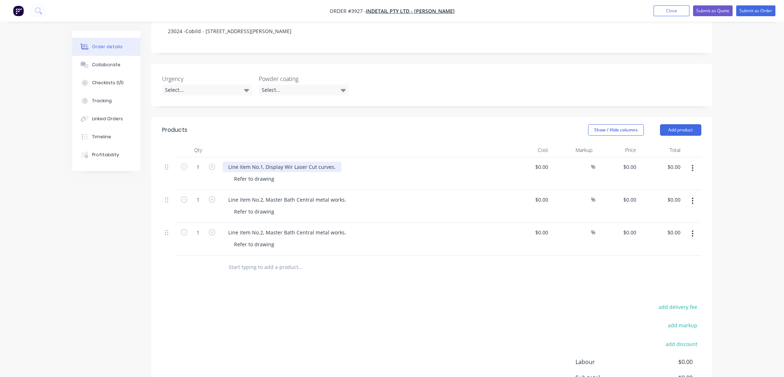
scroll to position [229, 0]
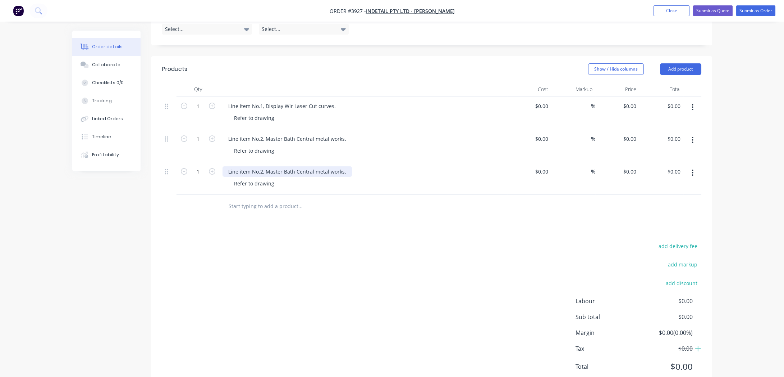
click at [232, 166] on div "Line item No.2, Master Bath Central metal works." at bounding box center [287, 171] width 129 height 10
paste div
drag, startPoint x: 388, startPoint y: 234, endPoint x: 396, endPoint y: 228, distance: 10.1
click at [387, 241] on div "add delivery fee add markup add discount Labour $0.00 Sub total $0.00 Margin $0…" at bounding box center [431, 310] width 539 height 139
click at [694, 166] on button "button" at bounding box center [692, 172] width 17 height 13
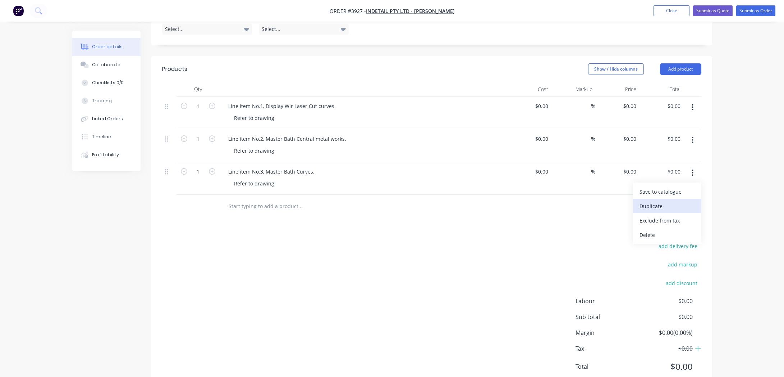
click at [676, 201] on div "Duplicate" at bounding box center [667, 206] width 55 height 10
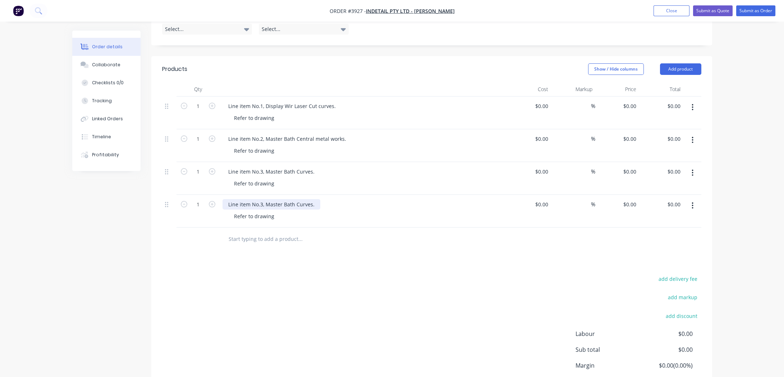
click at [278, 199] on div "Line item No.3, Master Bath Curves." at bounding box center [272, 204] width 98 height 10
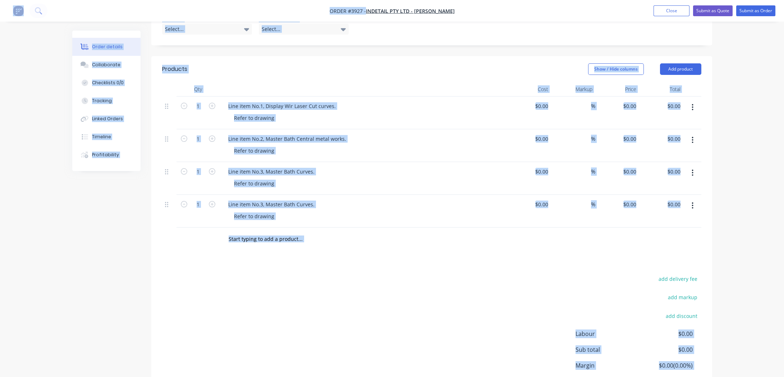
click at [392, 236] on div "Products Show / Hide columns Add product Qty Cost Markup Price Total 1 Line ite…" at bounding box center [431, 239] width 561 height 367
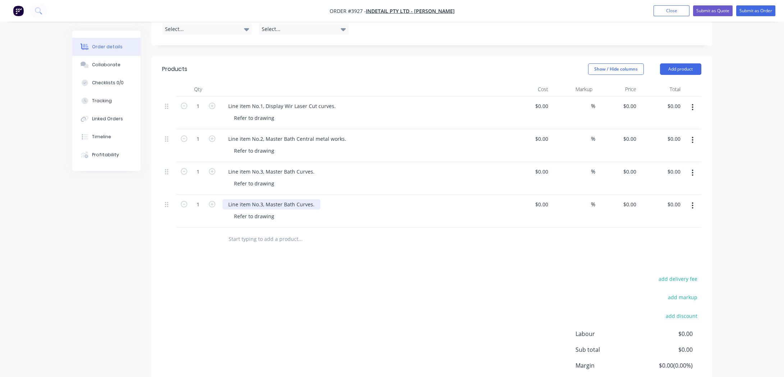
click at [270, 199] on div "Line item No.3, Master Bath Curves." at bounding box center [272, 204] width 98 height 10
paste div
drag, startPoint x: 345, startPoint y: 250, endPoint x: 337, endPoint y: 254, distance: 9.0
click at [345, 250] on div "Products Show / Hide columns Add product Qty Cost Markup Price Total 1 Line ite…" at bounding box center [431, 239] width 561 height 367
click at [693, 201] on icon "button" at bounding box center [693, 205] width 2 height 8
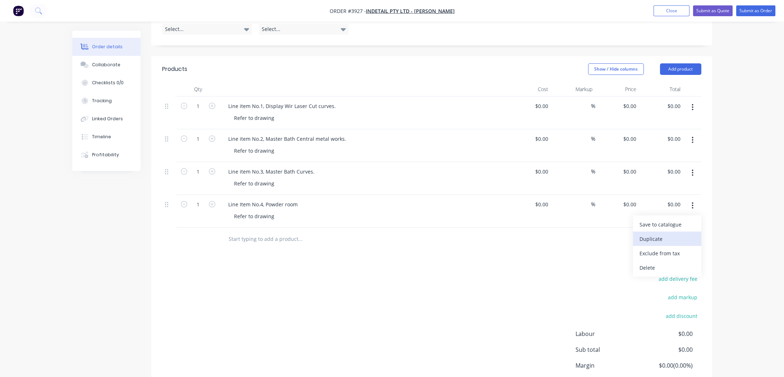
click at [694, 233] on div "Duplicate" at bounding box center [667, 238] width 55 height 10
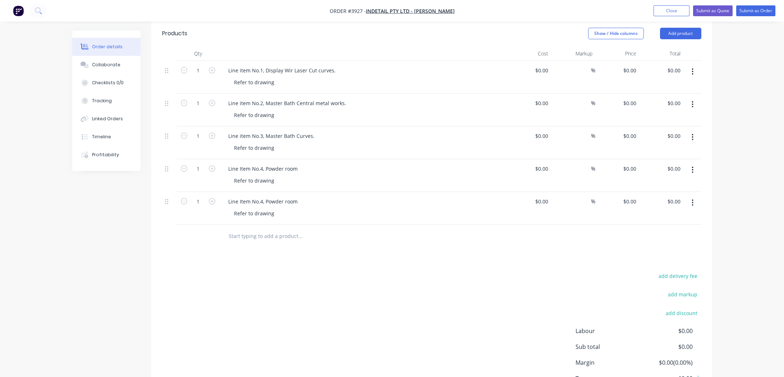
scroll to position [298, 0]
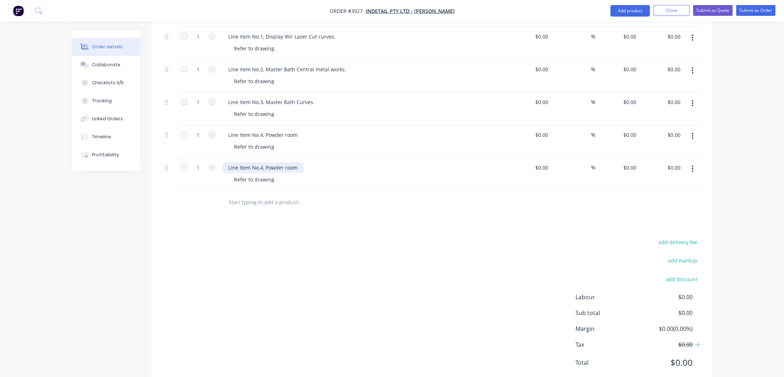
click at [254, 162] on div "Line Item No.4, Powder room" at bounding box center [263, 167] width 81 height 10
click at [251, 162] on div "Line Item No.4, Powder room" at bounding box center [263, 167] width 81 height 10
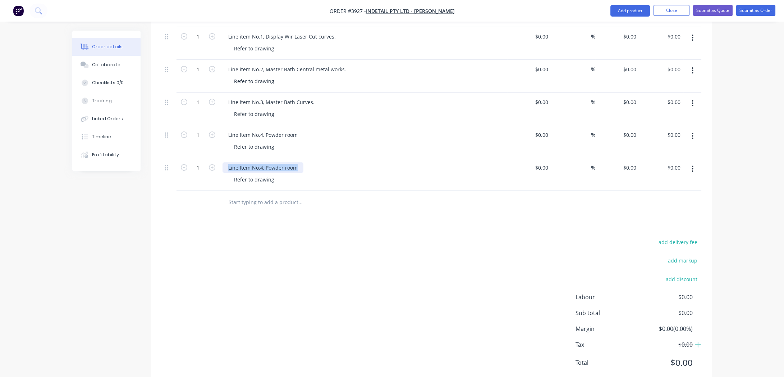
paste div
click at [392, 241] on div "add delivery fee add markup add discount Labour $0.00 Sub total $0.00 Margin $0…" at bounding box center [431, 306] width 539 height 139
click at [698, 162] on button "button" at bounding box center [692, 168] width 17 height 13
drag, startPoint x: 688, startPoint y: 184, endPoint x: 612, endPoint y: 142, distance: 87.1
click at [688, 197] on div "Duplicate" at bounding box center [667, 202] width 55 height 10
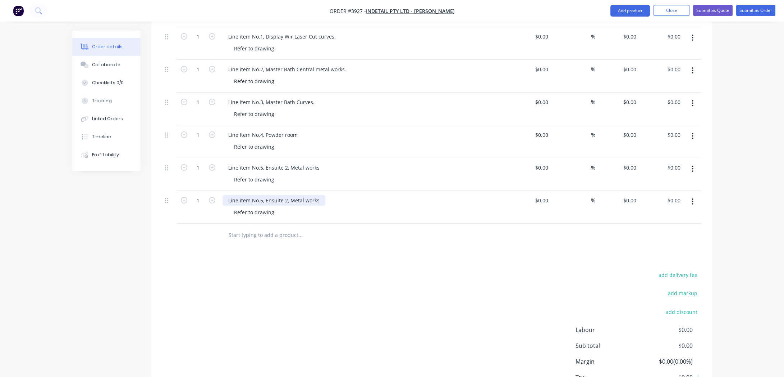
click at [236, 195] on div "Line item No.5, Ensuite 2, Metal works" at bounding box center [274, 200] width 103 height 10
click at [235, 195] on div "Line item No.5, Ensuite 2, Metal works" at bounding box center [274, 200] width 103 height 10
paste div
click at [430, 277] on div "add delivery fee add markup add discount Labour $0.00 Sub total $0.00 Margin $0…" at bounding box center [431, 339] width 539 height 139
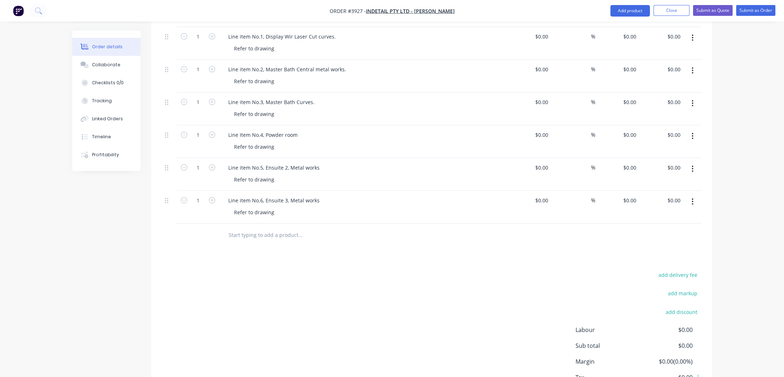
click at [697, 195] on button "button" at bounding box center [692, 201] width 17 height 13
click at [680, 229] on div "Duplicate" at bounding box center [667, 234] width 55 height 10
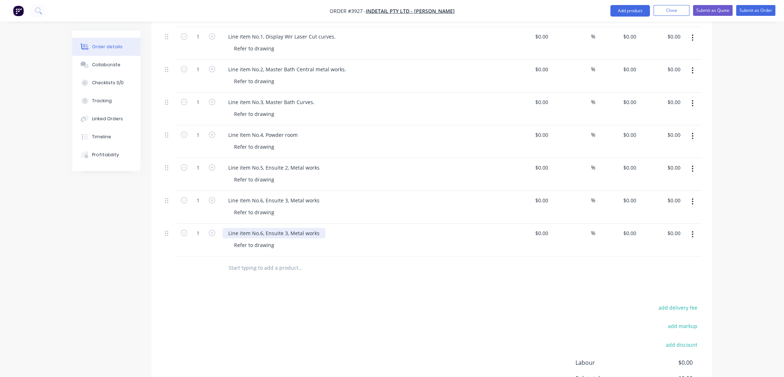
click at [263, 228] on div "Line item No.6, Ensuite 3, Metal works" at bounding box center [274, 233] width 103 height 10
paste div
click at [410, 277] on div "Products Show / Hide columns Add product Qty Cost Markup Price Total 1 Line ite…" at bounding box center [431, 219] width 561 height 465
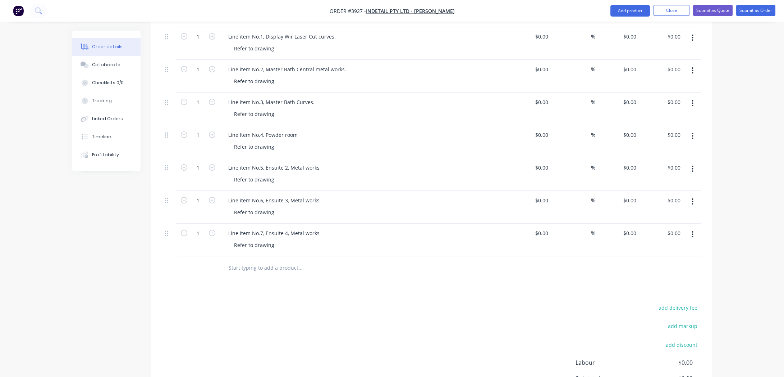
click at [698, 228] on button "button" at bounding box center [692, 234] width 17 height 13
click at [678, 262] on div "Duplicate" at bounding box center [667, 267] width 55 height 10
click at [274, 260] on div "Line item No.7, Ensuite 4, Metal works" at bounding box center [274, 265] width 103 height 10
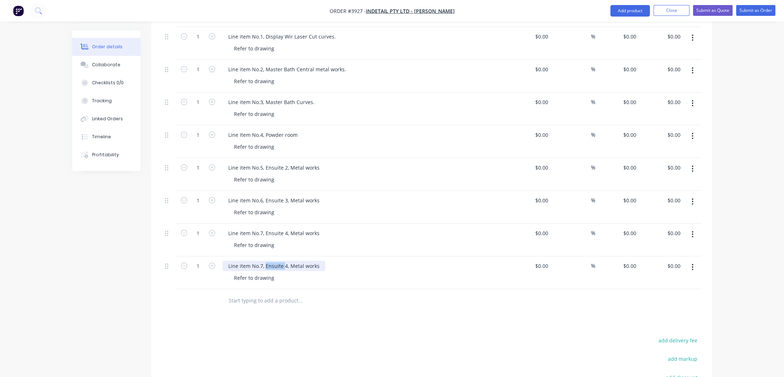
click at [274, 260] on div "Line item No.7, Ensuite 4, Metal works" at bounding box center [274, 265] width 103 height 10
paste div
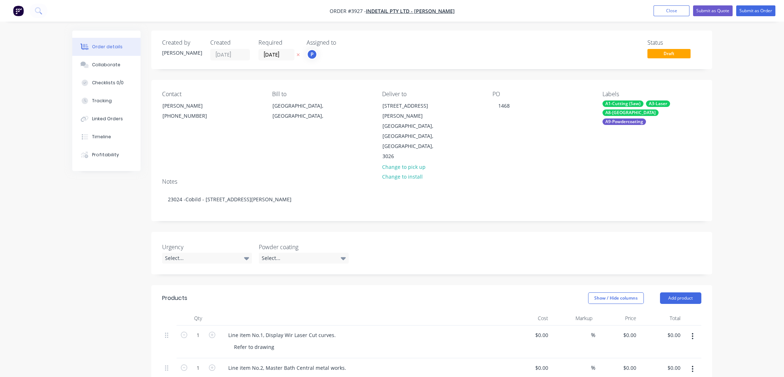
scroll to position [0, 0]
click at [756, 12] on button "Submit as Order" at bounding box center [756, 10] width 39 height 11
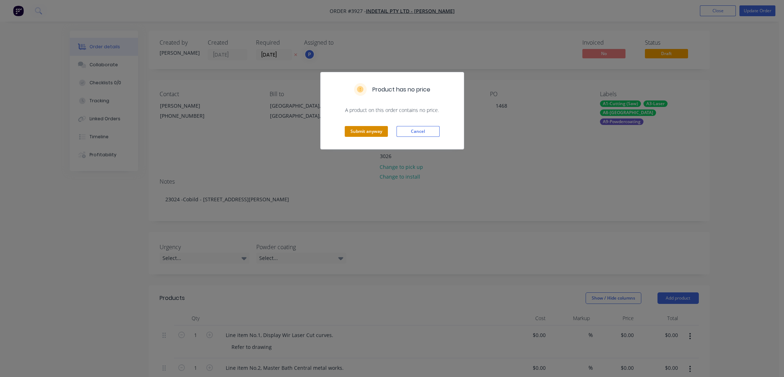
click at [357, 127] on button "Submit anyway" at bounding box center [366, 131] width 43 height 11
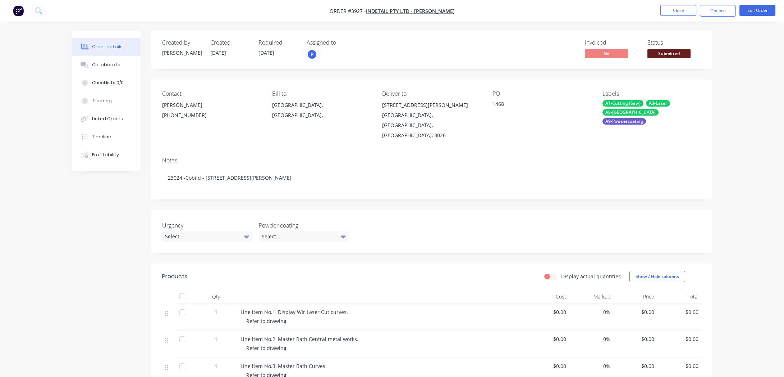
click at [672, 56] on span "Submitted" at bounding box center [669, 53] width 43 height 9
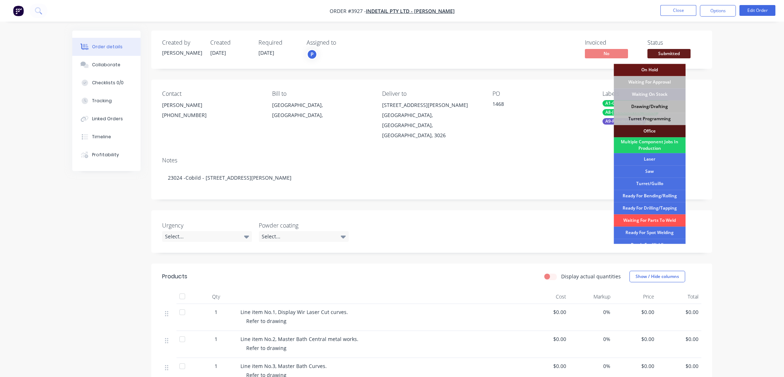
click at [669, 108] on div "Drawing/Drafting" at bounding box center [650, 106] width 72 height 12
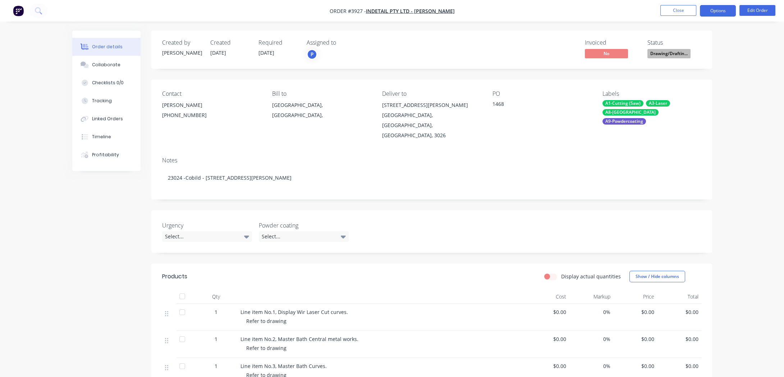
click at [718, 8] on button "Options" at bounding box center [718, 11] width 36 height 12
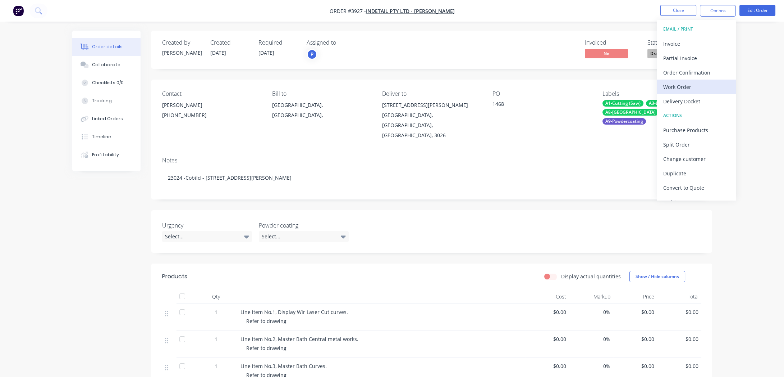
click at [667, 86] on div "Work Order" at bounding box center [697, 87] width 66 height 10
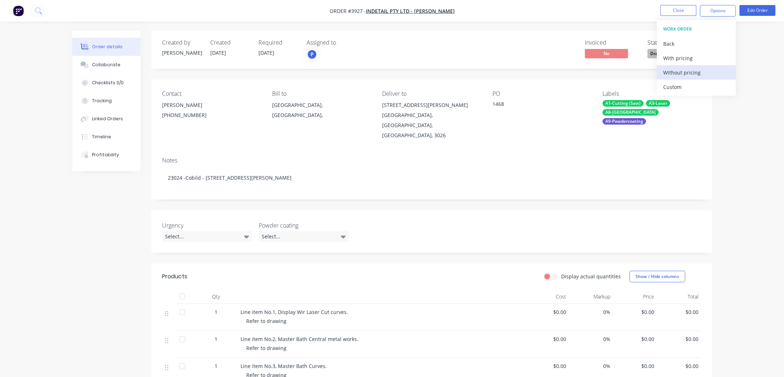
click at [679, 71] on div "Without pricing" at bounding box center [697, 72] width 66 height 10
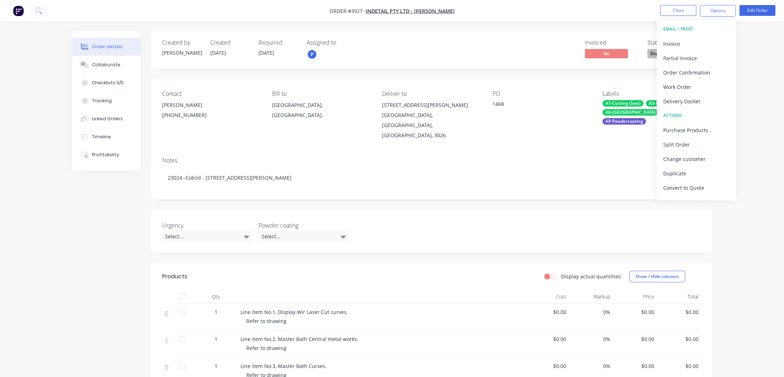
click at [54, 185] on div "Order details Collaborate Checklists 0/0 Tracking Linked Orders Timeline Profit…" at bounding box center [392, 323] width 784 height 647
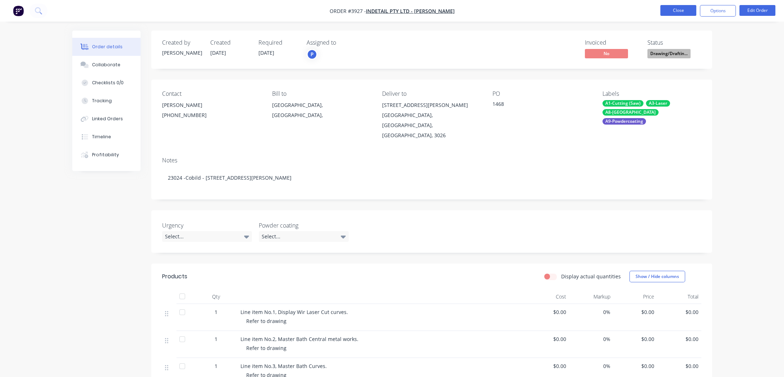
click at [669, 10] on button "Close" at bounding box center [679, 10] width 36 height 11
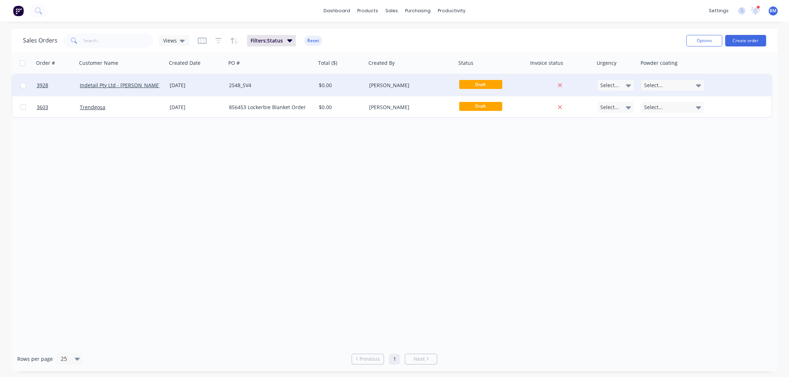
click at [208, 80] on div "[DATE]" at bounding box center [196, 85] width 59 height 22
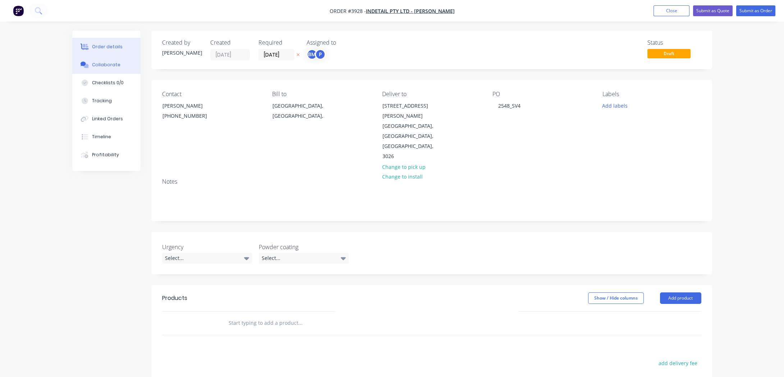
click at [107, 67] on div "Collaborate" at bounding box center [106, 64] width 28 height 6
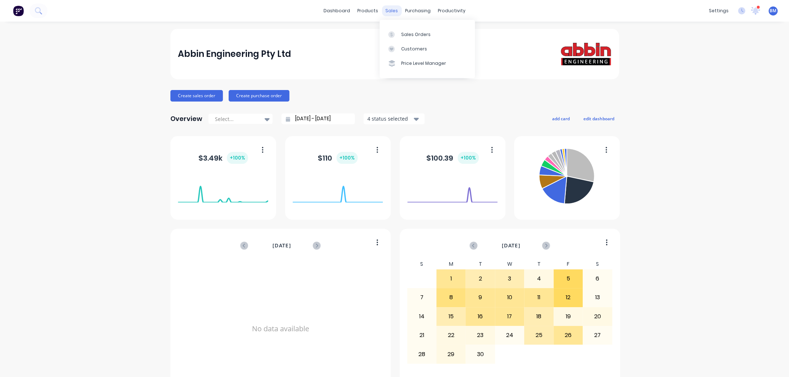
click at [389, 13] on div "sales" at bounding box center [392, 10] width 20 height 11
drag, startPoint x: 396, startPoint y: 32, endPoint x: 388, endPoint y: 32, distance: 7.9
click at [396, 32] on div at bounding box center [393, 34] width 11 height 6
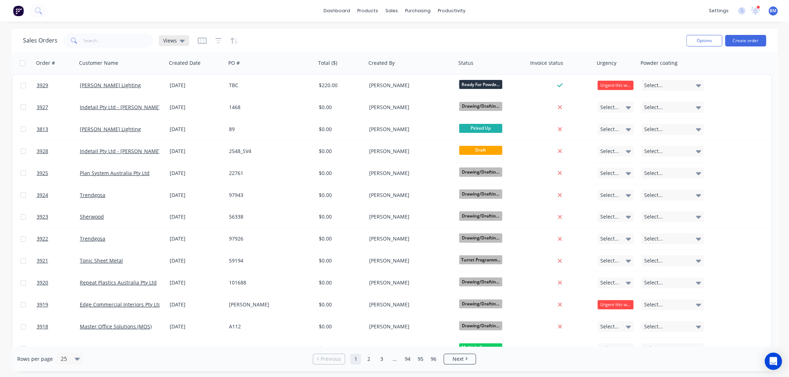
click at [175, 40] on span "Views" at bounding box center [170, 41] width 14 height 8
click at [181, 114] on button "drafts" at bounding box center [202, 116] width 82 height 8
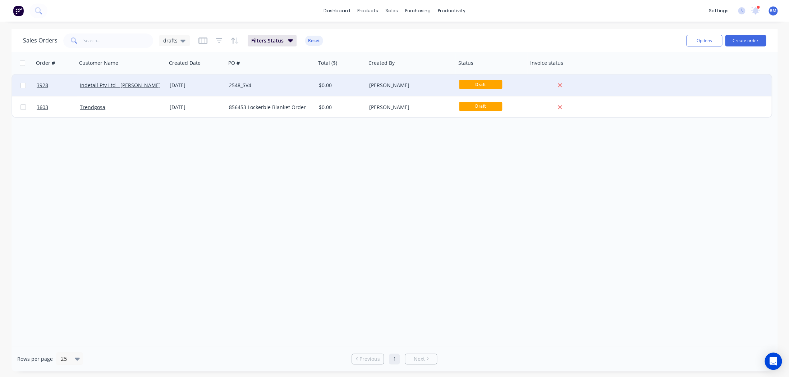
click at [193, 92] on div "[DATE]" at bounding box center [196, 85] width 59 height 22
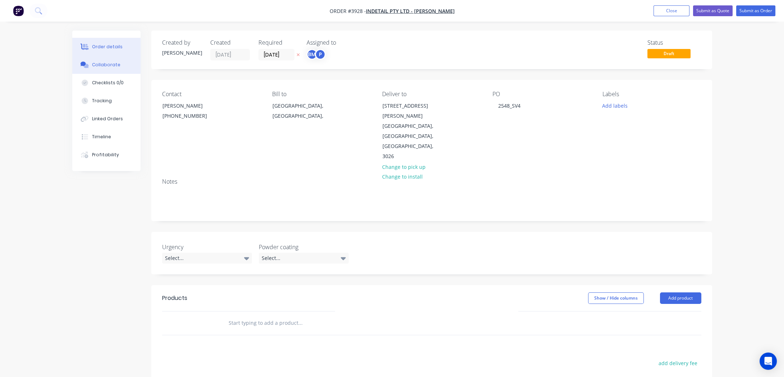
click at [119, 68] on button "Collaborate" at bounding box center [106, 65] width 68 height 18
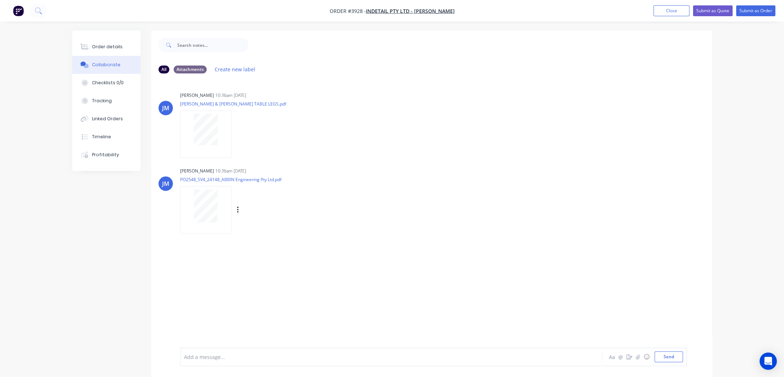
click at [352, 174] on div "Joe Muscari 10:36am 11/09/25" at bounding box center [292, 171] width 225 height 6
click at [674, 9] on button "Close" at bounding box center [672, 10] width 36 height 11
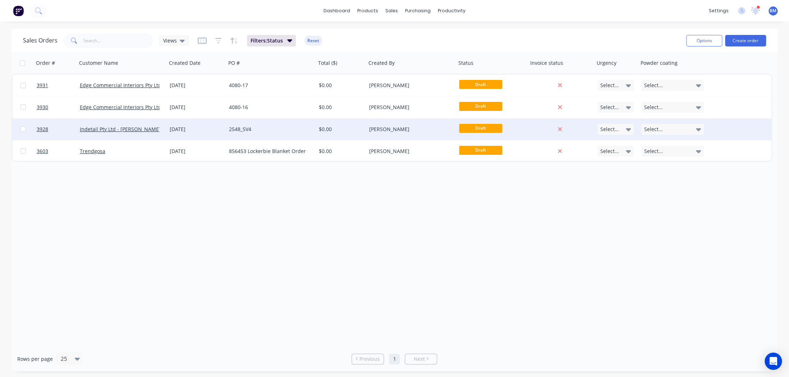
click at [209, 126] on div "[DATE]" at bounding box center [197, 129] width 54 height 7
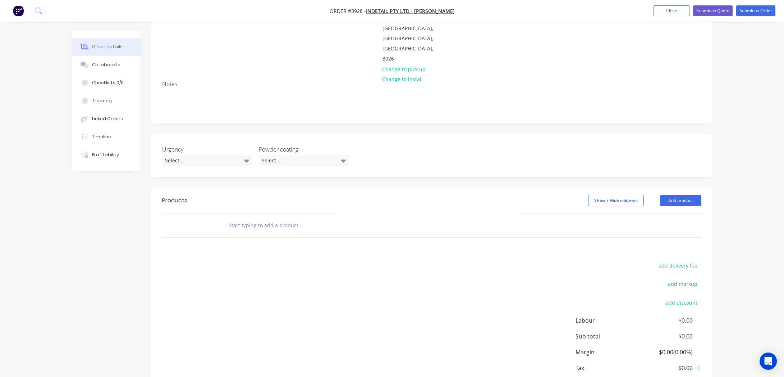
scroll to position [98, 0]
